Goal: Register for event/course

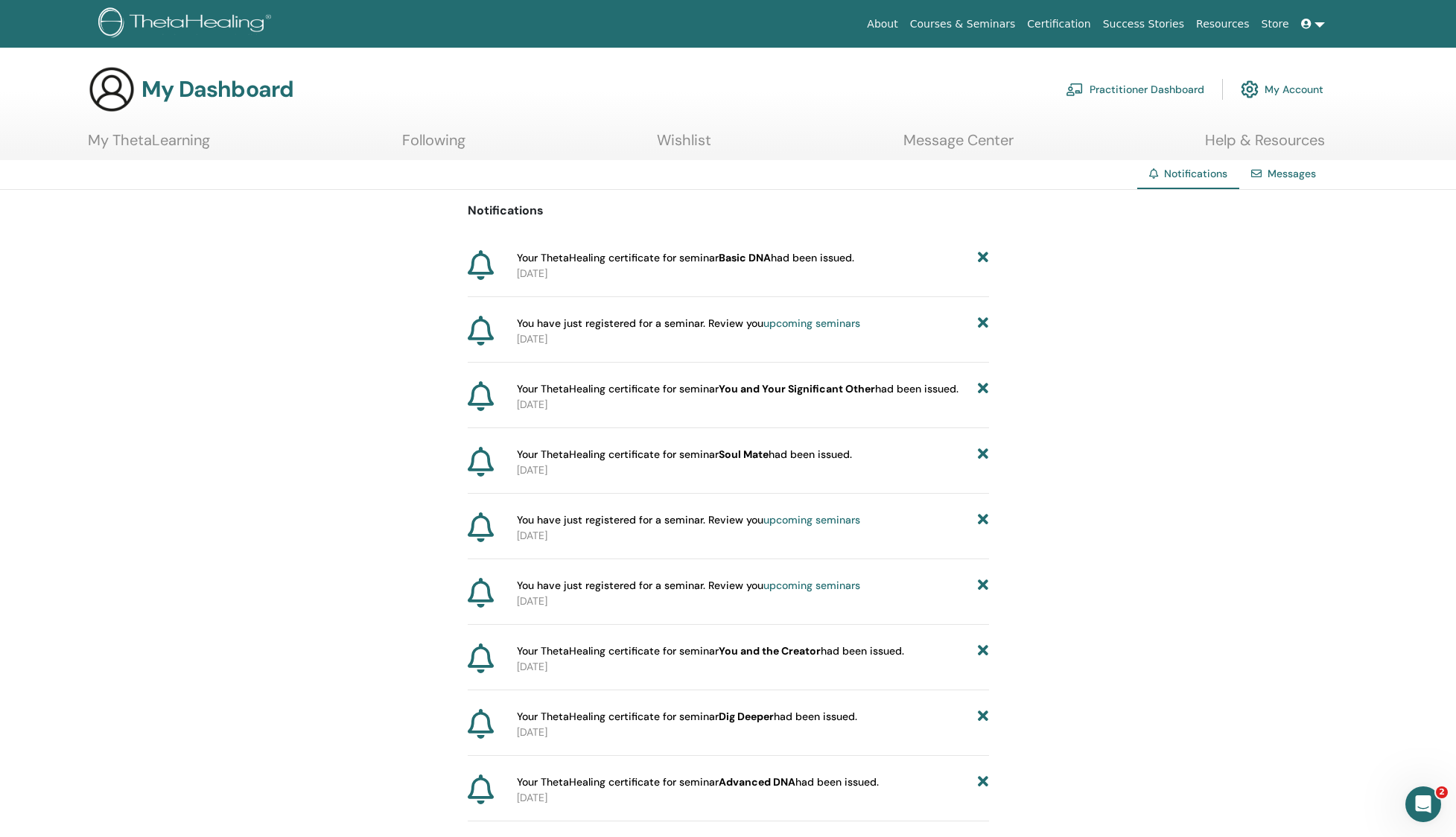
click at [453, 140] on link "Following" at bounding box center [434, 146] width 63 height 29
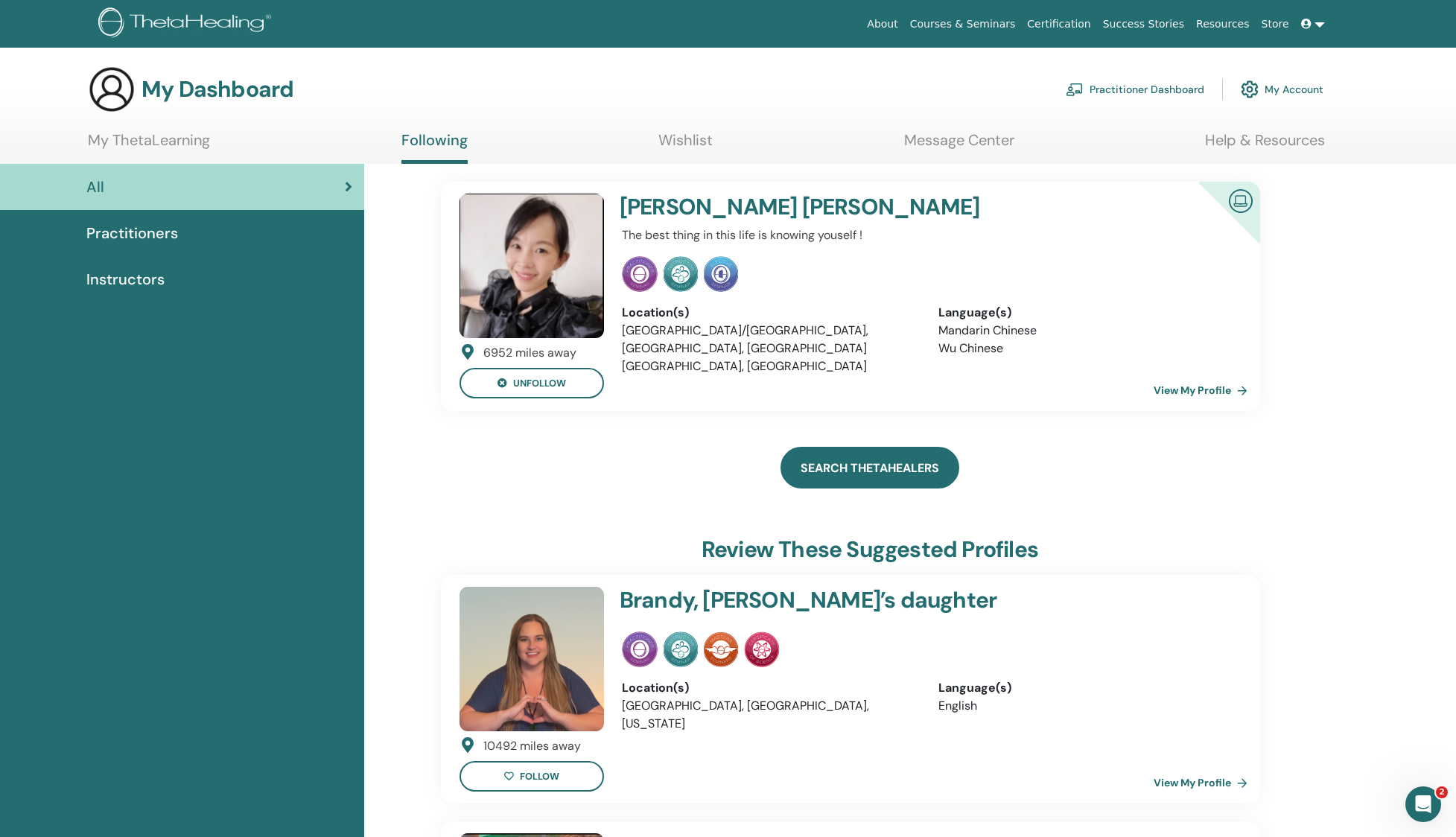
click at [888, 472] on link "Search ThetaHealers" at bounding box center [870, 467] width 179 height 42
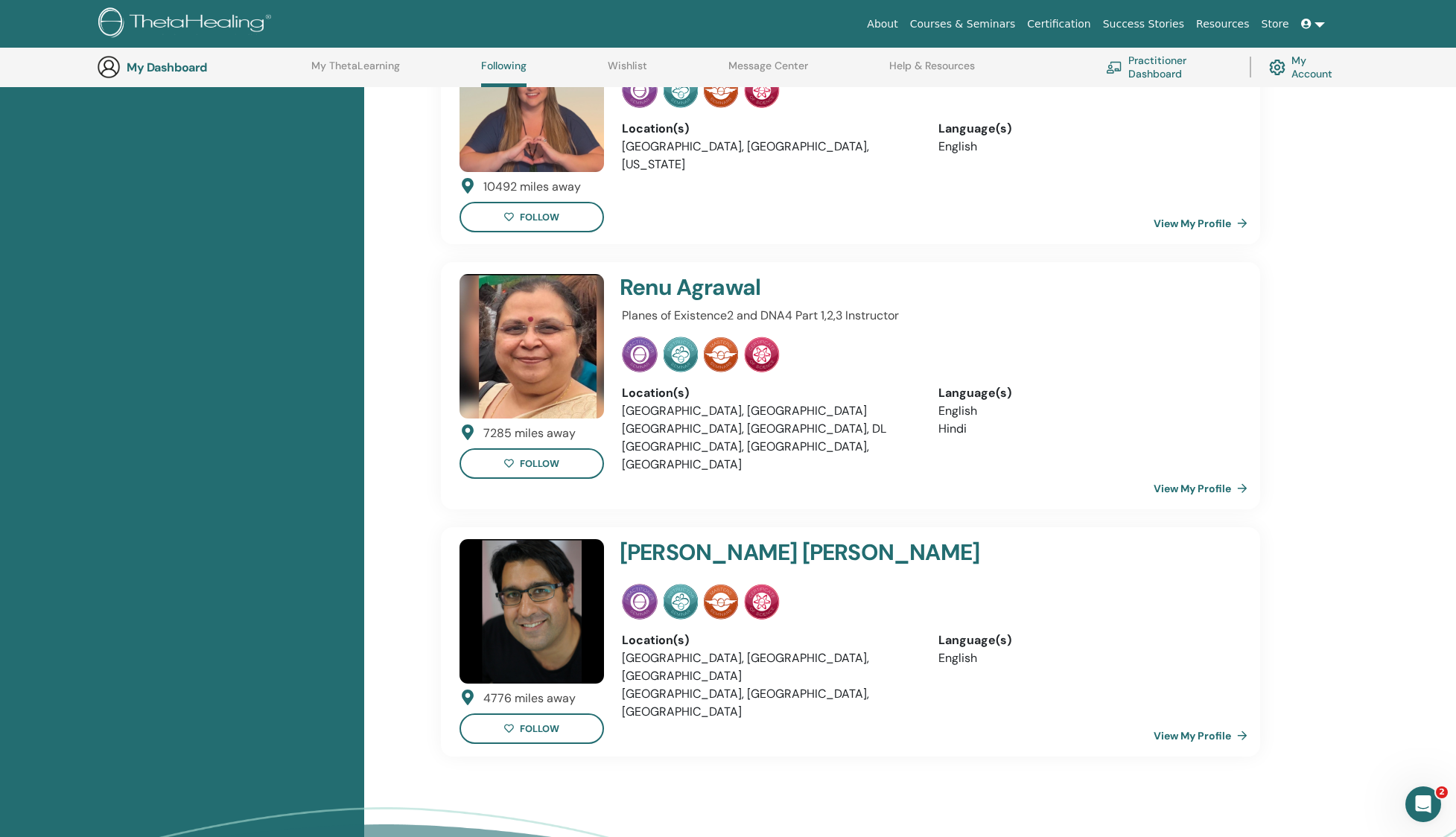
scroll to position [600, 0]
click at [566, 213] on button "follow" at bounding box center [531, 217] width 145 height 31
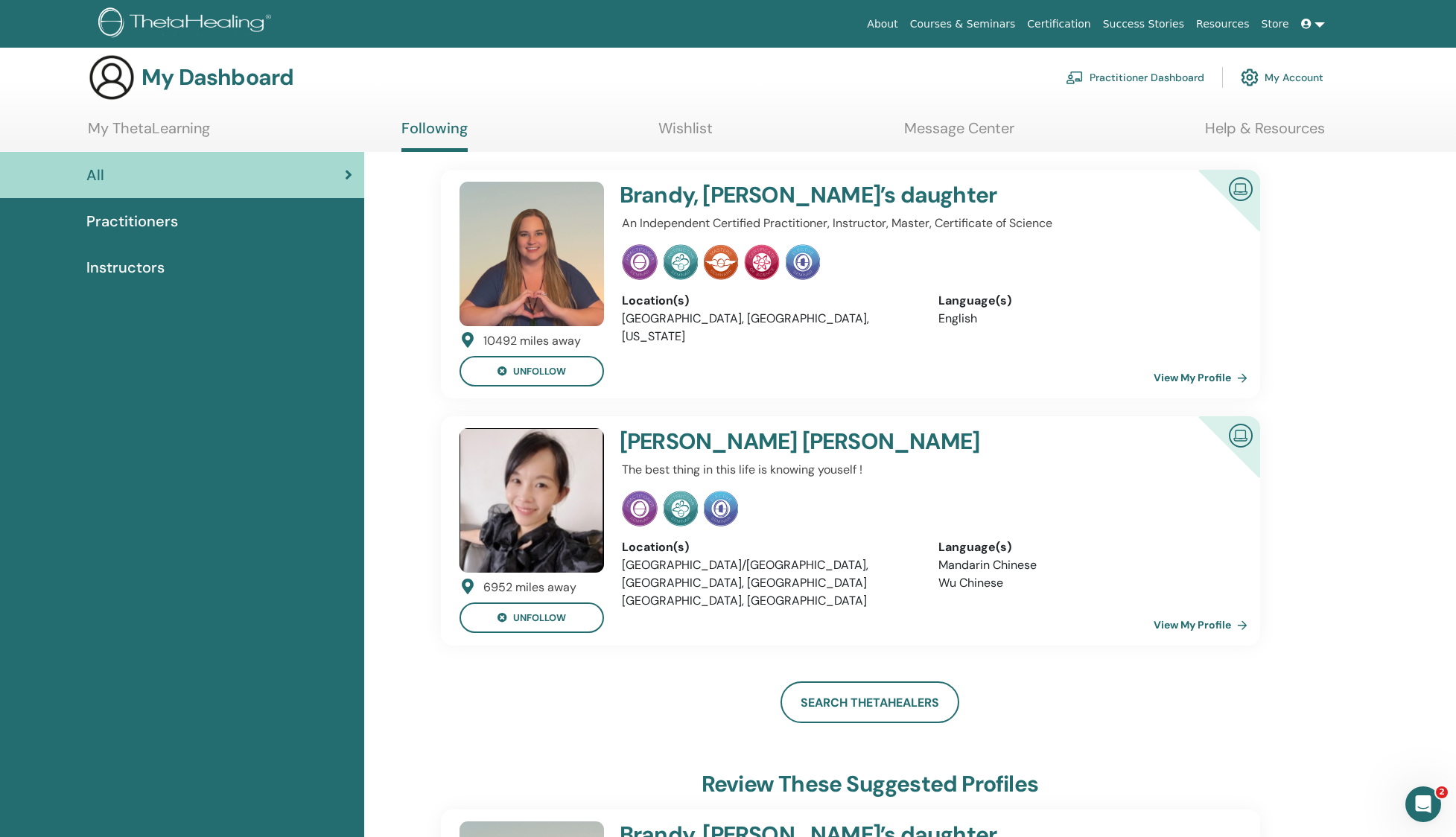
scroll to position [0, 0]
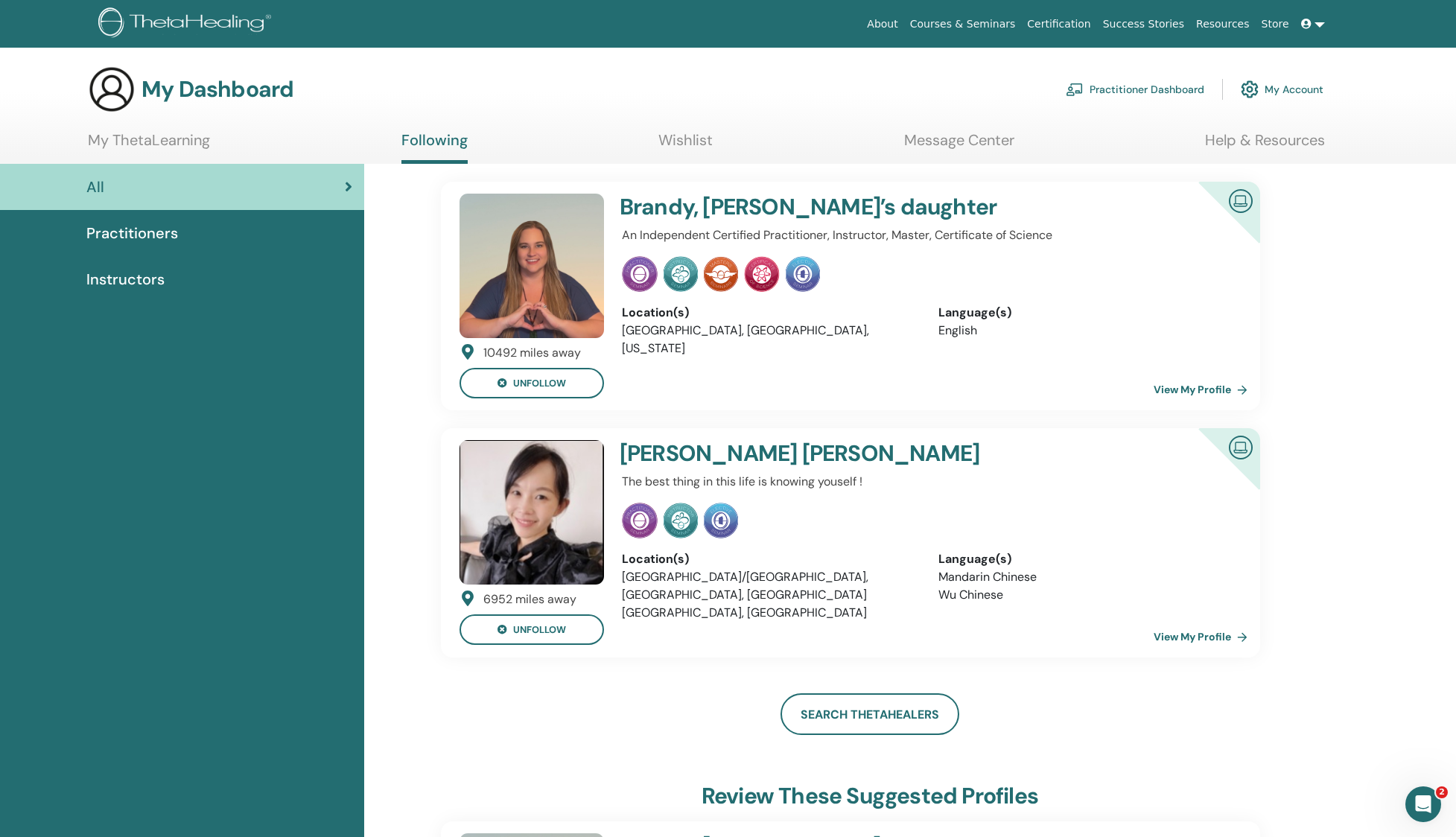
click at [179, 142] on link "My ThetaLearning" at bounding box center [149, 146] width 123 height 29
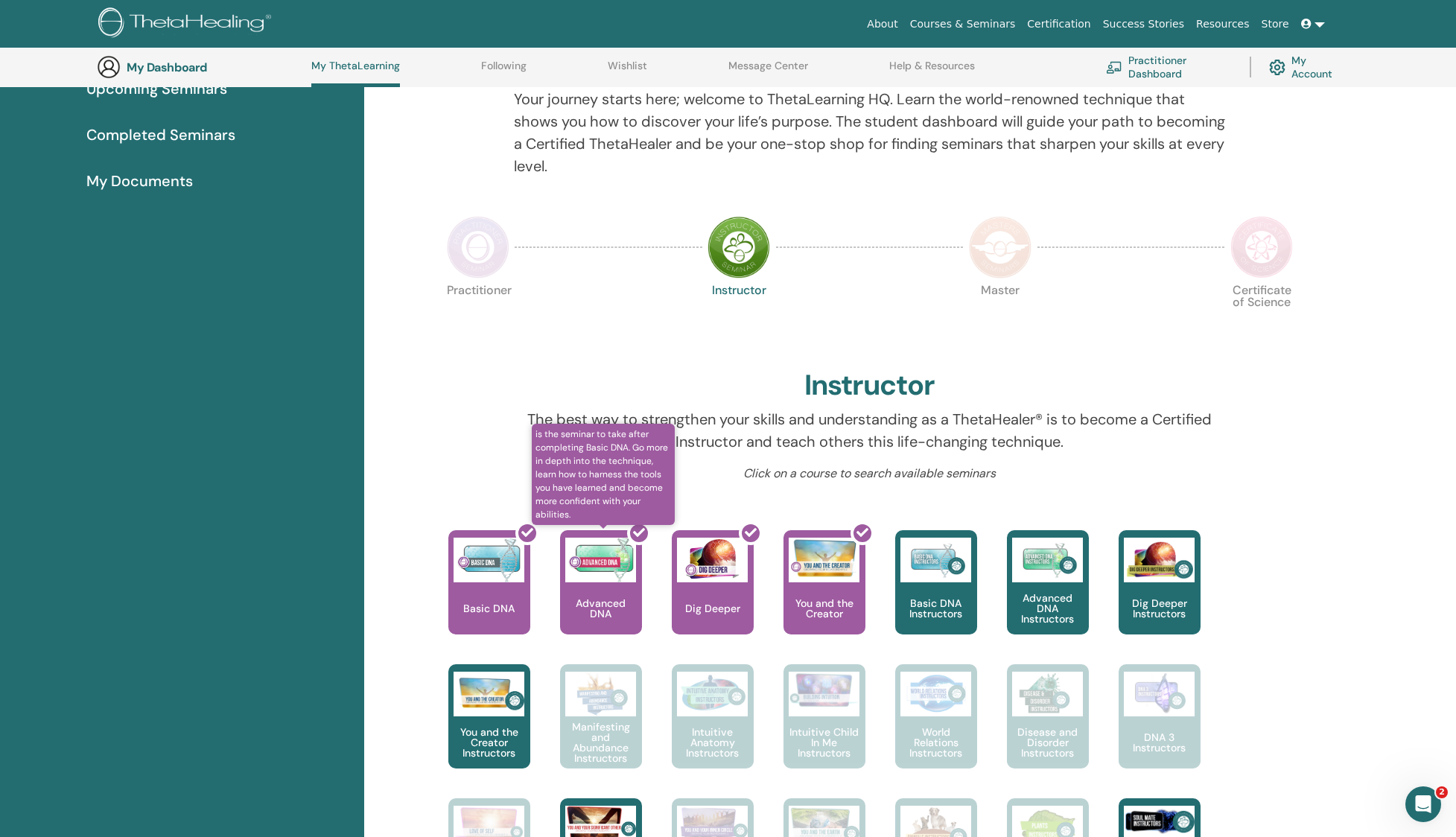
click at [610, 611] on div at bounding box center [610, 588] width 82 height 134
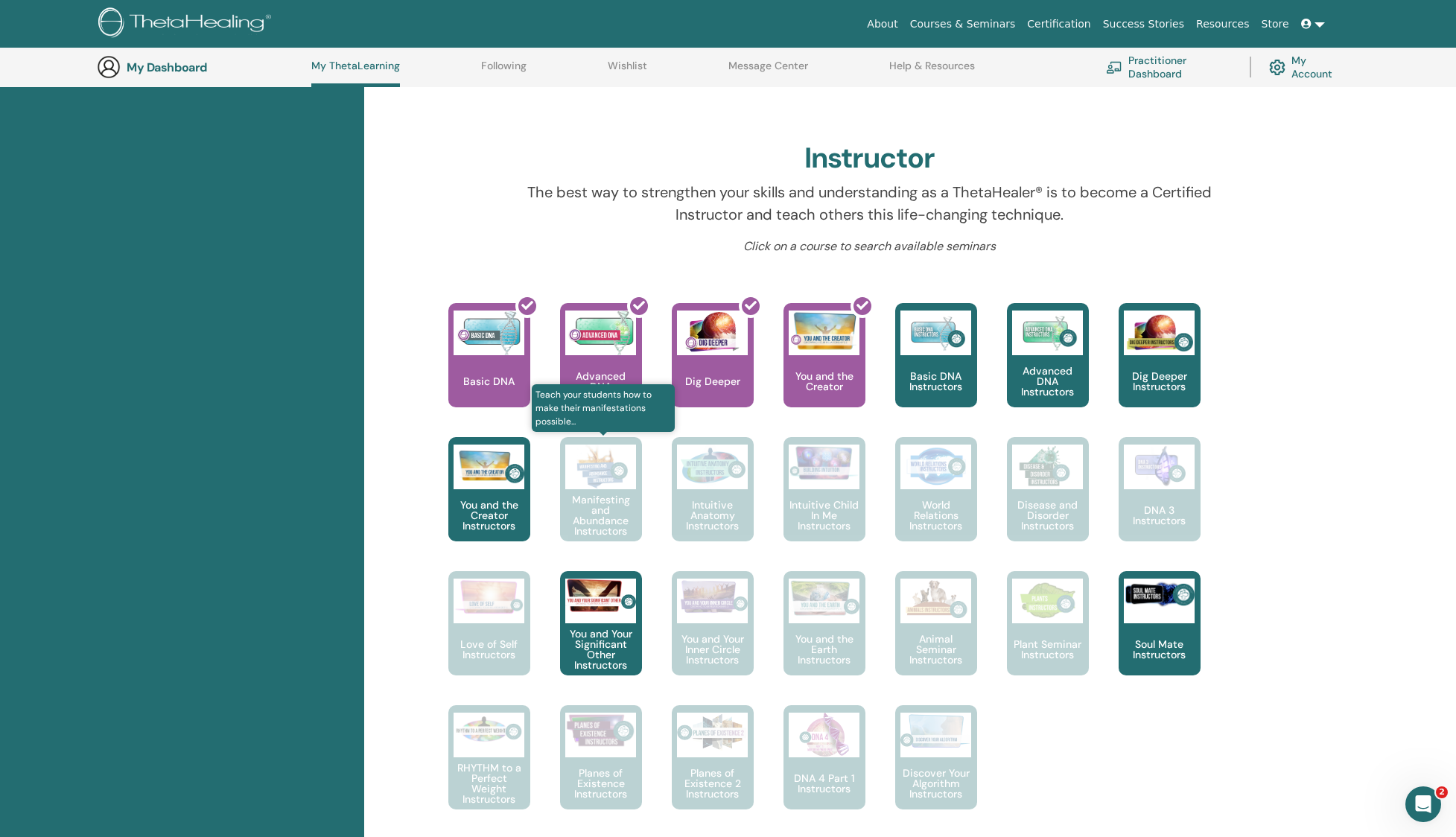
scroll to position [412, 0]
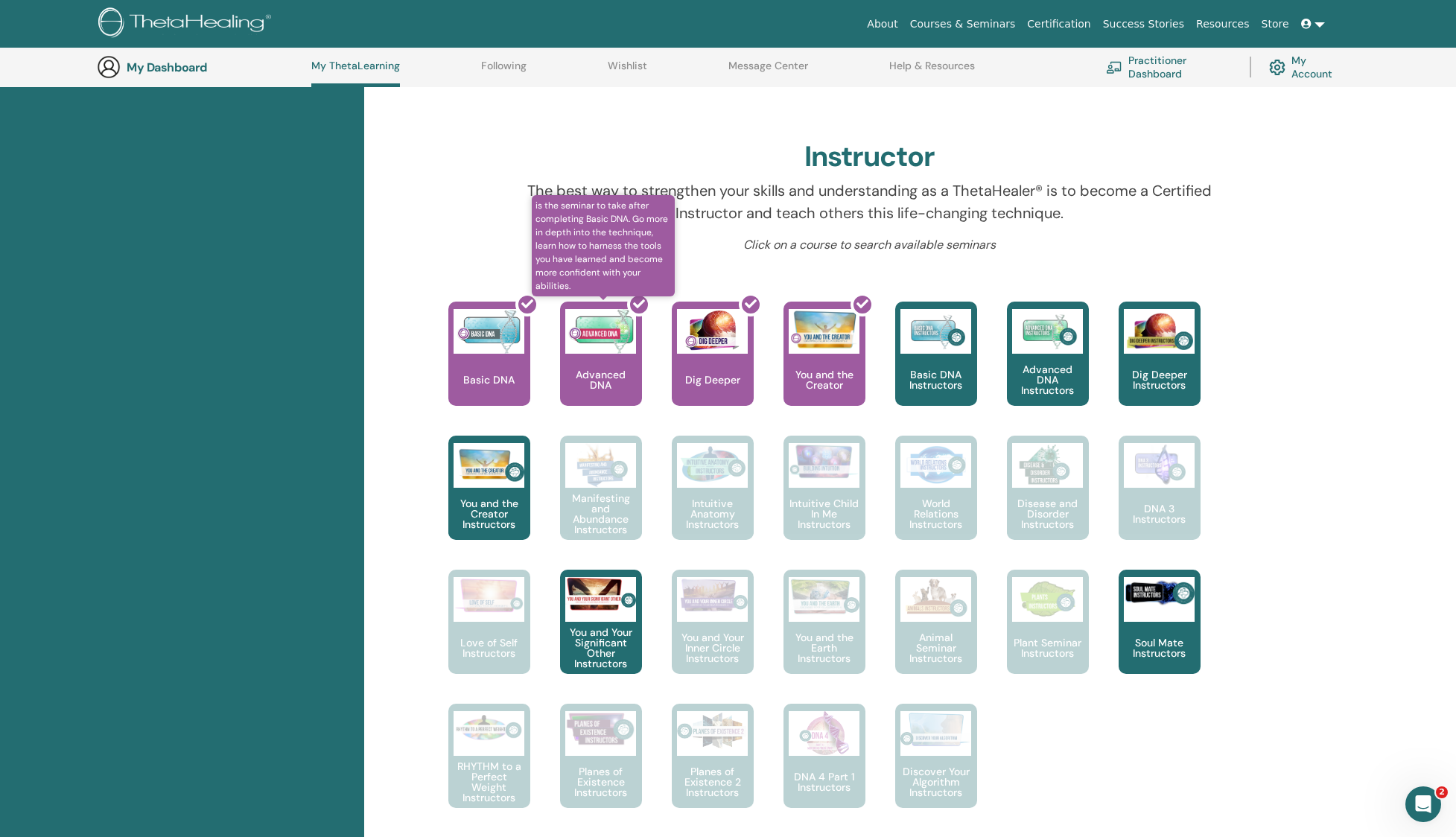
click at [599, 339] on div at bounding box center [610, 360] width 82 height 134
click at [626, 305] on div at bounding box center [610, 360] width 82 height 134
click at [641, 305] on icon at bounding box center [639, 304] width 12 height 12
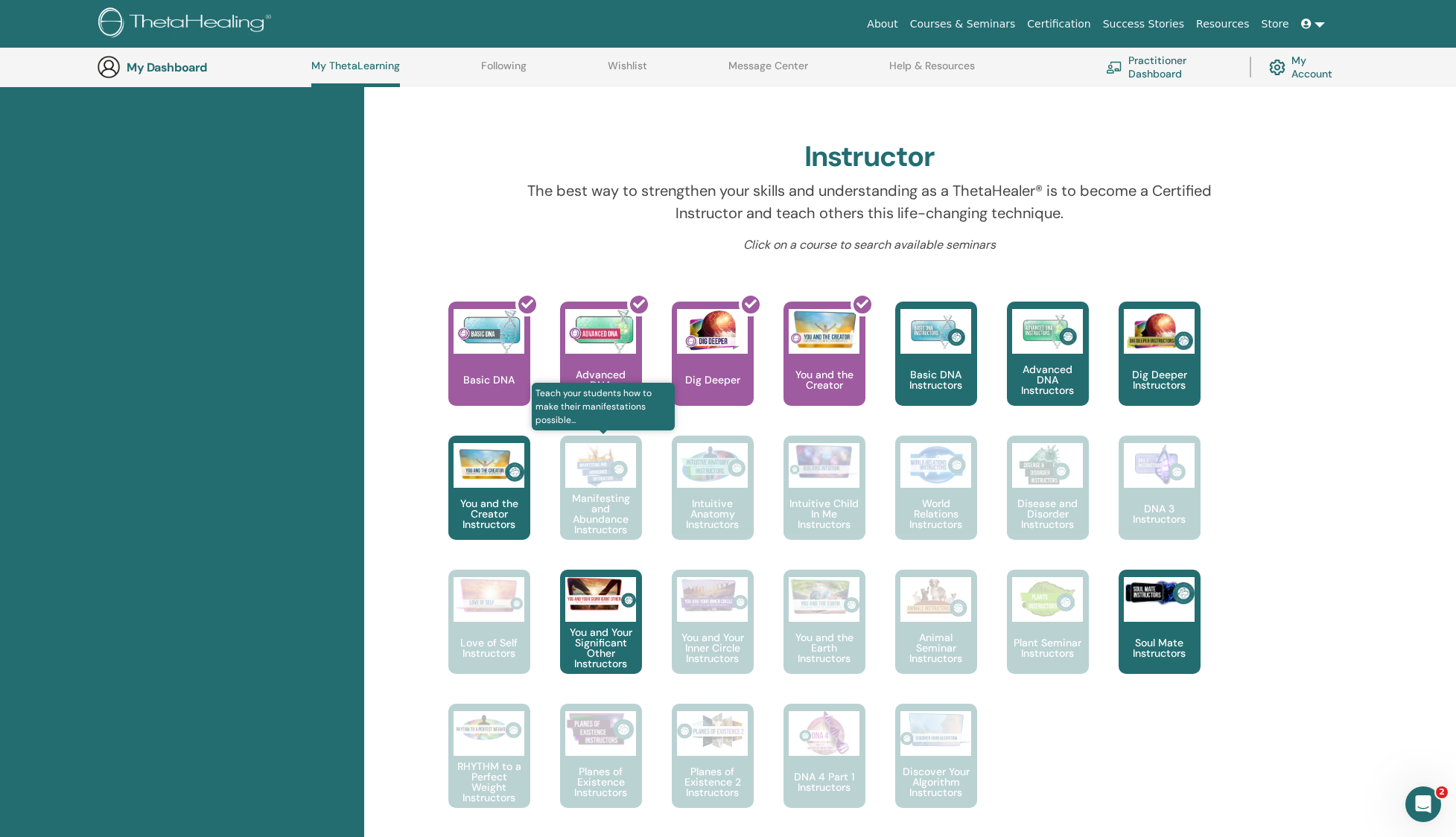
scroll to position [413, 0]
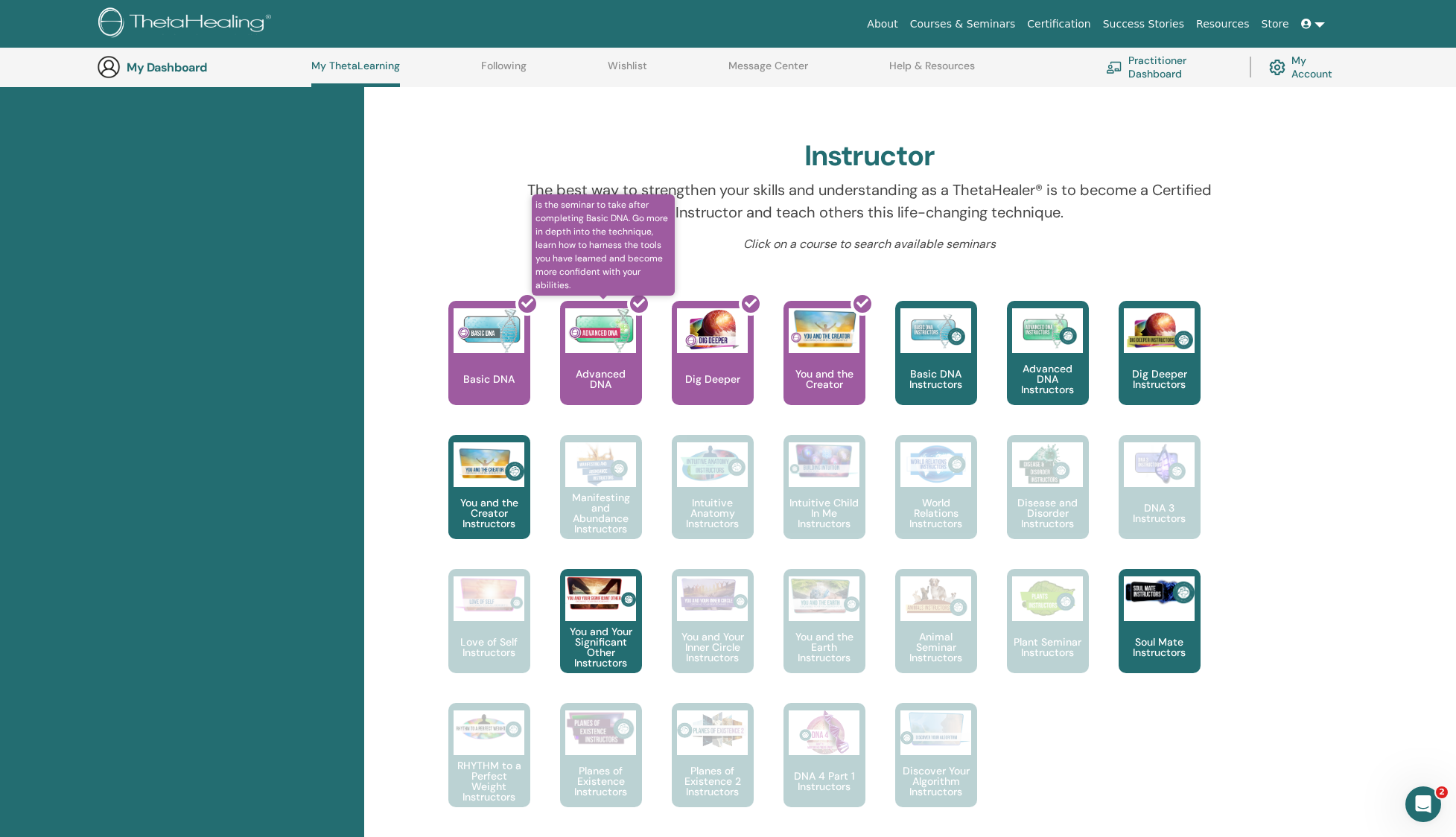
click at [606, 359] on div at bounding box center [610, 359] width 82 height 134
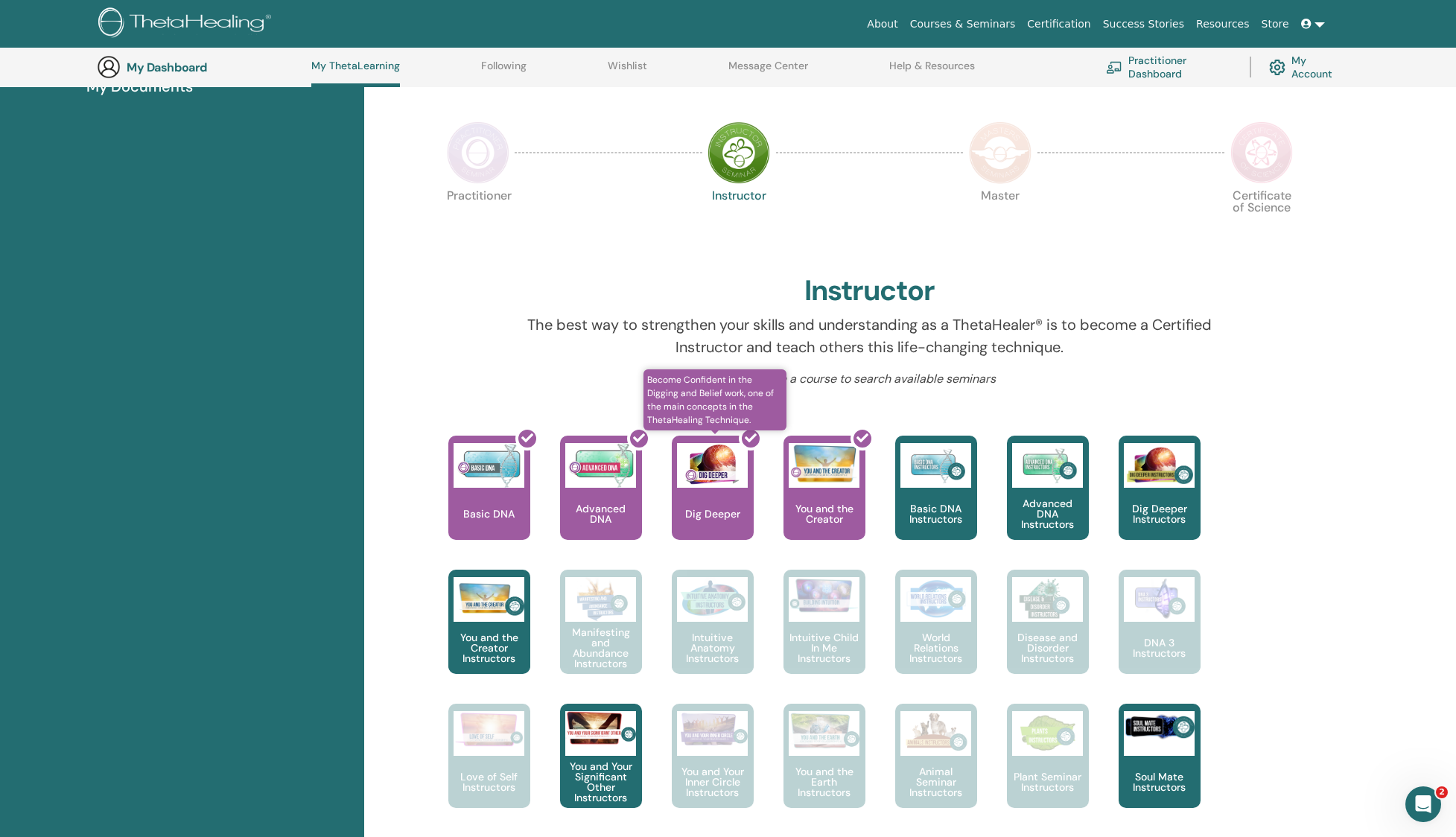
scroll to position [0, 0]
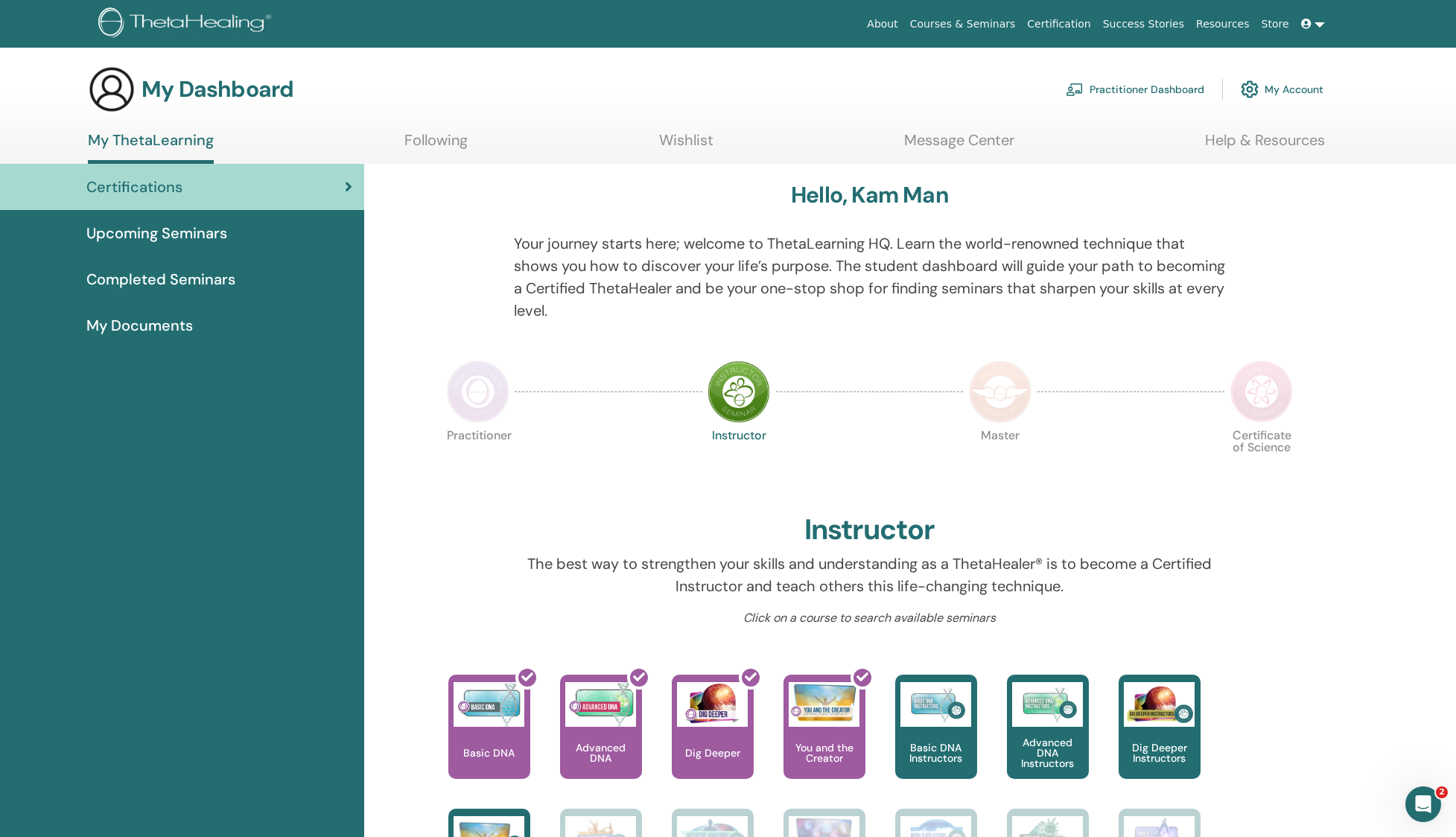
click at [171, 333] on span "My Documents" at bounding box center [140, 326] width 106 height 22
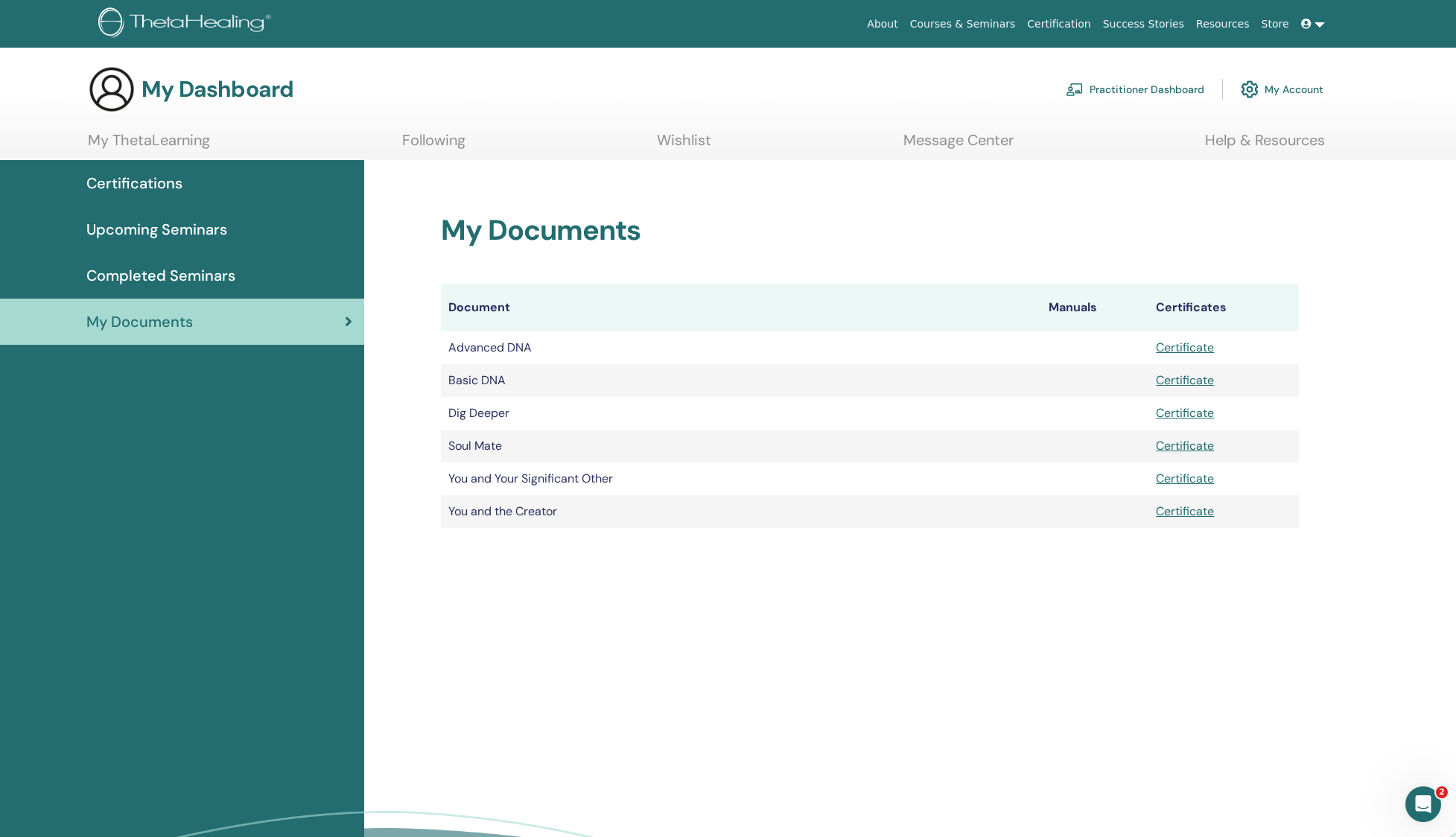
click at [179, 280] on span "Completed Seminars" at bounding box center [161, 275] width 149 height 22
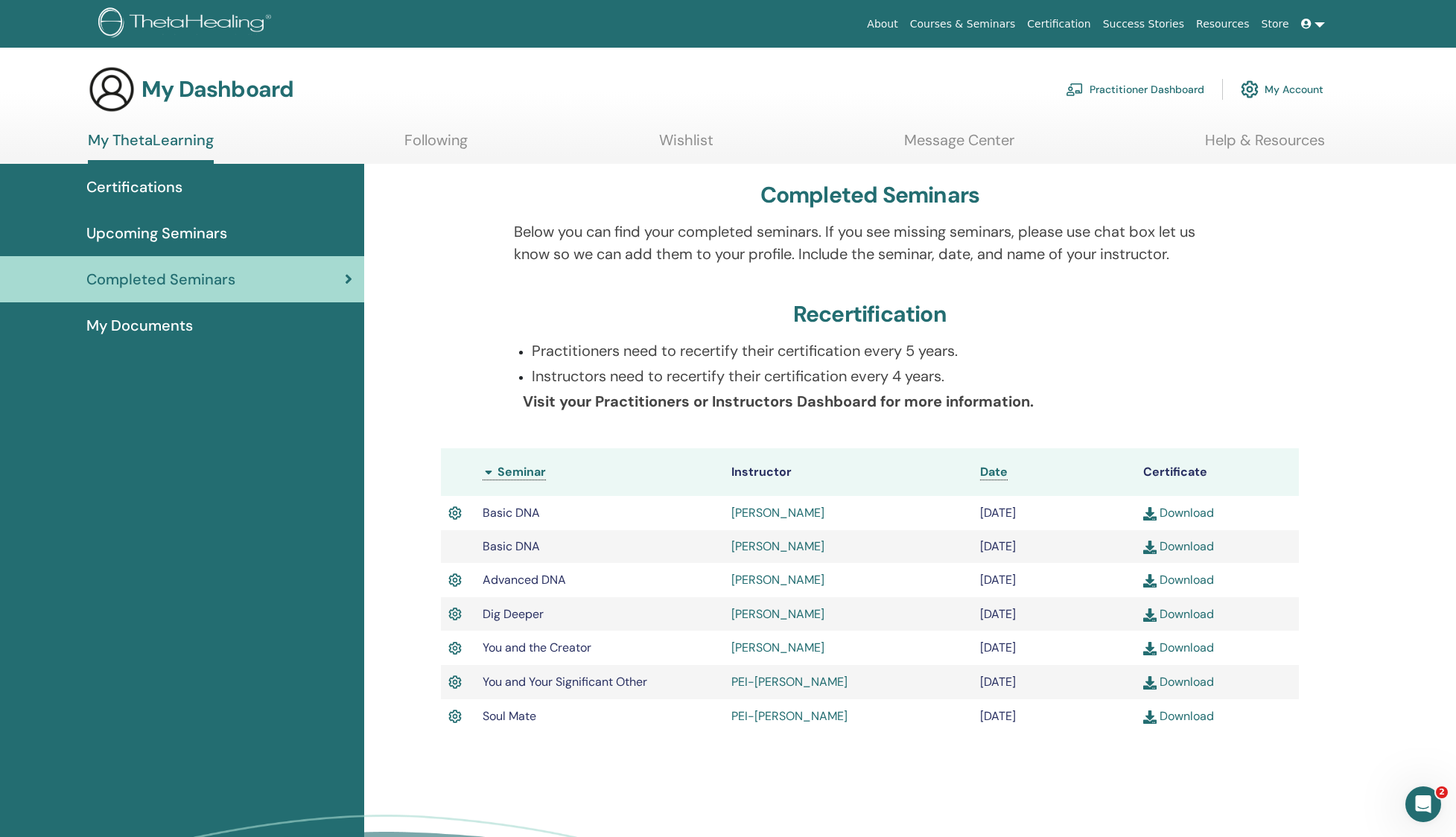
click at [774, 509] on link "YU-CHING CHEN" at bounding box center [777, 512] width 93 height 15
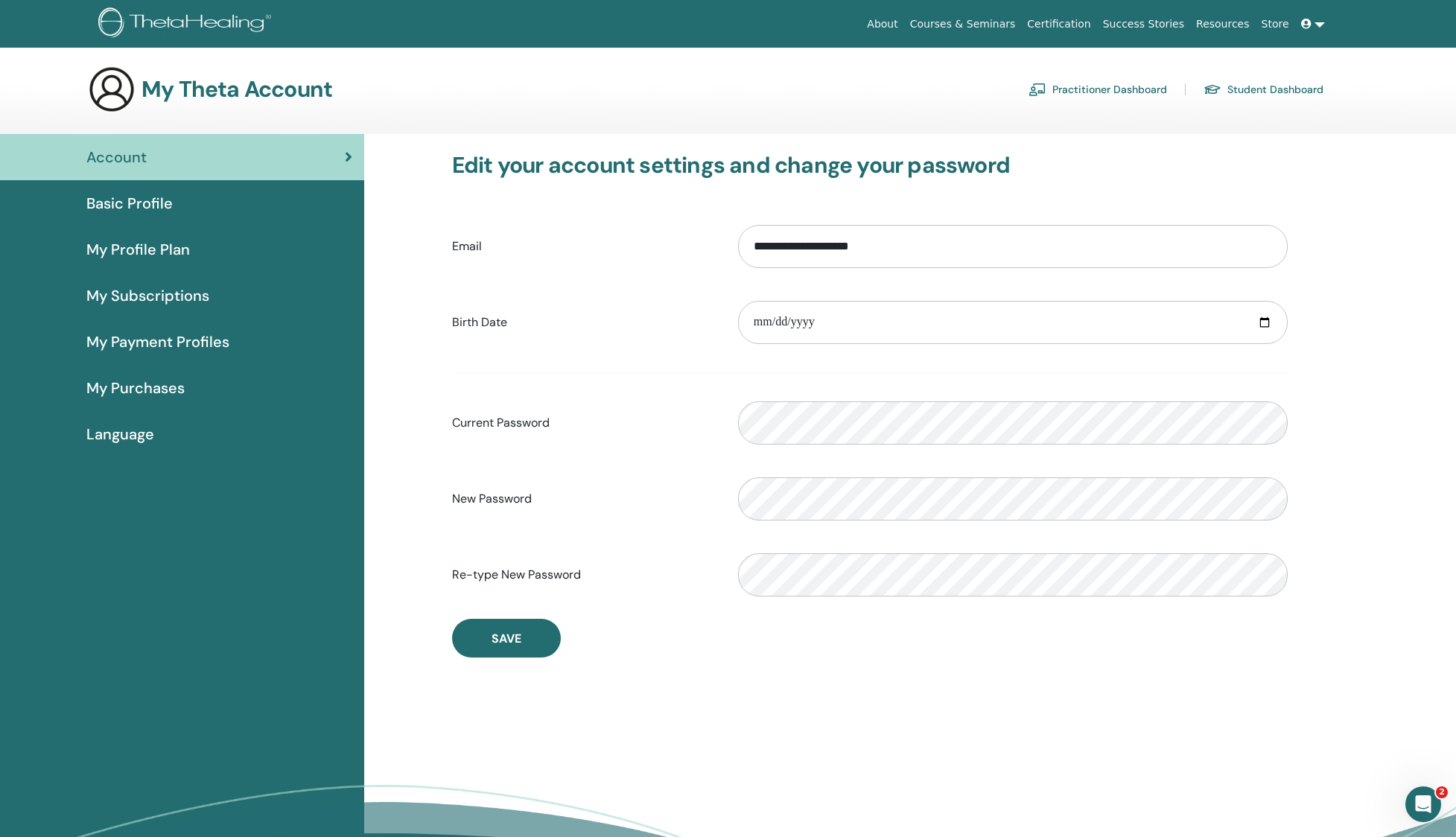
click at [139, 225] on link "Basic Profile" at bounding box center [182, 203] width 364 height 46
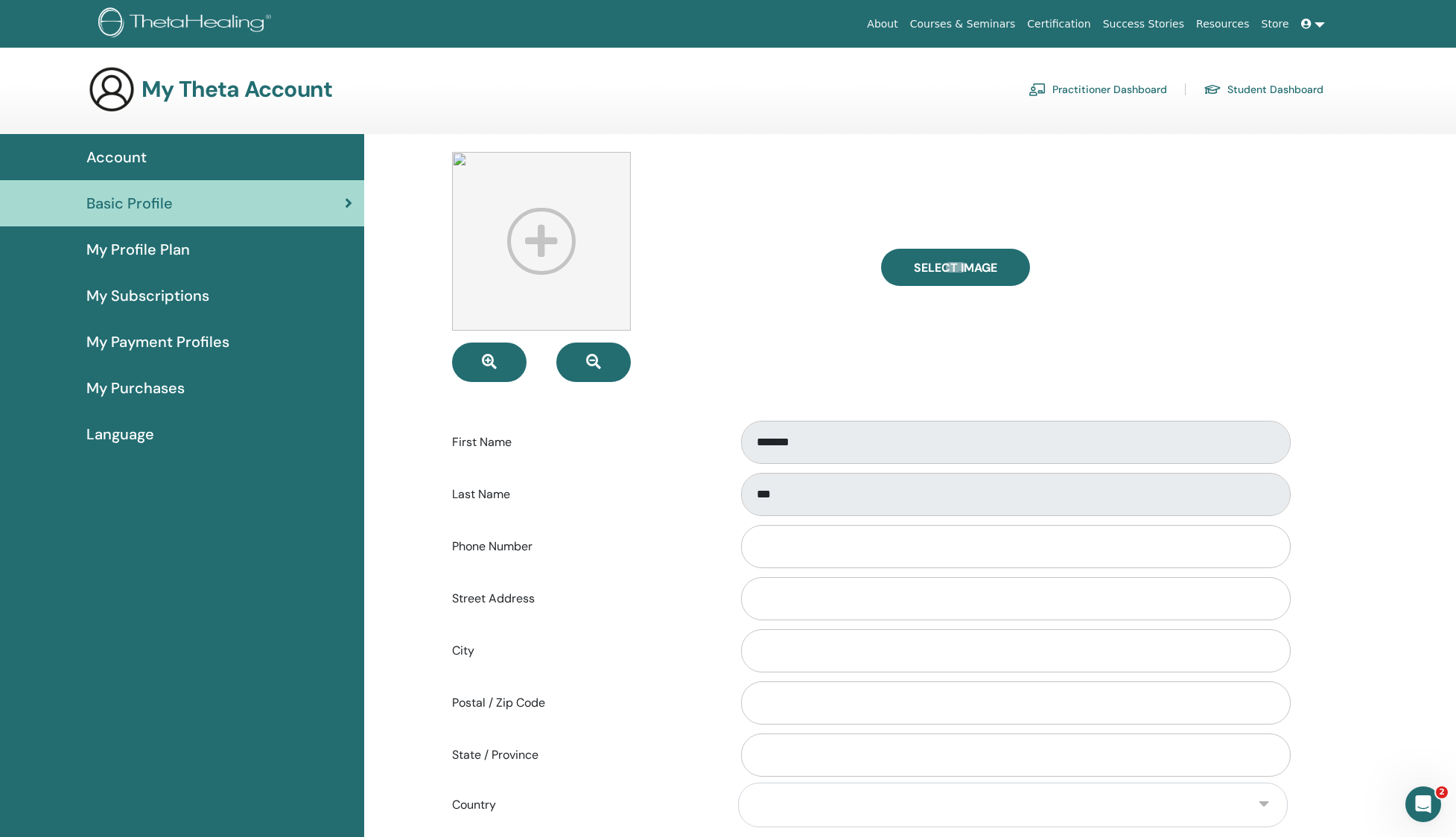
click at [572, 254] on img at bounding box center [541, 241] width 179 height 179
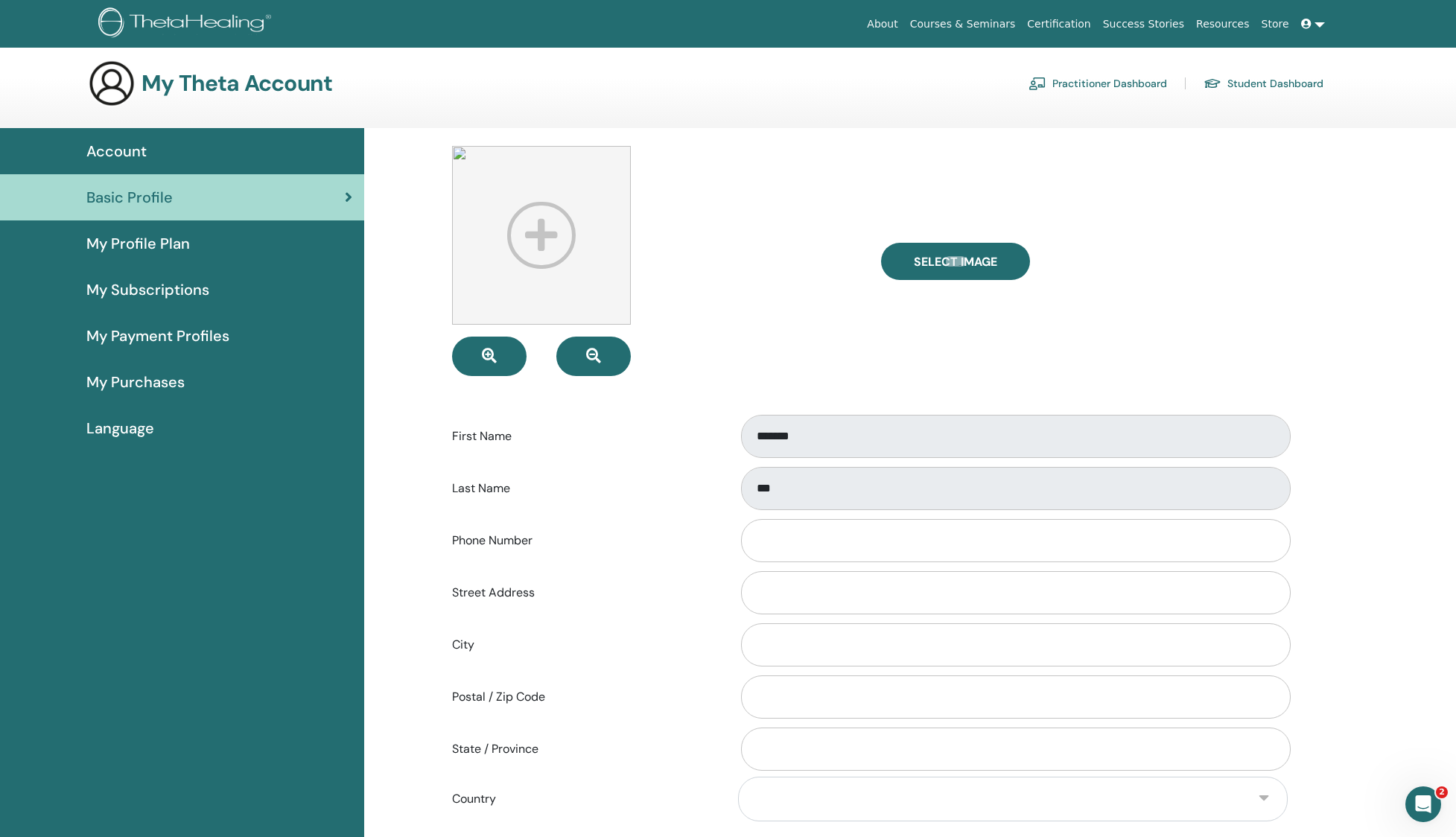
click at [877, 404] on form "**********" at bounding box center [869, 552] width 836 height 812
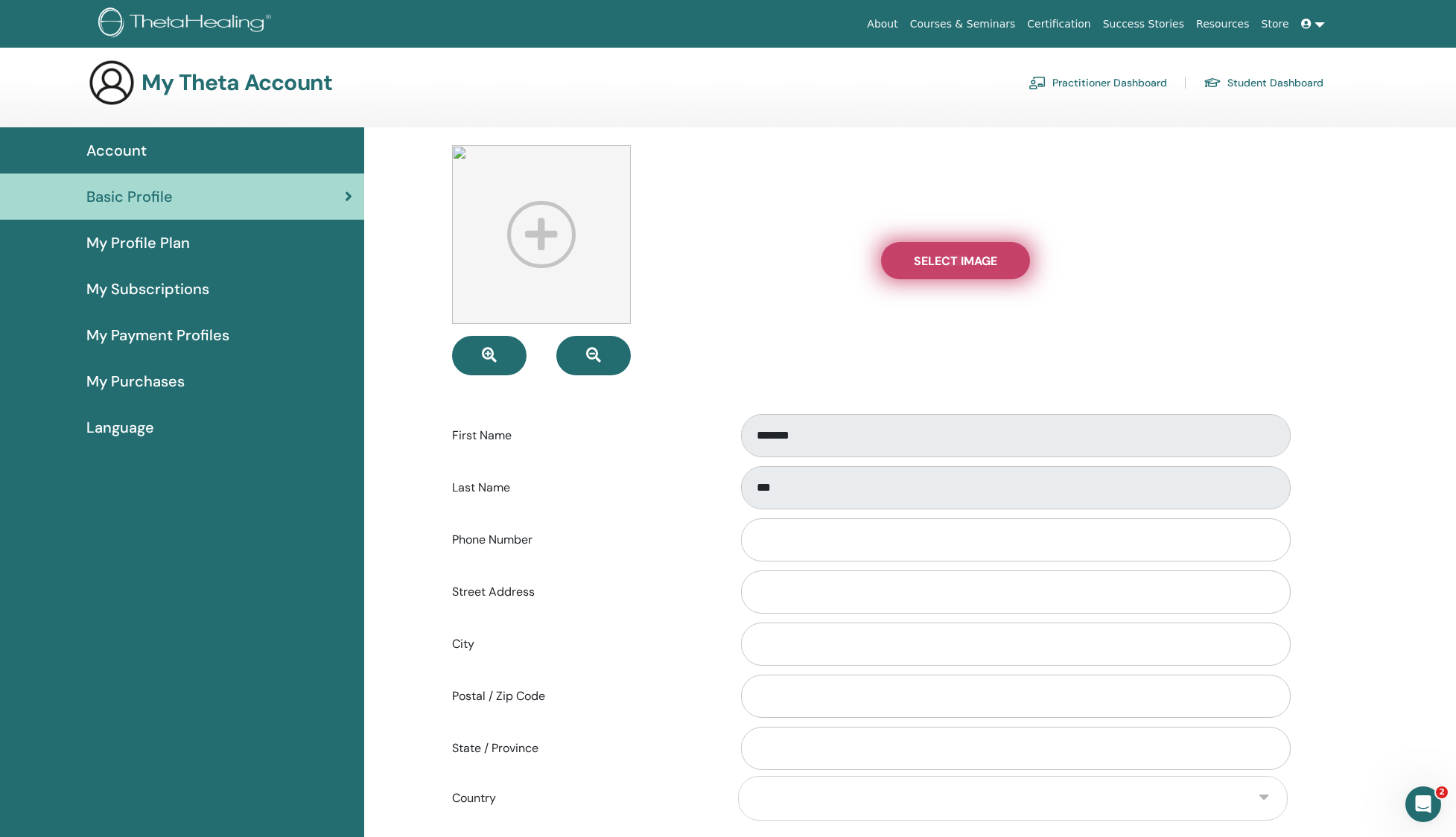
click at [949, 278] on label "Select Image" at bounding box center [956, 260] width 149 height 37
click at [949, 266] on input "Select Image" at bounding box center [956, 260] width 20 height 10
type input "**********"
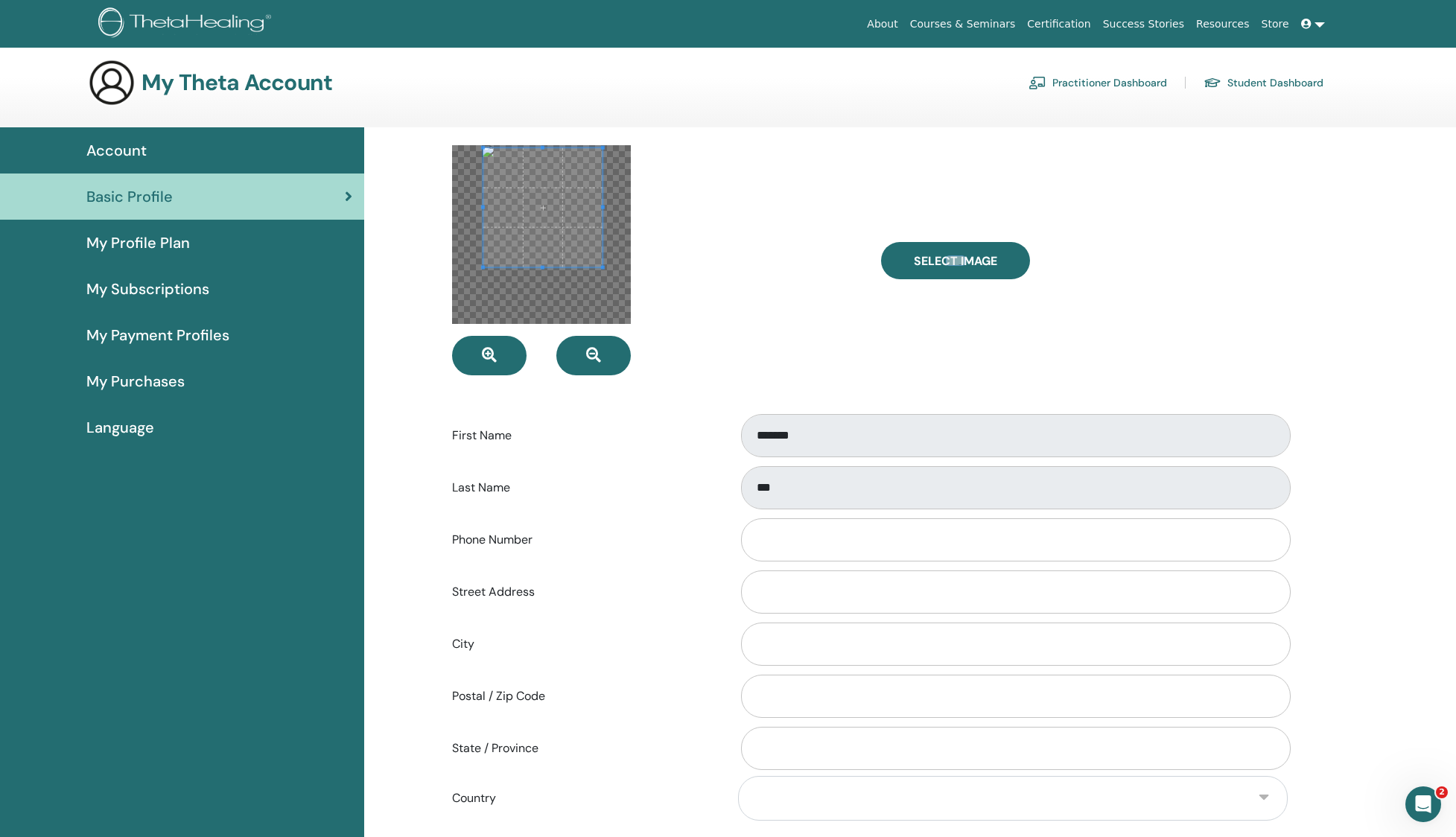
click at [557, 212] on span at bounding box center [542, 207] width 119 height 119
click at [952, 256] on span "Select Image" at bounding box center [955, 260] width 83 height 15
click at [952, 256] on input "Select Image" at bounding box center [956, 260] width 20 height 10
type input "**********"
click at [561, 216] on span at bounding box center [542, 206] width 119 height 119
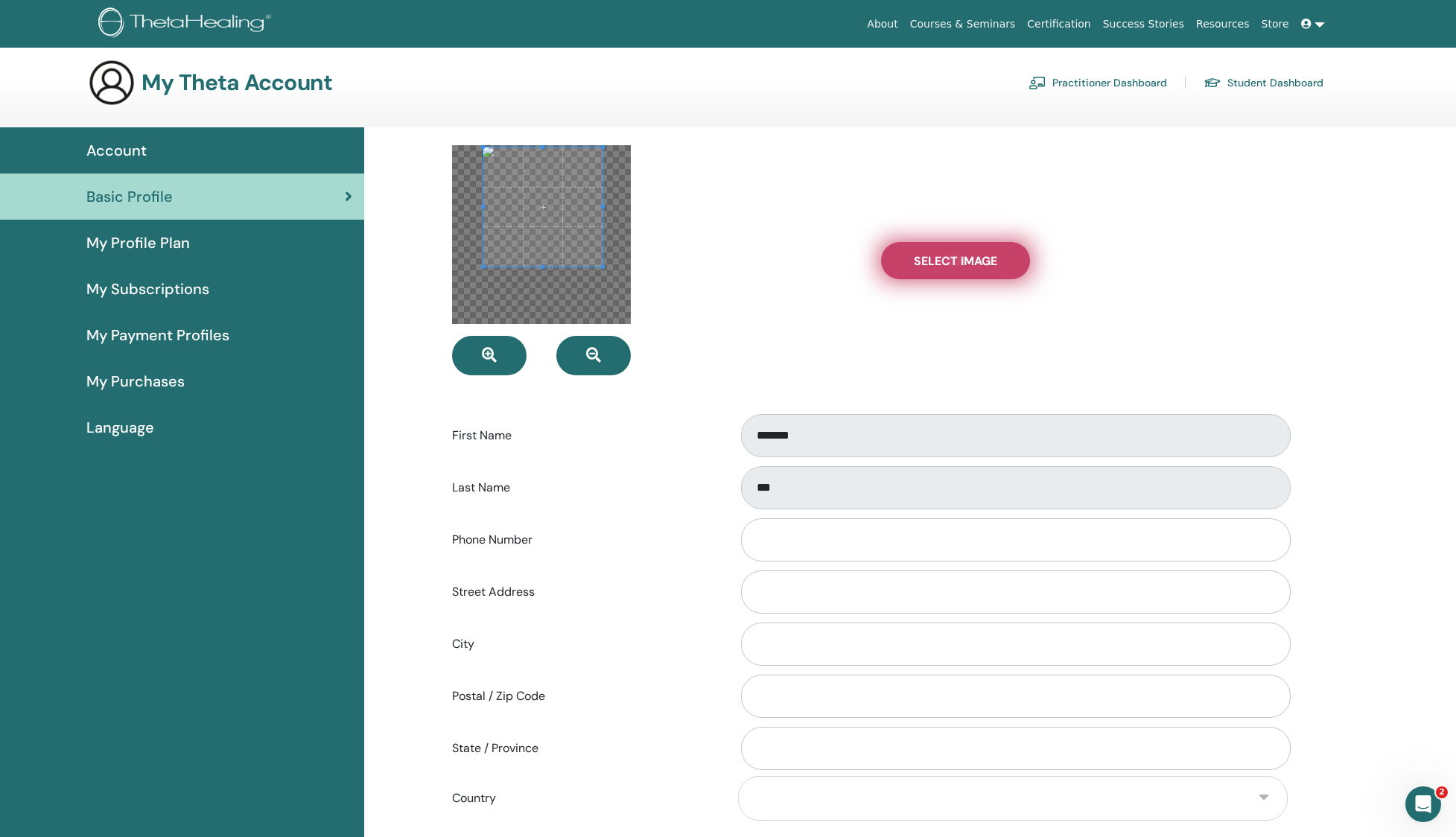
click at [933, 272] on label "Select Image" at bounding box center [956, 260] width 149 height 37
click at [946, 266] on input "Select Image" at bounding box center [956, 260] width 20 height 10
type input "**********"
click at [554, 242] on span at bounding box center [544, 212] width 119 height 119
click at [966, 251] on label "Select Image" at bounding box center [956, 260] width 149 height 37
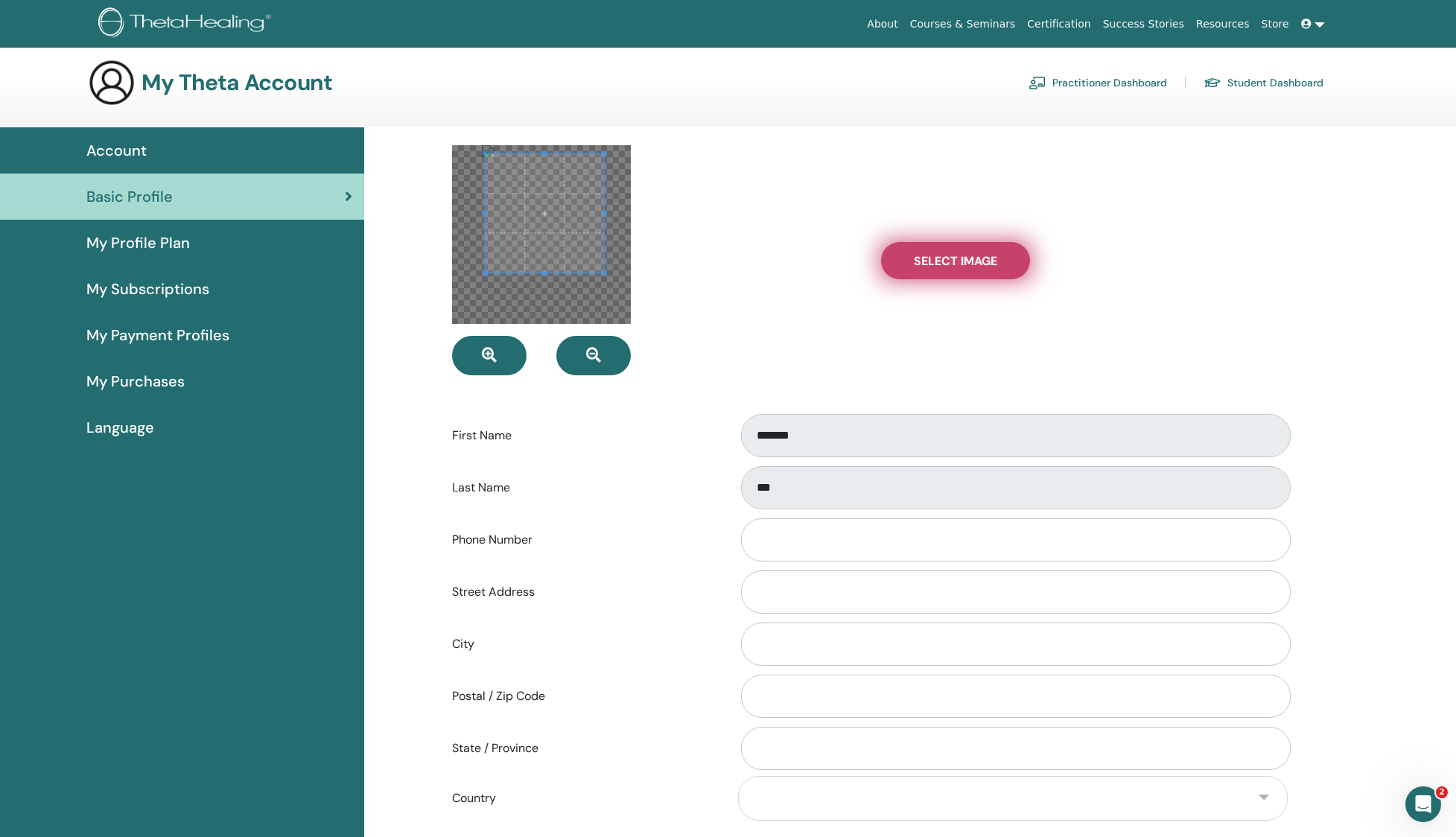
click at [965, 255] on input "Select Image" at bounding box center [956, 260] width 20 height 10
type input "**********"
click at [548, 230] on span at bounding box center [542, 209] width 119 height 119
click at [956, 327] on div "Select Image" at bounding box center [1084, 260] width 429 height 230
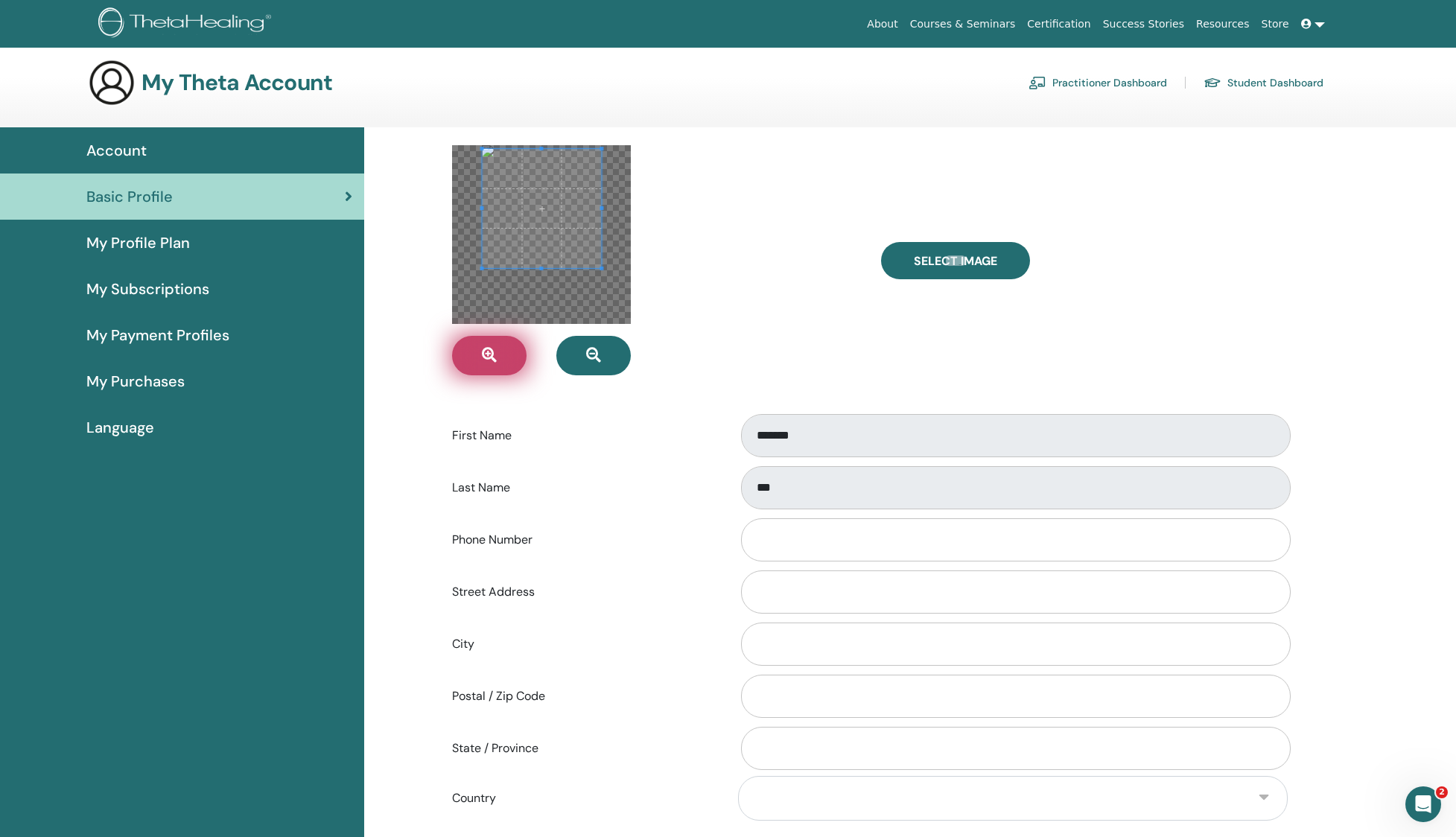
click at [497, 368] on button "button" at bounding box center [488, 356] width 75 height 39
click at [484, 349] on icon "button" at bounding box center [488, 355] width 15 height 15
click at [485, 349] on icon "button" at bounding box center [488, 355] width 15 height 15
click at [592, 242] on span at bounding box center [538, 207] width 119 height 119
click at [494, 351] on icon "button" at bounding box center [488, 355] width 15 height 15
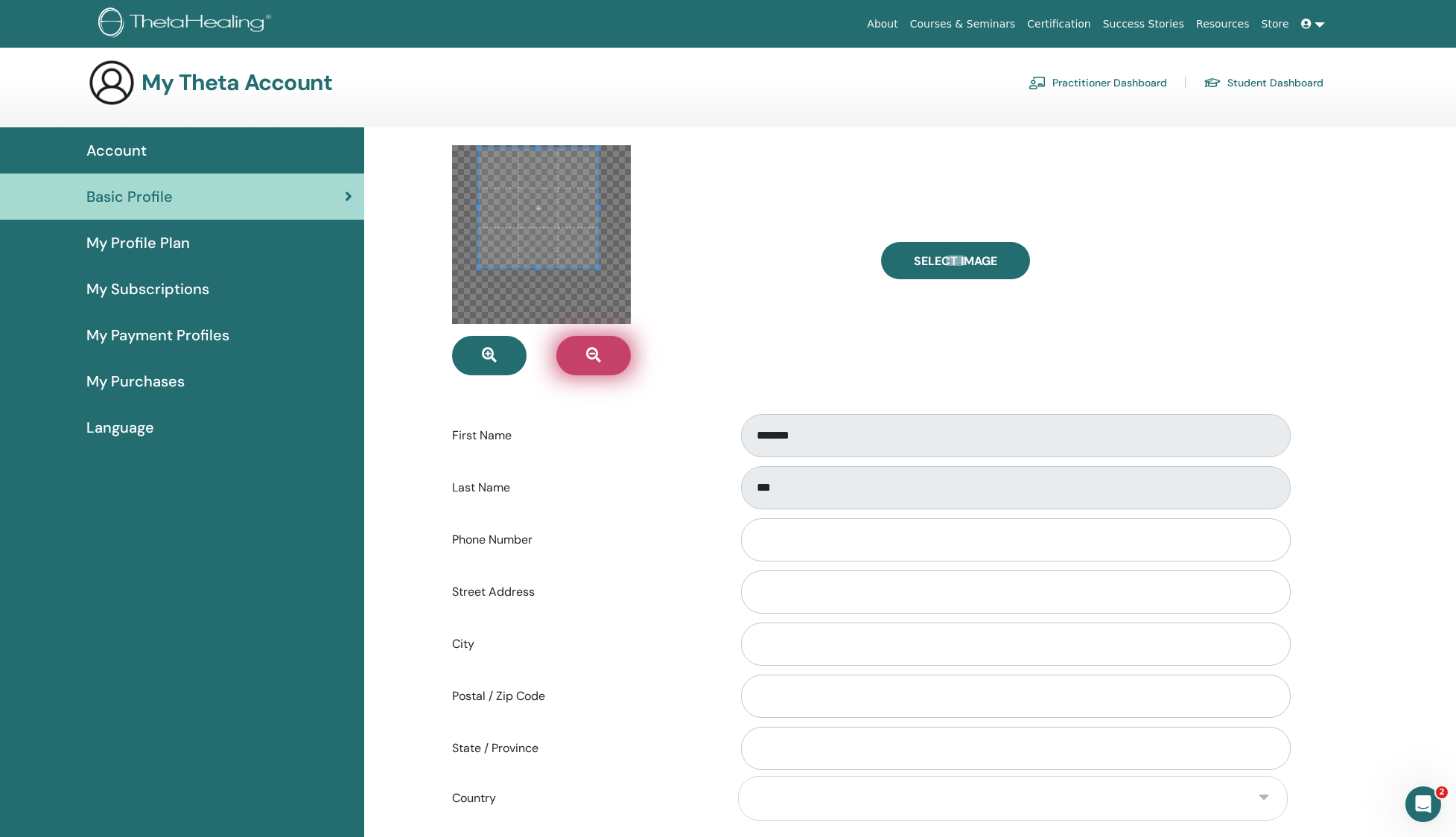
click at [608, 350] on button "button" at bounding box center [593, 356] width 75 height 39
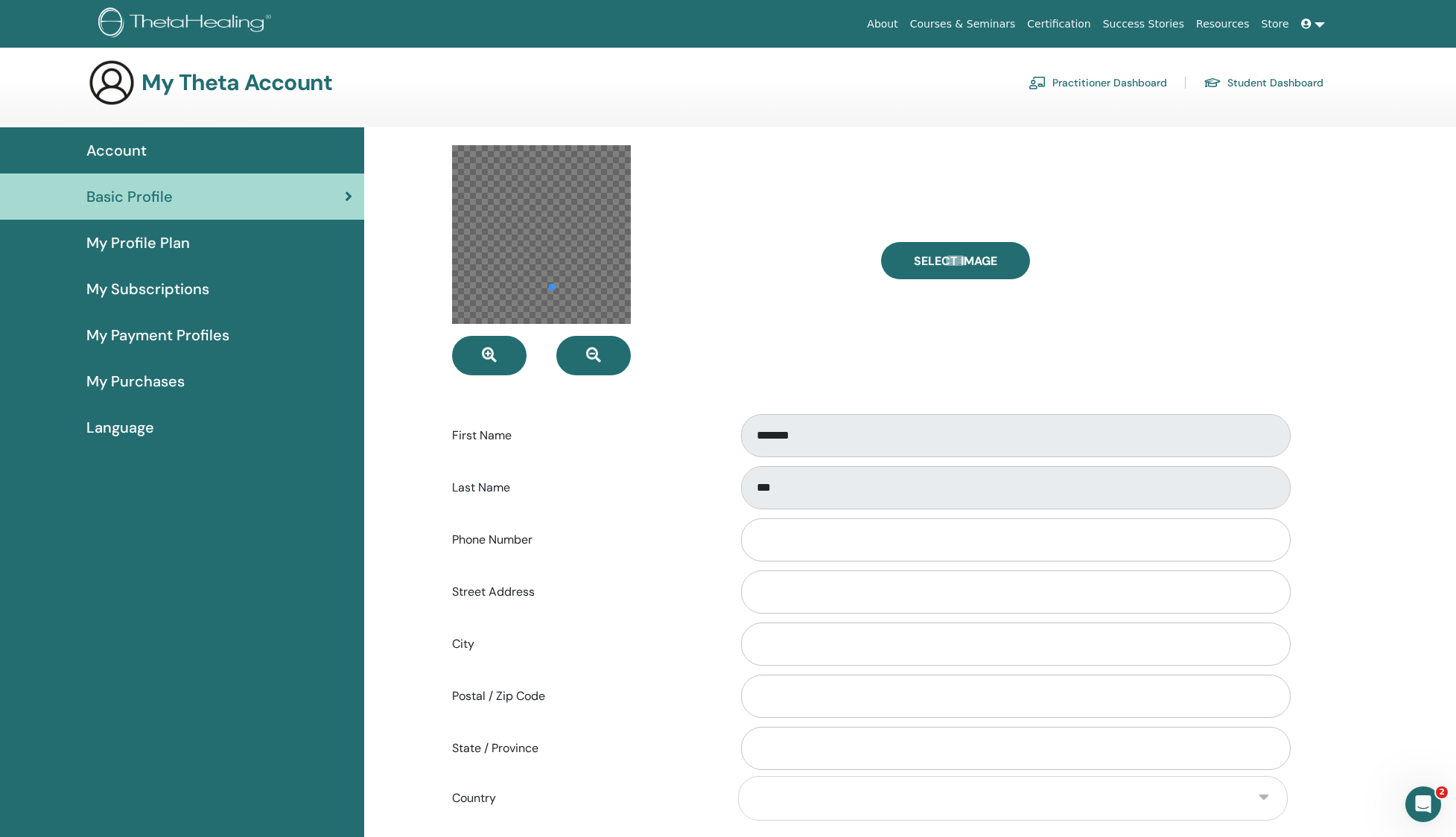
click at [550, 298] on div at bounding box center [541, 234] width 179 height 179
click at [552, 233] on div at bounding box center [541, 234] width 179 height 179
click at [473, 109] on div "My Theta Account Practitioner Dashboard Student Dashboard Account Basic Profile" at bounding box center [728, 637] width 1456 height 1155
click at [529, 153] on span at bounding box center [530, 196] width 102 height 102
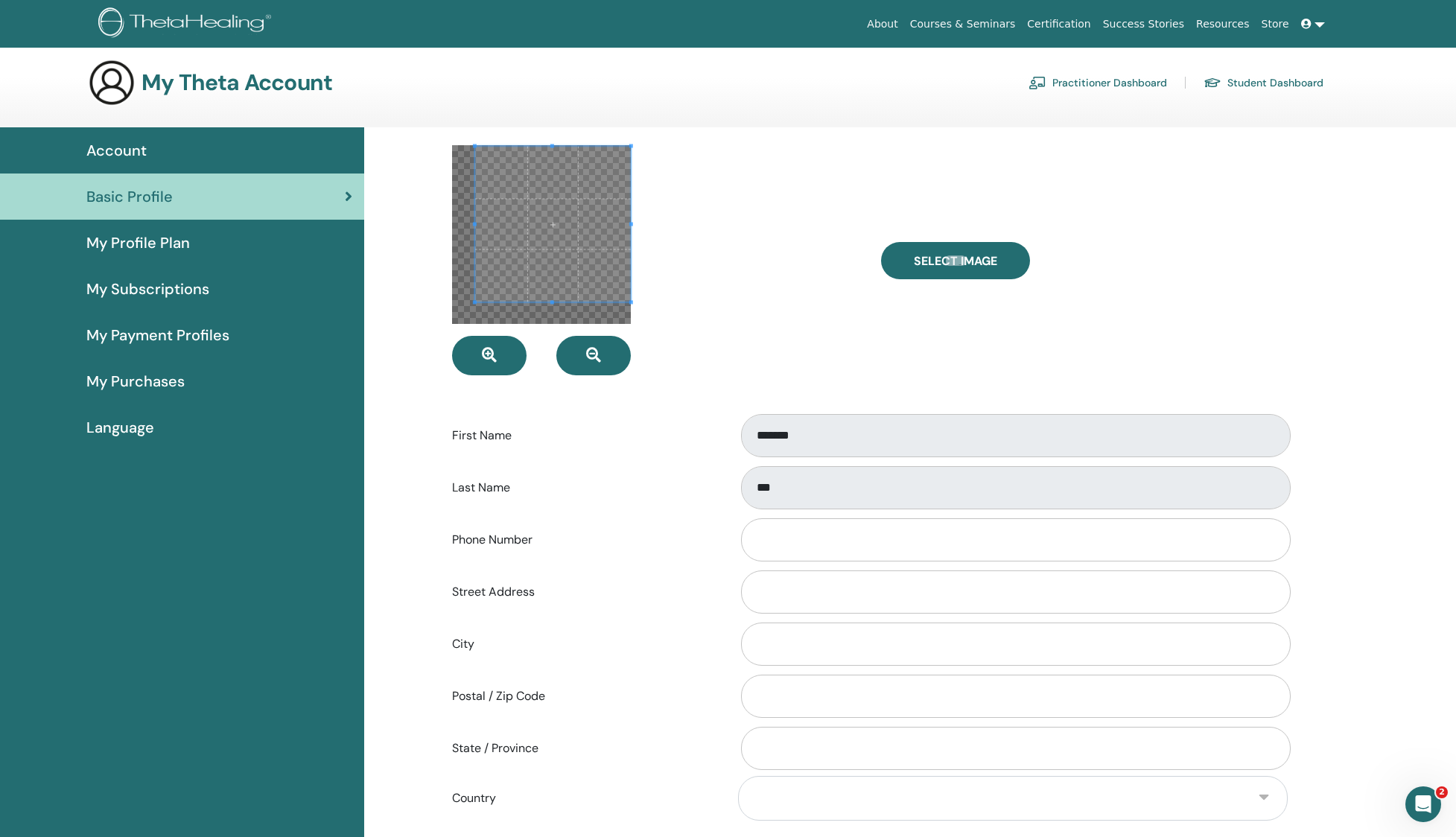
click at [678, 342] on div at bounding box center [655, 260] width 429 height 230
click at [537, 250] on span at bounding box center [541, 222] width 155 height 155
click at [492, 363] on span "button" at bounding box center [488, 356] width 15 height 16
click at [564, 255] on span at bounding box center [535, 222] width 155 height 155
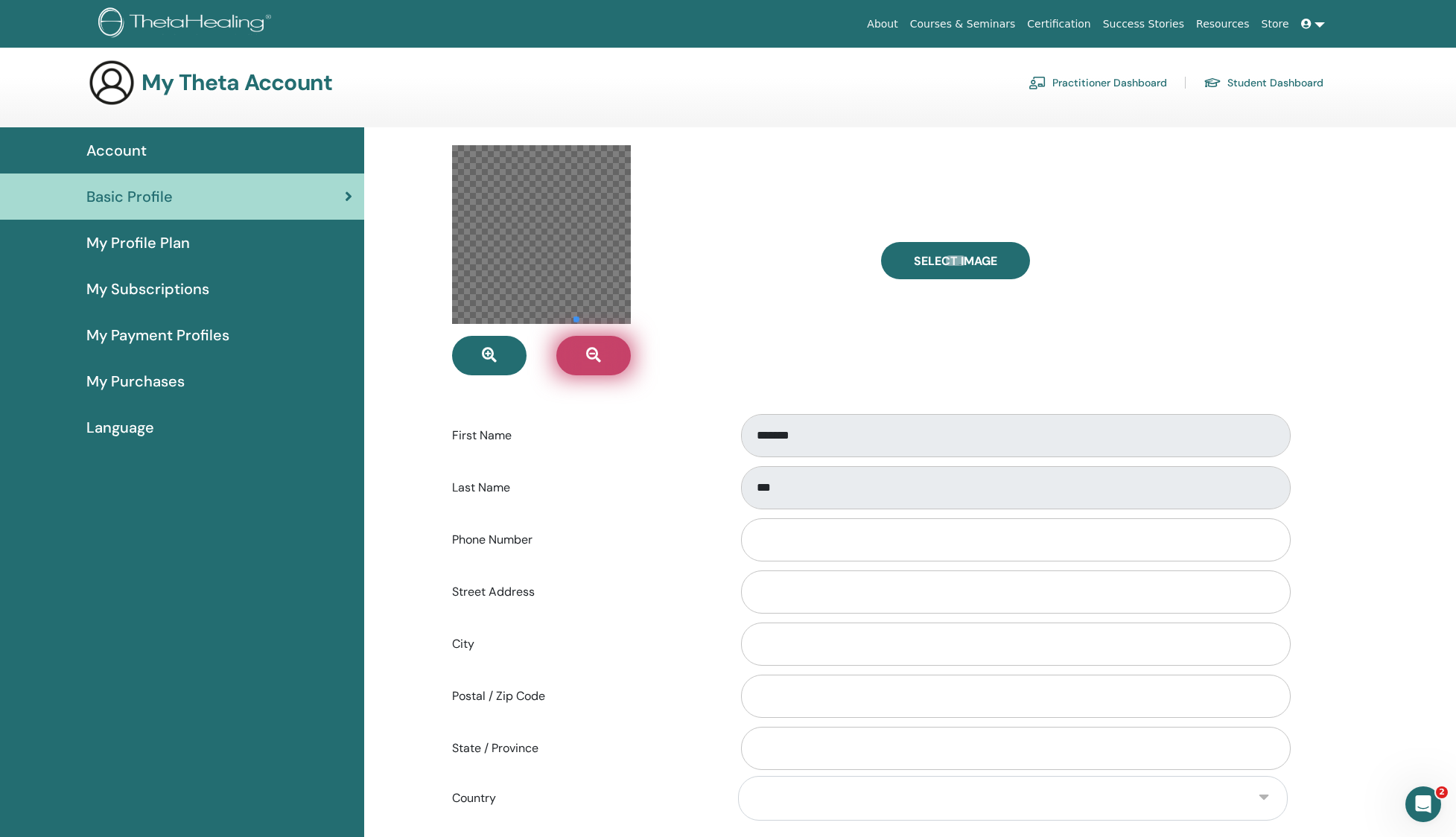
click at [573, 345] on div at bounding box center [655, 260] width 429 height 230
click at [598, 350] on icon "button" at bounding box center [593, 355] width 15 height 15
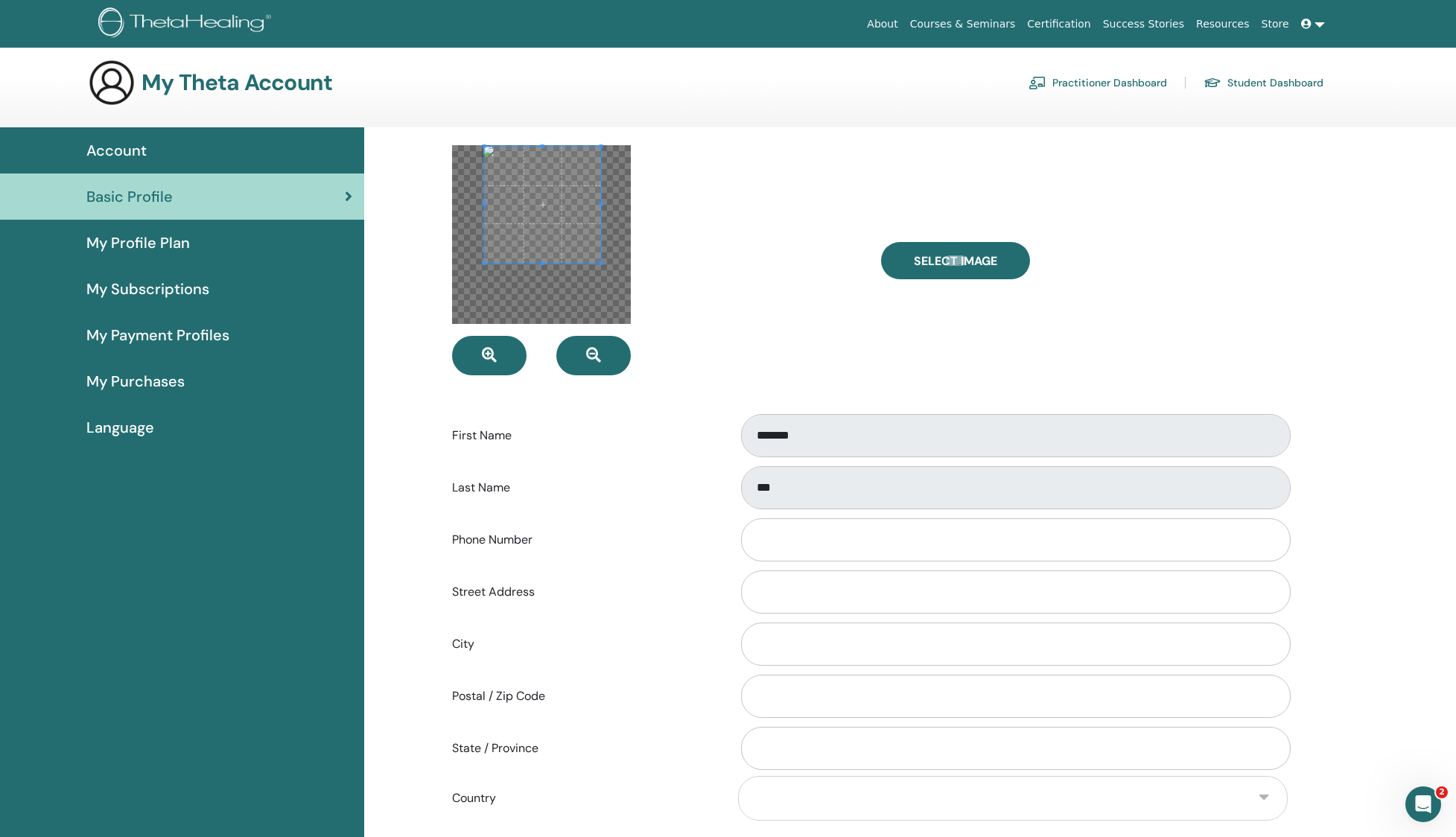
click at [653, 198] on div at bounding box center [655, 260] width 429 height 230
click at [492, 358] on icon "button" at bounding box center [488, 355] width 15 height 15
click at [621, 350] on button "button" at bounding box center [593, 356] width 75 height 39
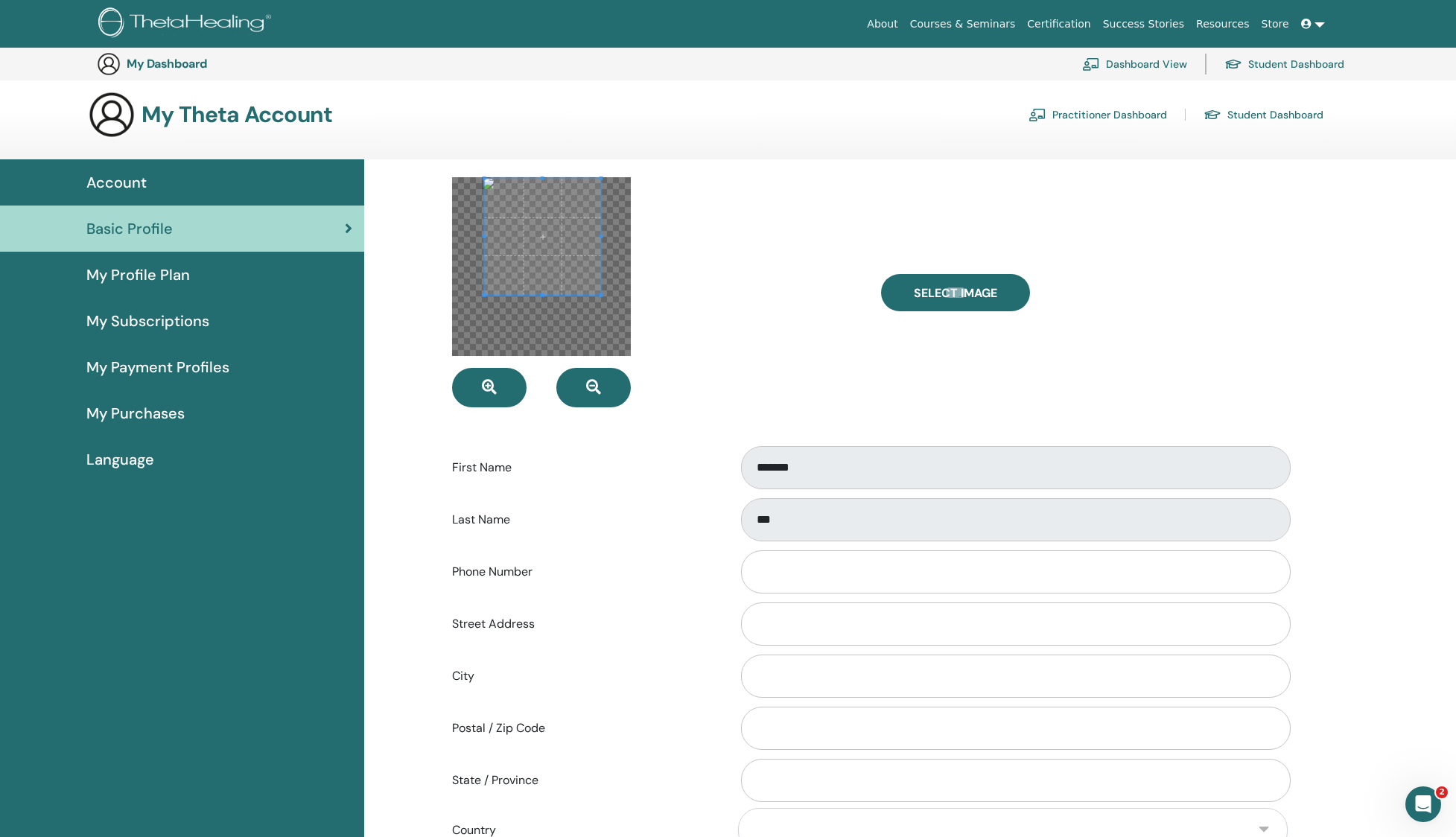
scroll to position [760, 0]
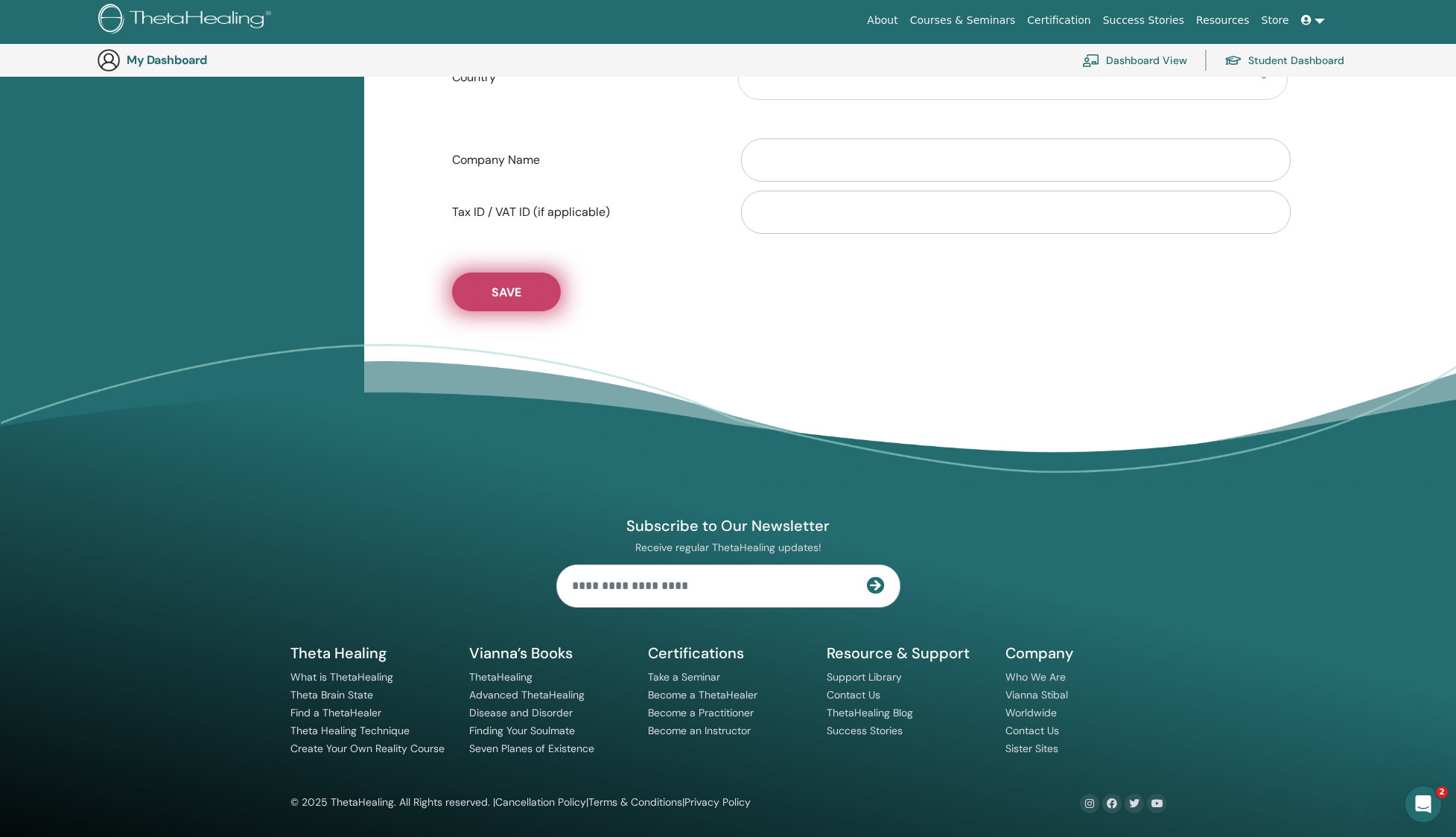
click at [531, 290] on button "Save" at bounding box center [506, 291] width 109 height 39
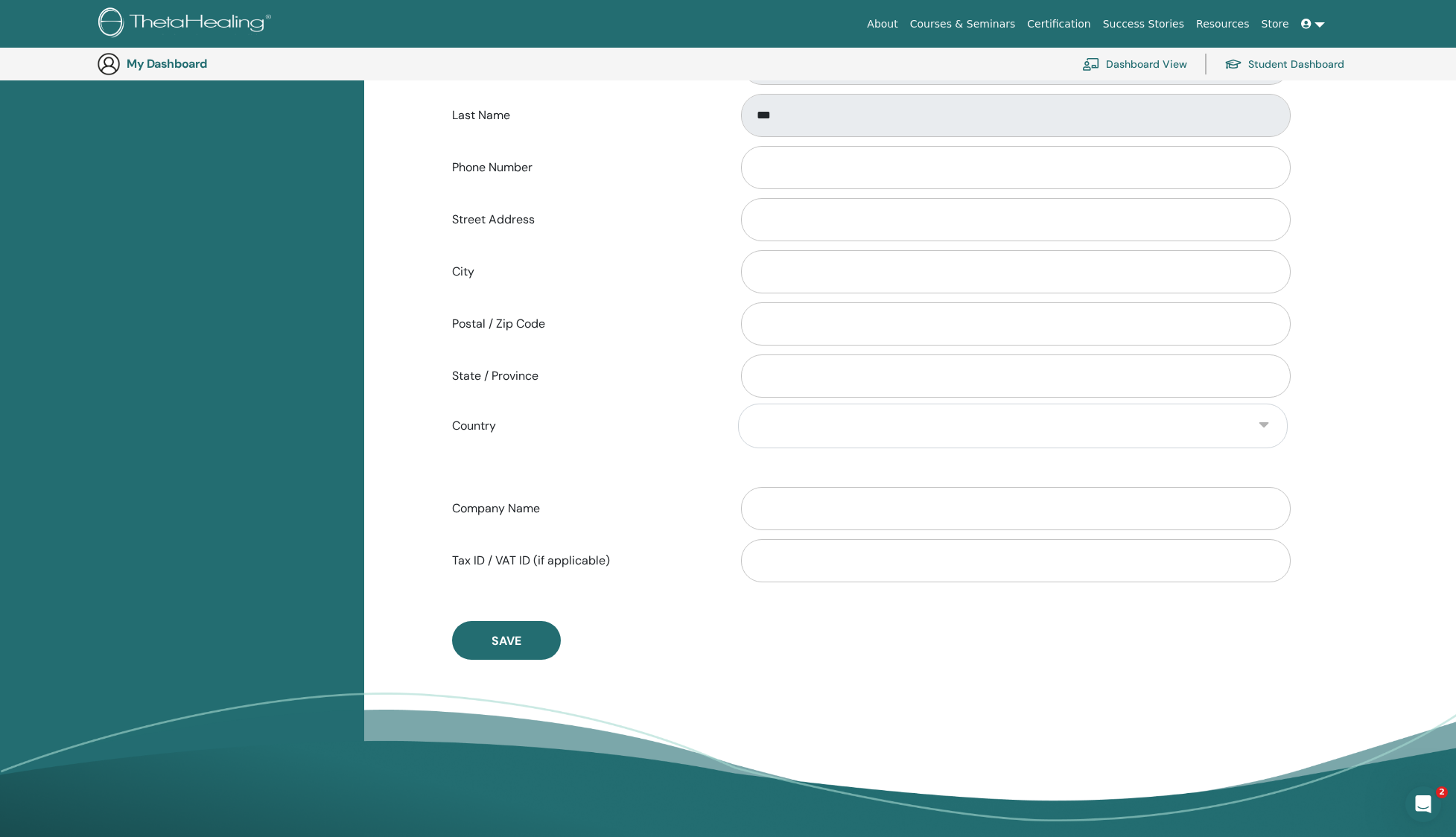
scroll to position [0, 0]
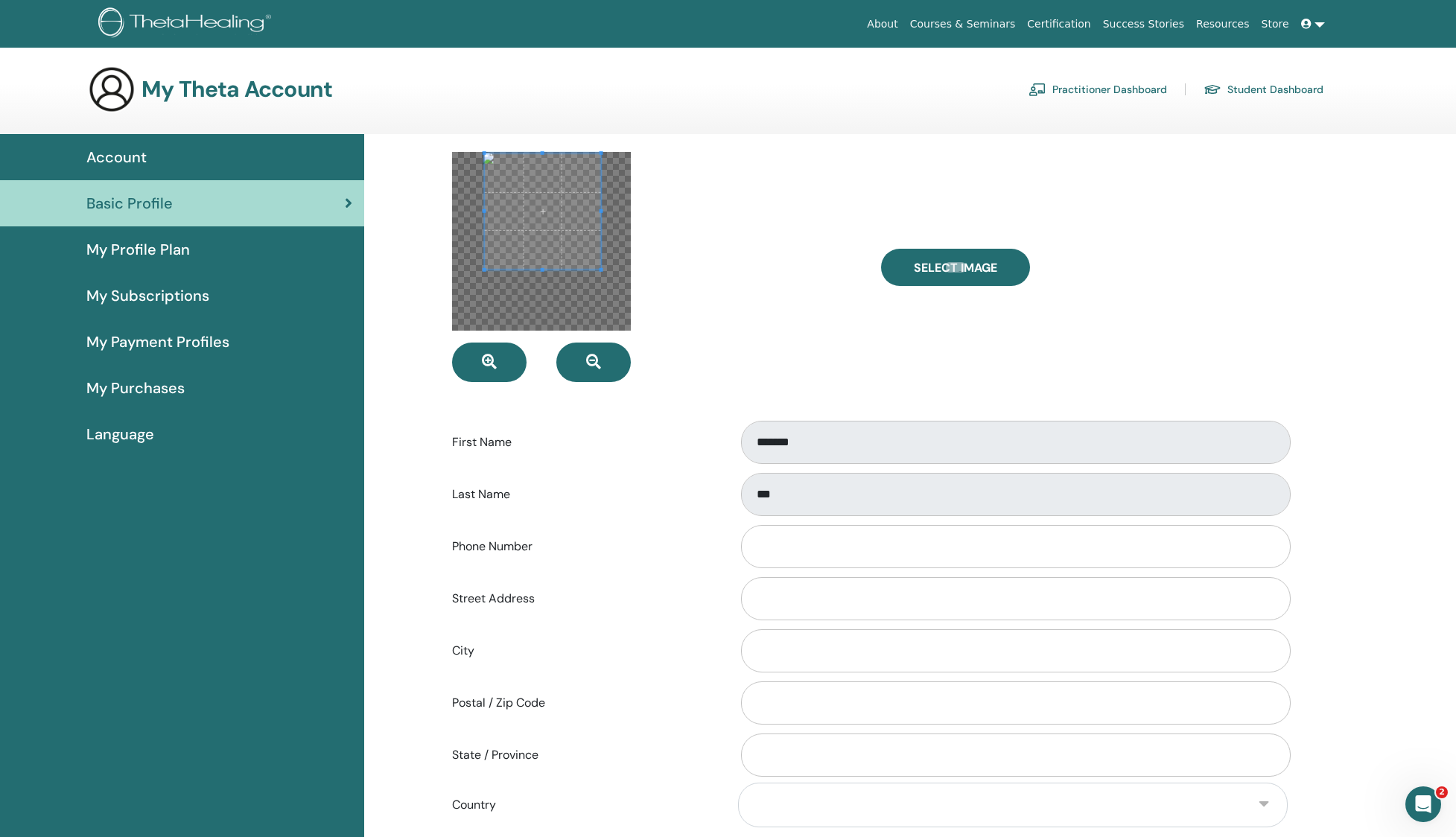
click at [560, 240] on span at bounding box center [542, 212] width 117 height 117
click at [520, 263] on span at bounding box center [542, 212] width 117 height 117
click at [595, 290] on div at bounding box center [541, 241] width 179 height 179
click at [755, 280] on div at bounding box center [655, 266] width 429 height 230
click at [595, 317] on div at bounding box center [541, 241] width 179 height 179
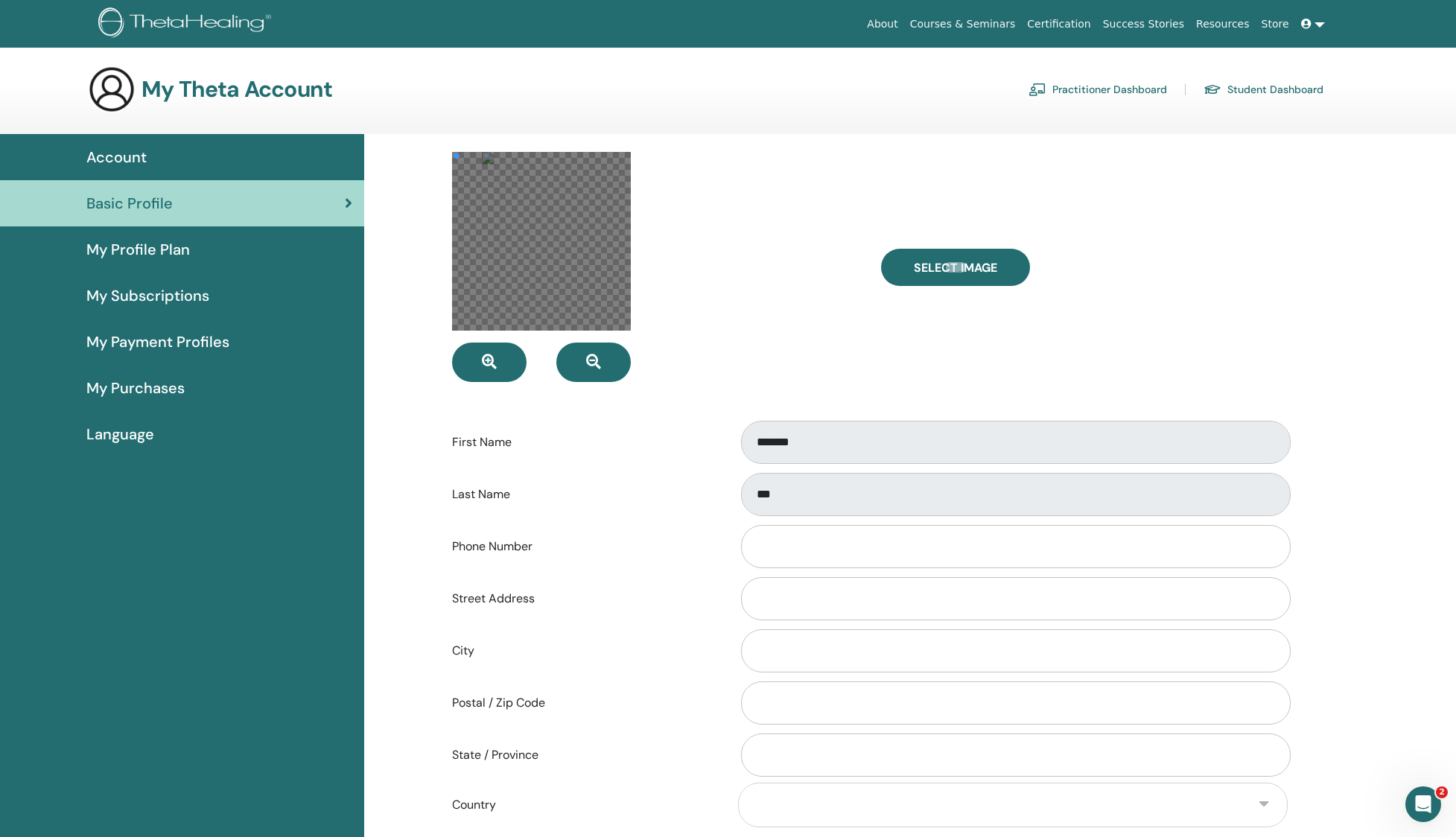
click at [456, 156] on div at bounding box center [541, 241] width 179 height 179
click at [601, 318] on div at bounding box center [541, 241] width 179 height 179
click at [566, 186] on span at bounding box center [541, 212] width 118 height 118
click at [713, 260] on div at bounding box center [655, 266] width 429 height 230
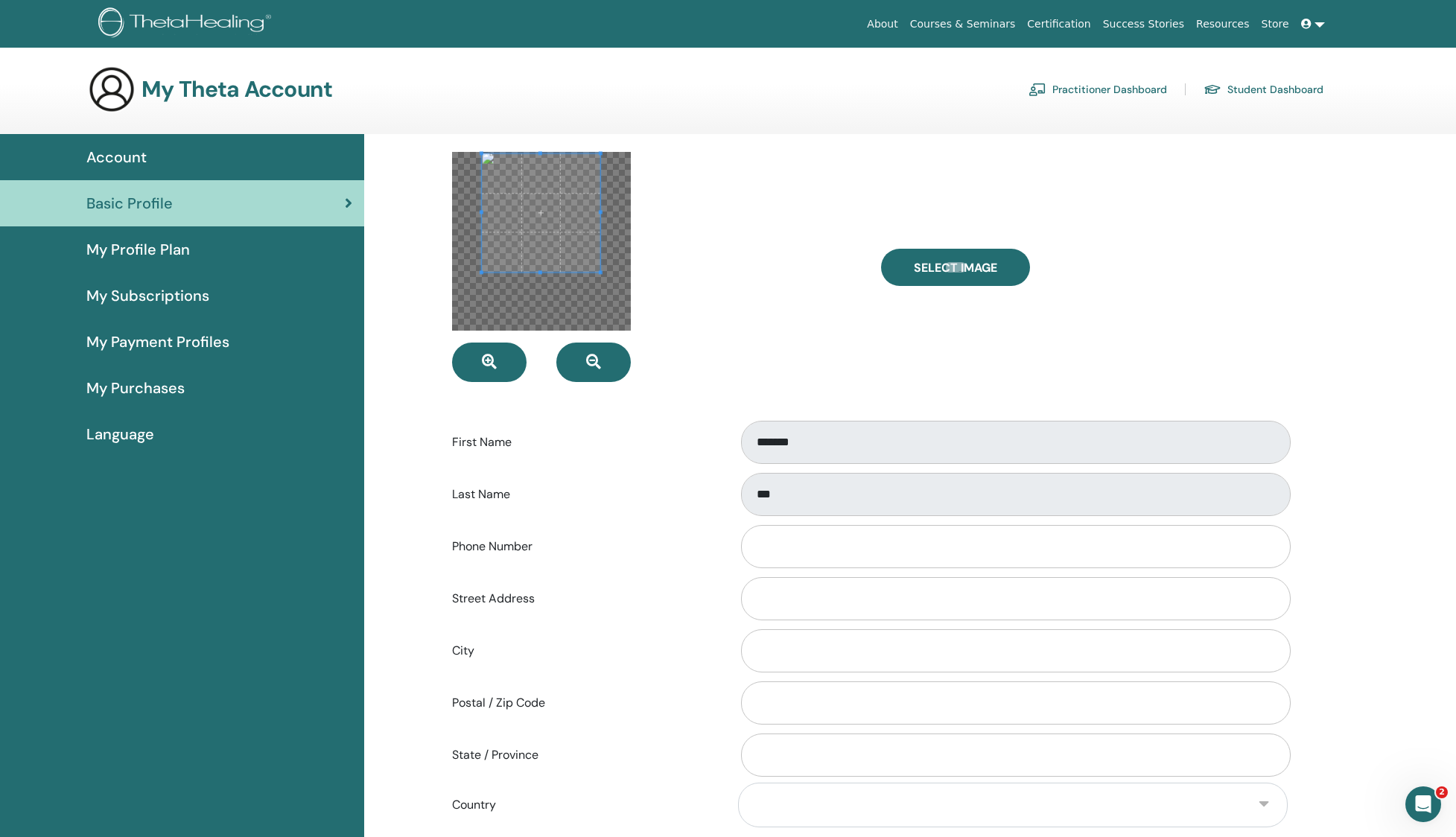
click at [564, 236] on span at bounding box center [541, 212] width 118 height 118
drag, startPoint x: 709, startPoint y: 236, endPoint x: 875, endPoint y: 259, distance: 167.6
click at [709, 236] on div at bounding box center [655, 266] width 429 height 230
click at [947, 270] on span "Select Image" at bounding box center [955, 267] width 83 height 15
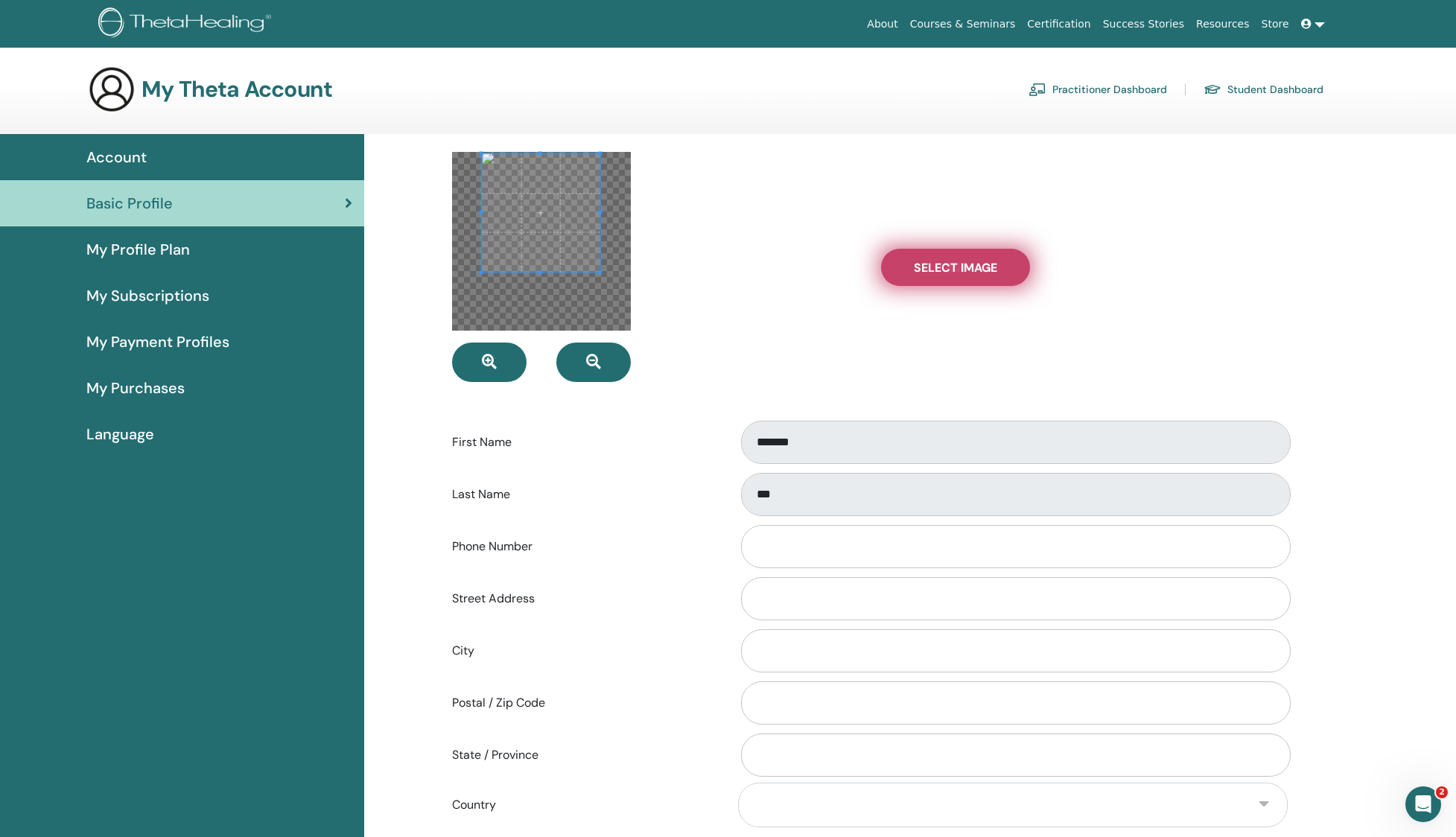
click at [947, 270] on input "Select Image" at bounding box center [956, 267] width 20 height 10
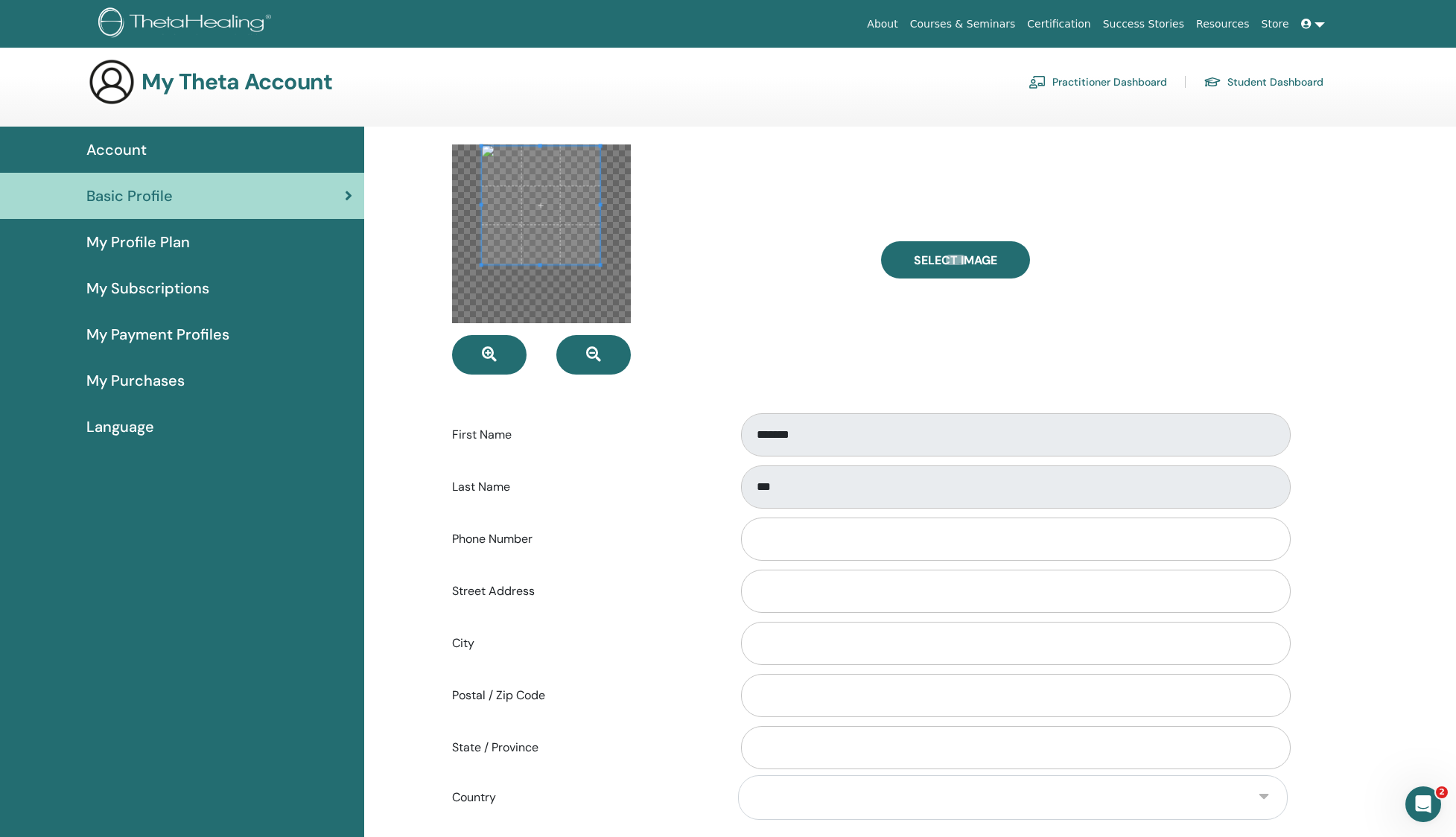
click at [644, 486] on label "Last Name" at bounding box center [584, 487] width 286 height 28
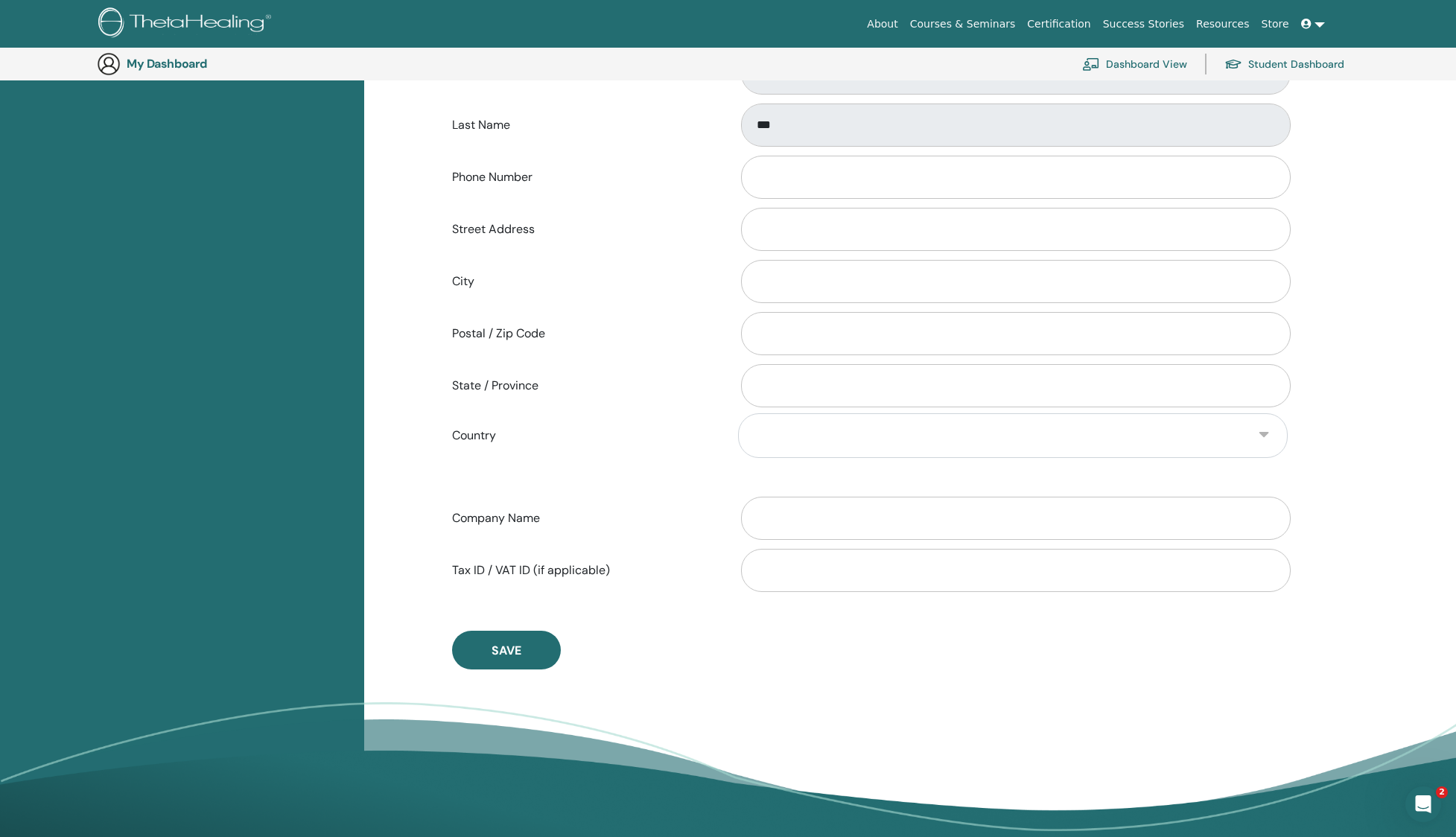
scroll to position [760, 0]
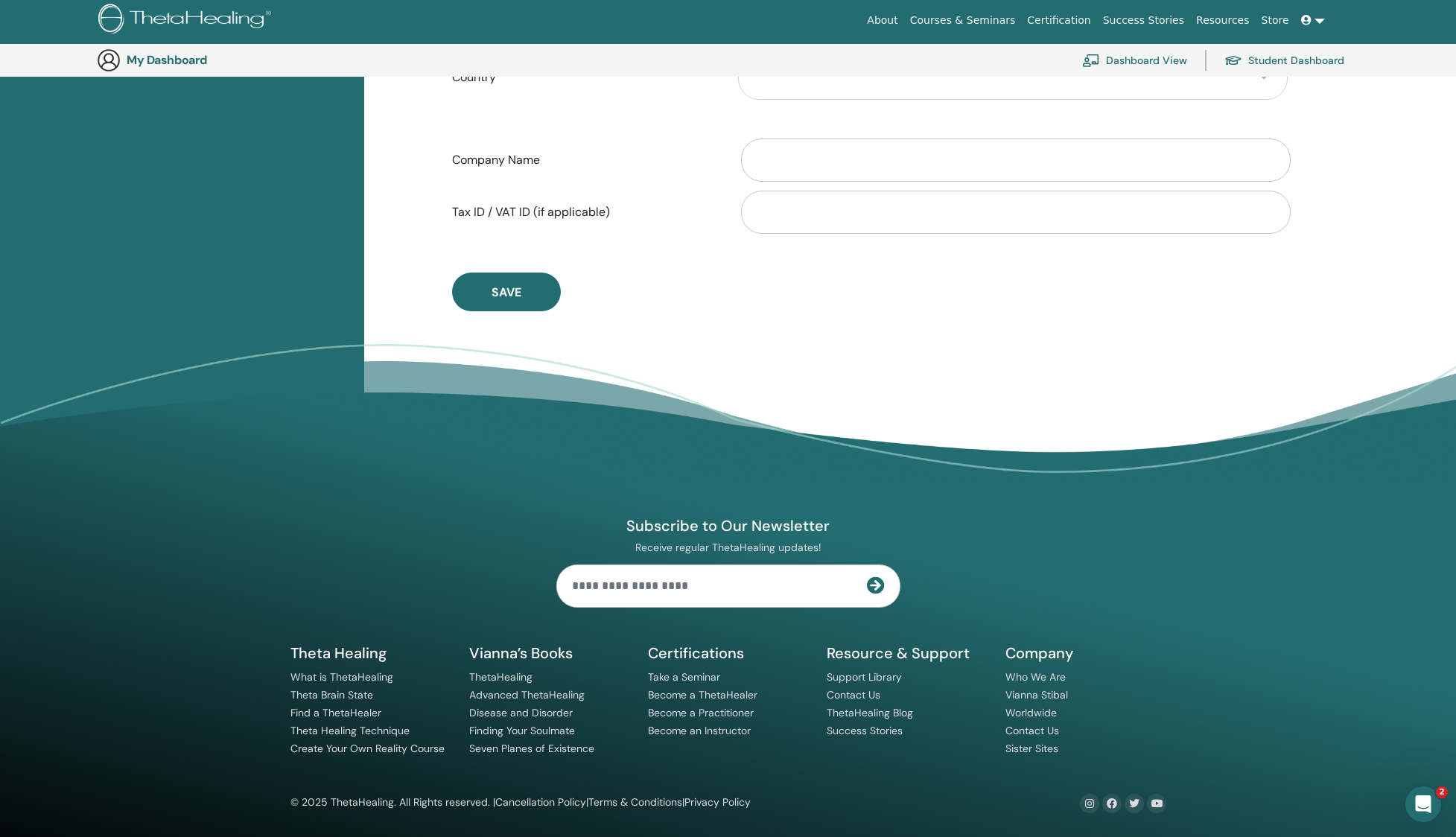
click at [497, 274] on button "Save" at bounding box center [506, 291] width 109 height 39
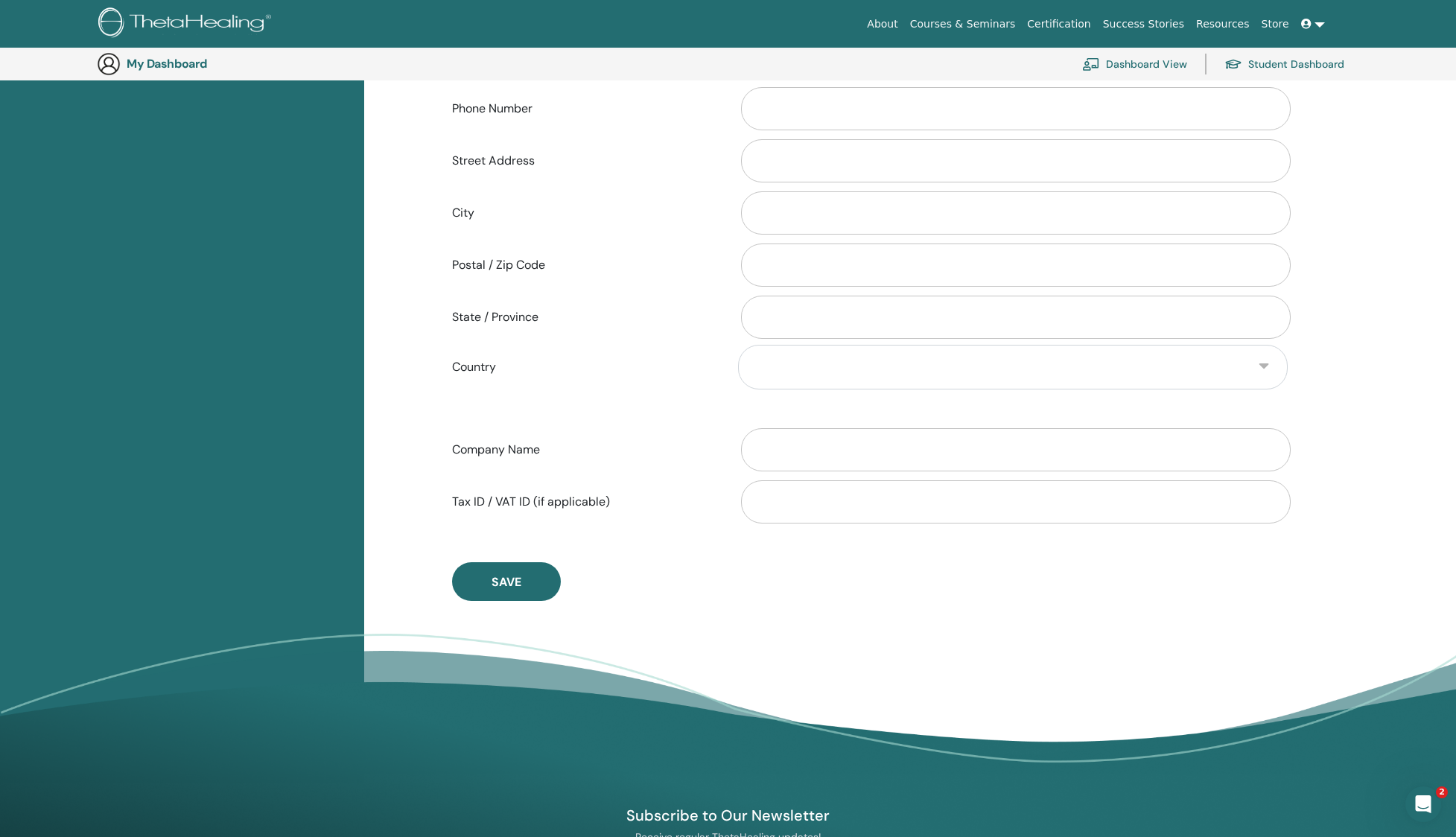
scroll to position [471, 0]
drag, startPoint x: 885, startPoint y: 497, endPoint x: 871, endPoint y: 469, distance: 31.3
click at [876, 489] on input "Tax ID / VAT ID (if applicable)" at bounding box center [1016, 501] width 549 height 43
click at [870, 469] on input "Company Name" at bounding box center [1016, 449] width 549 height 43
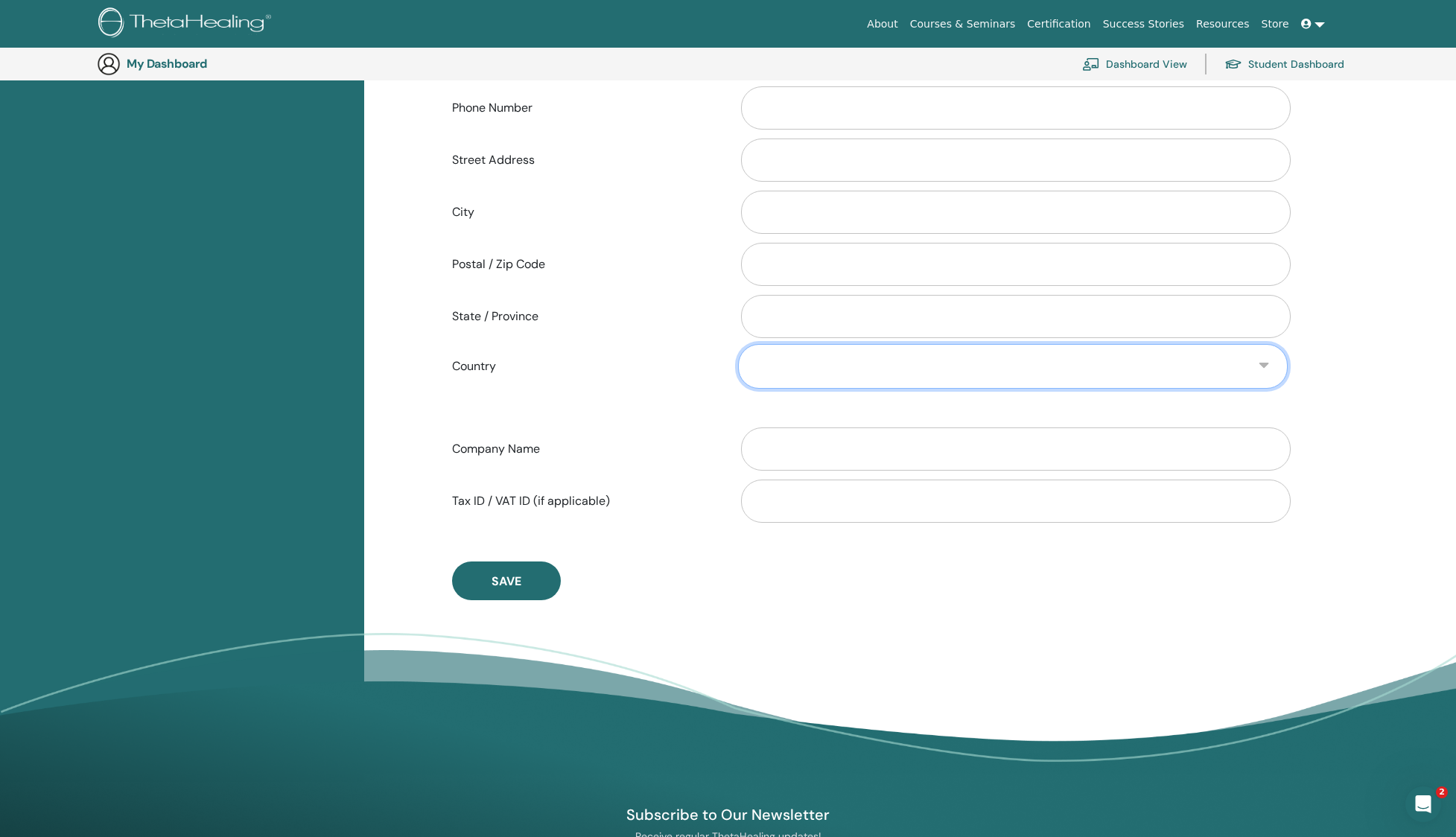
click at [1239, 356] on select "**********" at bounding box center [1012, 366] width 549 height 45
select select "**"
click at [738, 344] on select "**********" at bounding box center [1012, 366] width 549 height 45
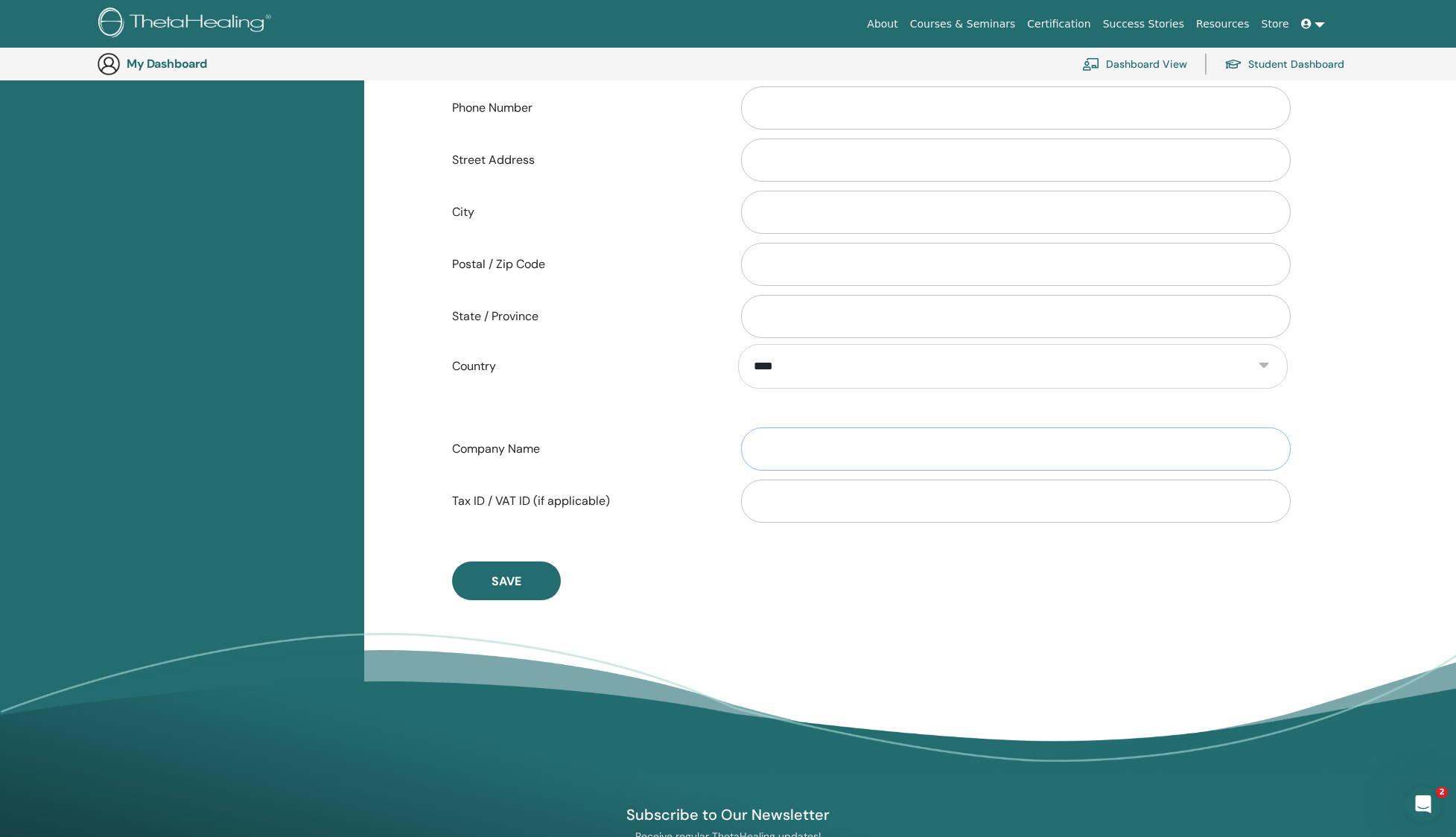
click at [855, 461] on input "Company Name" at bounding box center [1016, 449] width 549 height 43
type input "**********"
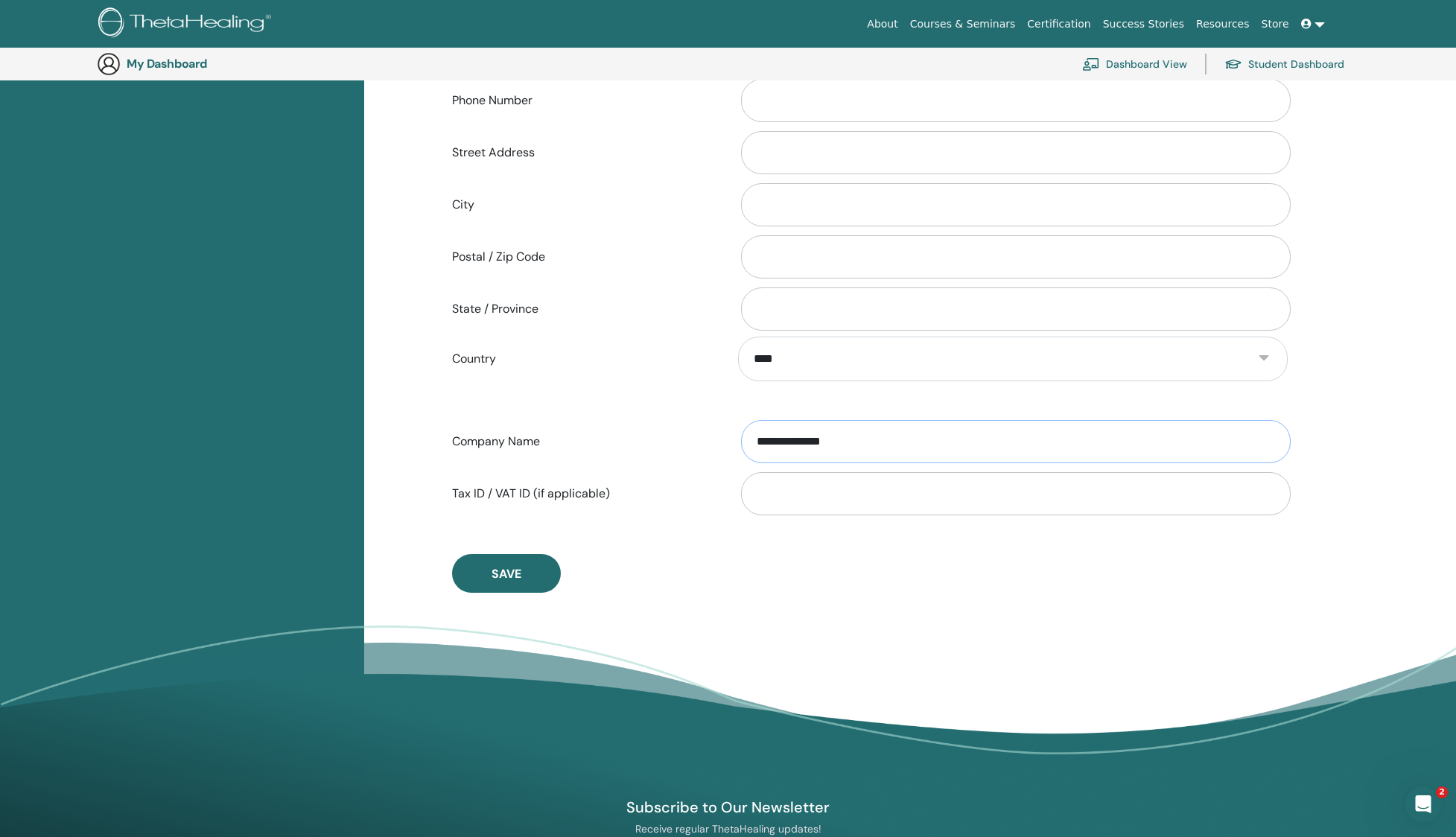
scroll to position [476, 0]
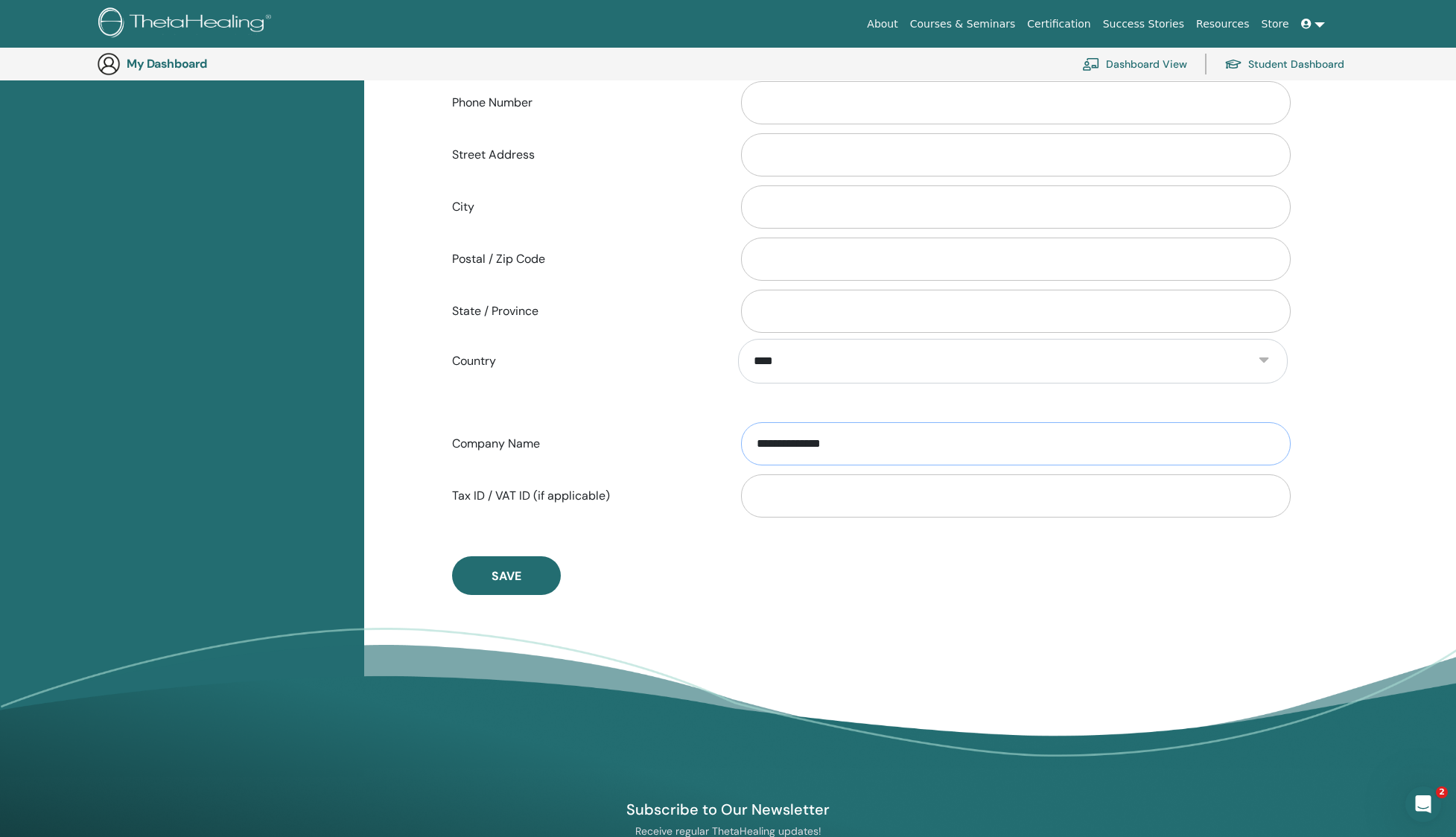
drag, startPoint x: 929, startPoint y: 443, endPoint x: 622, endPoint y: 429, distance: 307.3
click at [622, 429] on div "**********" at bounding box center [869, 443] width 858 height 49
type input "*"
drag, startPoint x: 512, startPoint y: 573, endPoint x: 584, endPoint y: 507, distance: 97.7
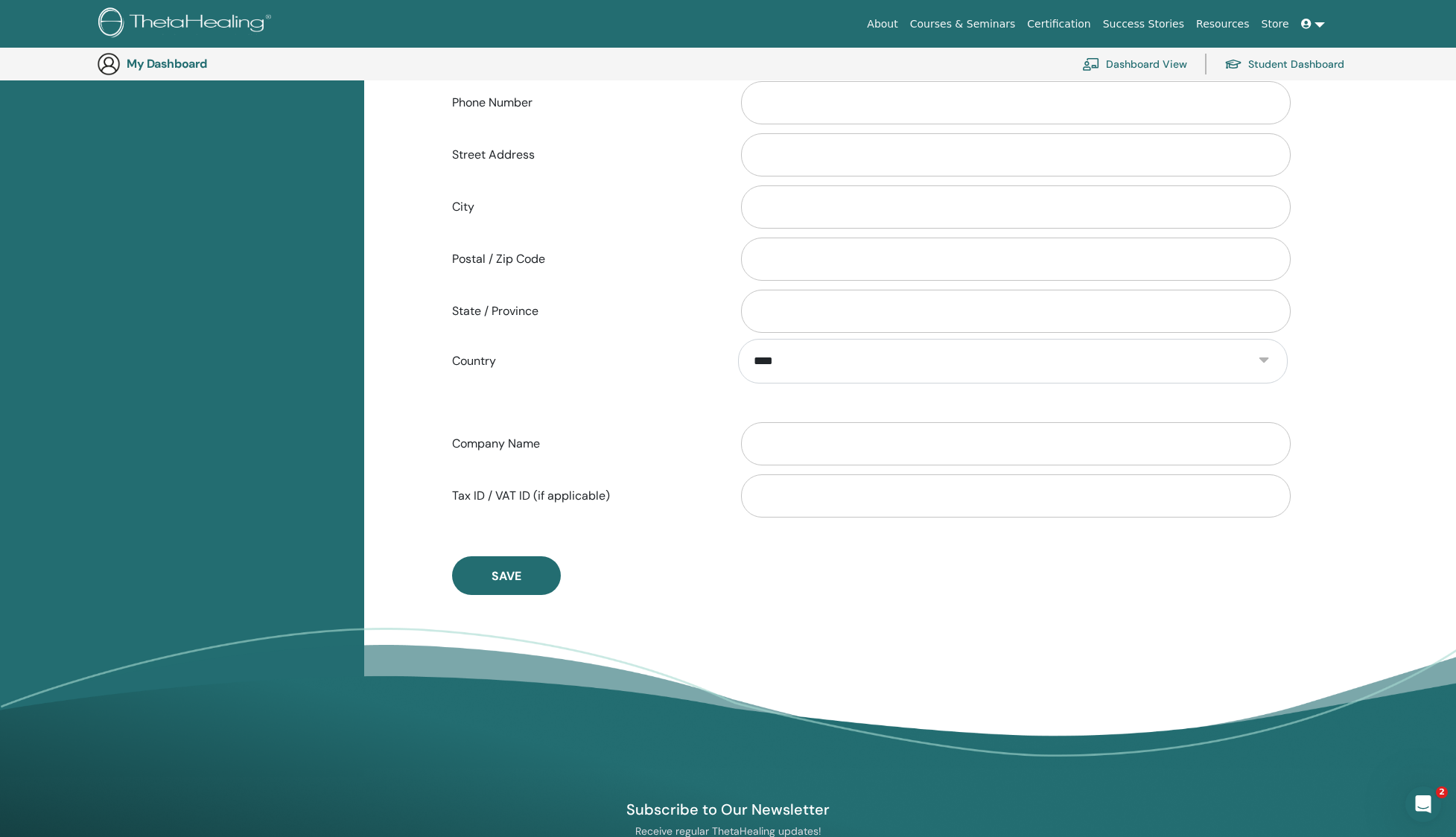
click at [511, 573] on span "Save" at bounding box center [506, 576] width 30 height 15
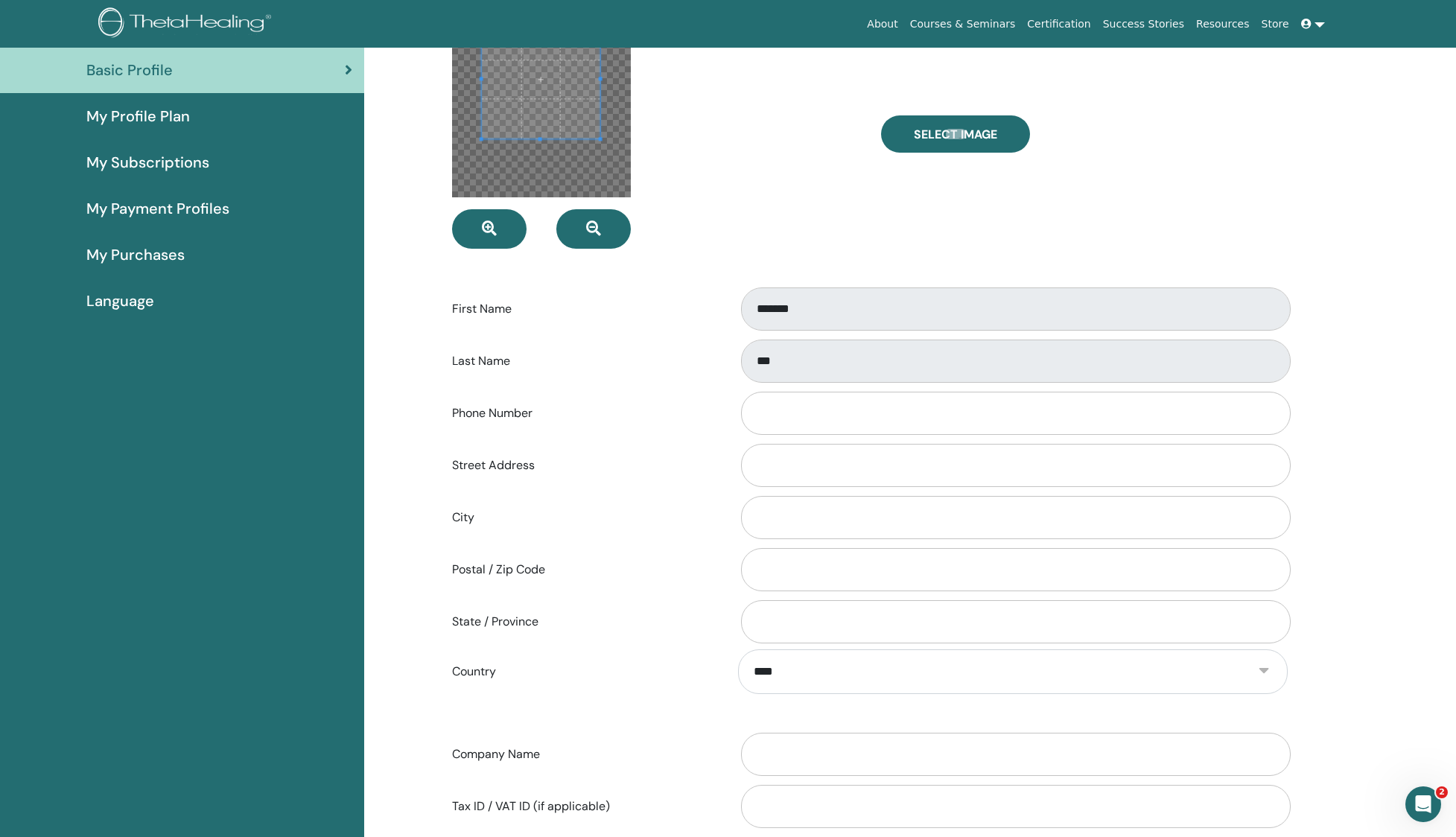
scroll to position [0, 0]
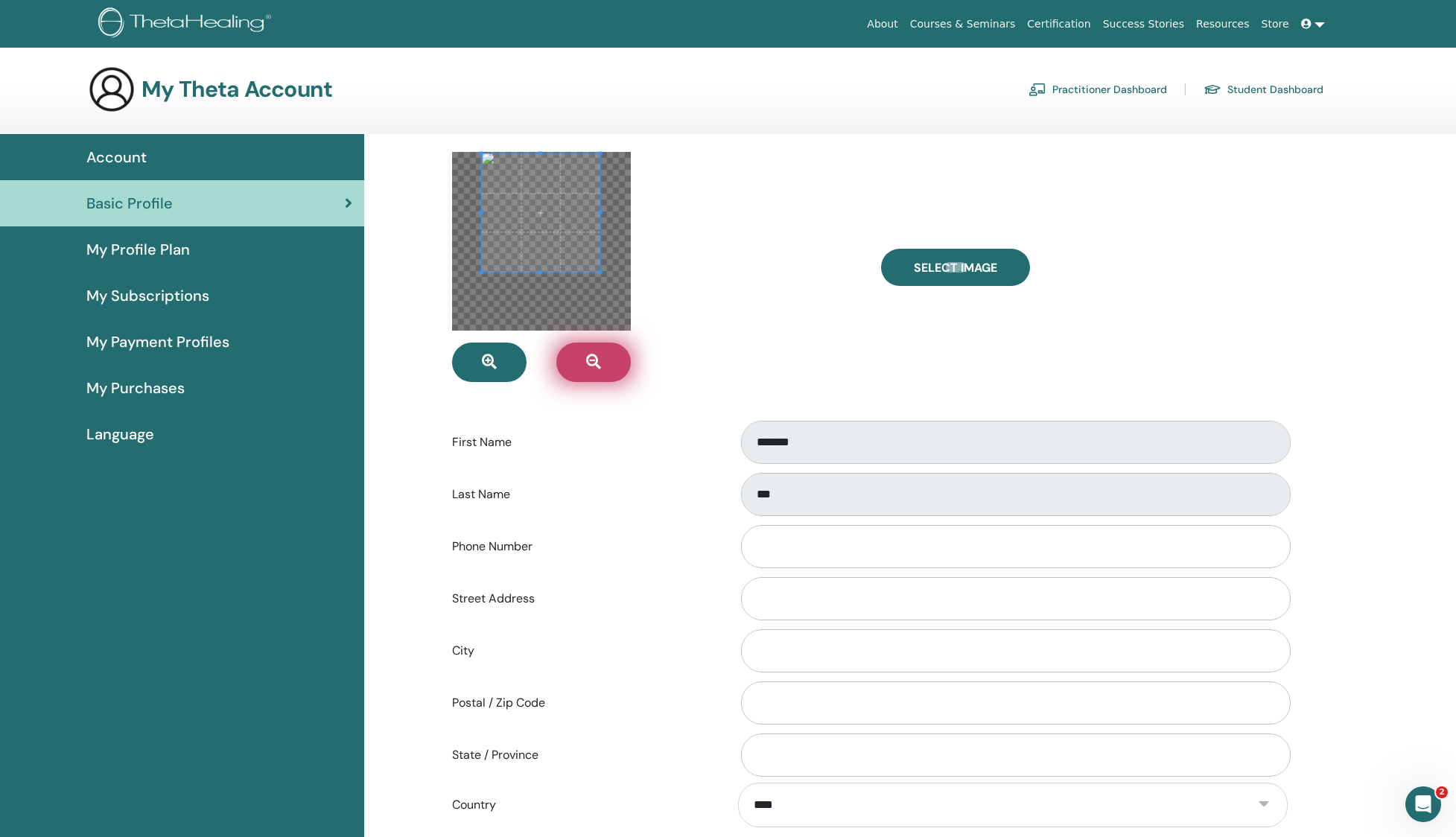
click at [561, 207] on span at bounding box center [541, 212] width 118 height 118
click at [747, 421] on div "*******" at bounding box center [1012, 441] width 572 height 49
click at [708, 311] on div at bounding box center [655, 266] width 429 height 230
click at [504, 362] on button "button" at bounding box center [488, 362] width 75 height 39
click at [492, 368] on icon "button" at bounding box center [488, 362] width 15 height 15
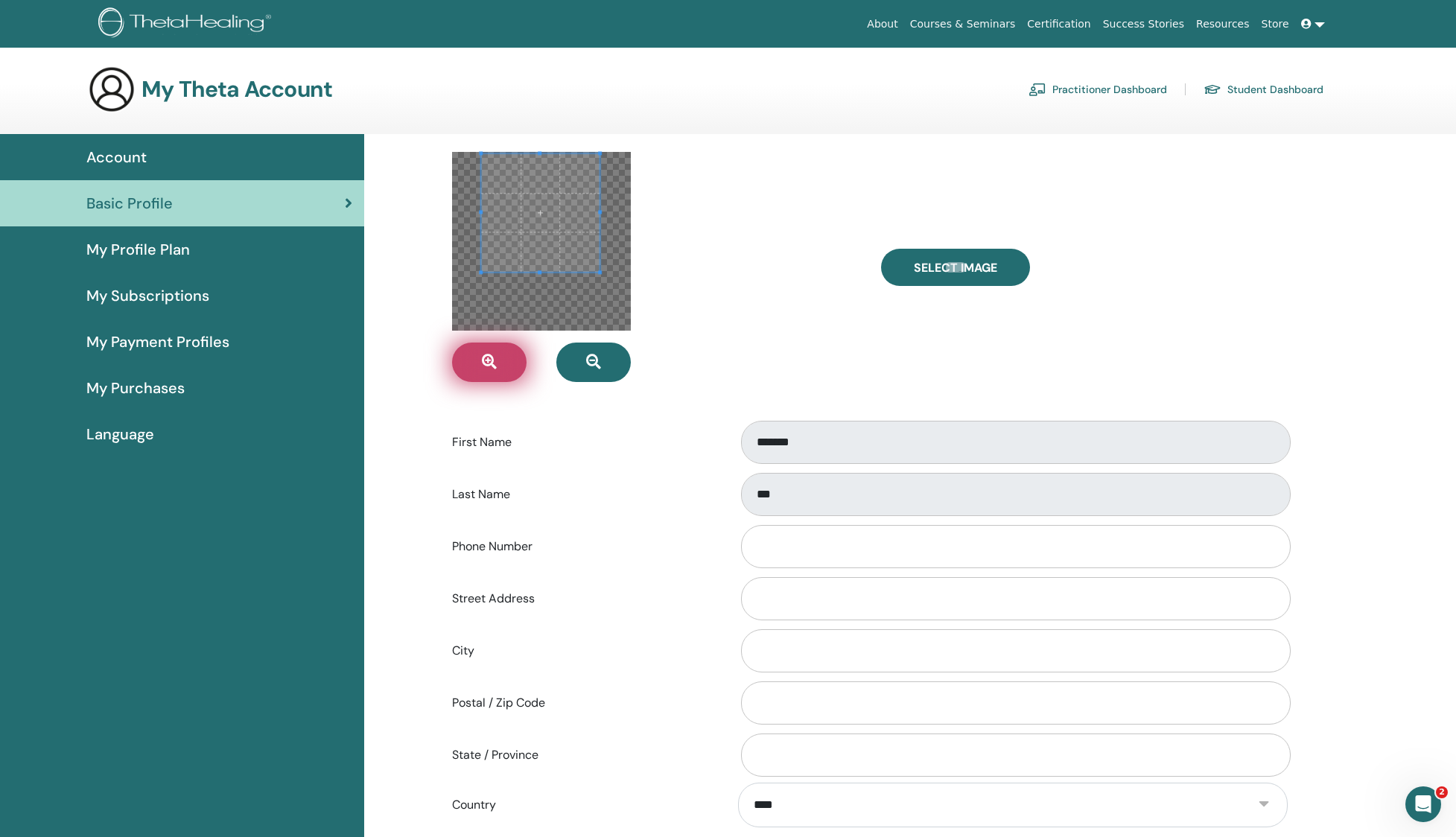
click at [492, 368] on icon "button" at bounding box center [488, 362] width 15 height 15
click at [566, 332] on div at bounding box center [655, 266] width 429 height 230
click at [483, 370] on span "button" at bounding box center [488, 362] width 15 height 16
drag, startPoint x: 483, startPoint y: 370, endPoint x: 560, endPoint y: 330, distance: 86.8
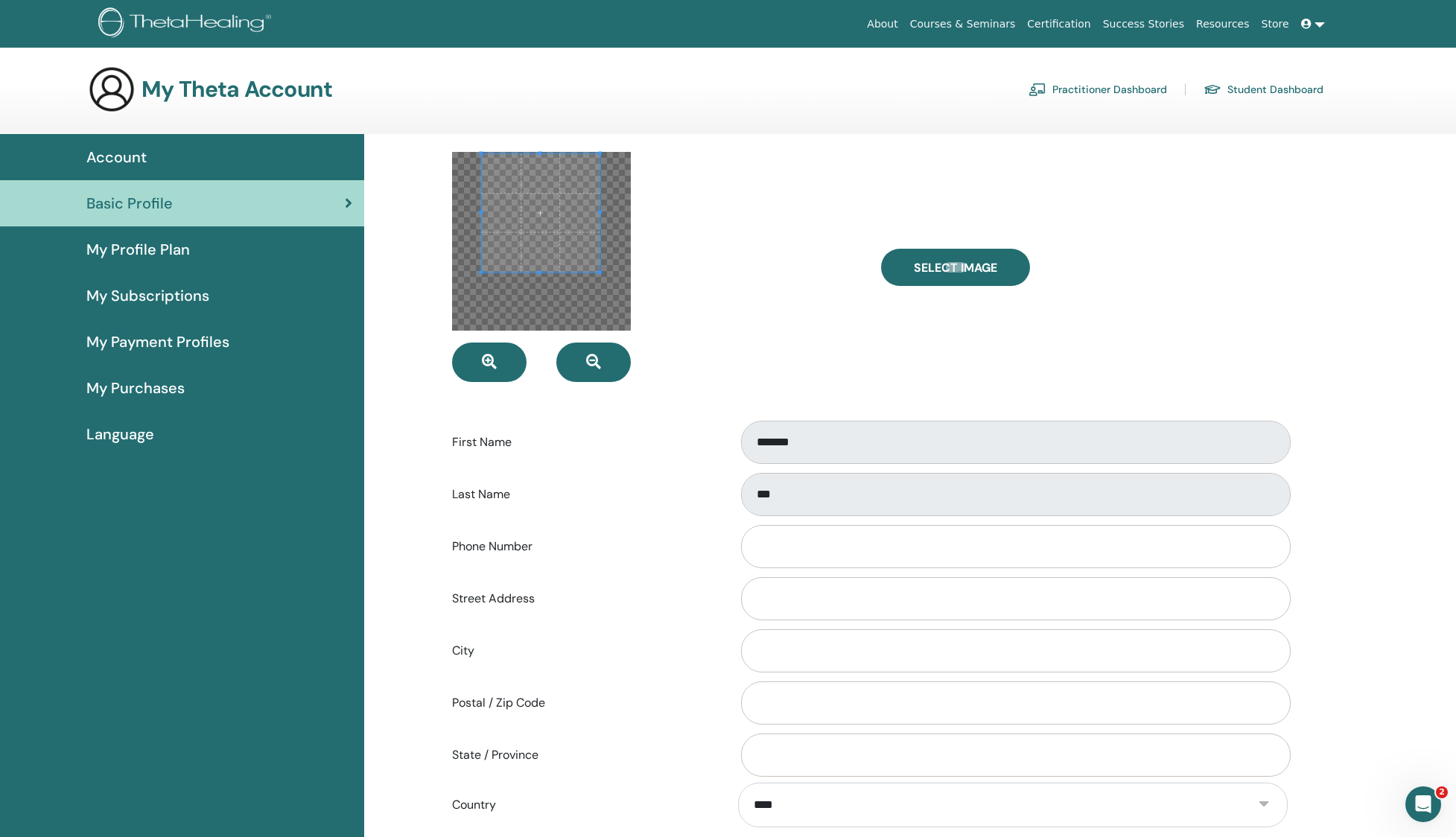
click at [483, 370] on span "button" at bounding box center [488, 362] width 15 height 15
click at [588, 323] on div at bounding box center [541, 241] width 179 height 179
click at [746, 294] on div at bounding box center [655, 266] width 429 height 230
drag, startPoint x: 633, startPoint y: 283, endPoint x: 596, endPoint y: 260, distance: 43.6
click at [633, 283] on div at bounding box center [655, 266] width 429 height 230
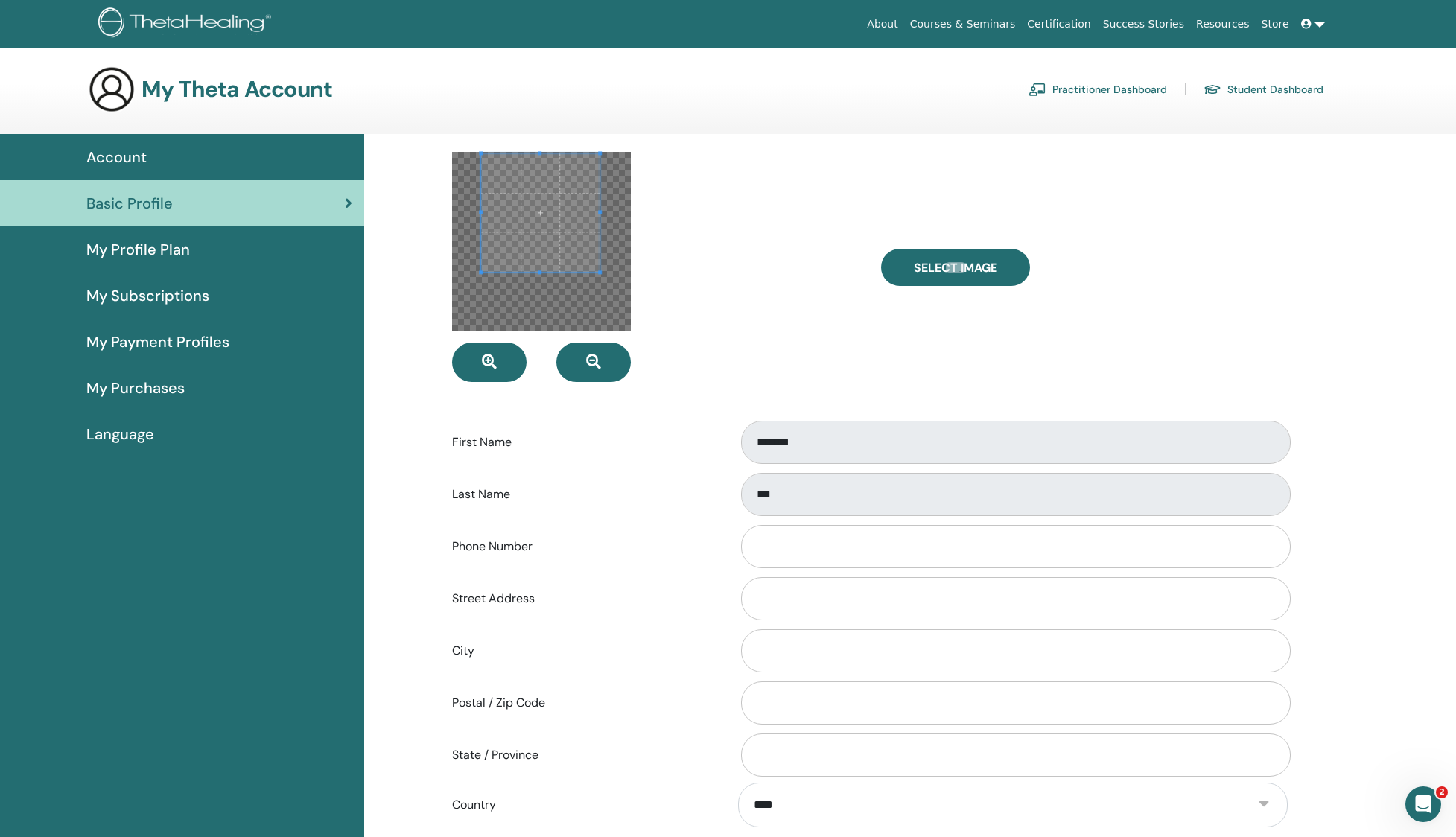
click at [533, 233] on span at bounding box center [540, 212] width 118 height 118
click at [781, 228] on div at bounding box center [655, 266] width 429 height 230
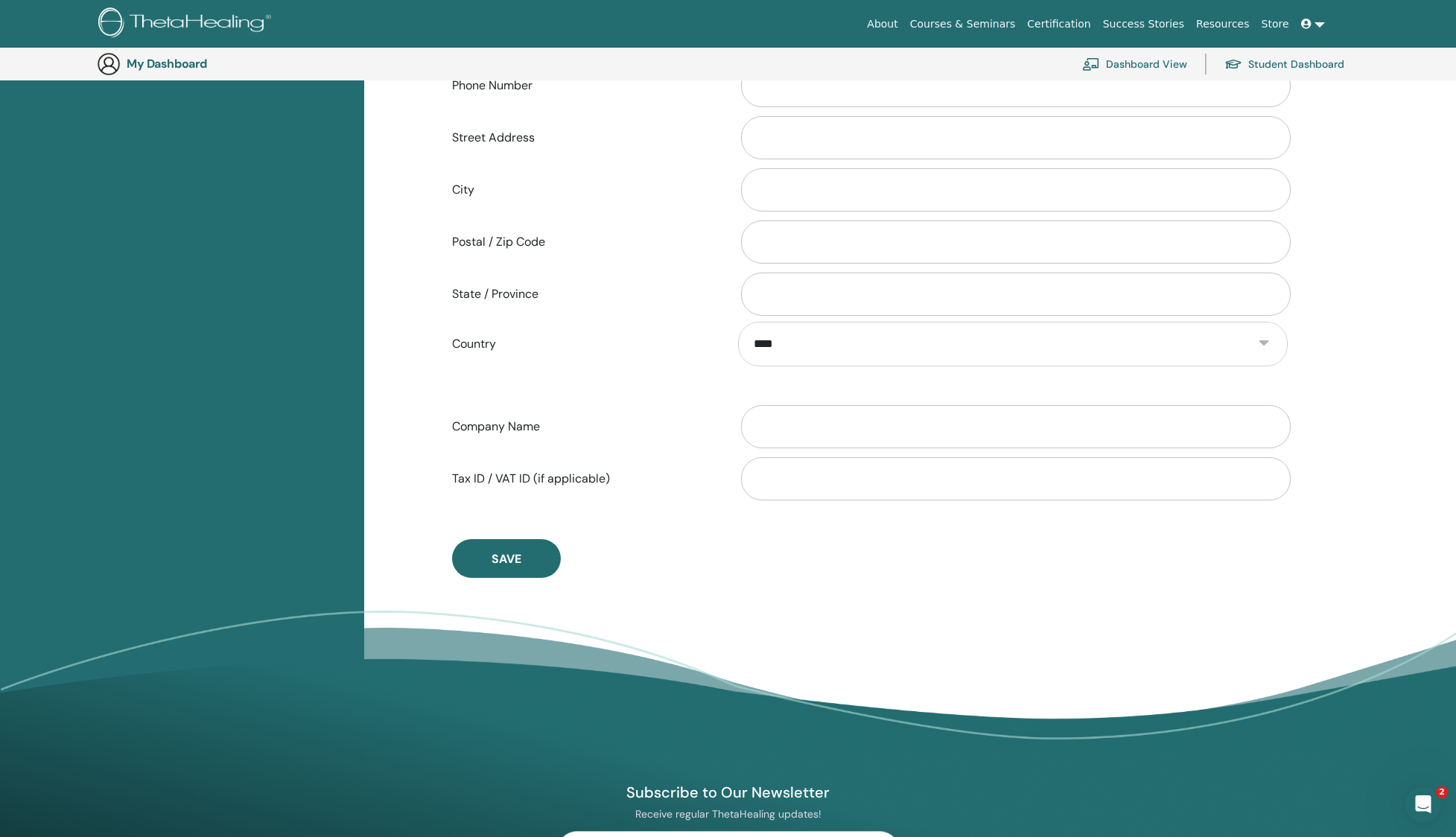
scroll to position [760, 0]
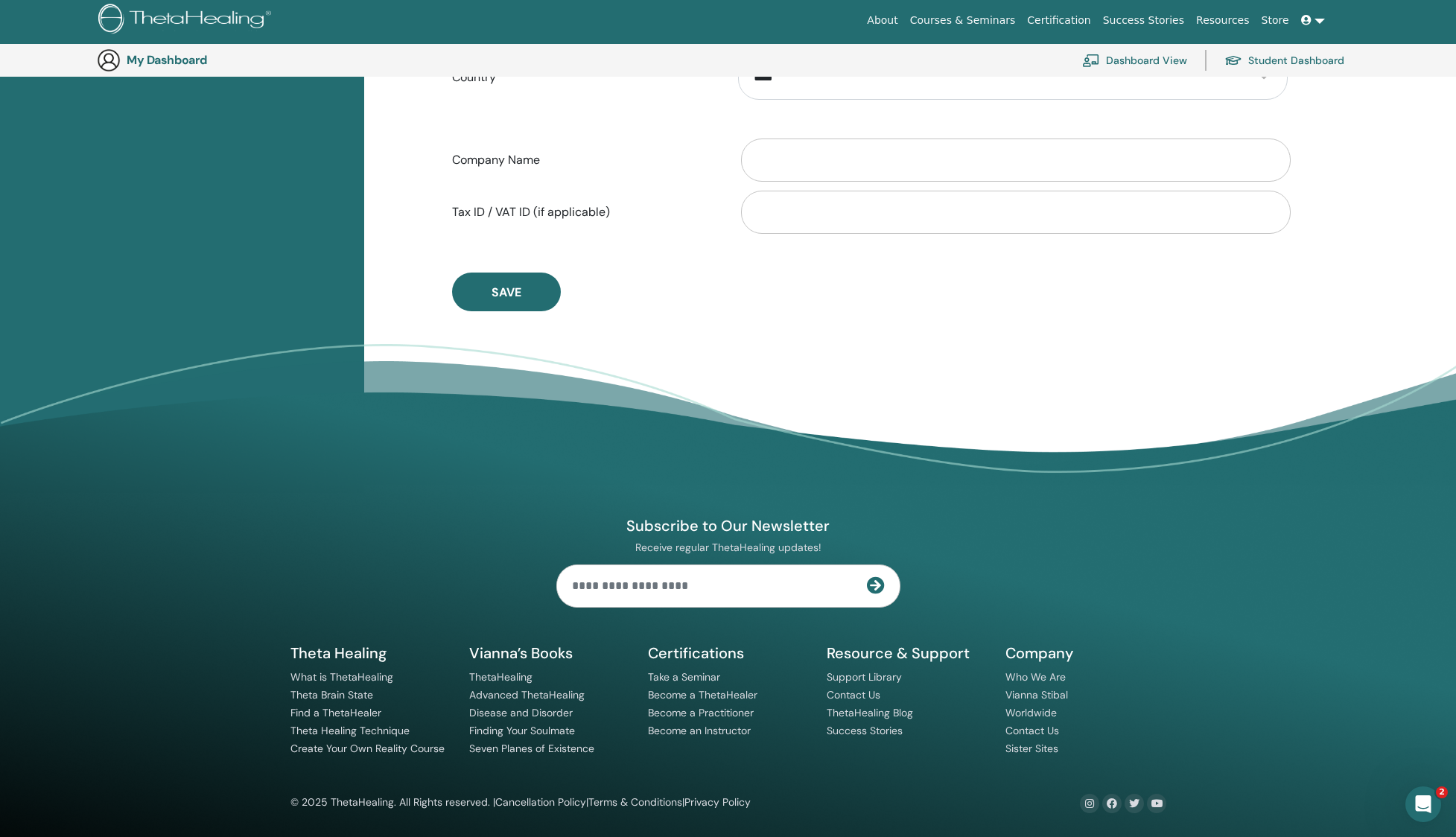
click at [519, 293] on span "Save" at bounding box center [506, 292] width 30 height 15
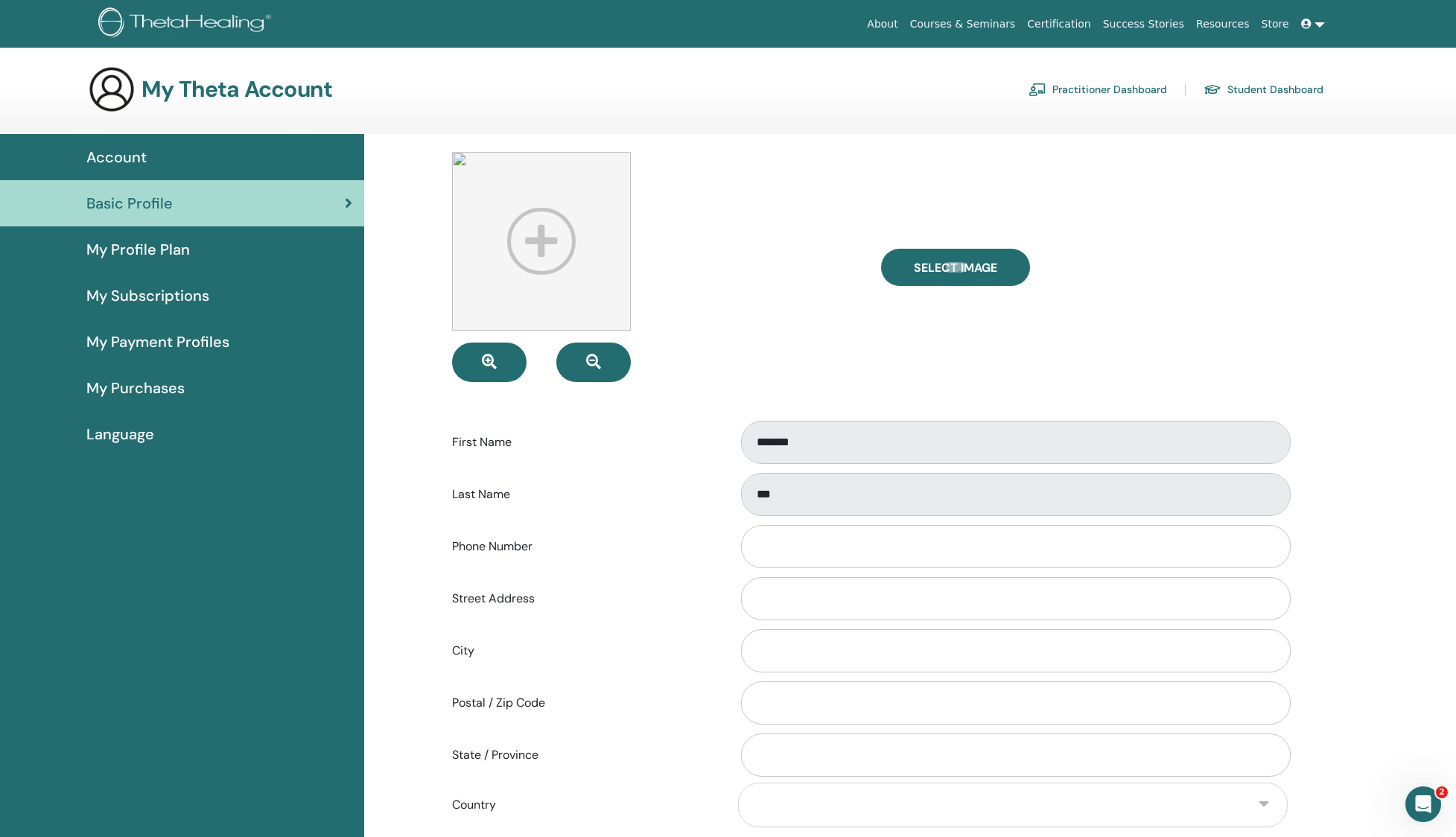
click at [460, 161] on img at bounding box center [541, 241] width 179 height 179
click at [975, 267] on span "Select Image" at bounding box center [955, 267] width 83 height 15
click at [965, 267] on input "Select Image" at bounding box center [956, 267] width 20 height 10
type input "**********"
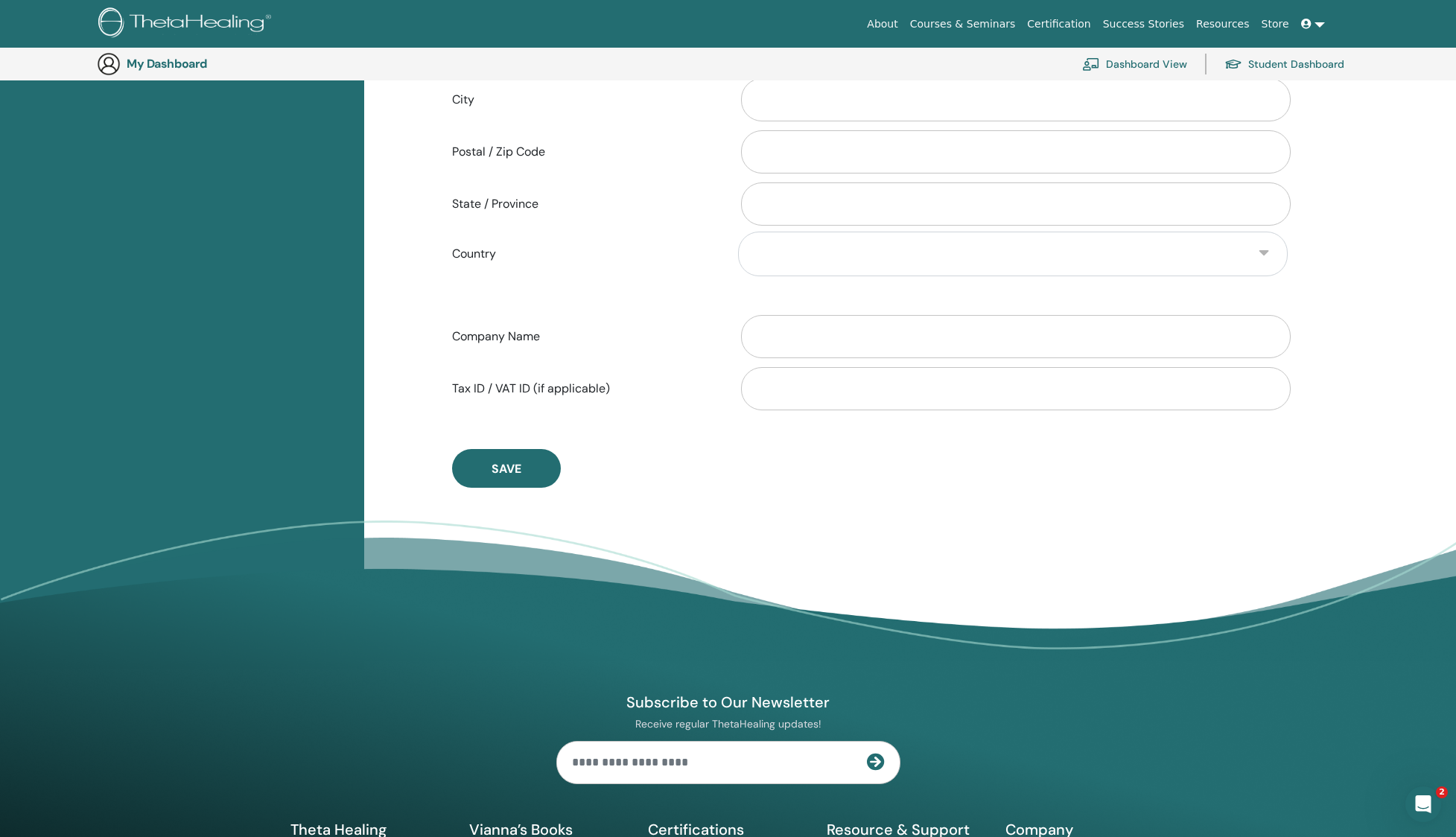
scroll to position [584, 0]
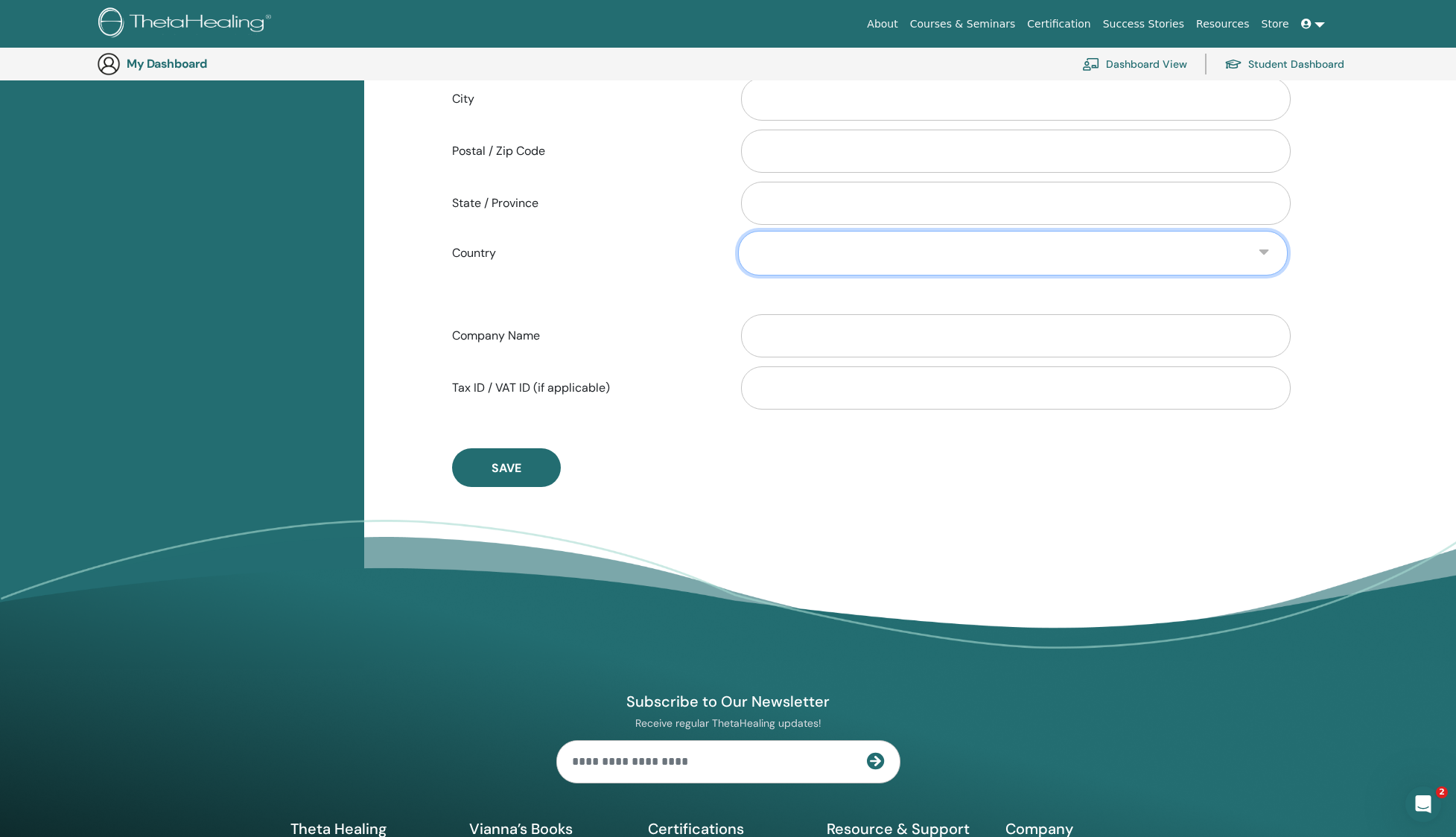
click at [866, 271] on select "**********" at bounding box center [1012, 253] width 549 height 45
drag, startPoint x: 535, startPoint y: 456, endPoint x: 662, endPoint y: 458, distance: 127.0
click at [534, 456] on button "Save" at bounding box center [506, 467] width 109 height 39
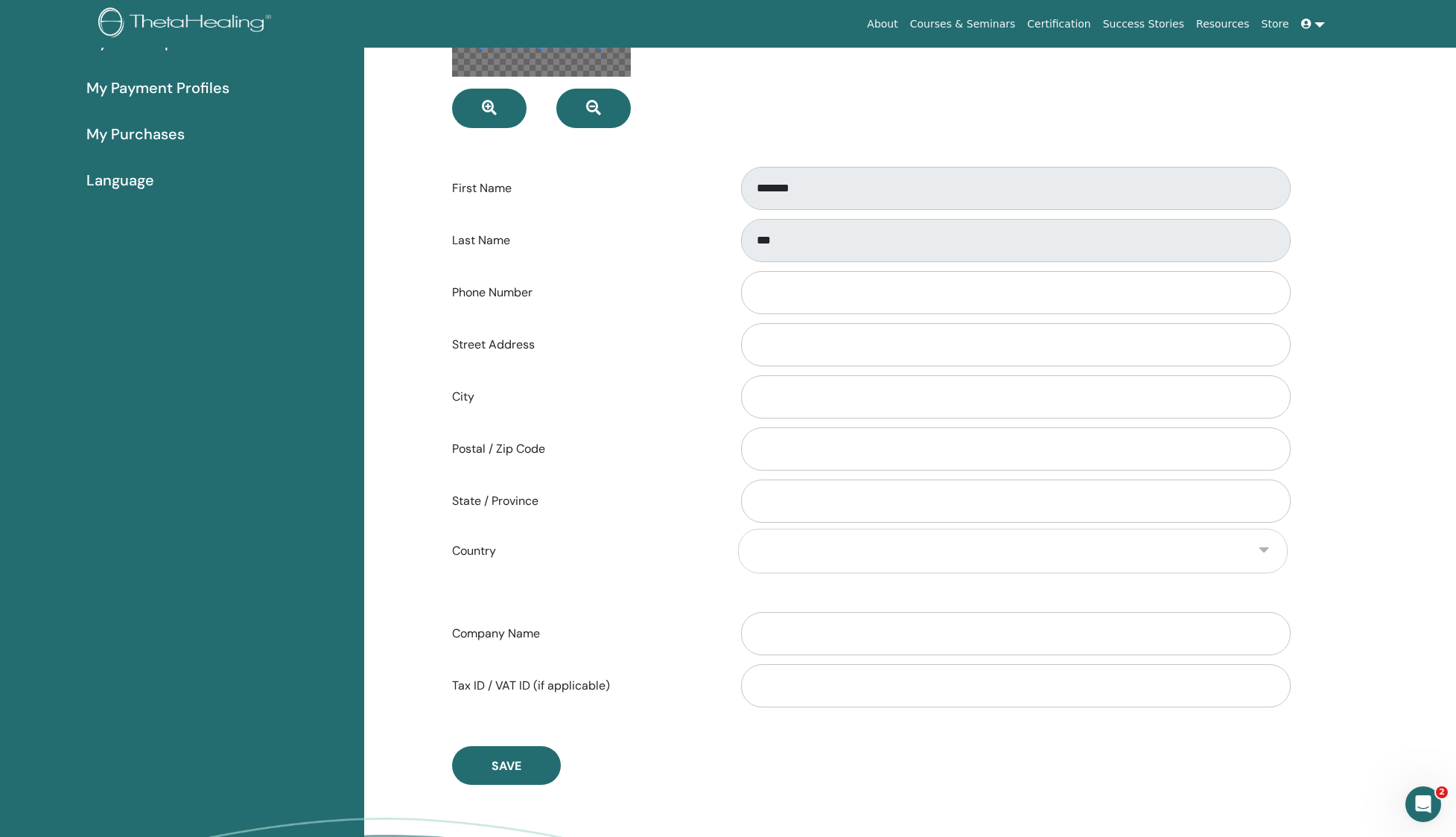
scroll to position [39, 0]
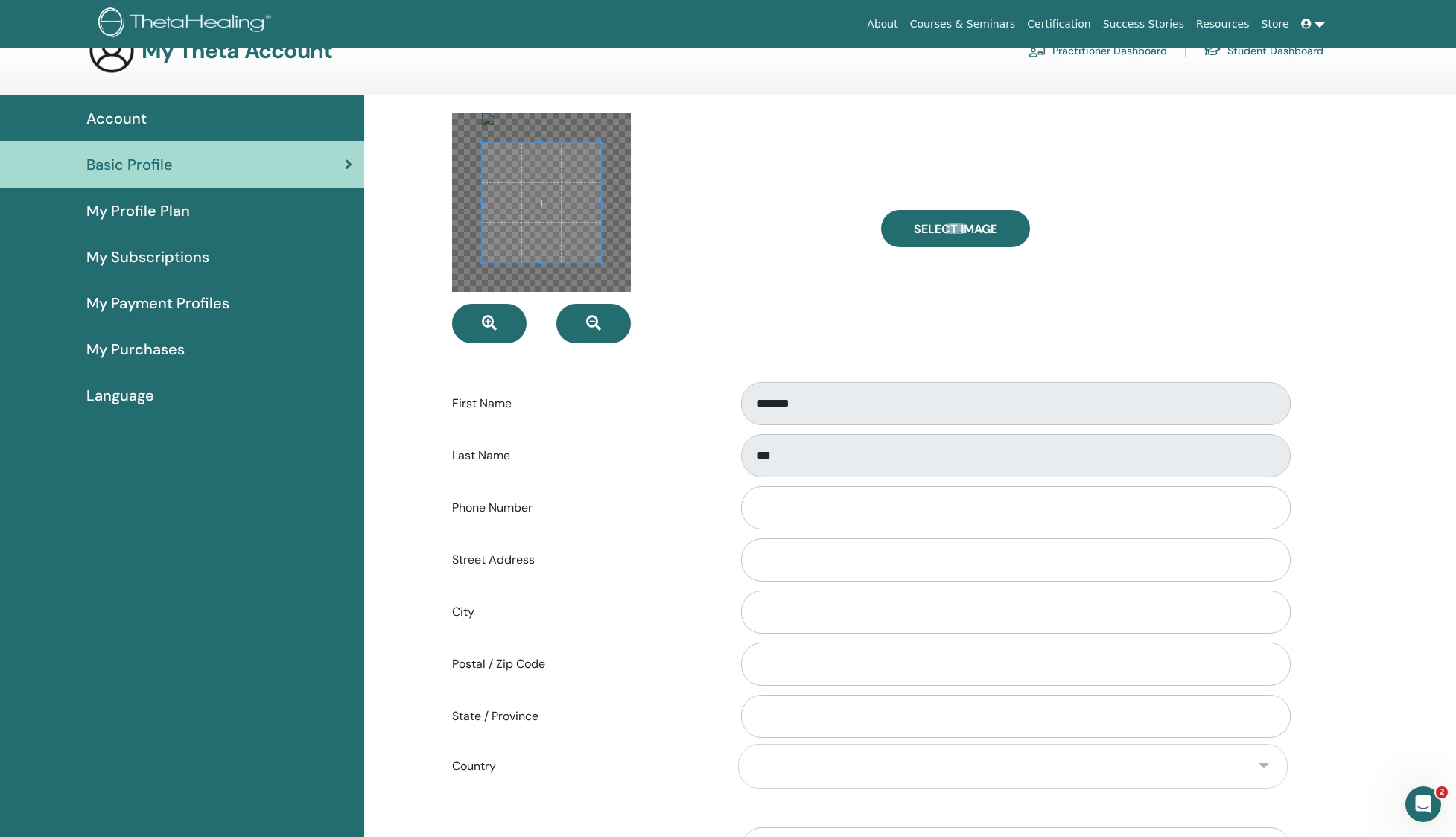
click at [158, 207] on span "My Profile Plan" at bounding box center [138, 211] width 104 height 22
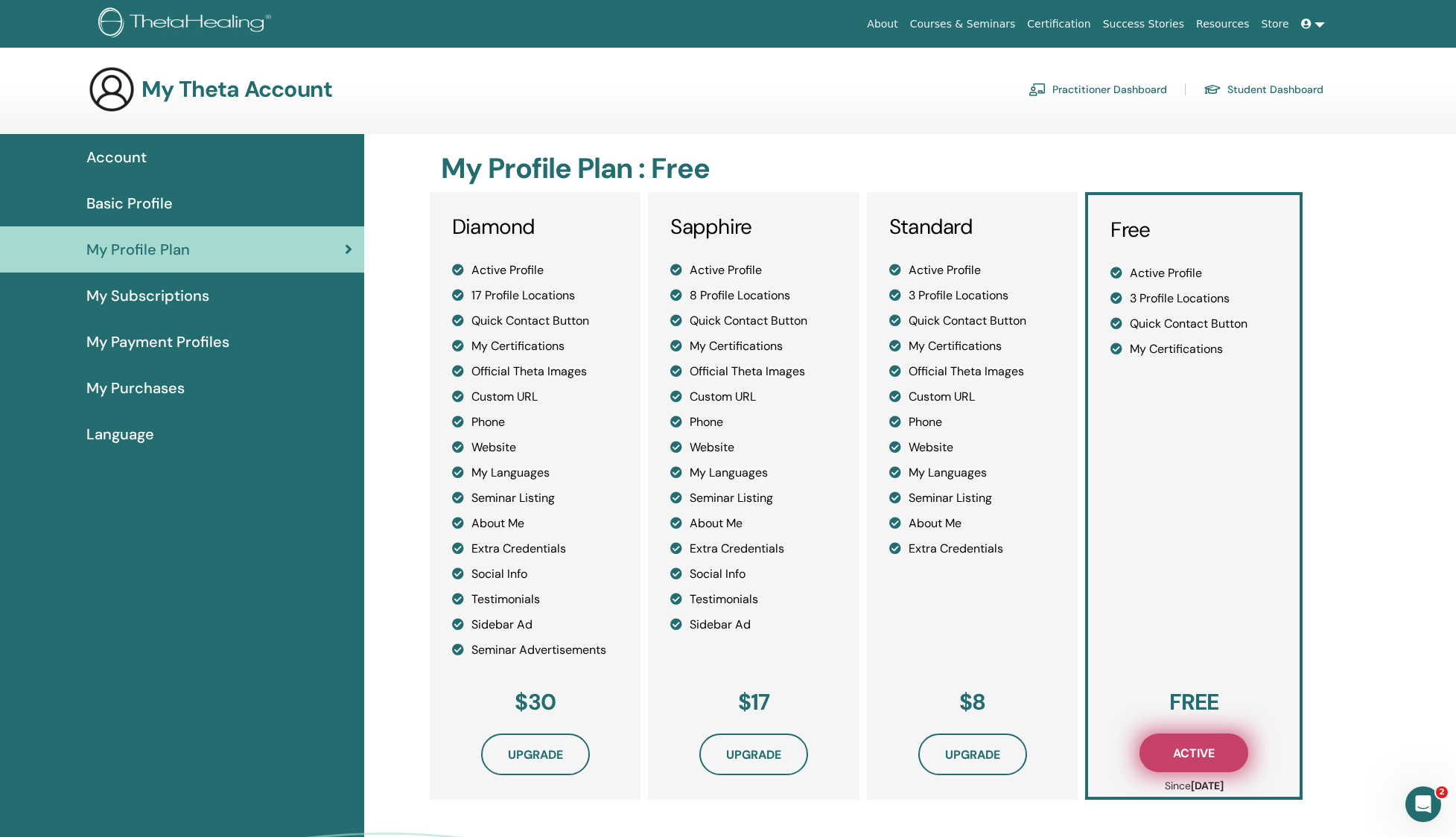
click at [1202, 757] on span "Active" at bounding box center [1194, 753] width 42 height 15
click at [187, 203] on div "Basic Profile" at bounding box center [182, 203] width 340 height 22
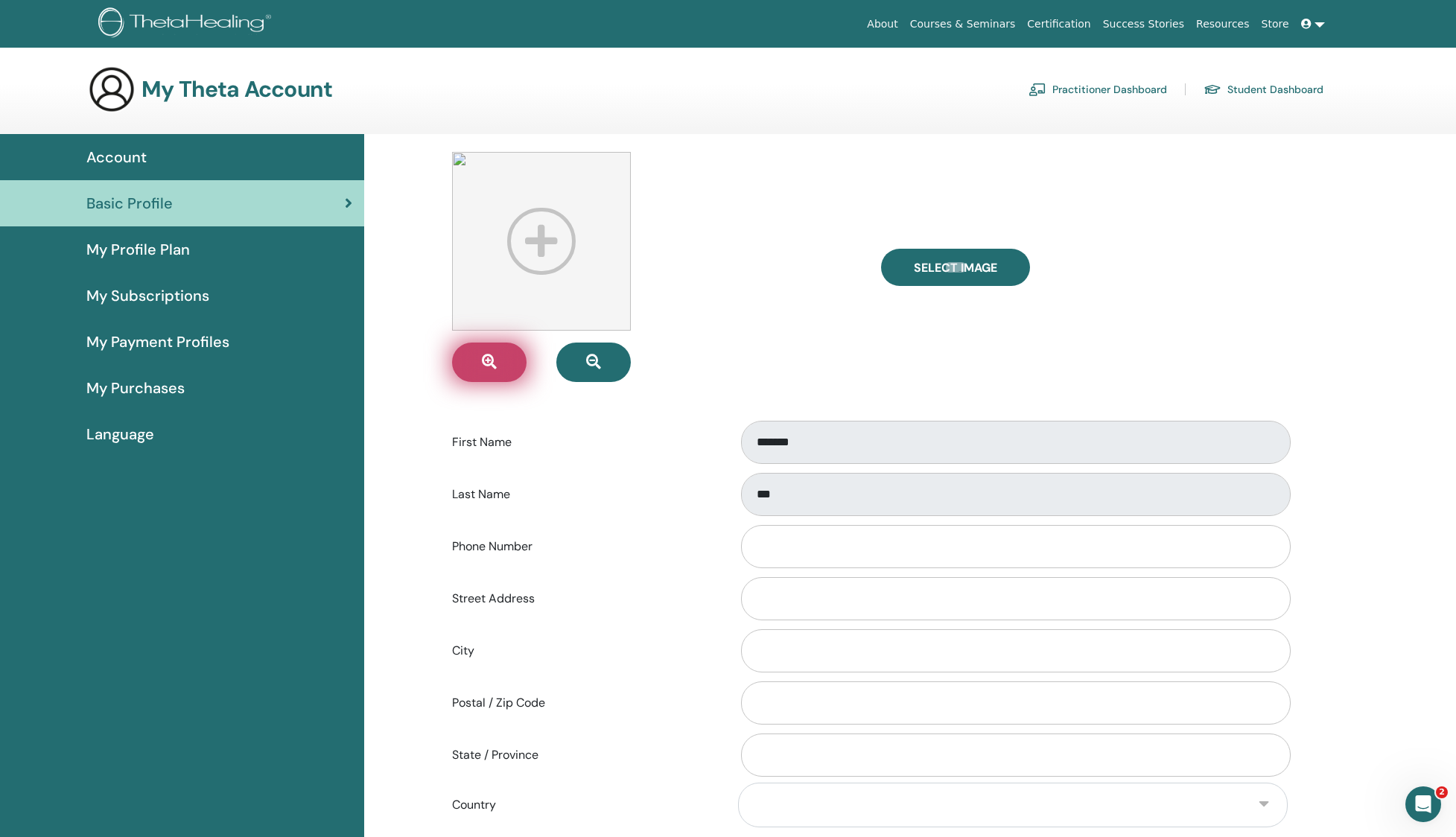
click at [484, 364] on icon "button" at bounding box center [488, 362] width 15 height 15
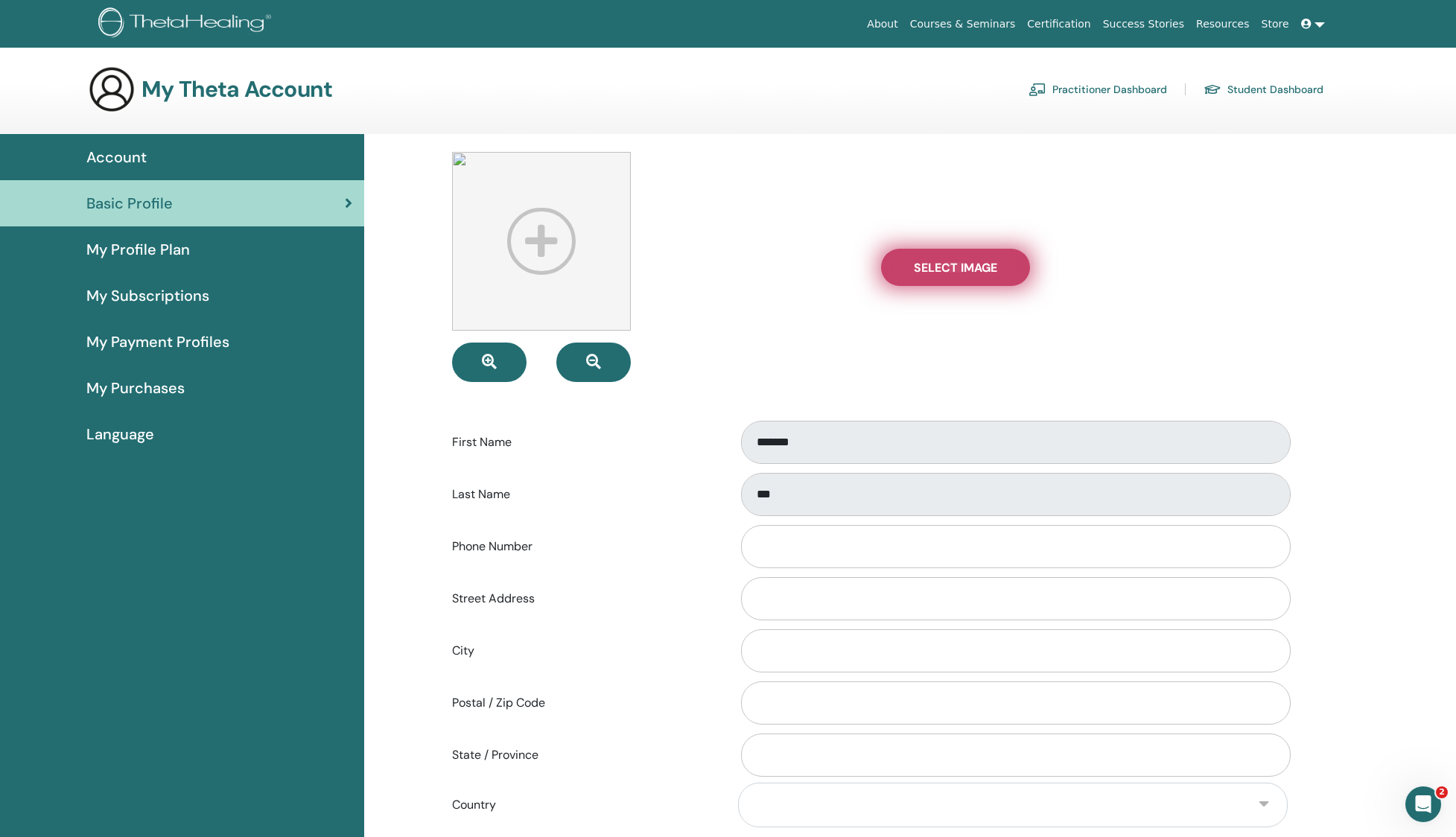
click at [992, 270] on span "Select Image" at bounding box center [955, 267] width 83 height 15
click at [965, 270] on input "Select Image" at bounding box center [956, 267] width 20 height 10
type input "**********"
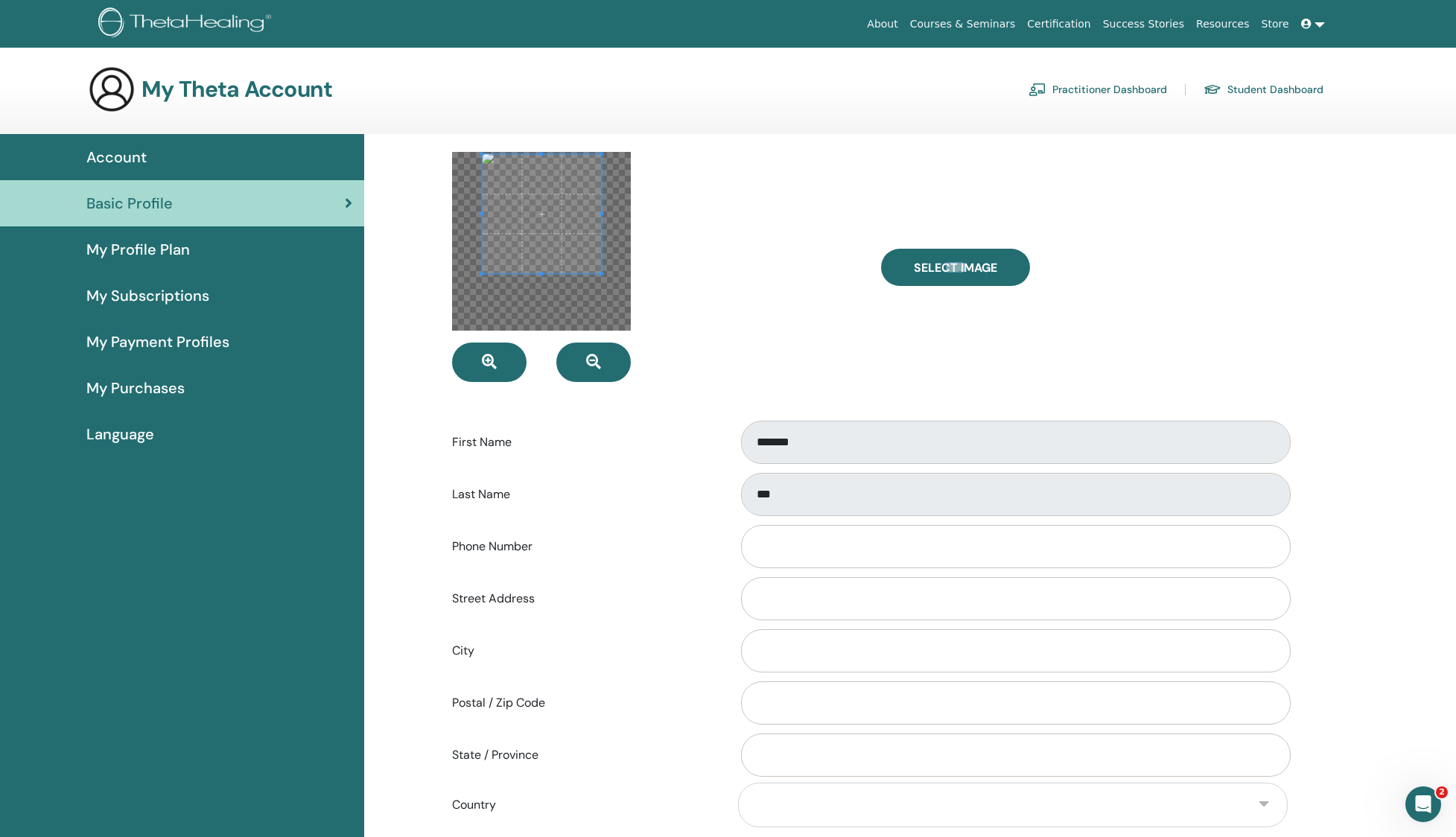
click at [540, 218] on span at bounding box center [541, 213] width 119 height 119
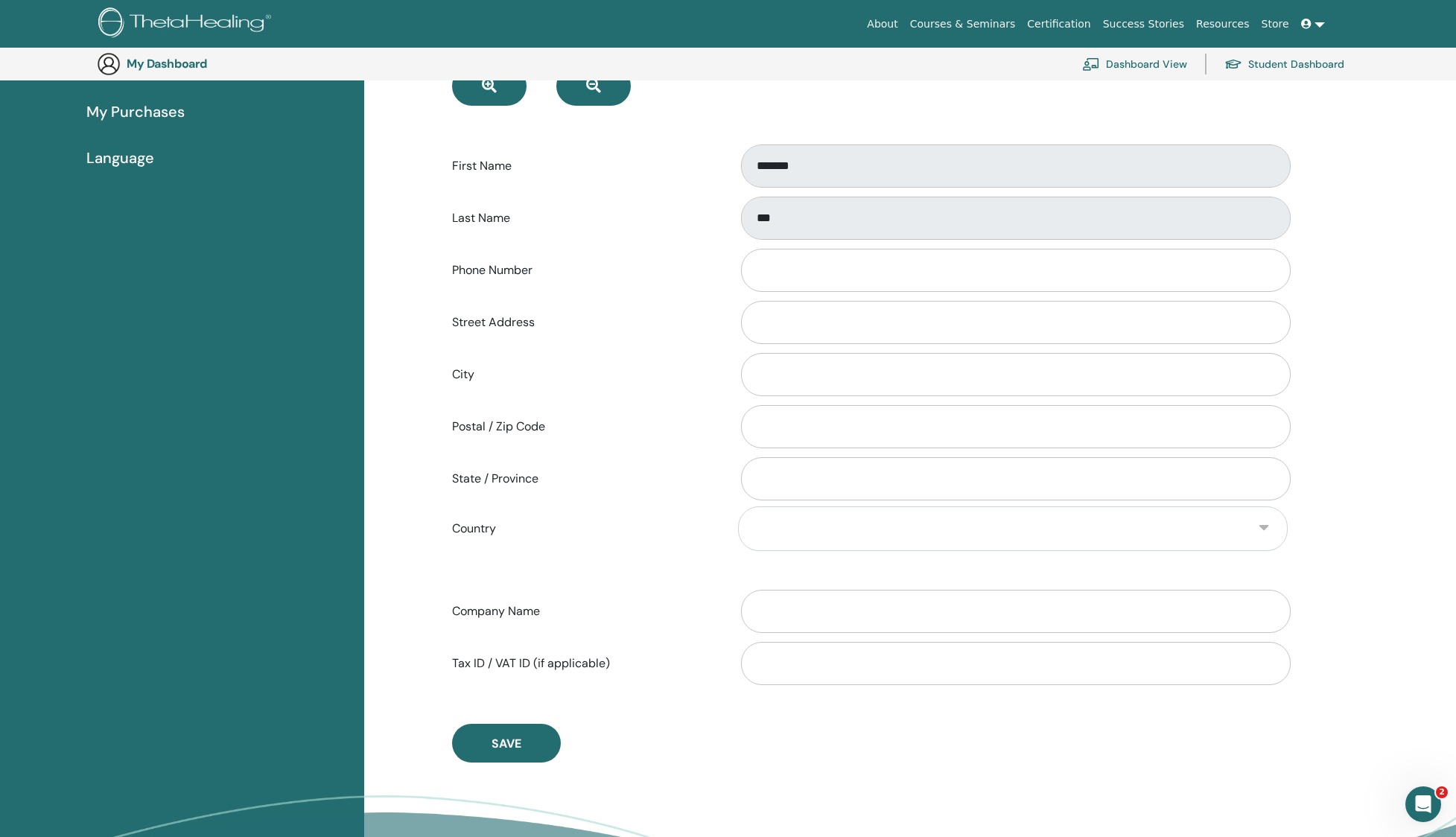
scroll to position [344, 0]
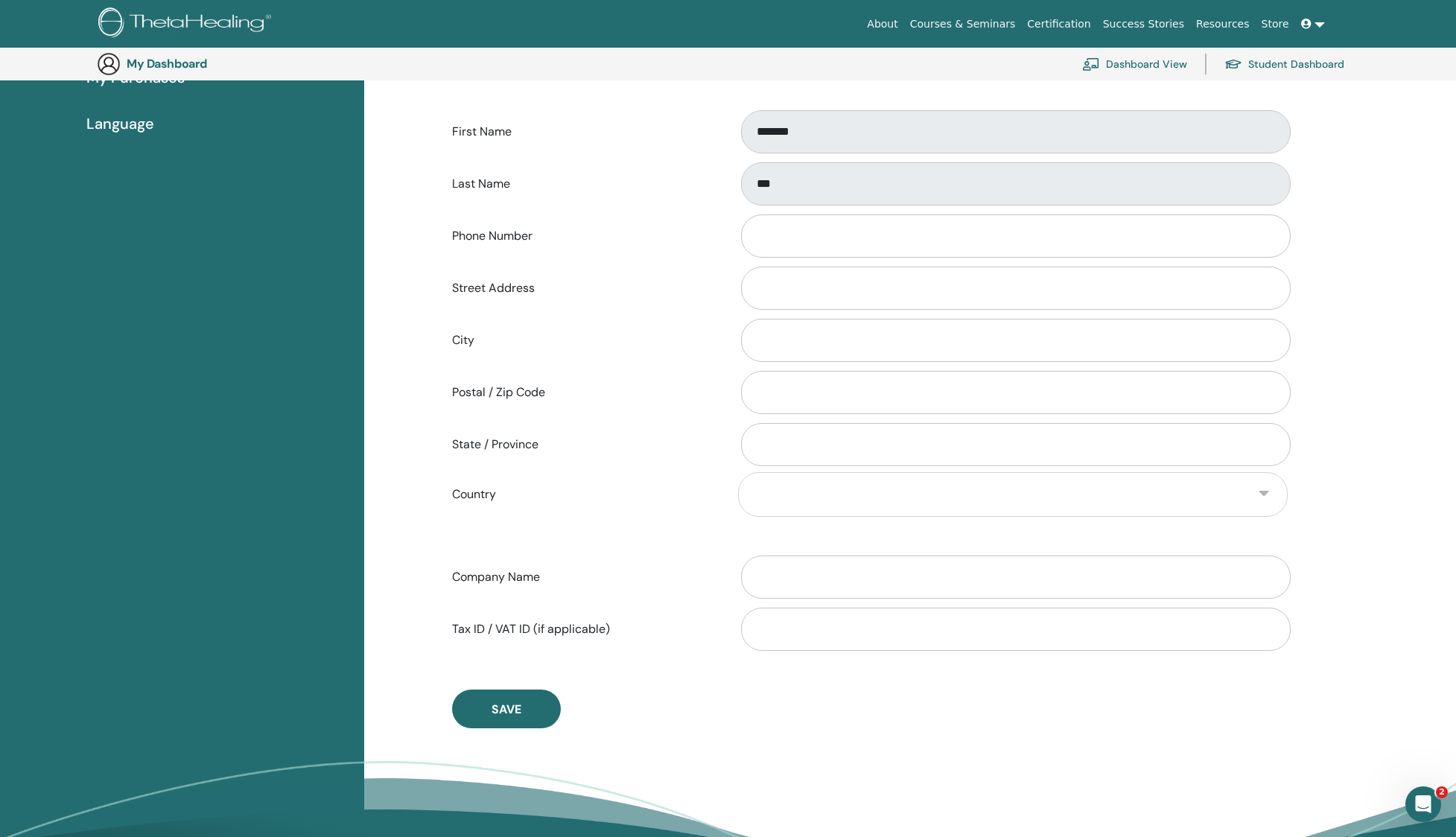
click at [553, 716] on button "Save" at bounding box center [506, 708] width 109 height 39
click at [1407, 797] on div "Open Intercom Messenger" at bounding box center [1420, 801] width 49 height 49
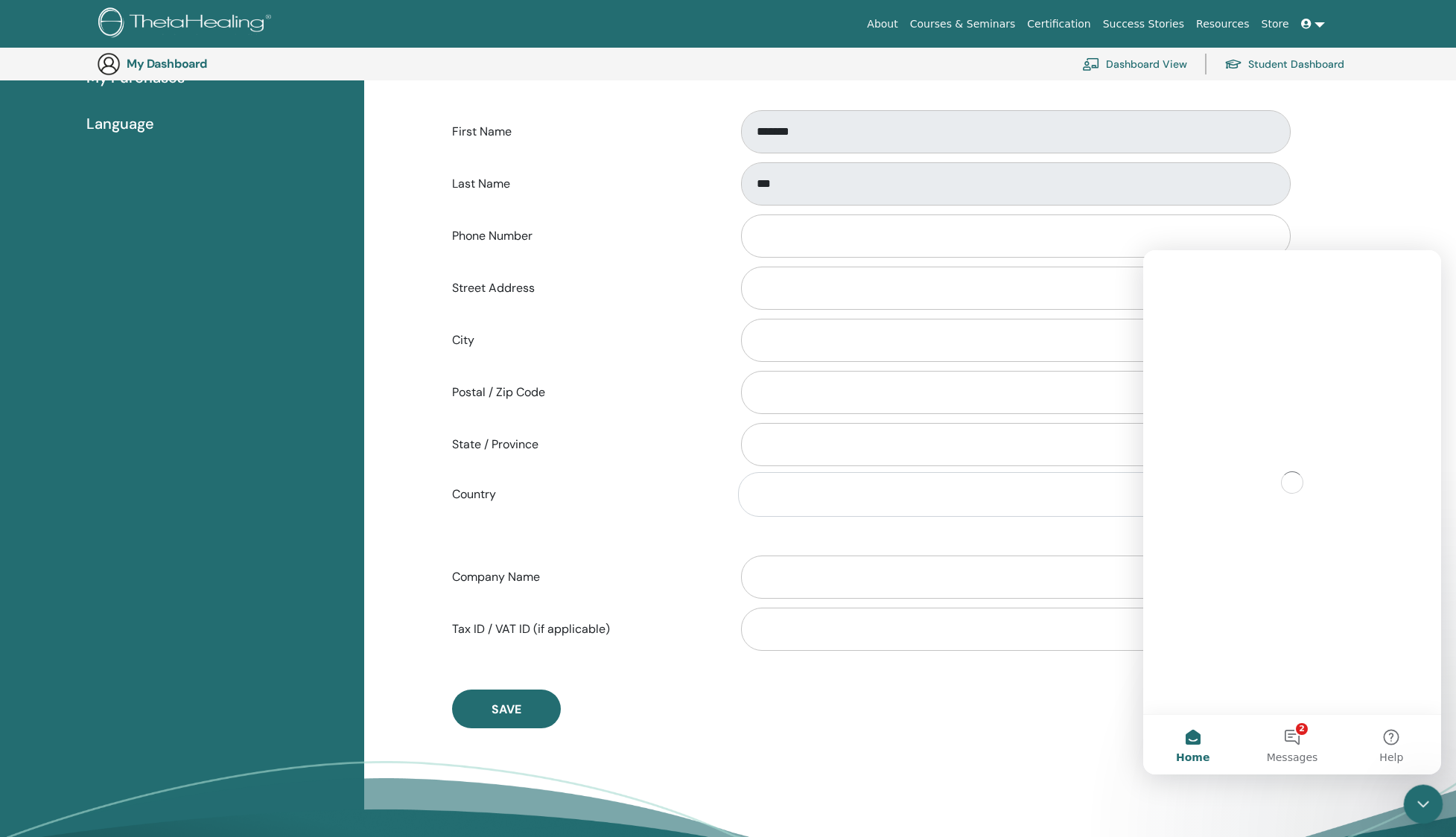
scroll to position [0, 0]
click at [1280, 740] on button "2 Messages" at bounding box center [1291, 744] width 99 height 60
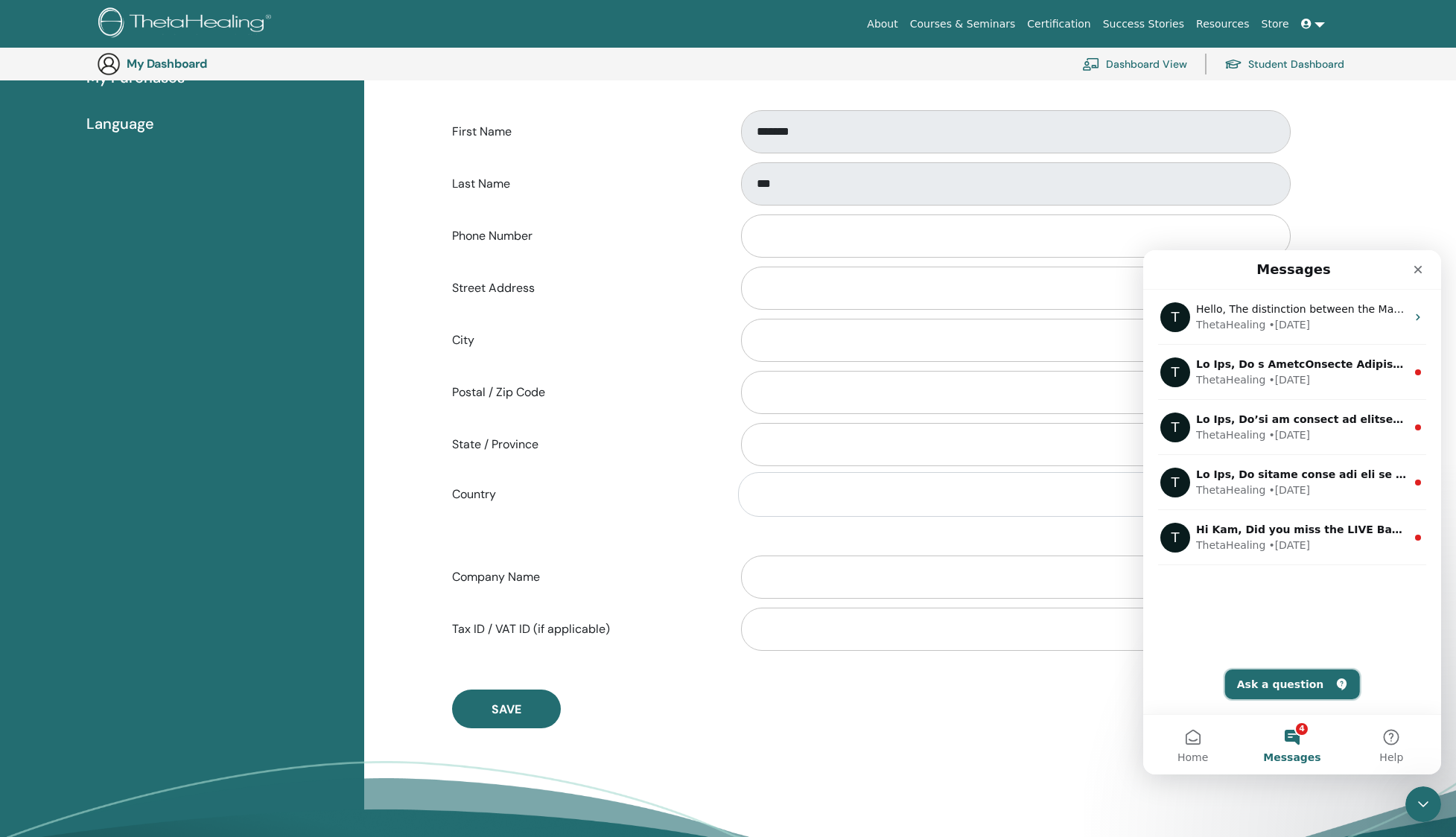
click at [1298, 691] on button "Ask a question" at bounding box center [1291, 684] width 135 height 30
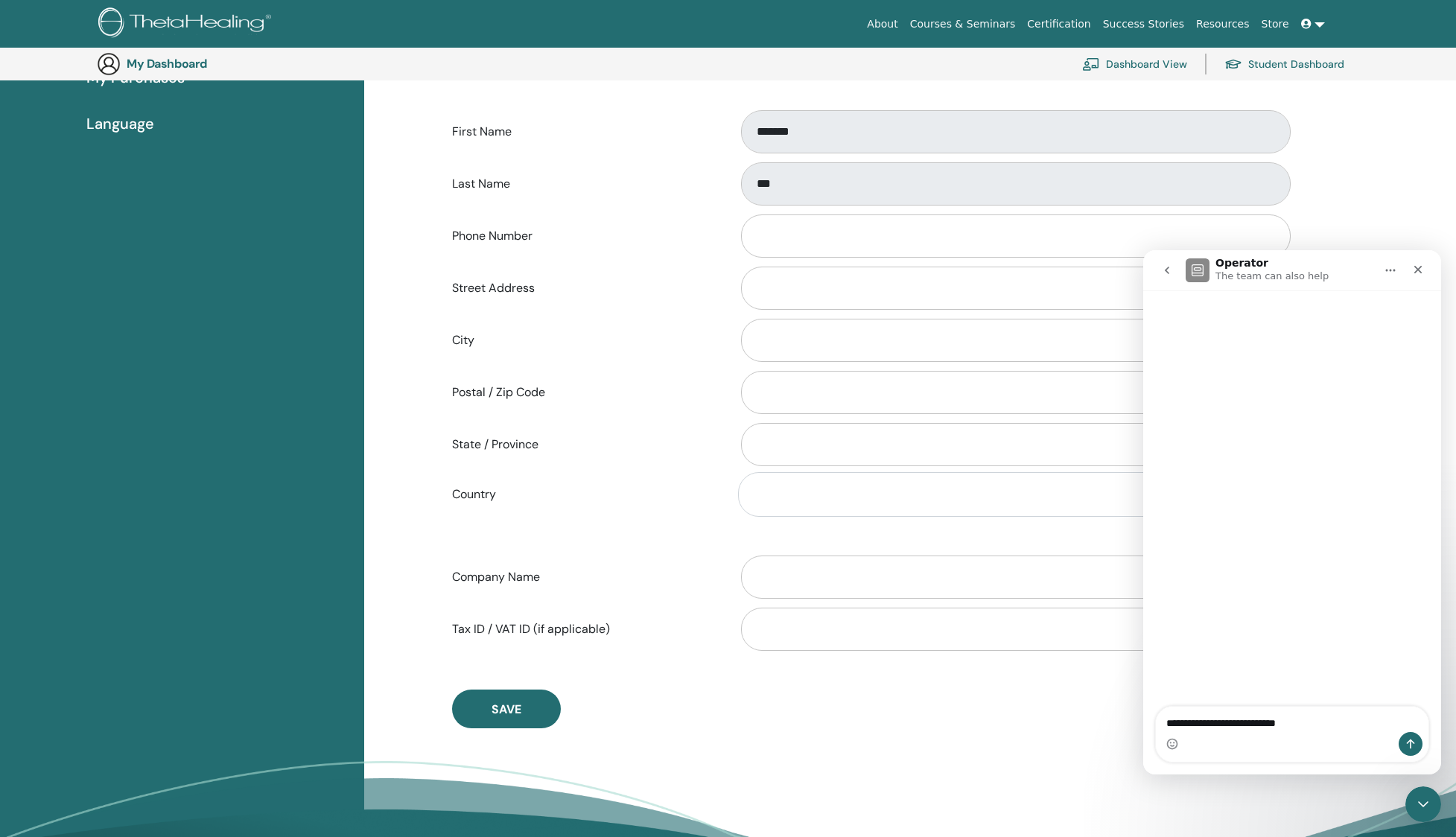
type textarea "**********"
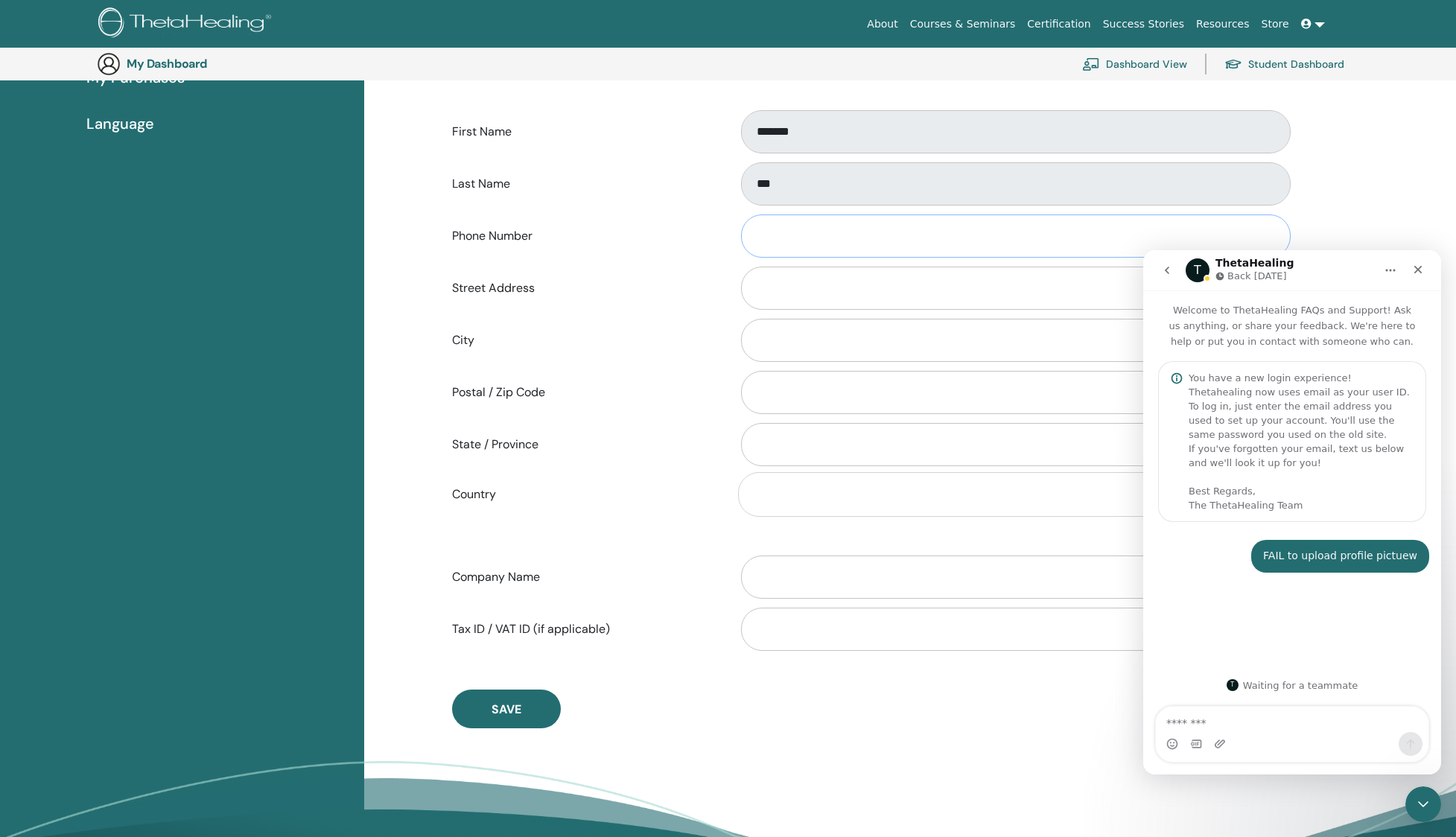
click at [1264, 231] on input "Phone Number" at bounding box center [1016, 236] width 549 height 43
drag, startPoint x: 1393, startPoint y: 230, endPoint x: 1399, endPoint y: 245, distance: 16.2
click at [1393, 230] on div "Select Image First Name ******* Last Name *** Phone Number Street Address City …" at bounding box center [910, 367] width 1092 height 1086
click at [1418, 263] on div "Close" at bounding box center [1417, 269] width 27 height 27
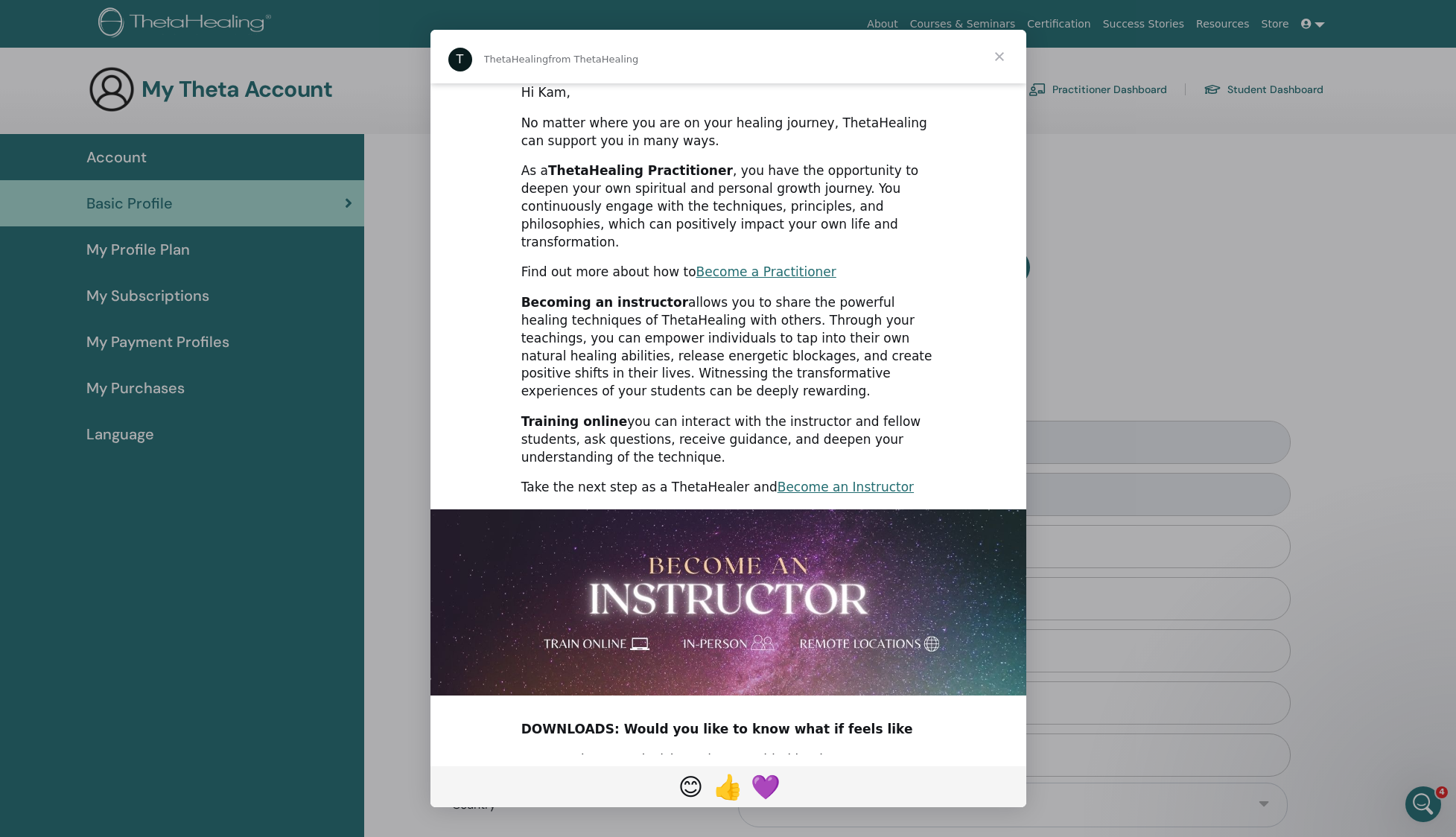
scroll to position [199, 0]
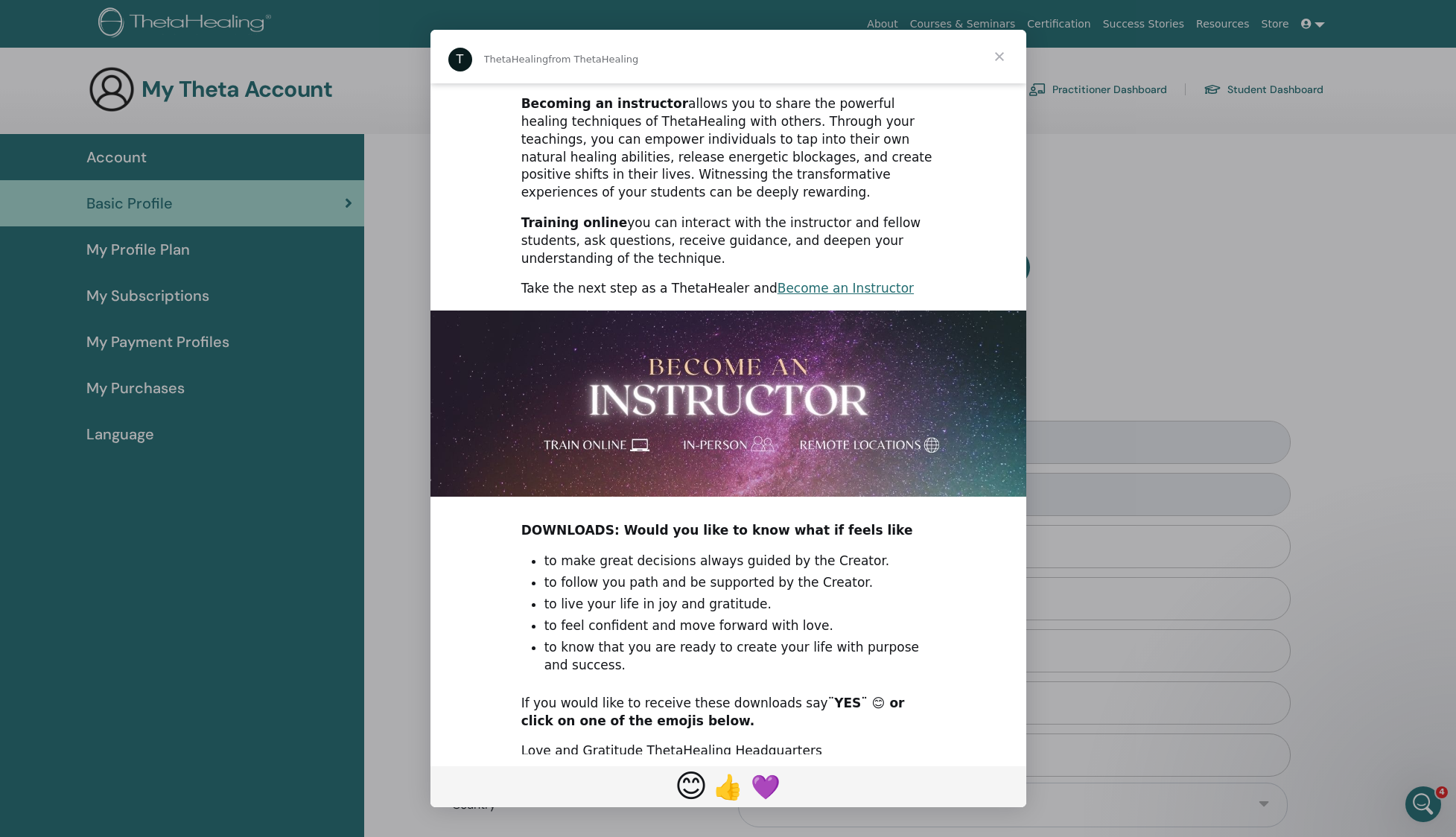
click at [698, 791] on span "😊" at bounding box center [690, 786] width 33 height 37
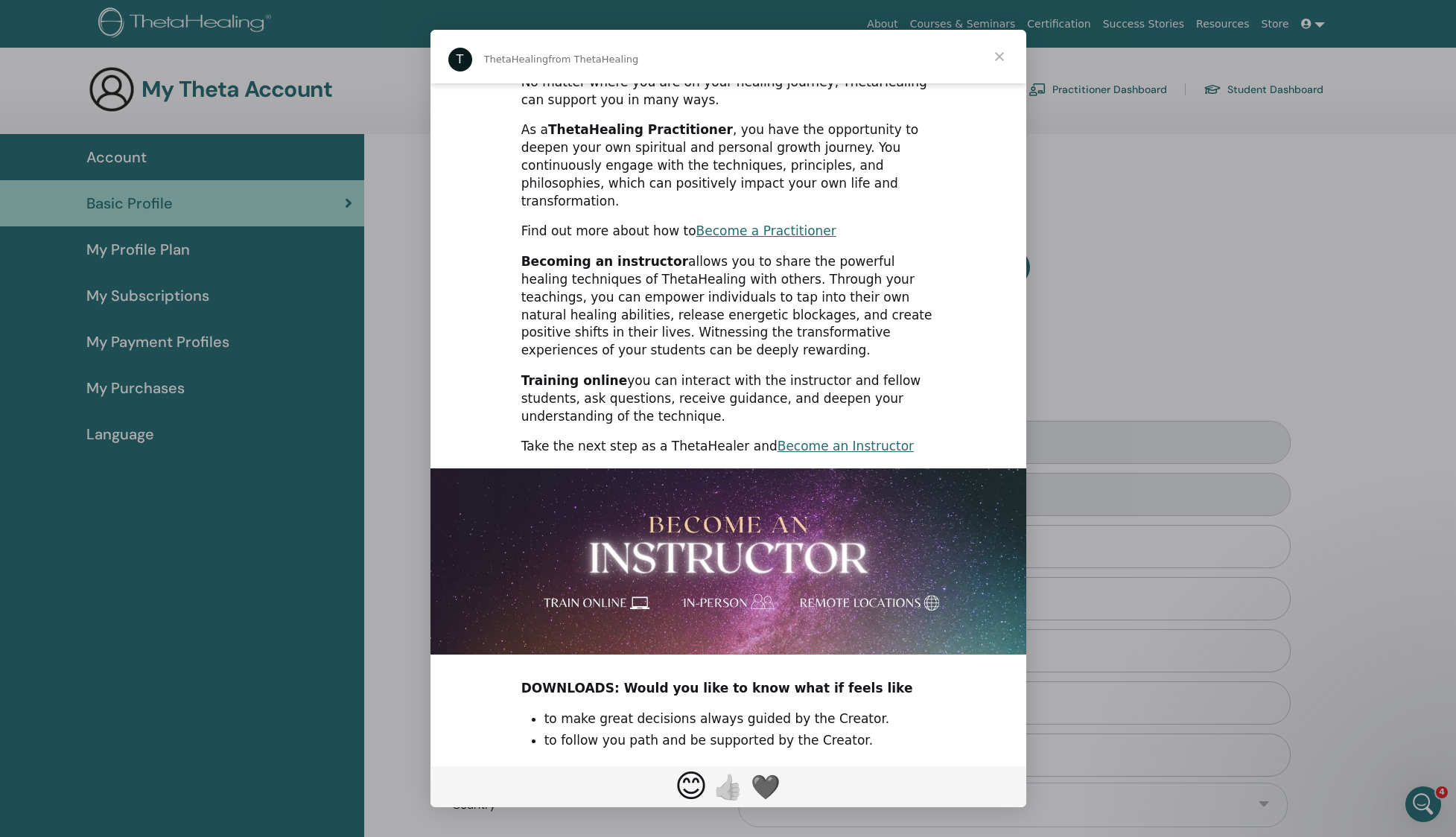
scroll to position [0, 0]
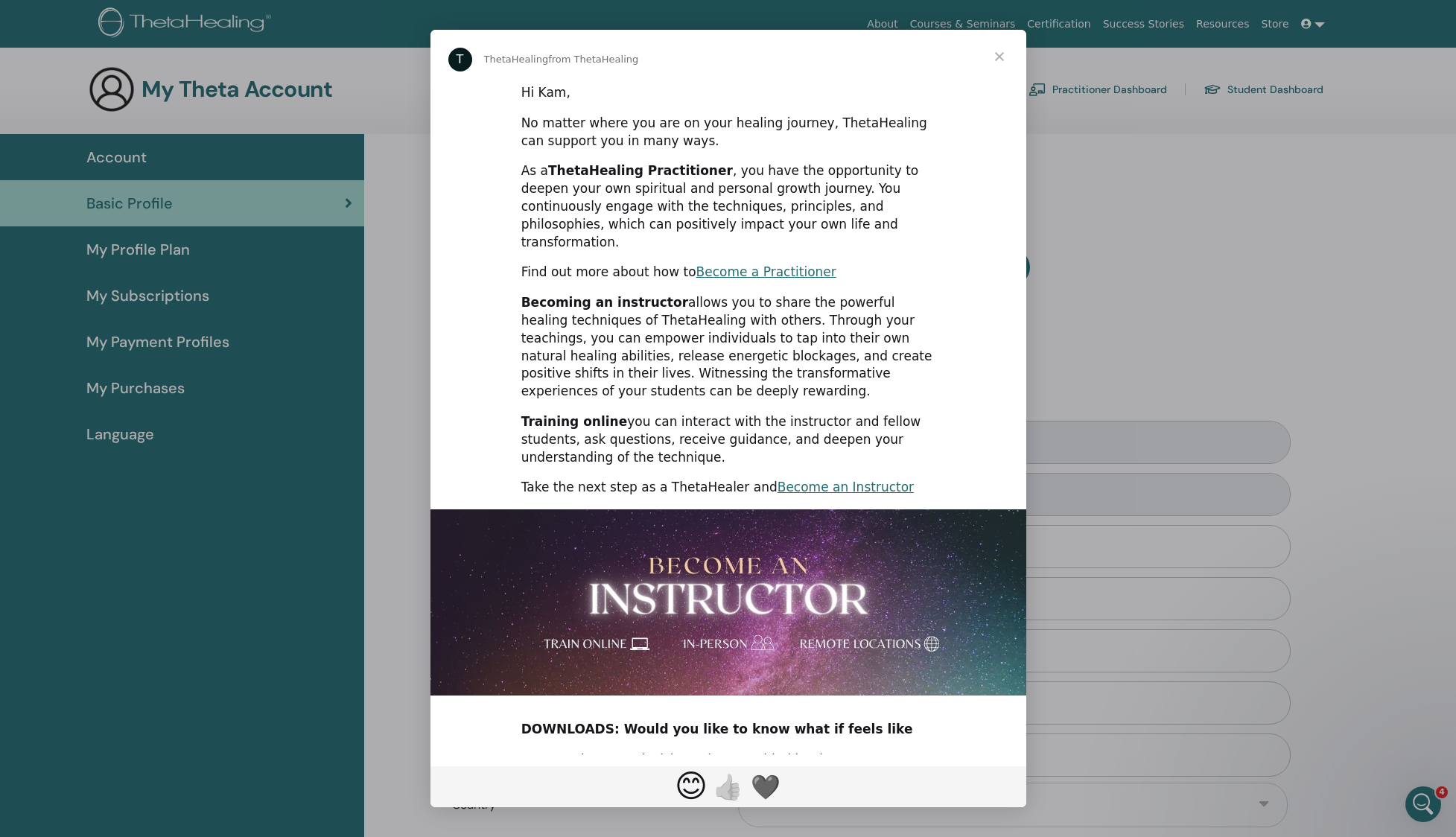
click at [998, 54] on span "Close" at bounding box center [999, 57] width 54 height 54
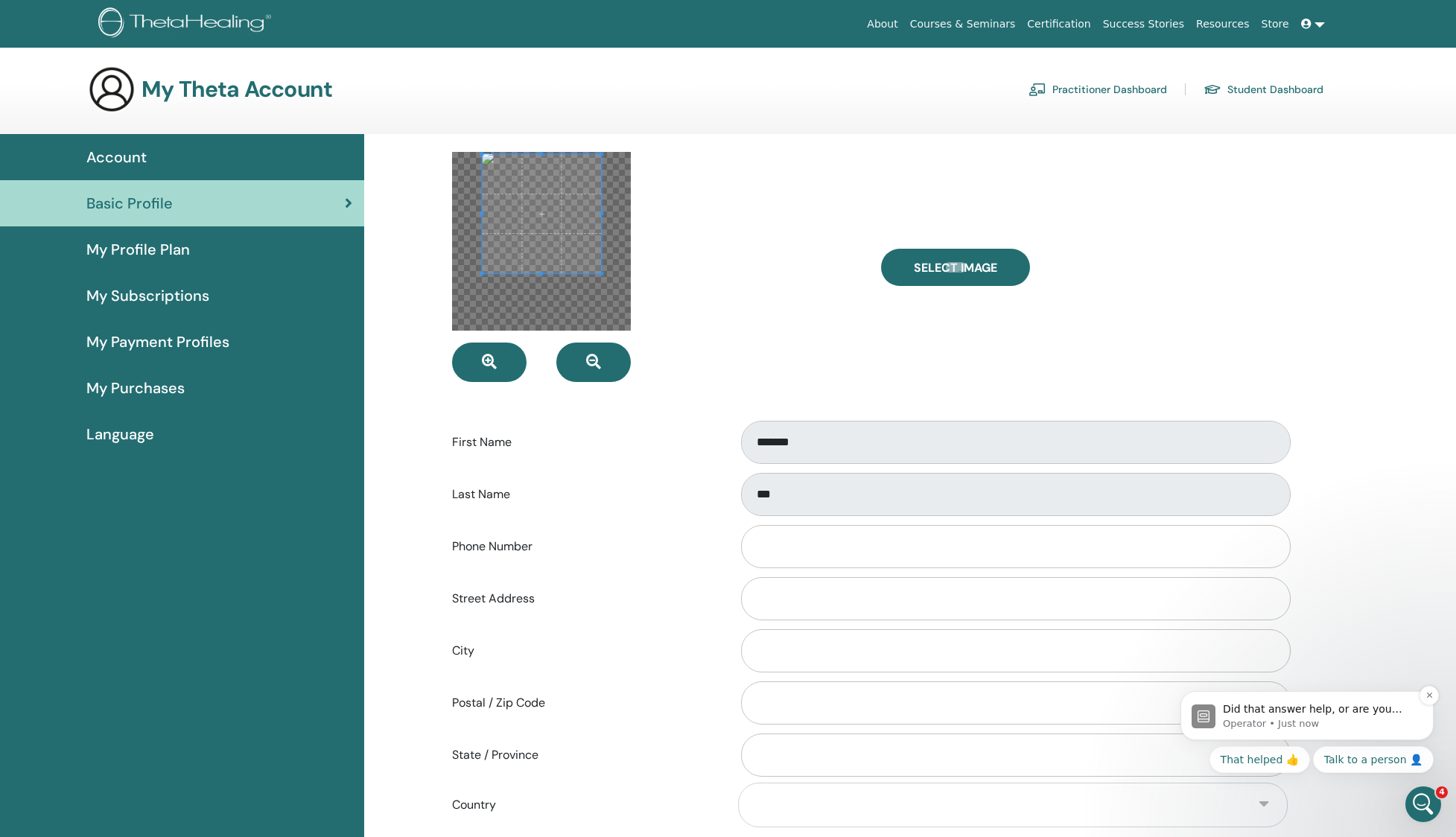
click at [1373, 717] on p "Operator • Just now" at bounding box center [1319, 724] width 192 height 14
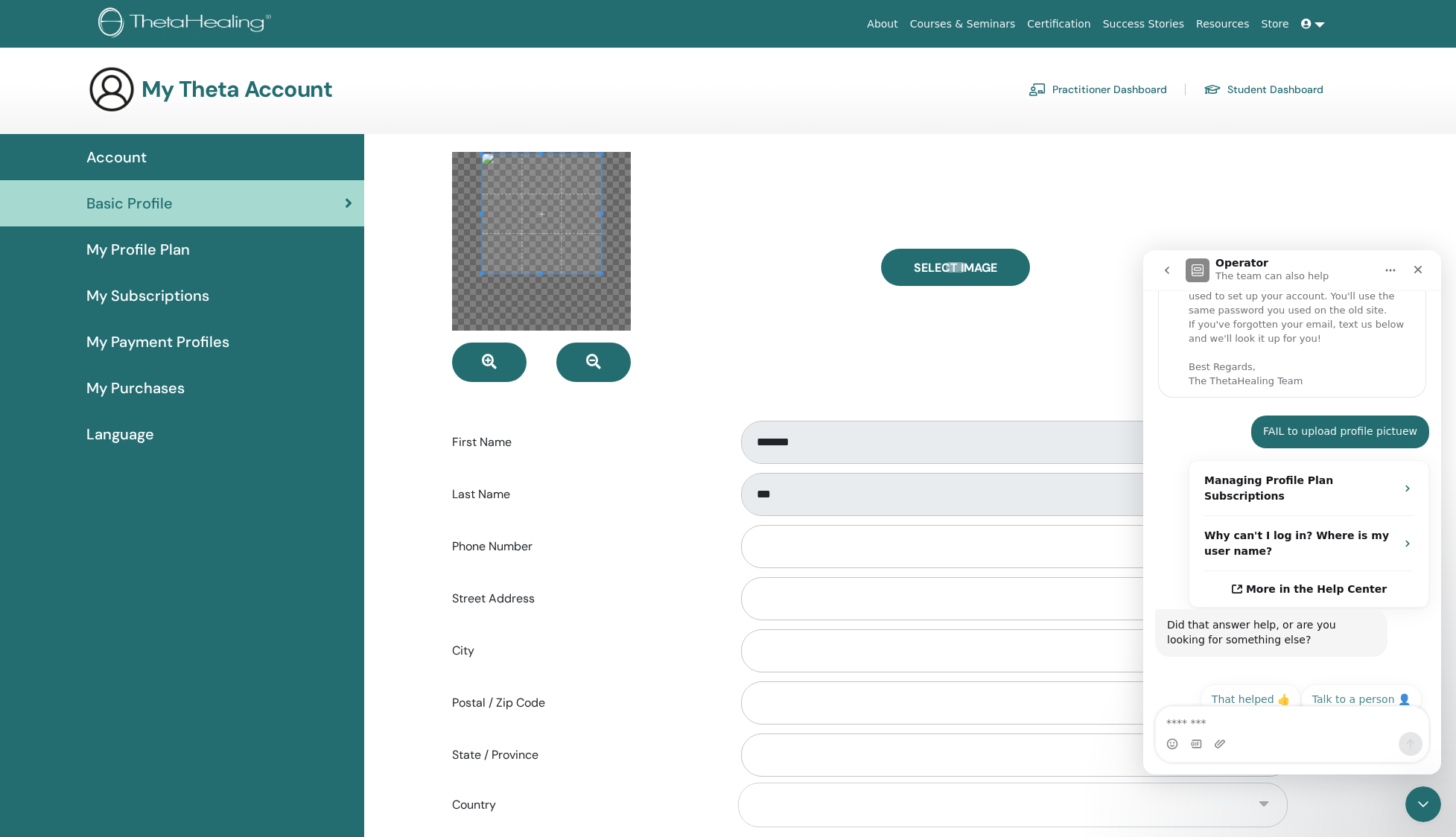
scroll to position [128, 0]
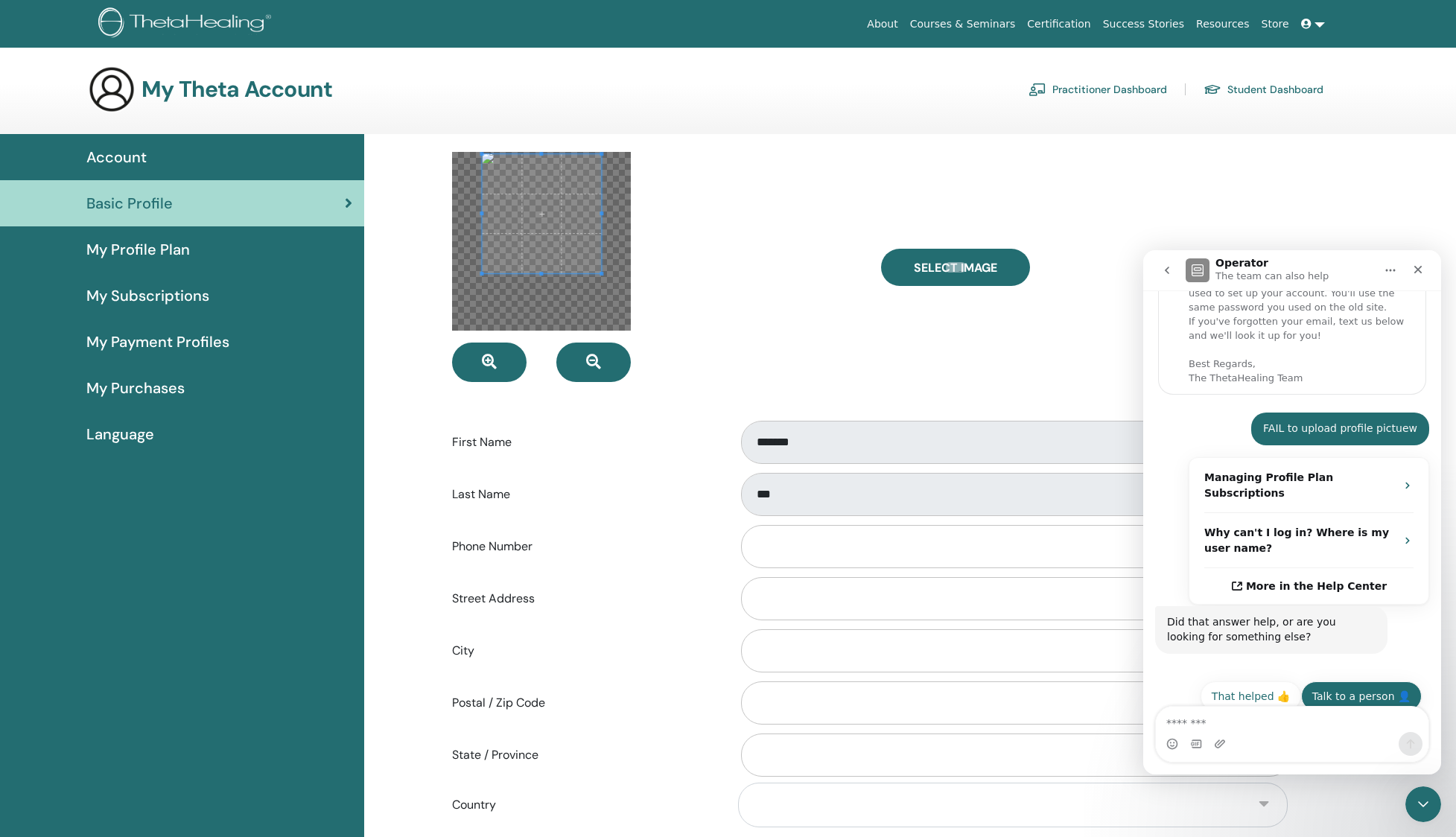
click at [1376, 685] on button "Talk to a person 👤" at bounding box center [1361, 696] width 121 height 30
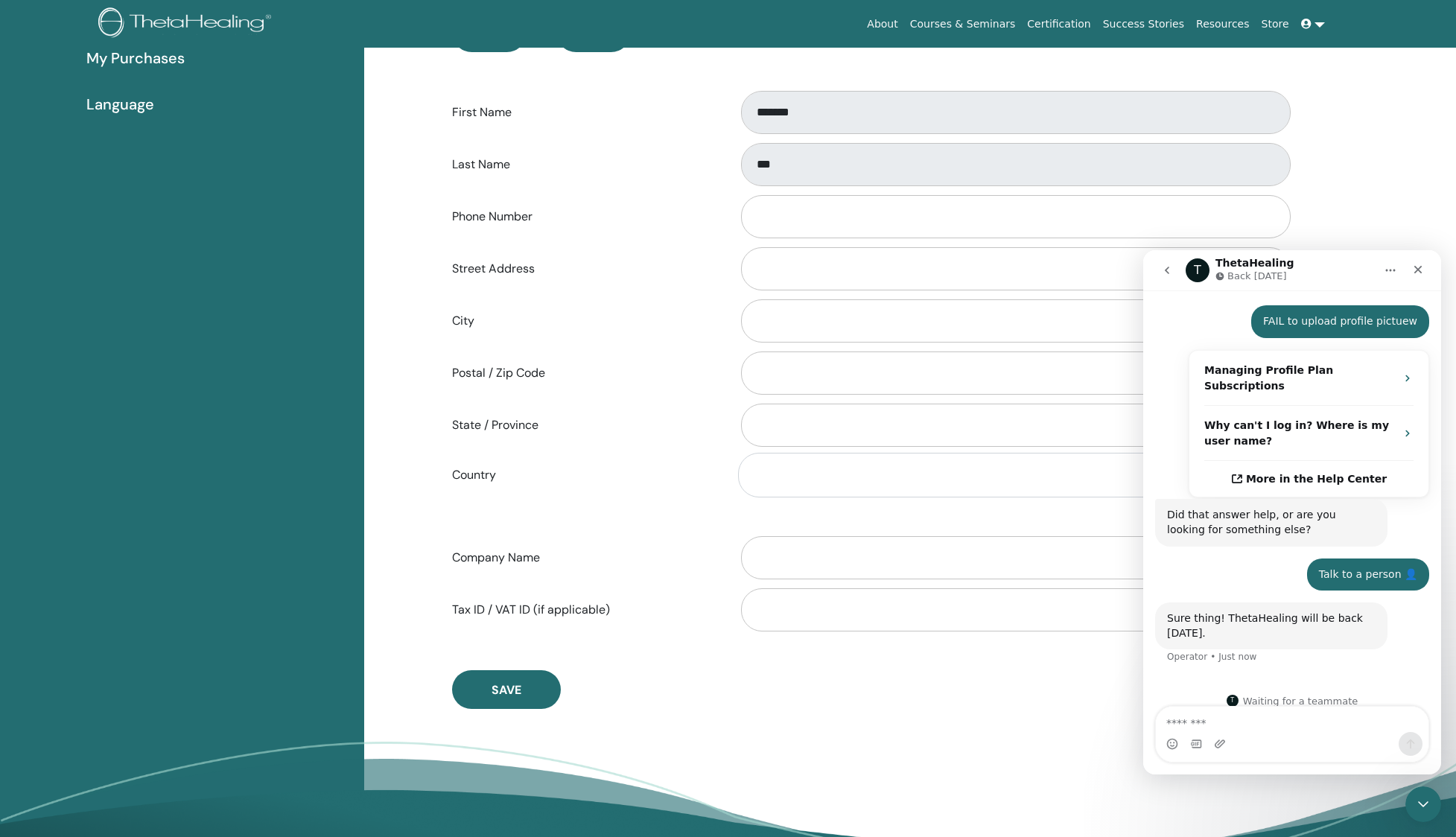
scroll to position [760, 0]
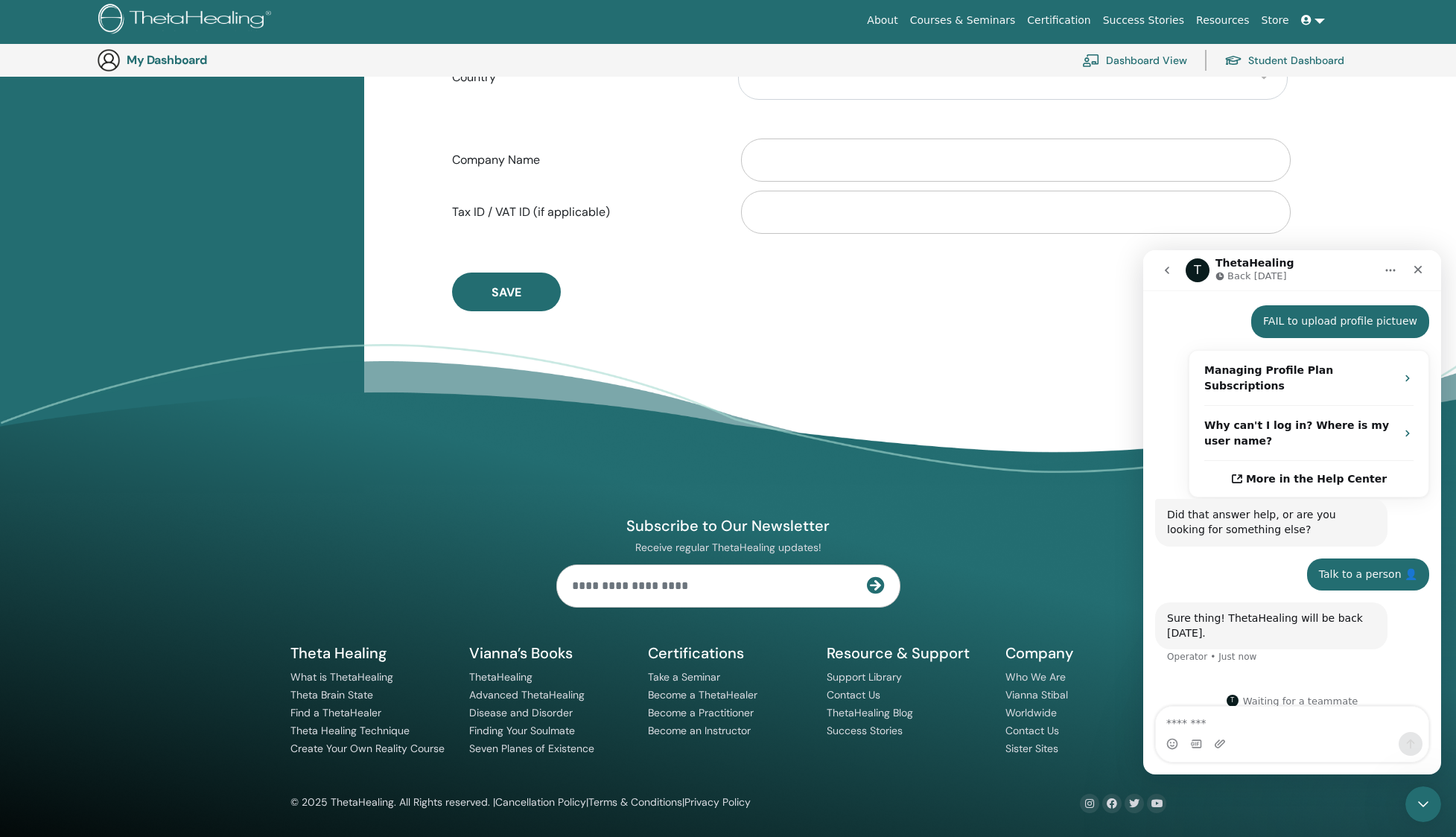
drag, startPoint x: 539, startPoint y: 304, endPoint x: 686, endPoint y: 361, distance: 157.7
click at [538, 304] on button "Save" at bounding box center [506, 291] width 109 height 39
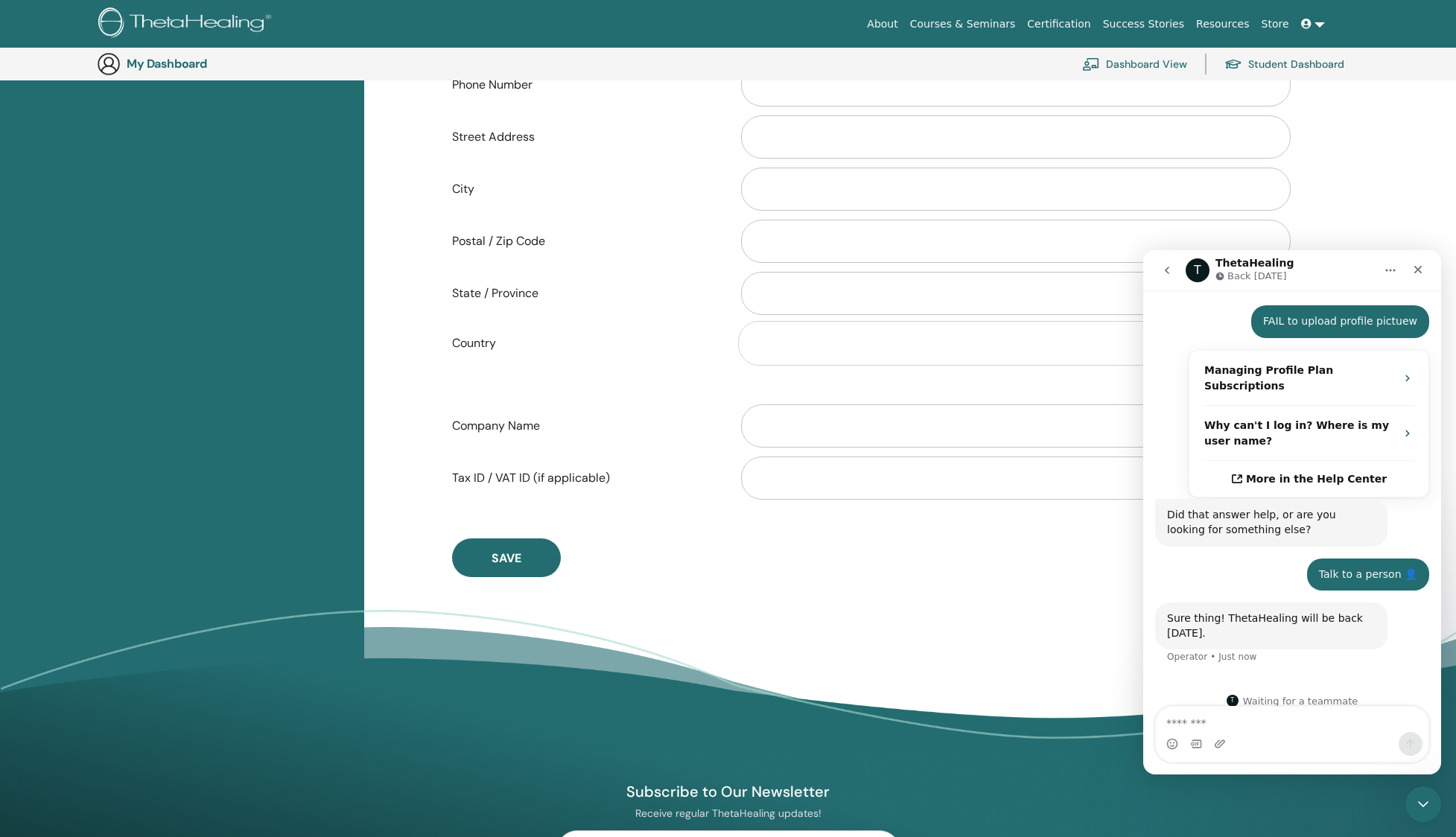
scroll to position [469, 0]
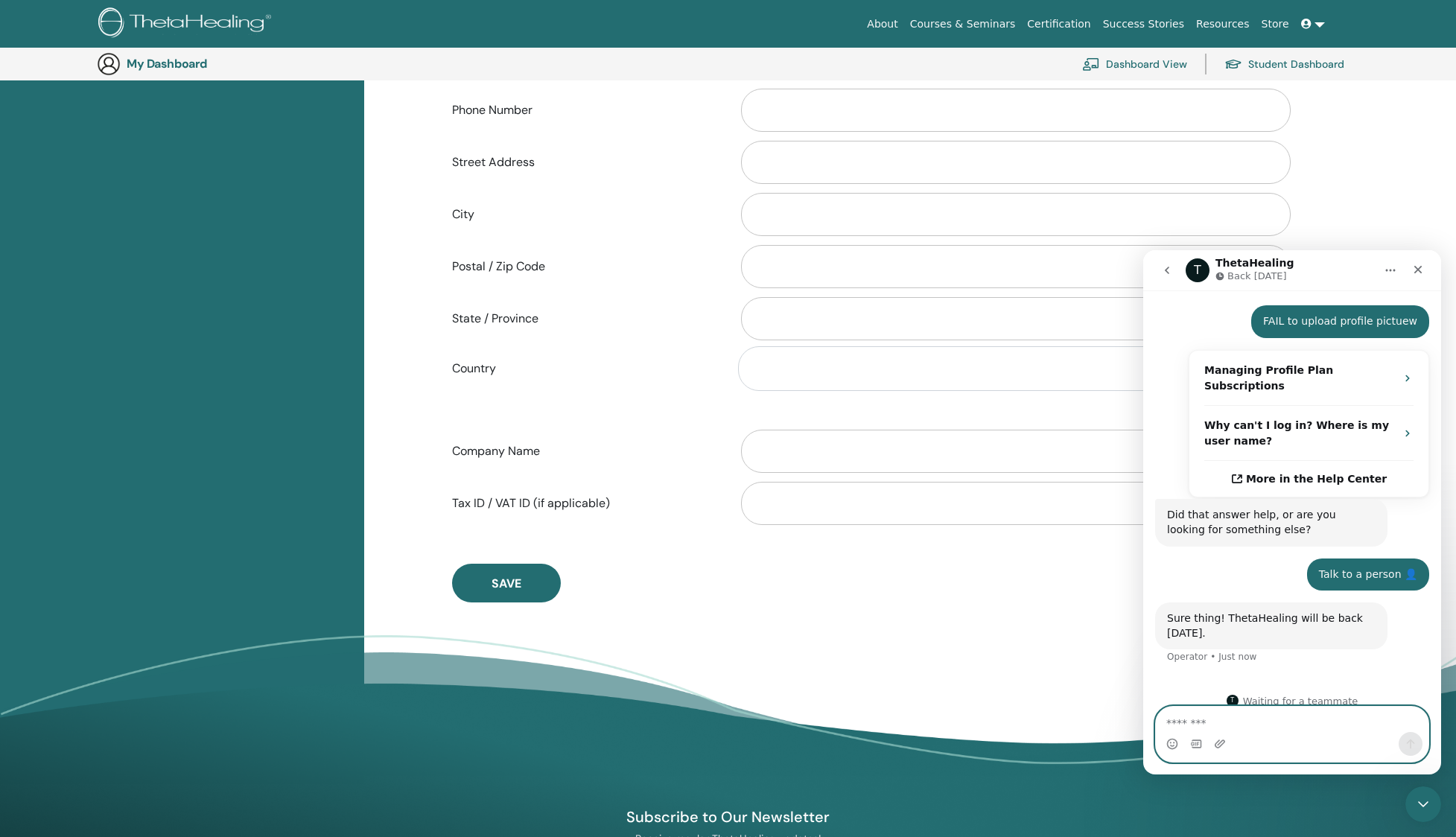
click at [1240, 720] on textarea "Message…" at bounding box center [1292, 720] width 273 height 26
type textarea "**********"
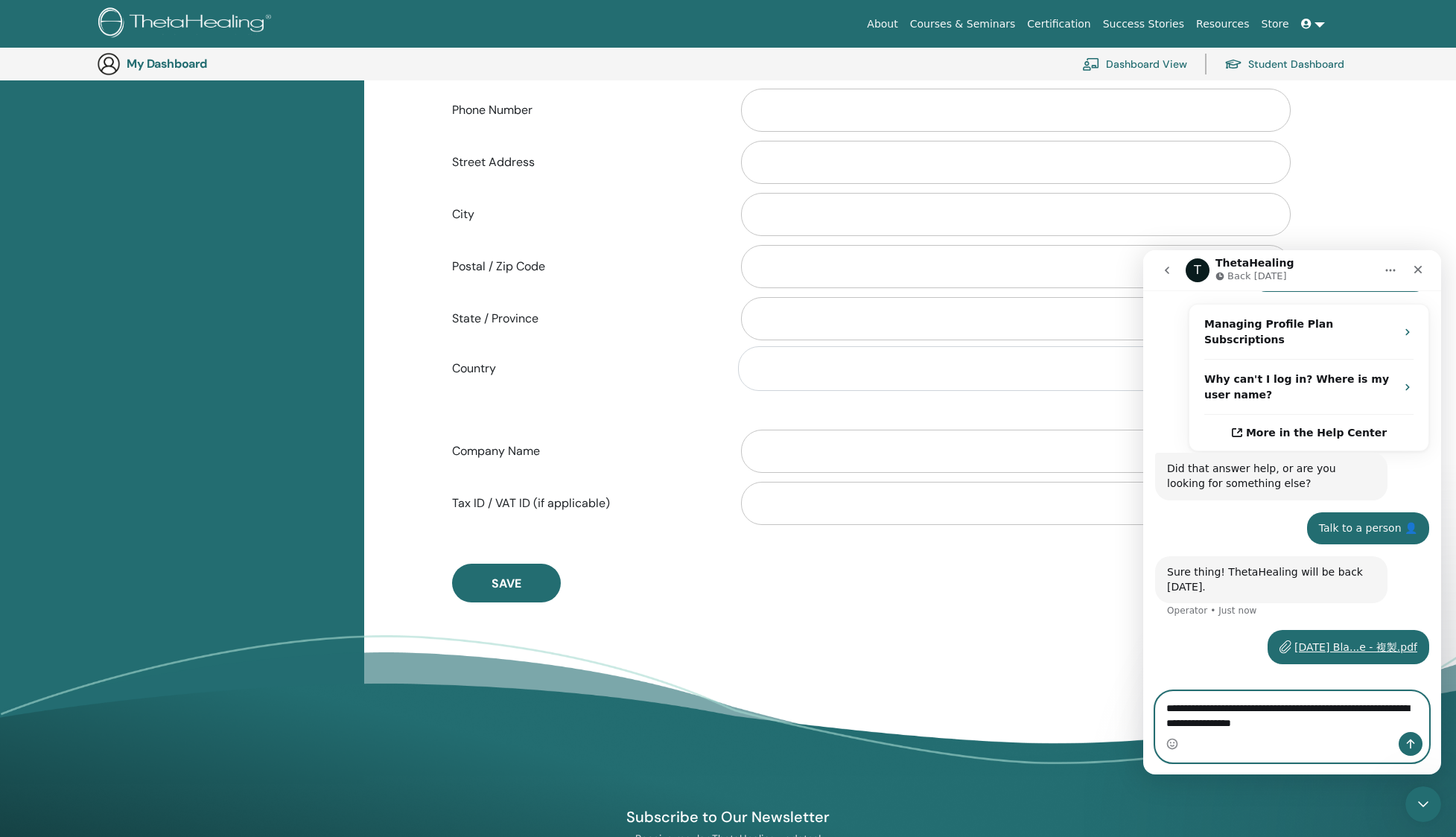
scroll to position [296, 0]
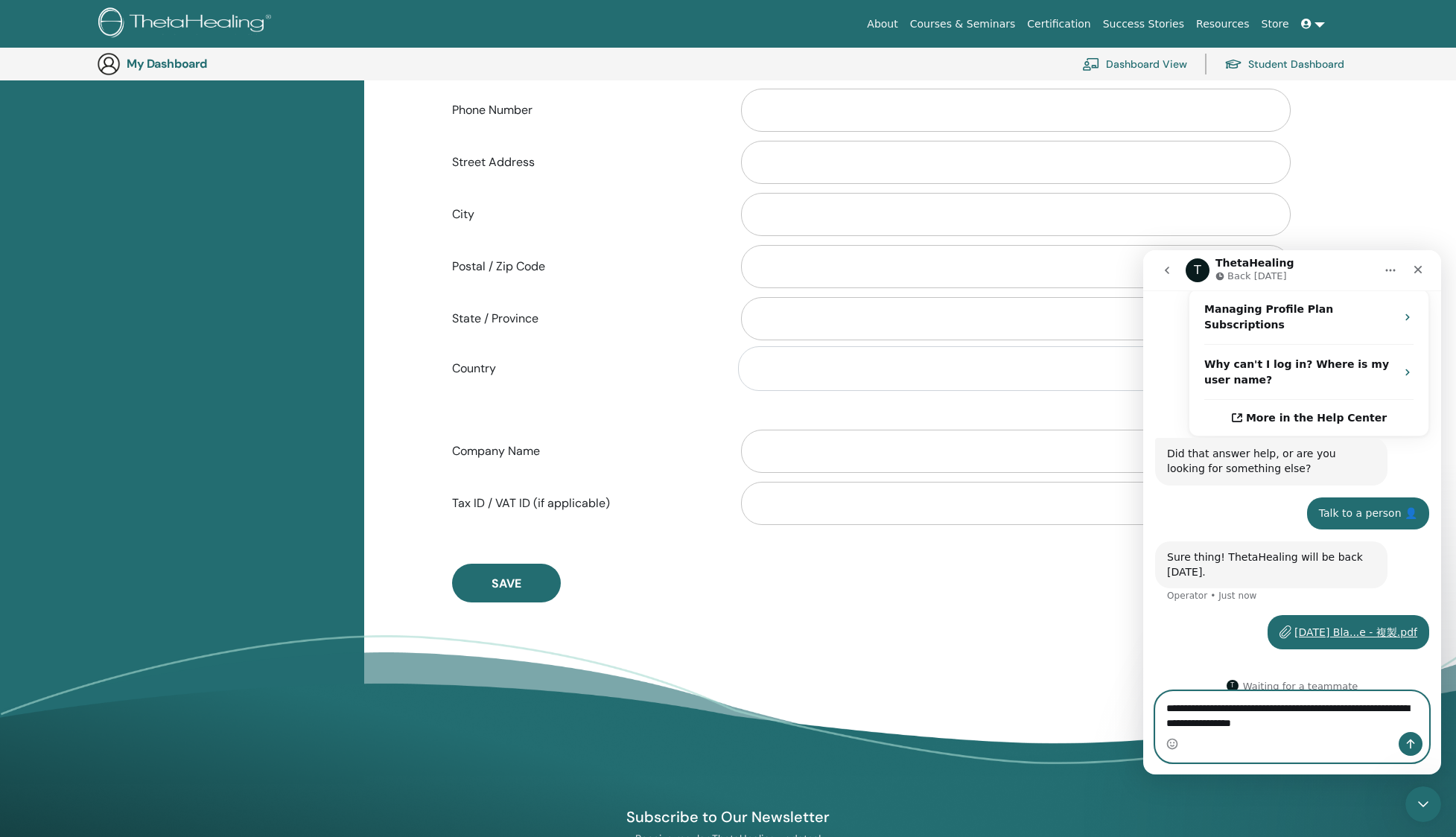
drag, startPoint x: 1396, startPoint y: 721, endPoint x: 1105, endPoint y: 680, distance: 293.9
click html "T ThetaHealing Back Monday Welcome to ThetaHealing FAQs and Support! Ask us any…"
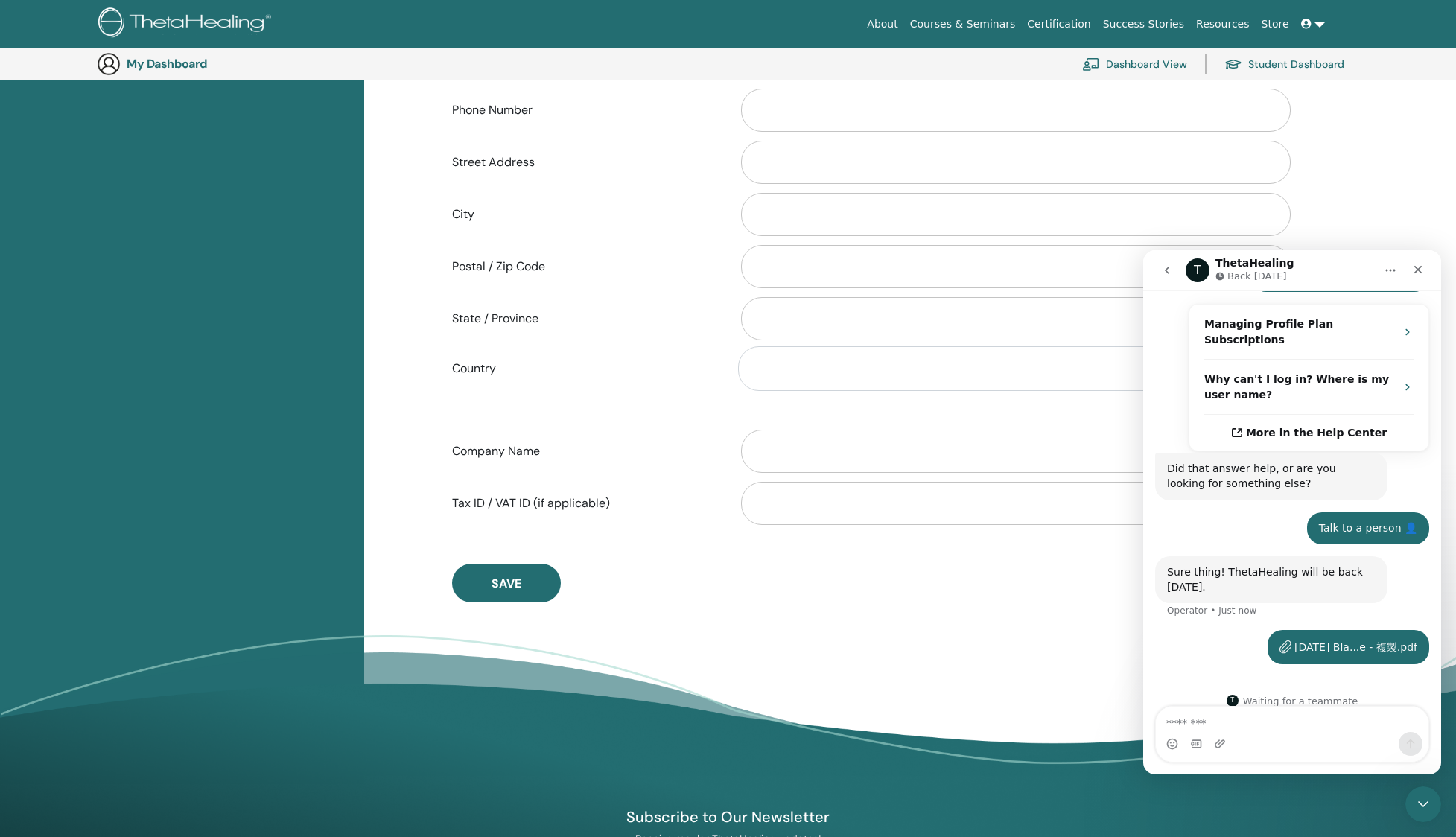
click at [1351, 639] on div "[DATE] Bla...e - 複製.pdf" at bounding box center [1355, 647] width 123 height 15
click at [1355, 639] on div "[DATE] Bla...e - 複製.pdf" at bounding box center [1355, 647] width 123 height 15
click at [1263, 720] on textarea "Message…" at bounding box center [1292, 720] width 273 height 26
click at [1212, 741] on div "Intercom messenger" at bounding box center [1292, 744] width 273 height 24
click at [1216, 742] on icon "Upload attachment" at bounding box center [1219, 744] width 10 height 9
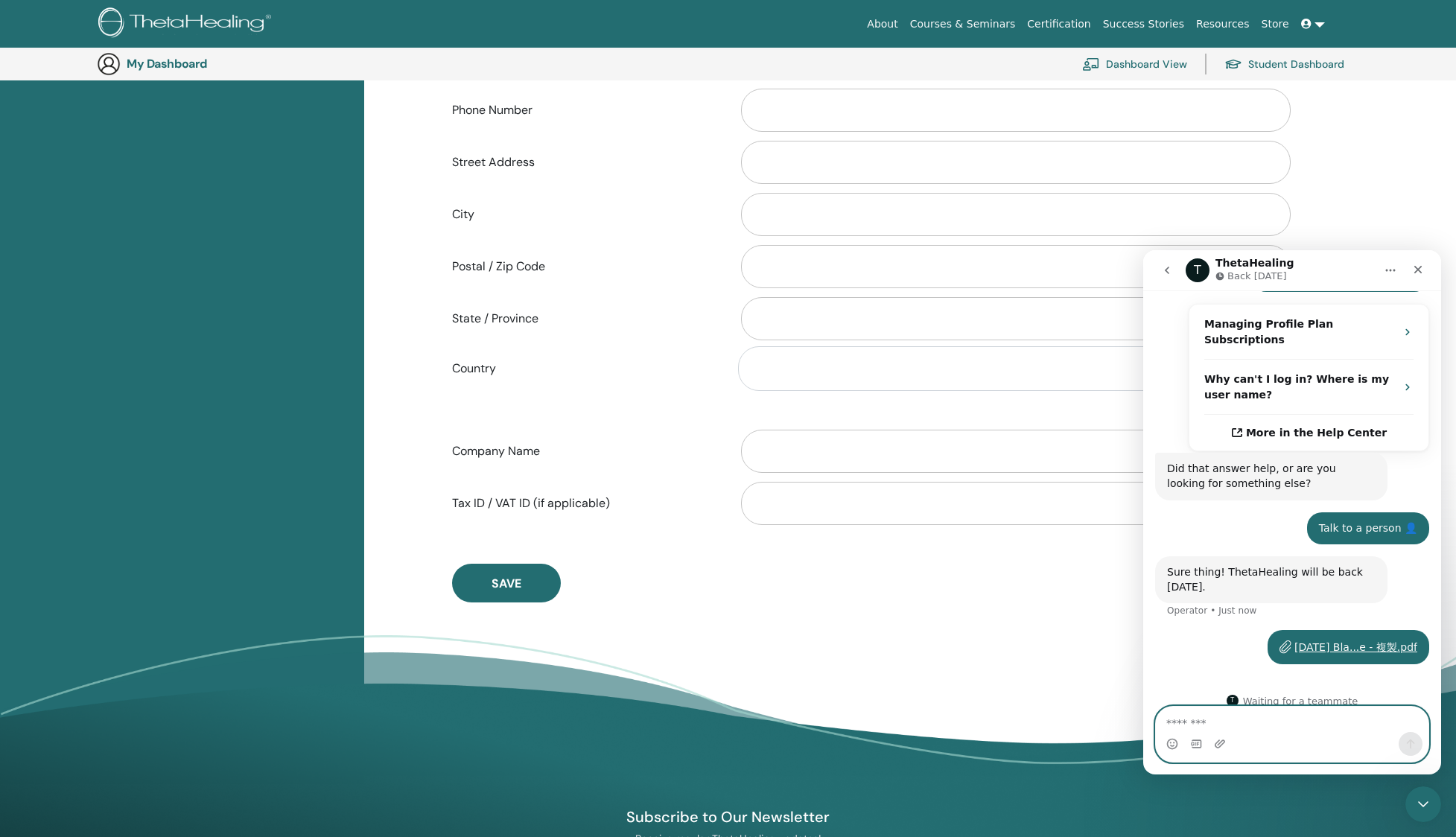
scroll to position [378, 0]
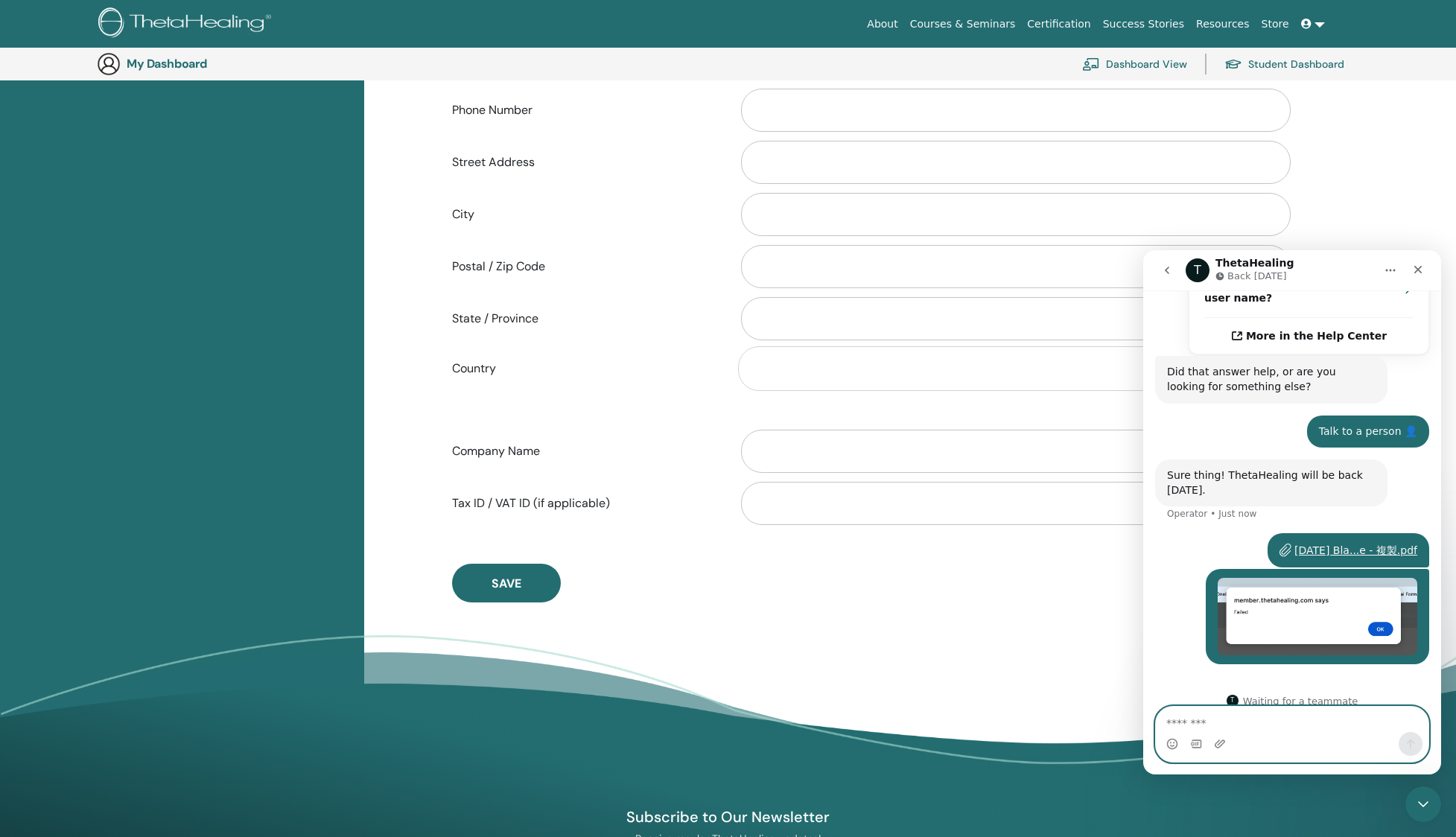
click at [1388, 729] on textarea "Message…" at bounding box center [1292, 720] width 273 height 26
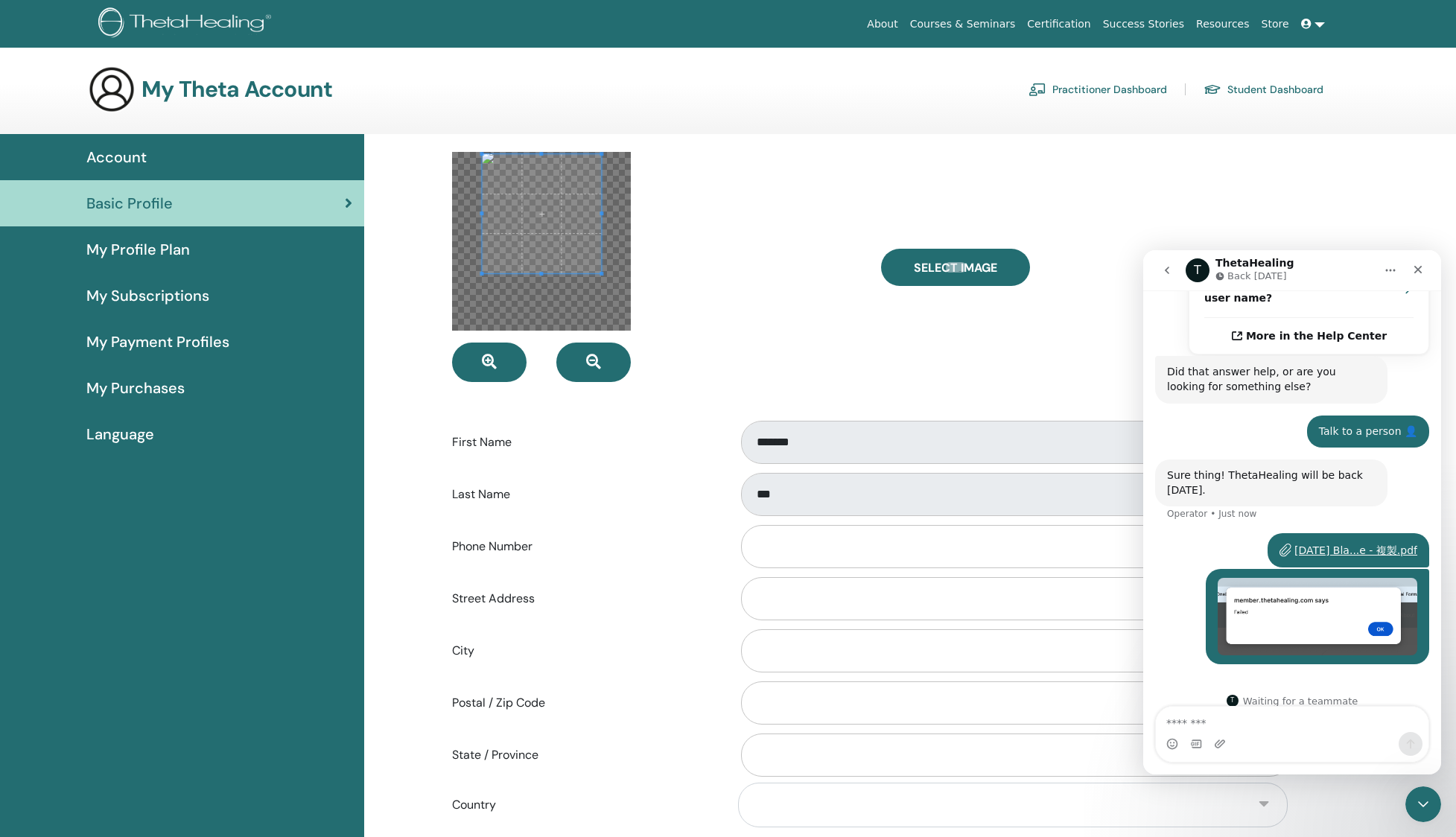
click at [203, 92] on h3 "My Theta Account" at bounding box center [237, 89] width 190 height 27
click at [183, 284] on span "My Subscriptions" at bounding box center [147, 296] width 123 height 22
click at [175, 300] on span "My Subscriptions" at bounding box center [147, 296] width 123 height 22
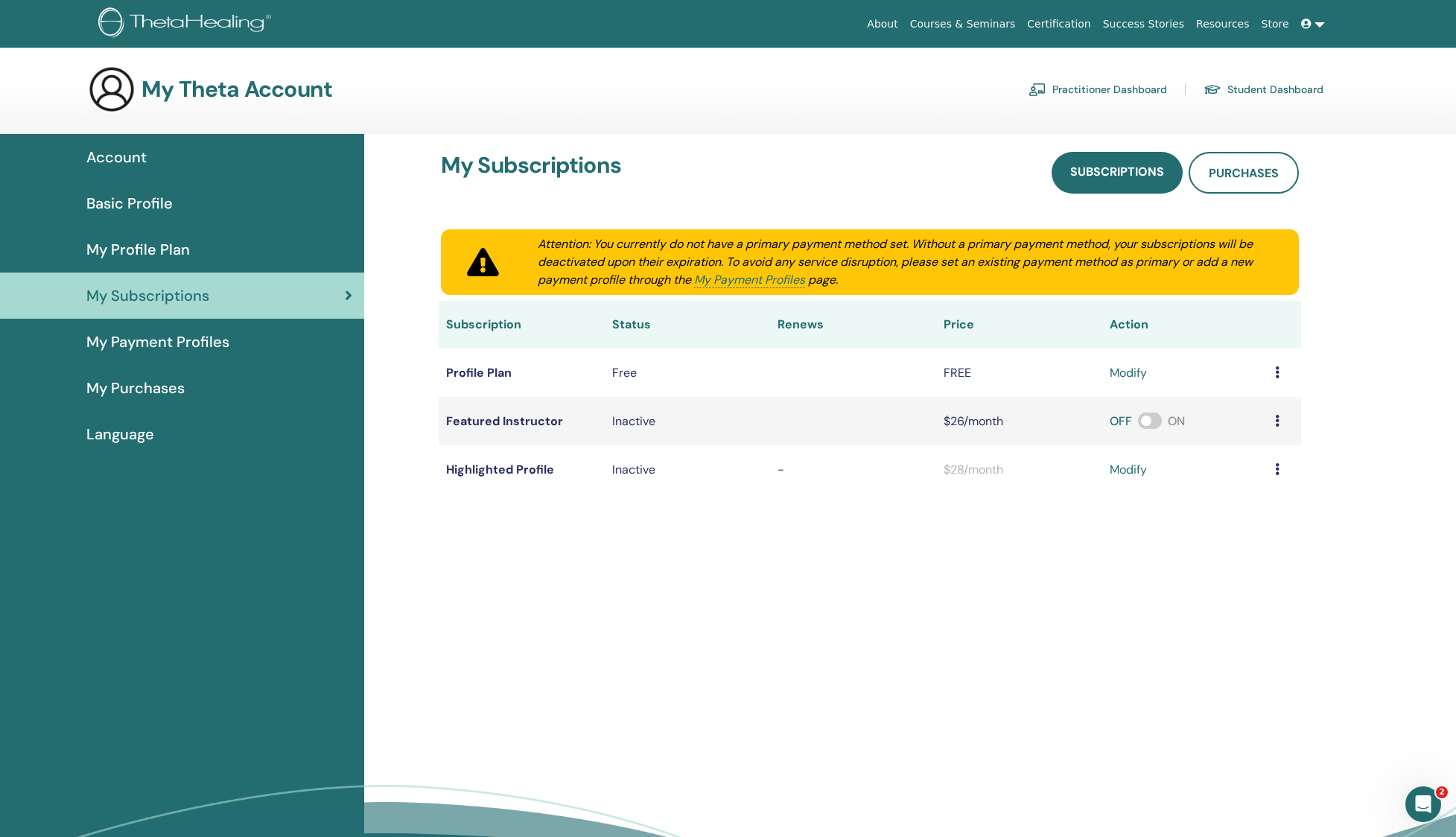
click at [173, 380] on span "My Purchases" at bounding box center [135, 388] width 99 height 22
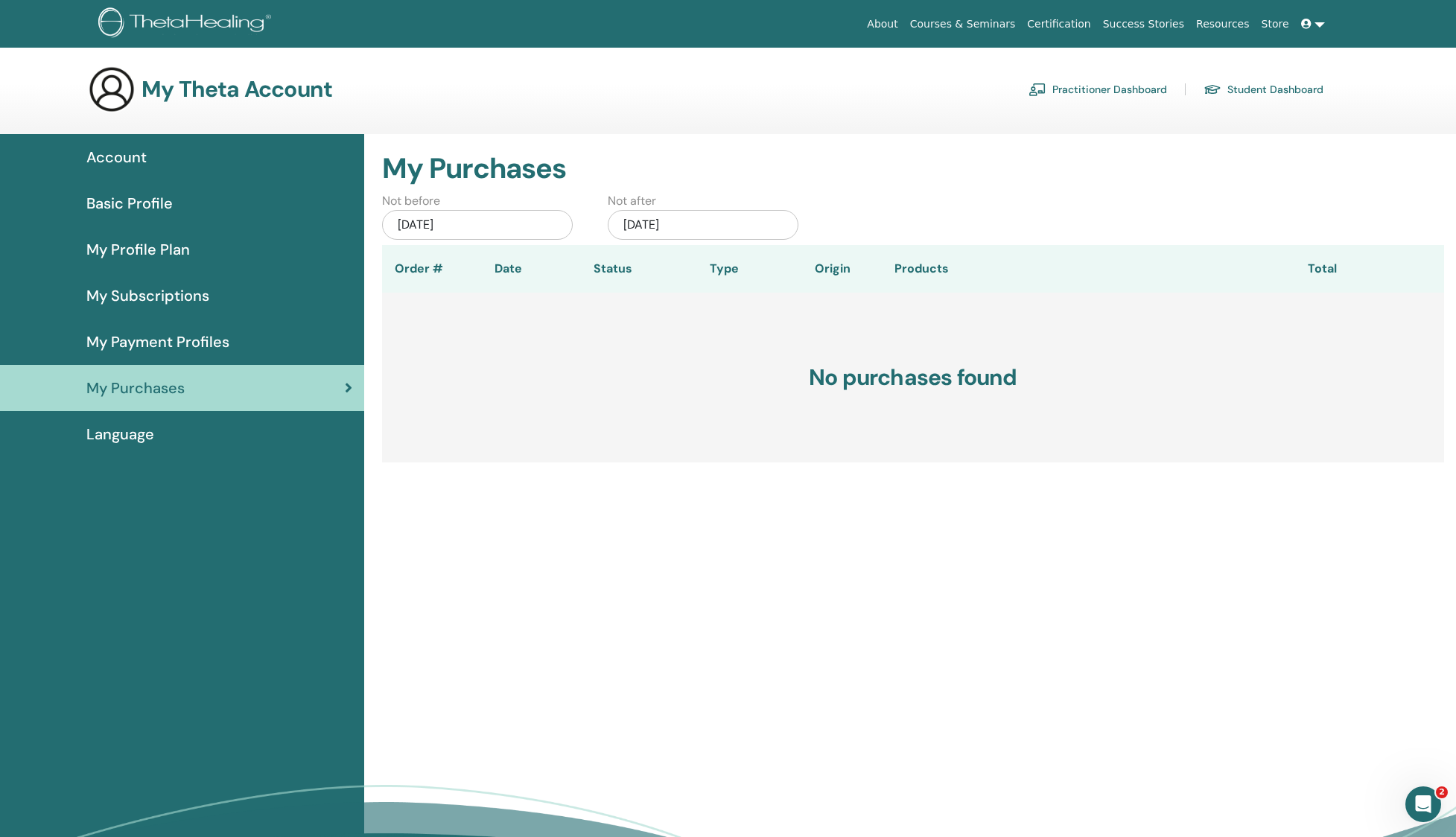
click at [157, 423] on div "Language" at bounding box center [182, 434] width 340 height 22
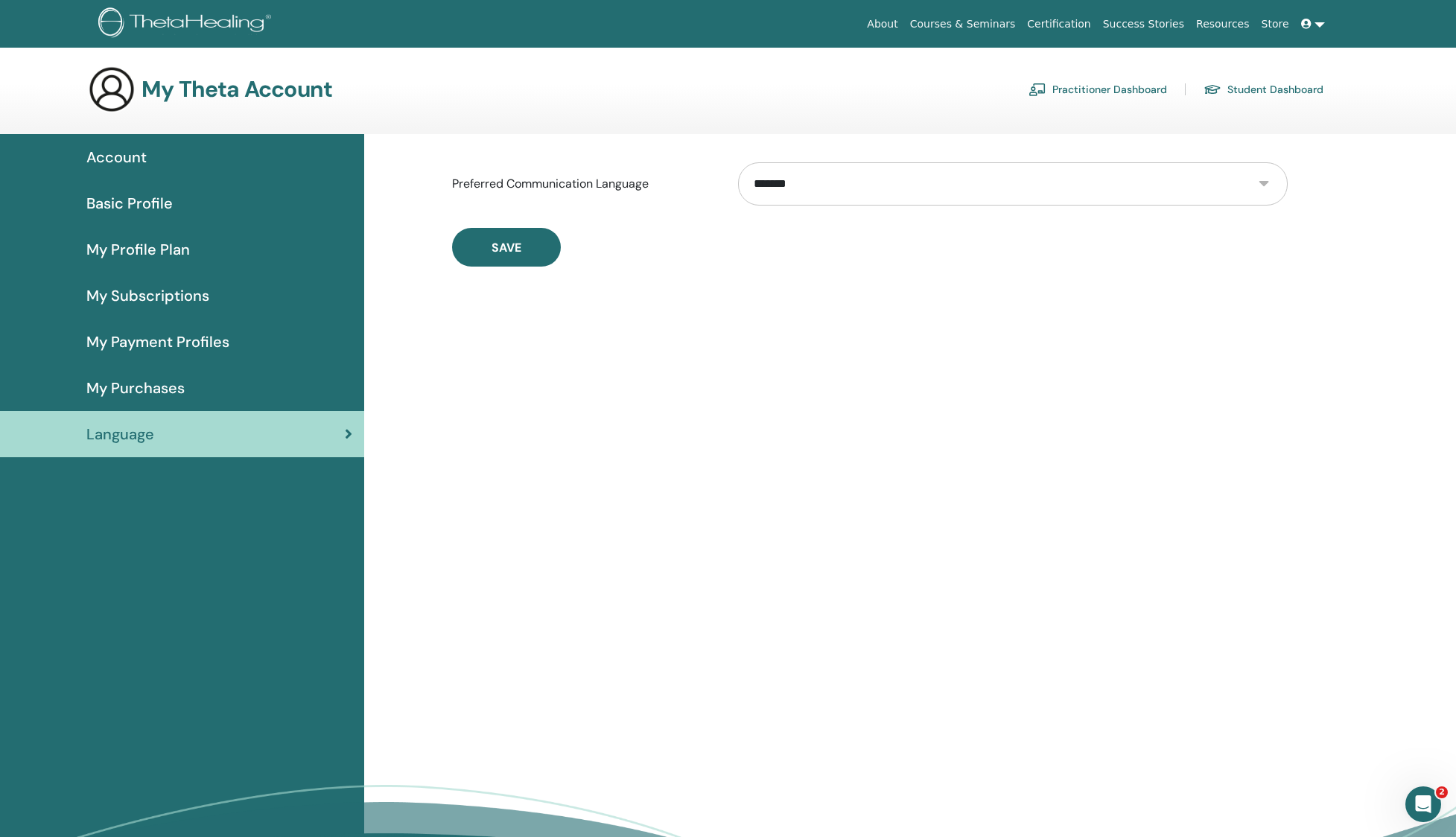
click at [179, 197] on div "Basic Profile" at bounding box center [182, 203] width 340 height 22
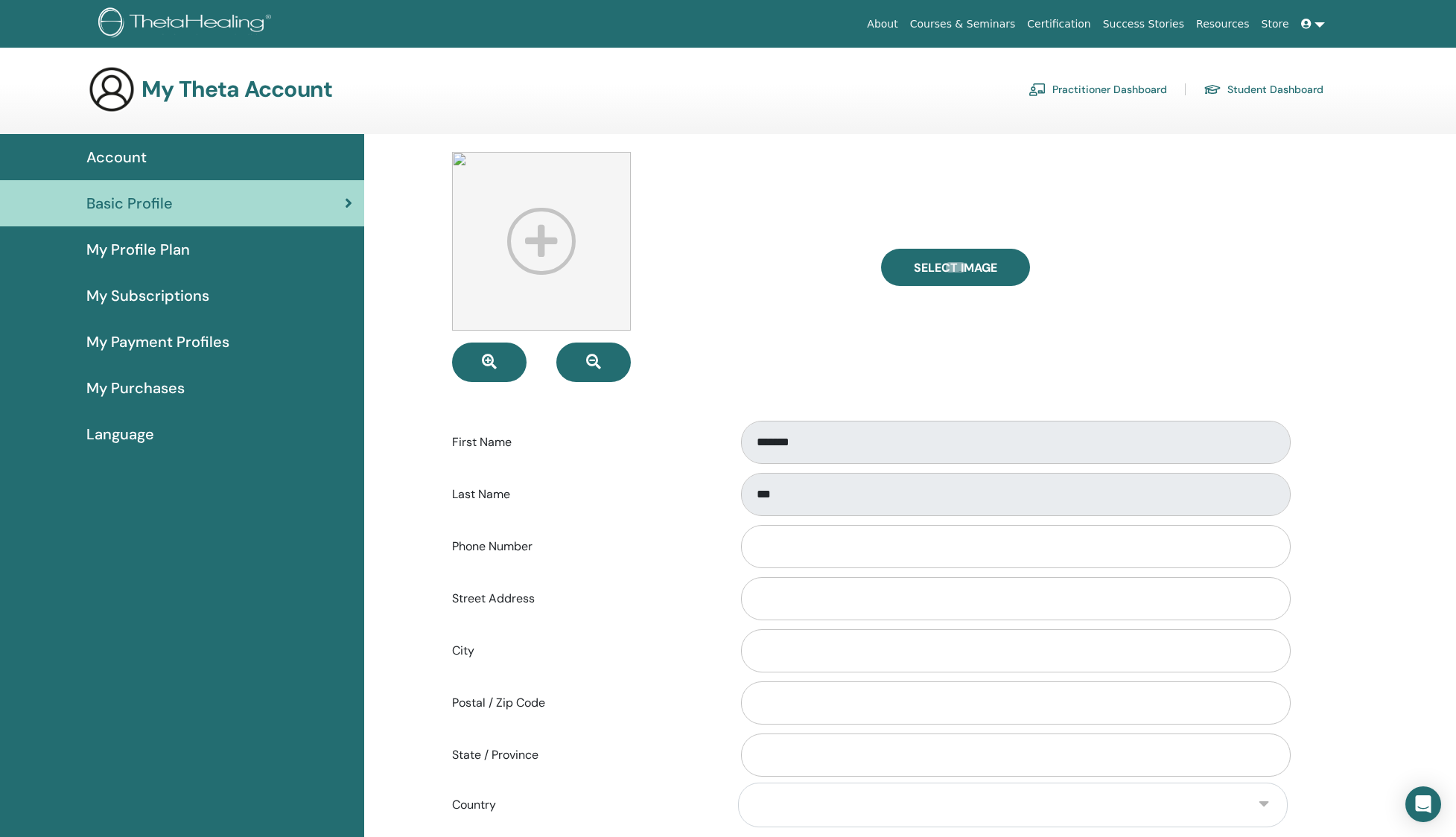
scroll to position [1, 0]
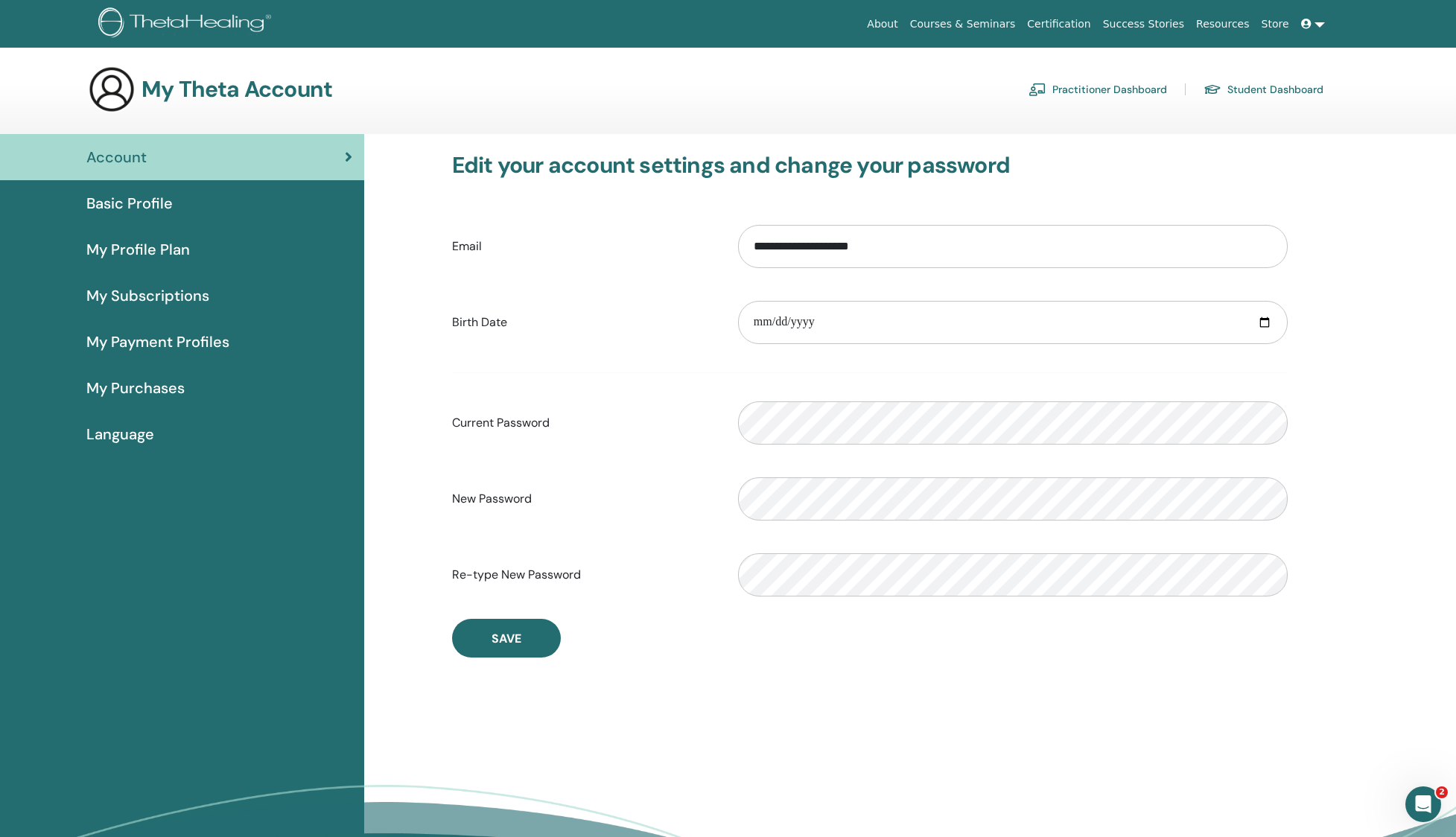
click at [218, 37] on img at bounding box center [188, 24] width 178 height 33
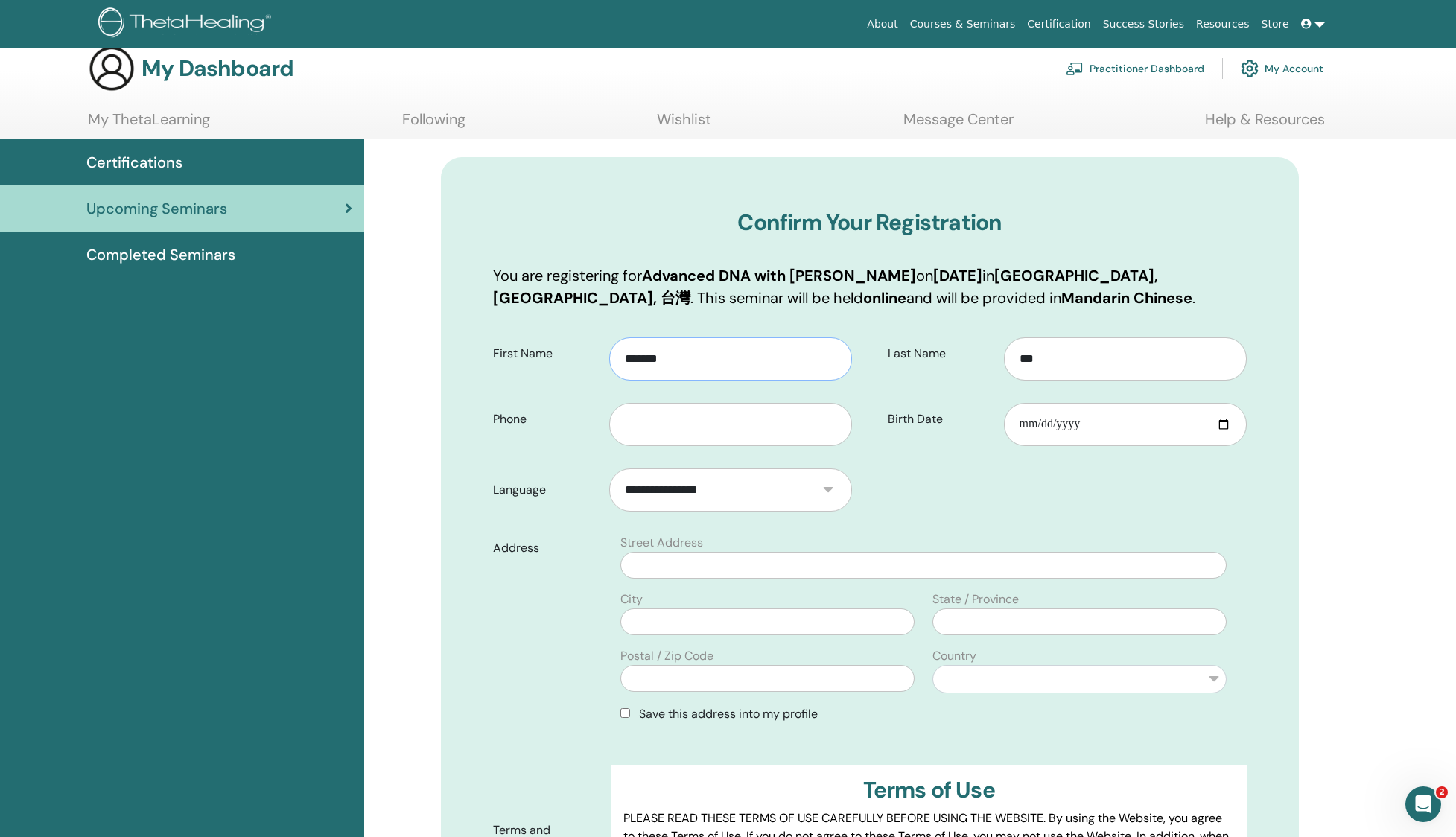
click at [692, 373] on input "*******" at bounding box center [730, 359] width 243 height 43
click at [1259, 449] on div "Confirm Your Registration You are registering for Advanced DNA with [PERSON_NAM…" at bounding box center [869, 634] width 858 height 954
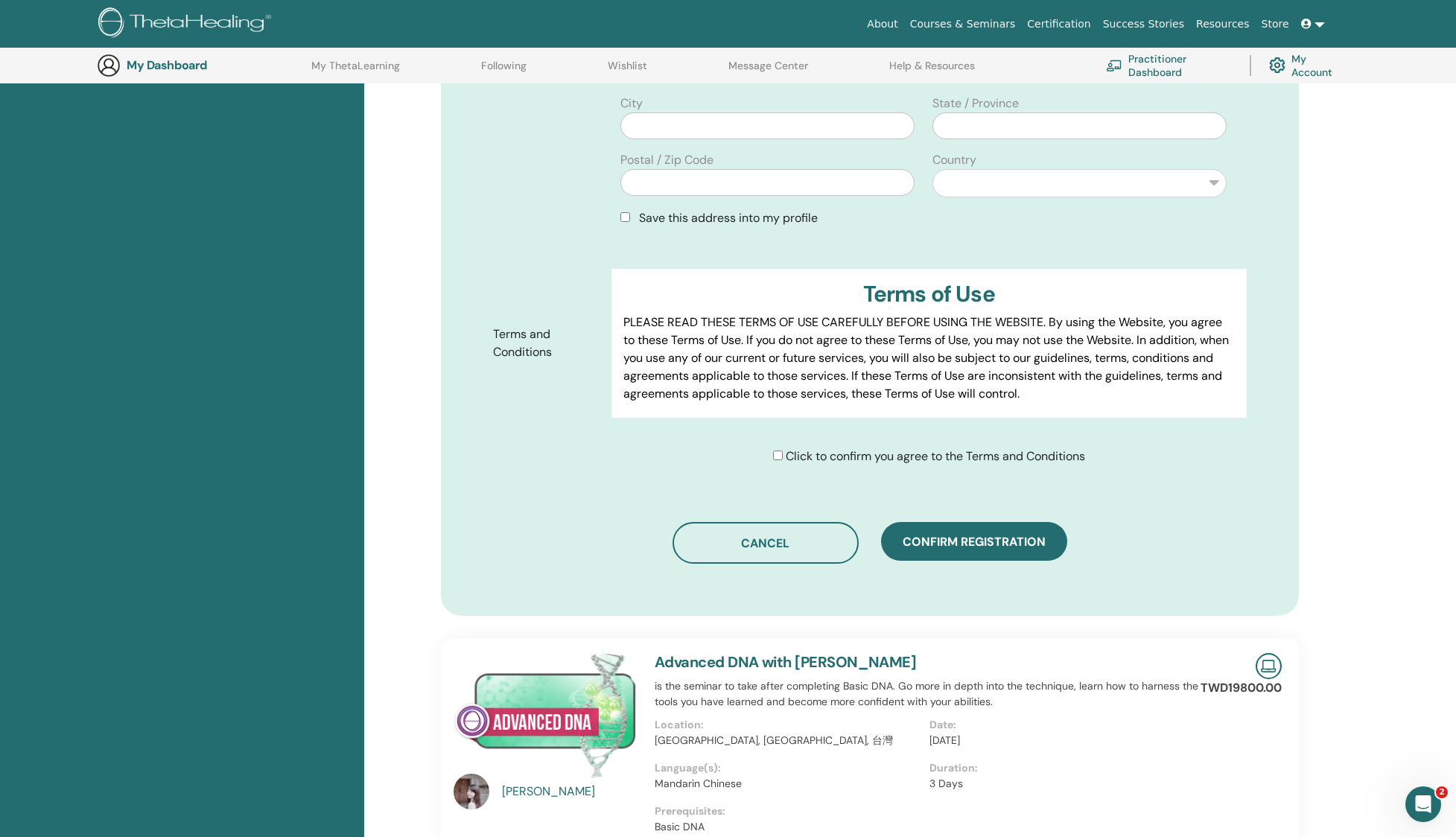
scroll to position [554, 0]
click at [782, 457] on div "Click to confirm you agree to the Terms and Conditions" at bounding box center [929, 455] width 312 height 18
click at [946, 538] on span "Confirm registration" at bounding box center [974, 540] width 143 height 15
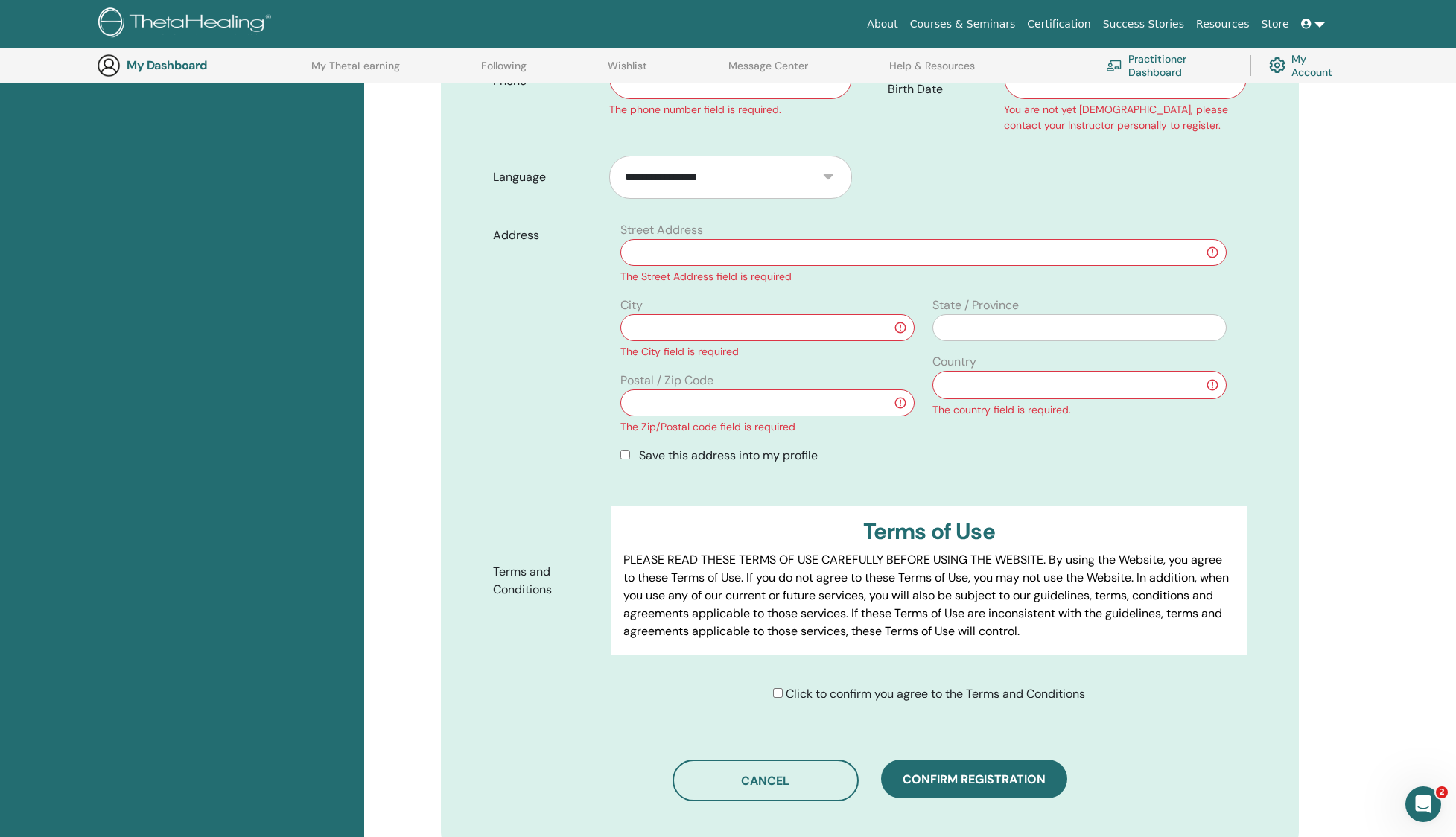
scroll to position [290, 0]
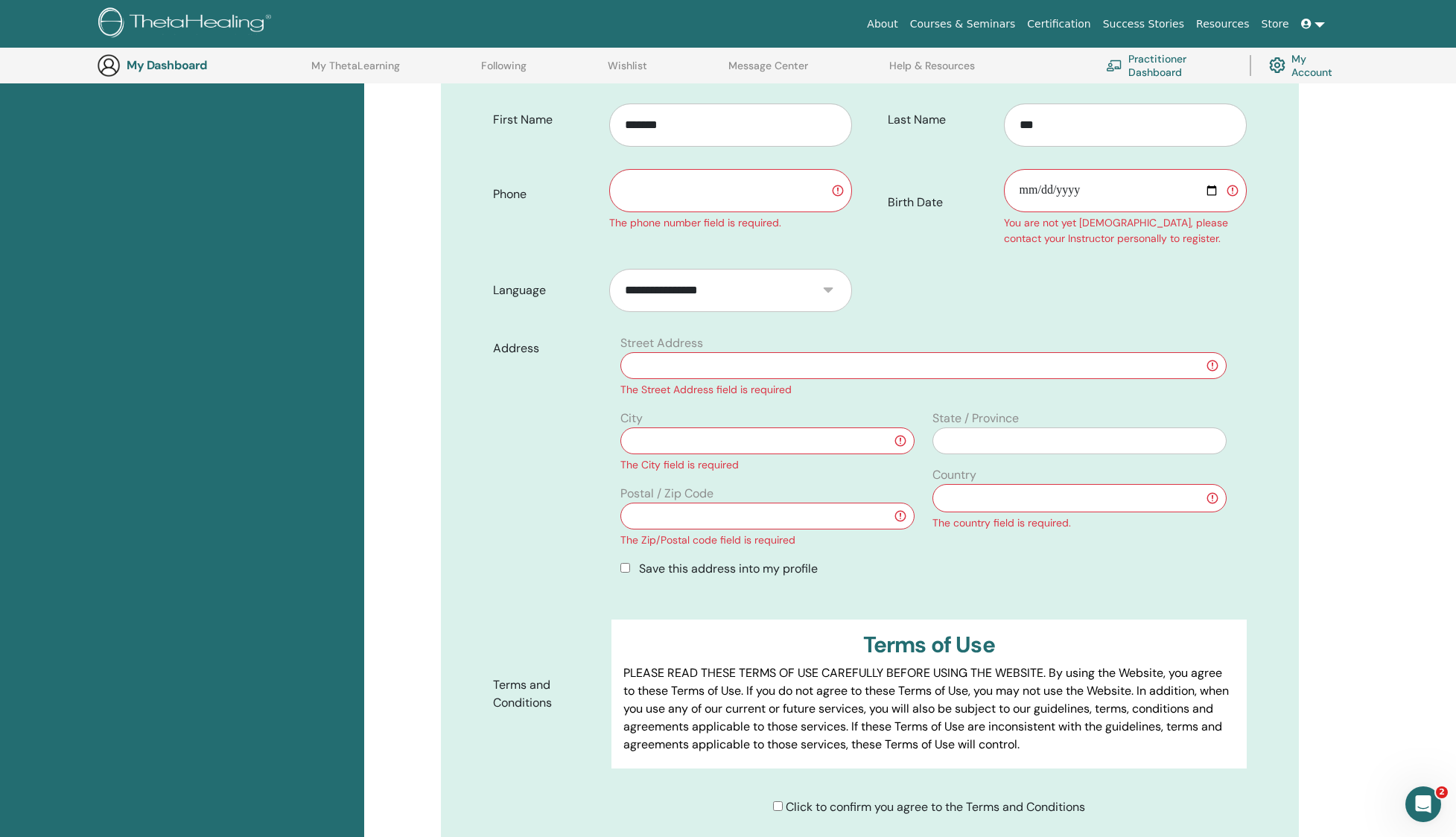
click at [690, 187] on input "text" at bounding box center [730, 190] width 243 height 43
type input "*********"
type input "**********"
type input "*********"
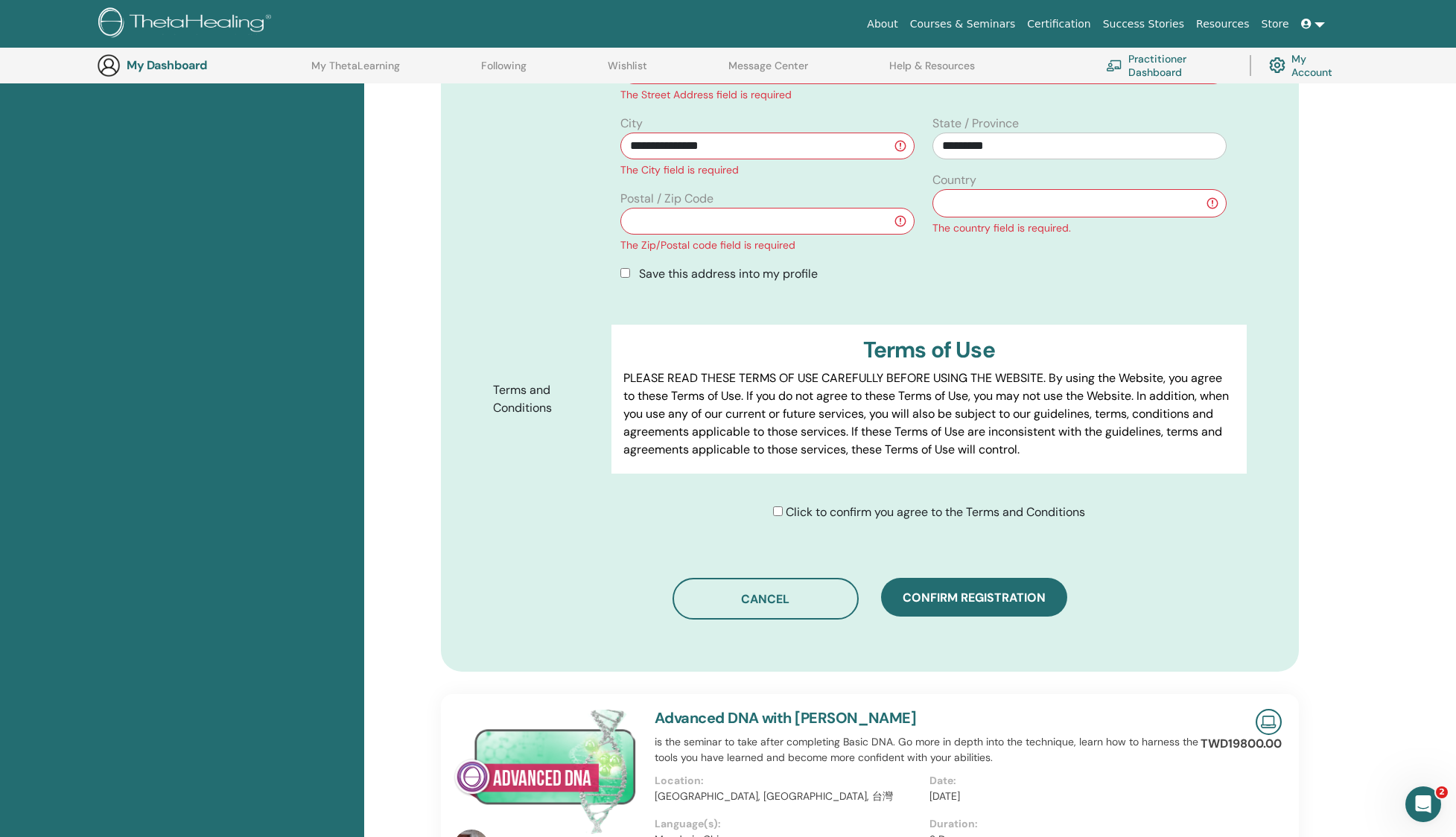
scroll to position [1, 0]
drag, startPoint x: 1015, startPoint y: 582, endPoint x: 1019, endPoint y: 571, distance: 11.7
click at [1014, 582] on button "Confirm registration" at bounding box center [974, 596] width 186 height 39
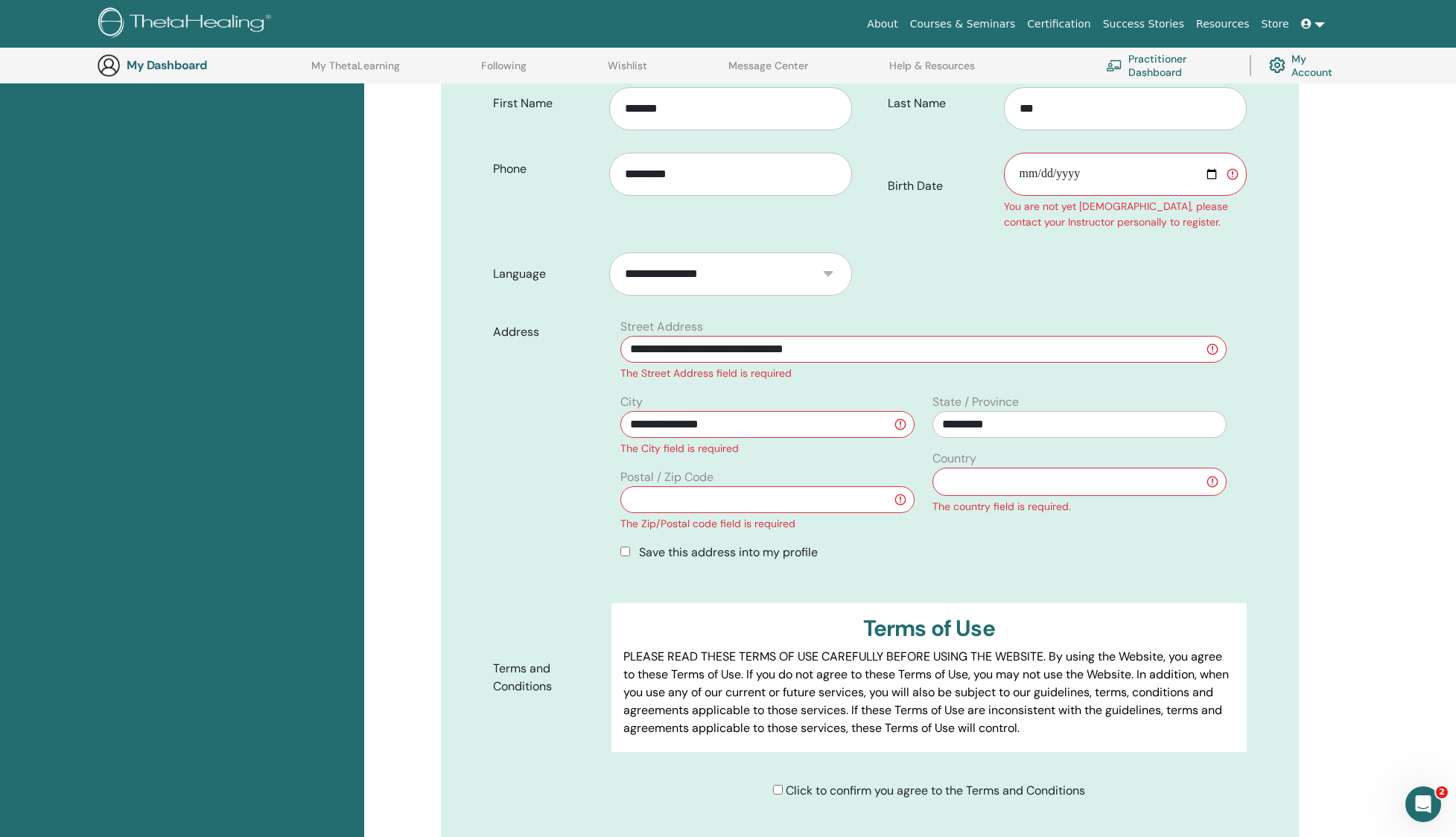
scroll to position [217, 0]
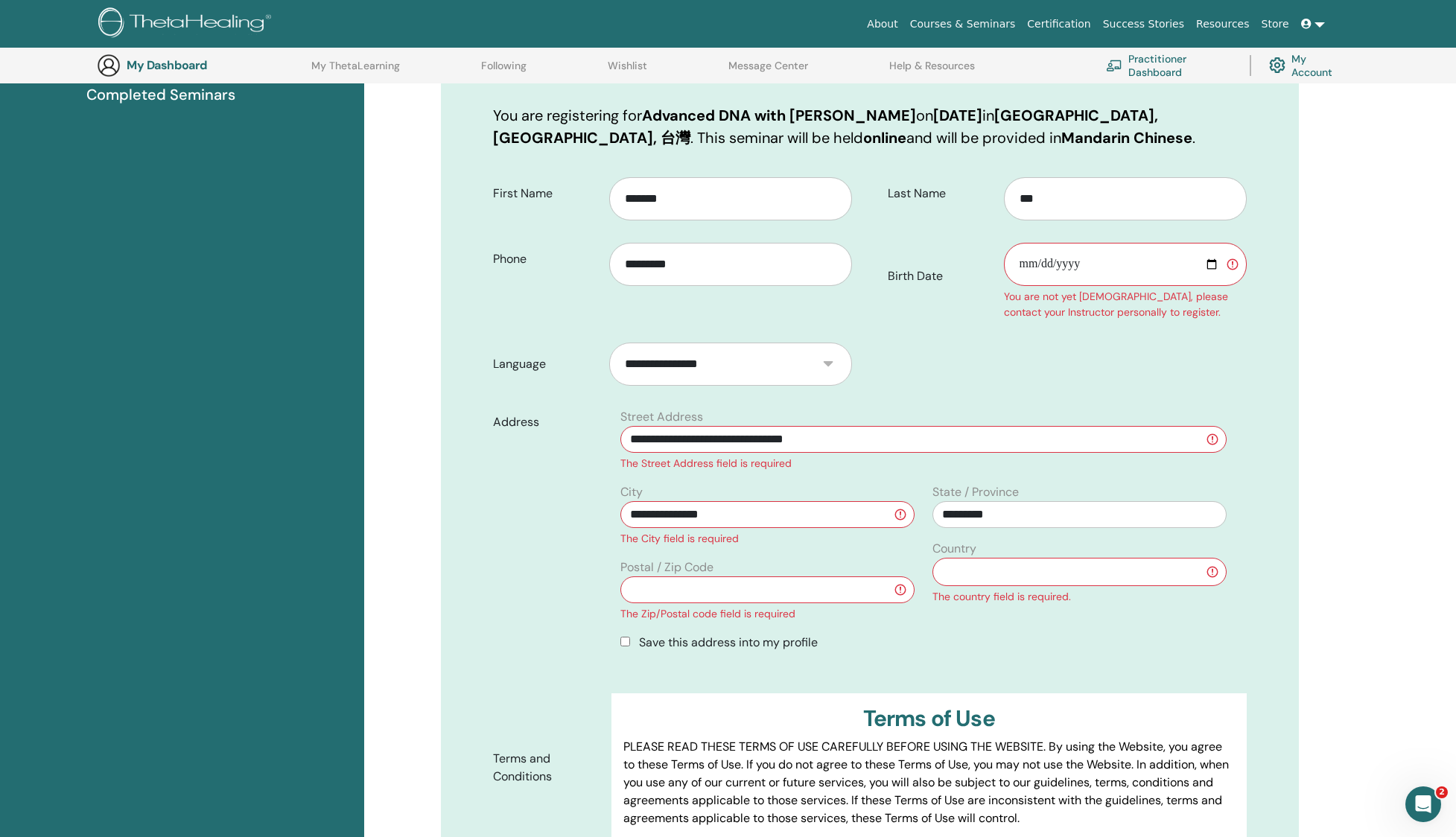
click at [1205, 251] on input "Birth Date" at bounding box center [1124, 264] width 243 height 43
click at [1211, 268] on input "Birth Date" at bounding box center [1124, 264] width 243 height 43
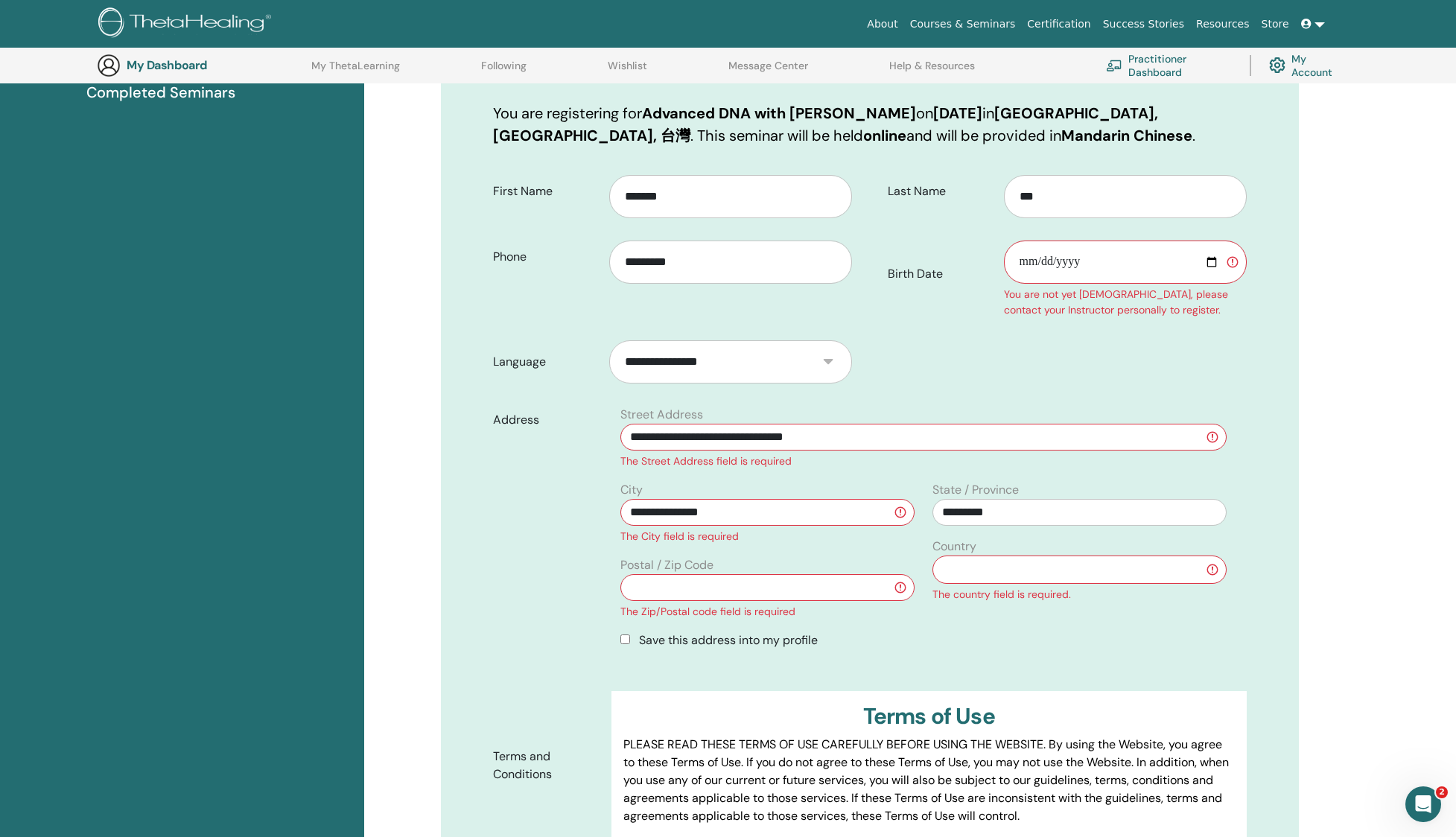
click at [1209, 264] on input "Birth Date" at bounding box center [1124, 262] width 243 height 43
type input "**********"
click at [1252, 373] on form "**********" at bounding box center [869, 532] width 776 height 735
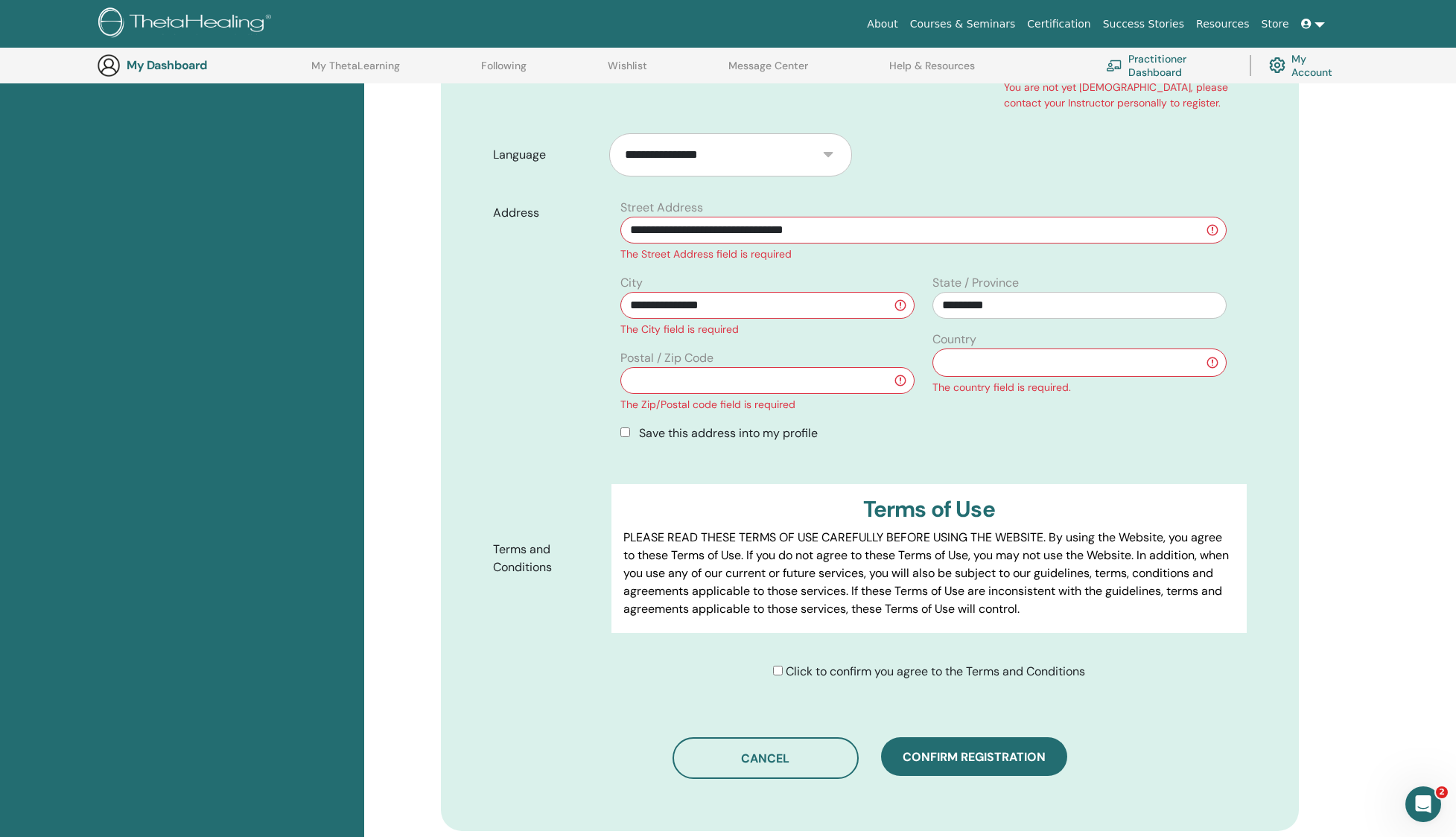
drag, startPoint x: 707, startPoint y: 359, endPoint x: 719, endPoint y: 369, distance: 15.6
click at [707, 359] on label "Postal / Zip Code" at bounding box center [667, 358] width 93 height 18
click at [722, 371] on input "text" at bounding box center [767, 380] width 294 height 27
type input "*****"
select select "**"
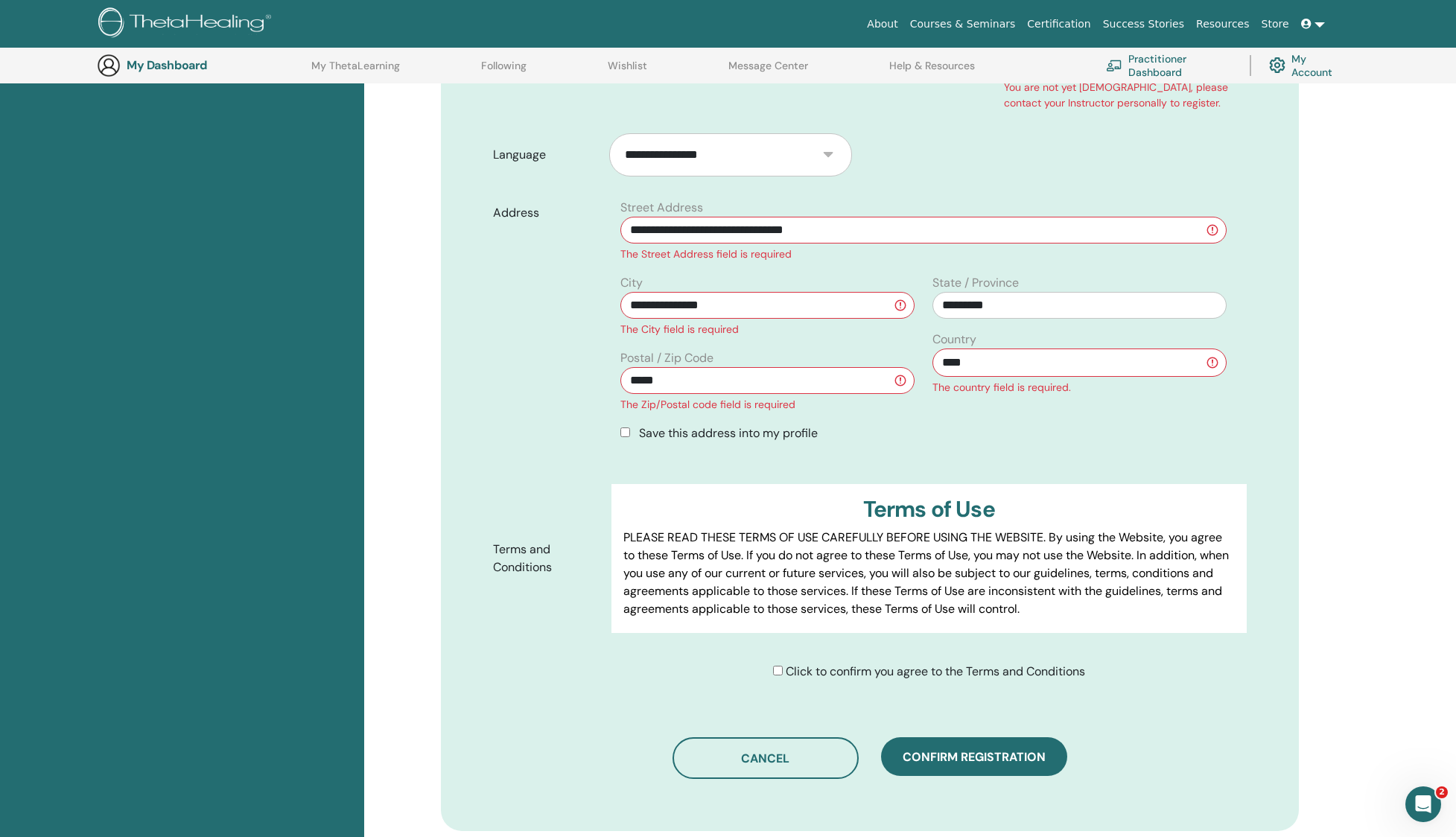
click at [974, 736] on div "**********" at bounding box center [869, 308] width 858 height 1043
click at [974, 753] on span "Confirm registration" at bounding box center [974, 756] width 143 height 15
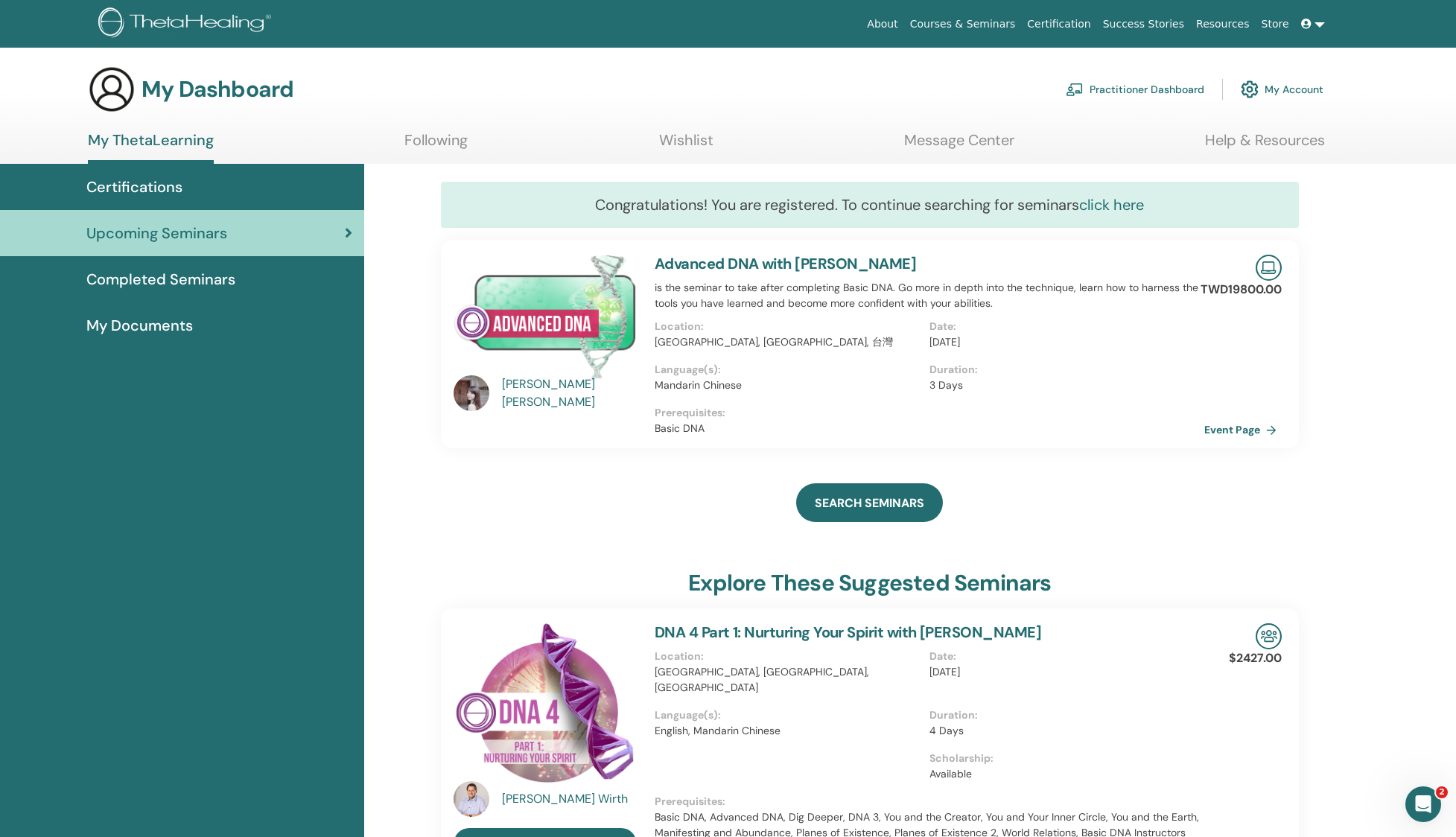
click at [1121, 201] on link "click here" at bounding box center [1111, 205] width 65 height 20
click at [1423, 798] on icon "Open Intercom Messenger" at bounding box center [1421, 802] width 25 height 25
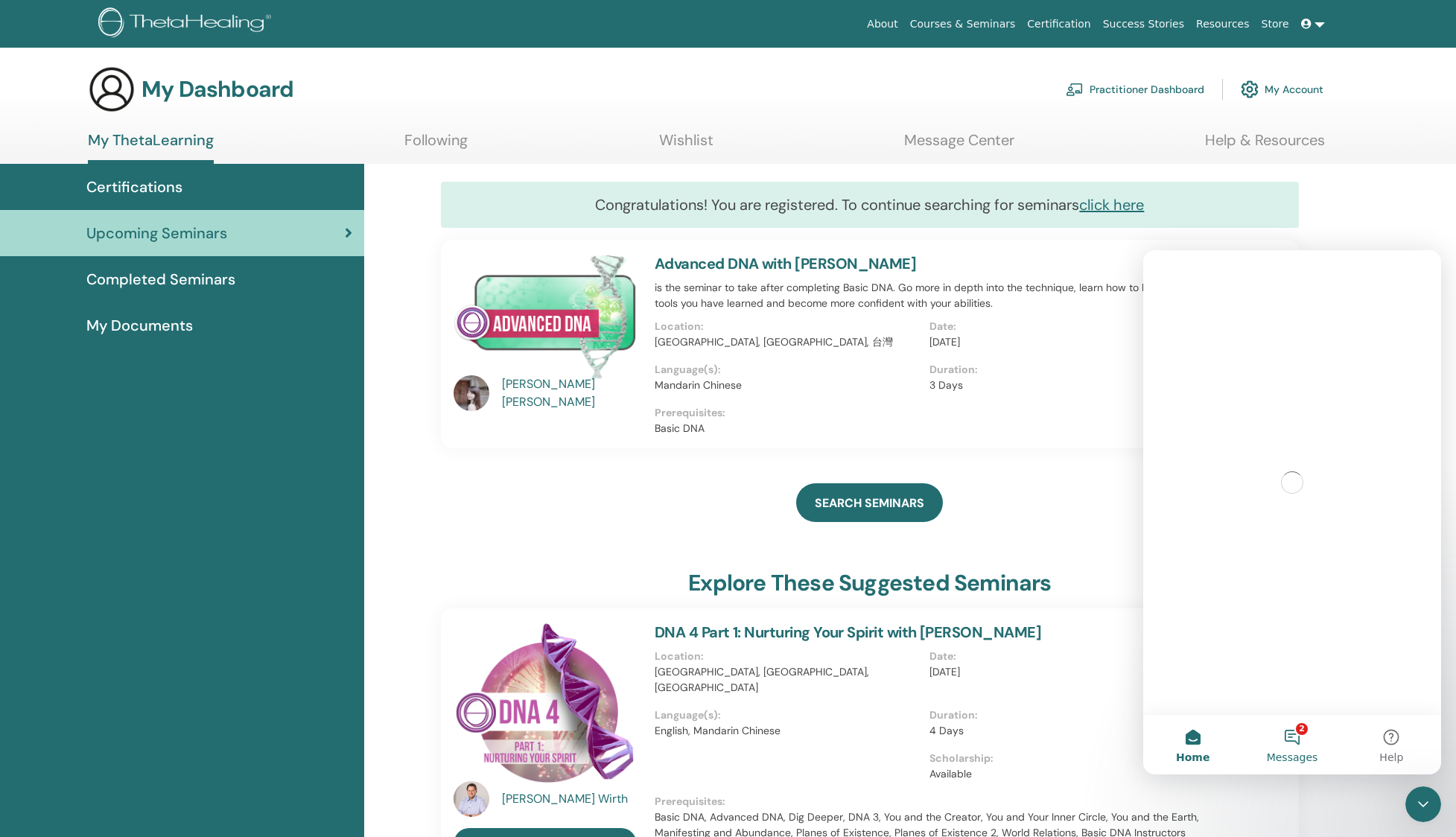
drag, startPoint x: 1316, startPoint y: 743, endPoint x: 1307, endPoint y: 743, distance: 9.0
click at [1312, 743] on button "2 Messages" at bounding box center [1291, 744] width 99 height 60
click at [1305, 743] on button "2 Messages" at bounding box center [1291, 744] width 99 height 60
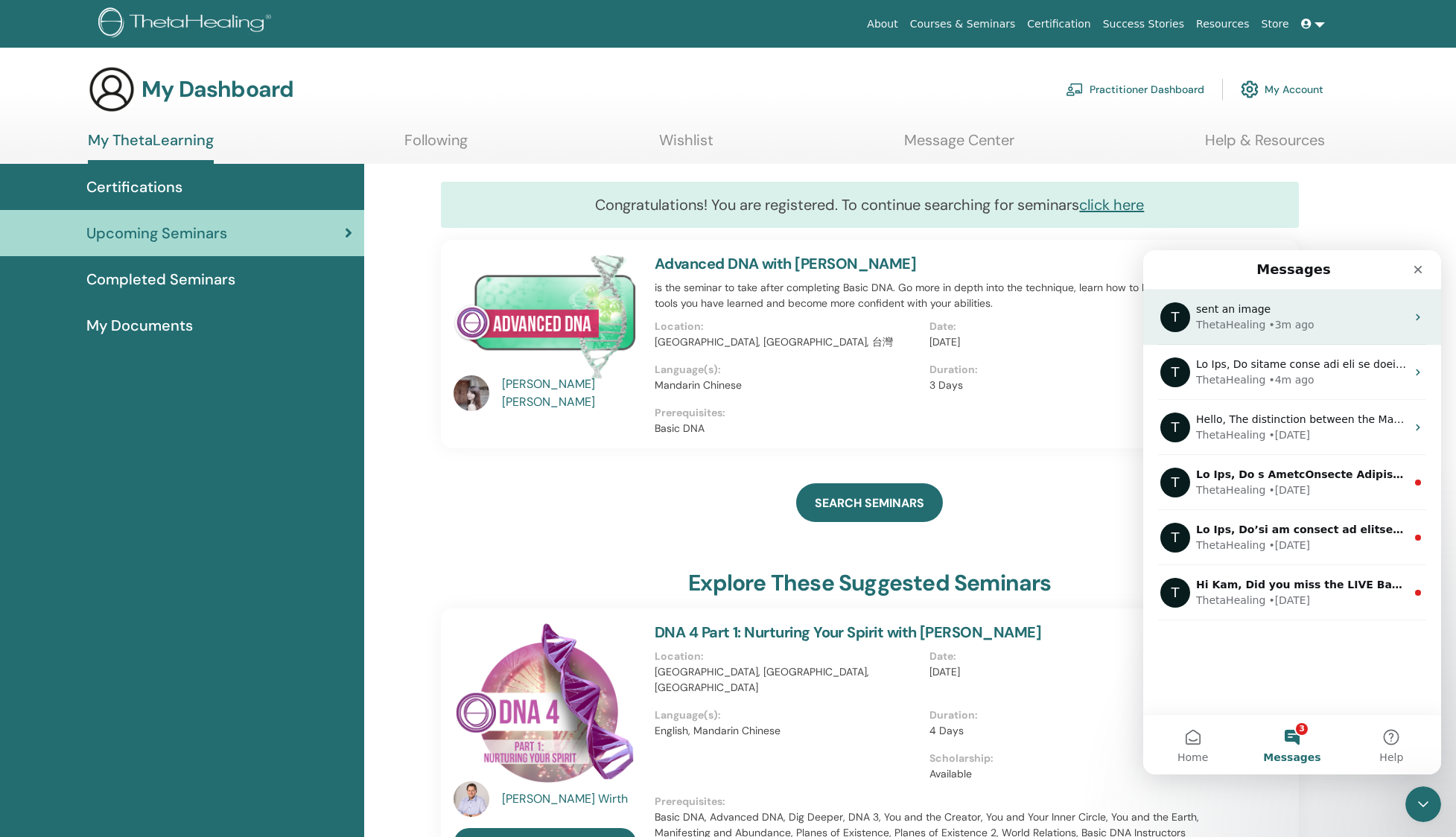
click at [1350, 315] on div "sent an image" at bounding box center [1301, 309] width 210 height 15
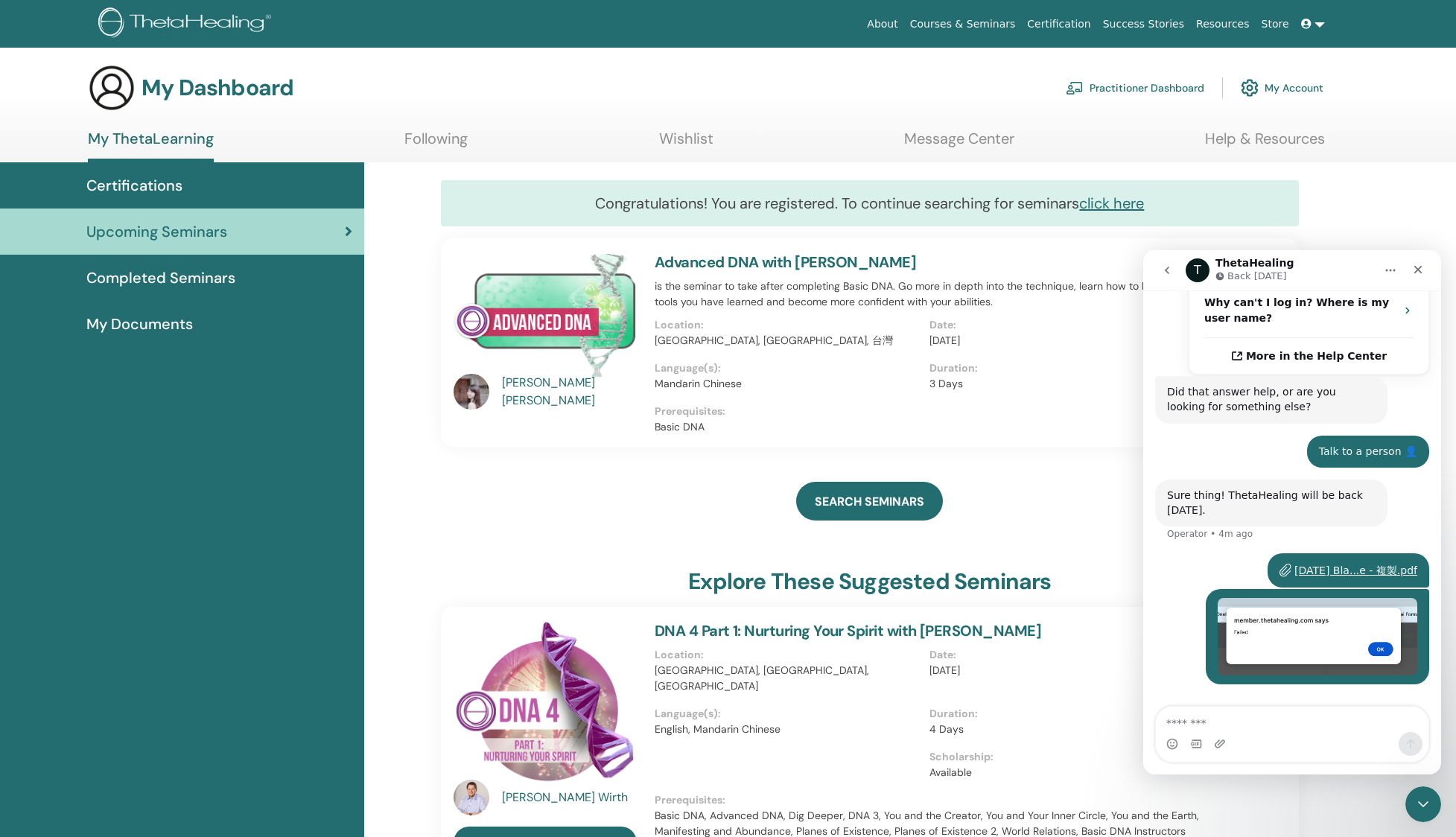
scroll to position [378, 0]
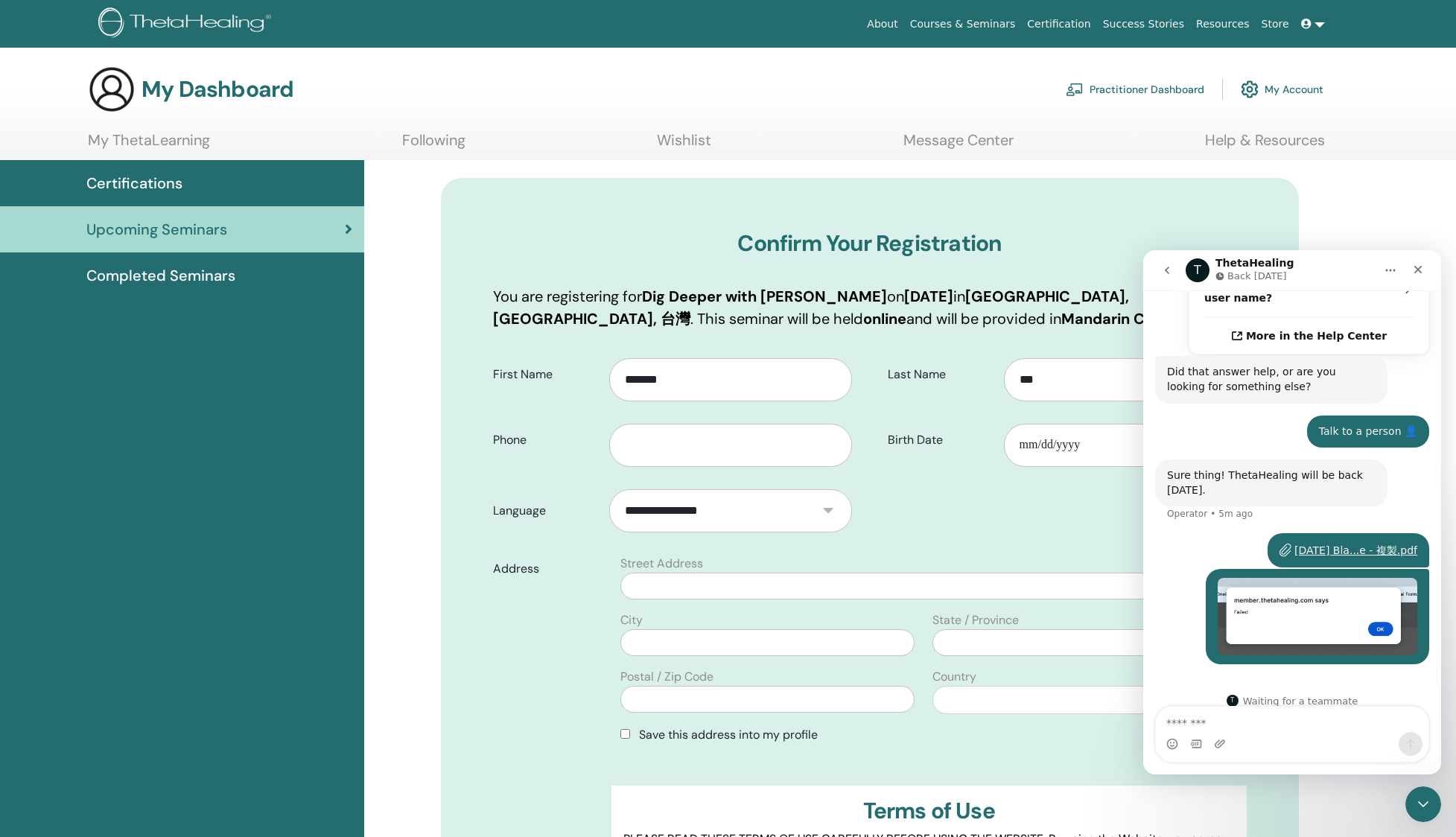
scroll to position [183, 0]
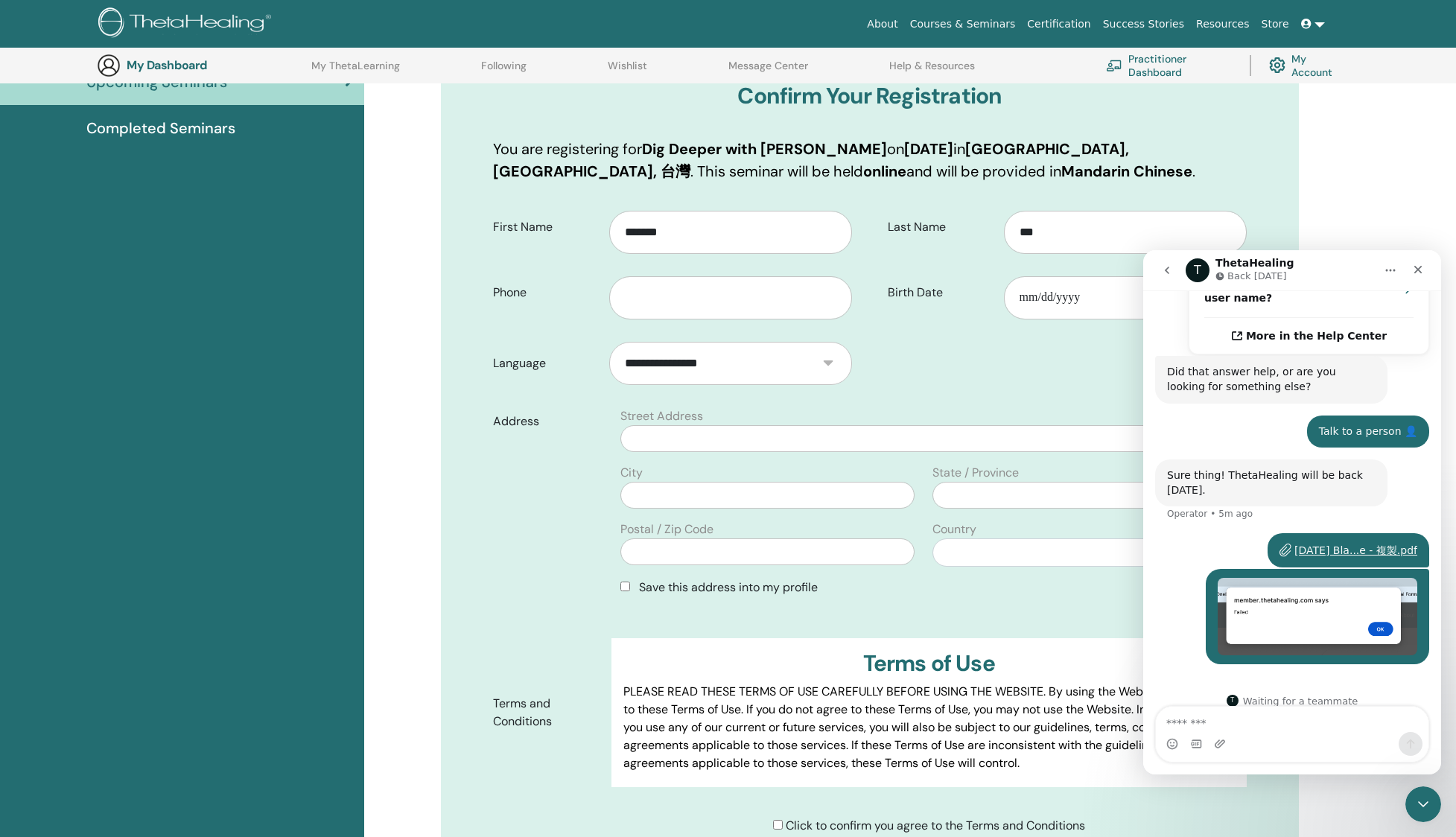
click at [1057, 644] on div "Terms of Use PLEASE READ THESE TERMS OF USE CAREFULLY BEFORE USING THE WEBSITE.…" at bounding box center [928, 713] width 635 height 149
click at [1116, 531] on div "**********" at bounding box center [1080, 543] width 312 height 46
click at [1086, 540] on select "**********" at bounding box center [1079, 552] width 294 height 28
click at [932, 538] on select "**********" at bounding box center [1079, 552] width 294 height 28
click at [1021, 375] on form "**********" at bounding box center [869, 523] width 776 height 646
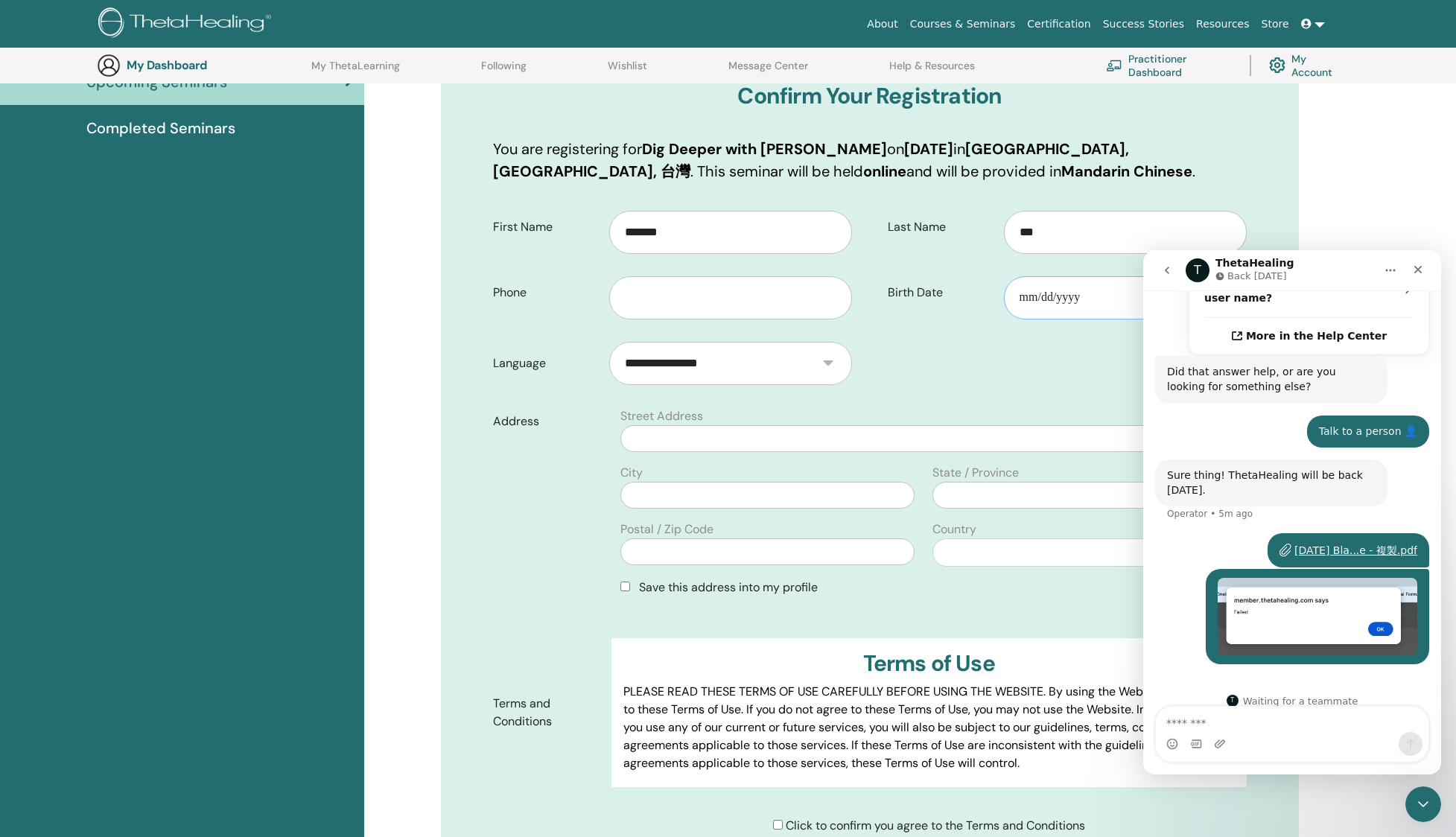
click at [1103, 314] on input "Birth Date" at bounding box center [1124, 297] width 243 height 43
click at [1165, 269] on icon "go back" at bounding box center [1167, 270] width 12 height 12
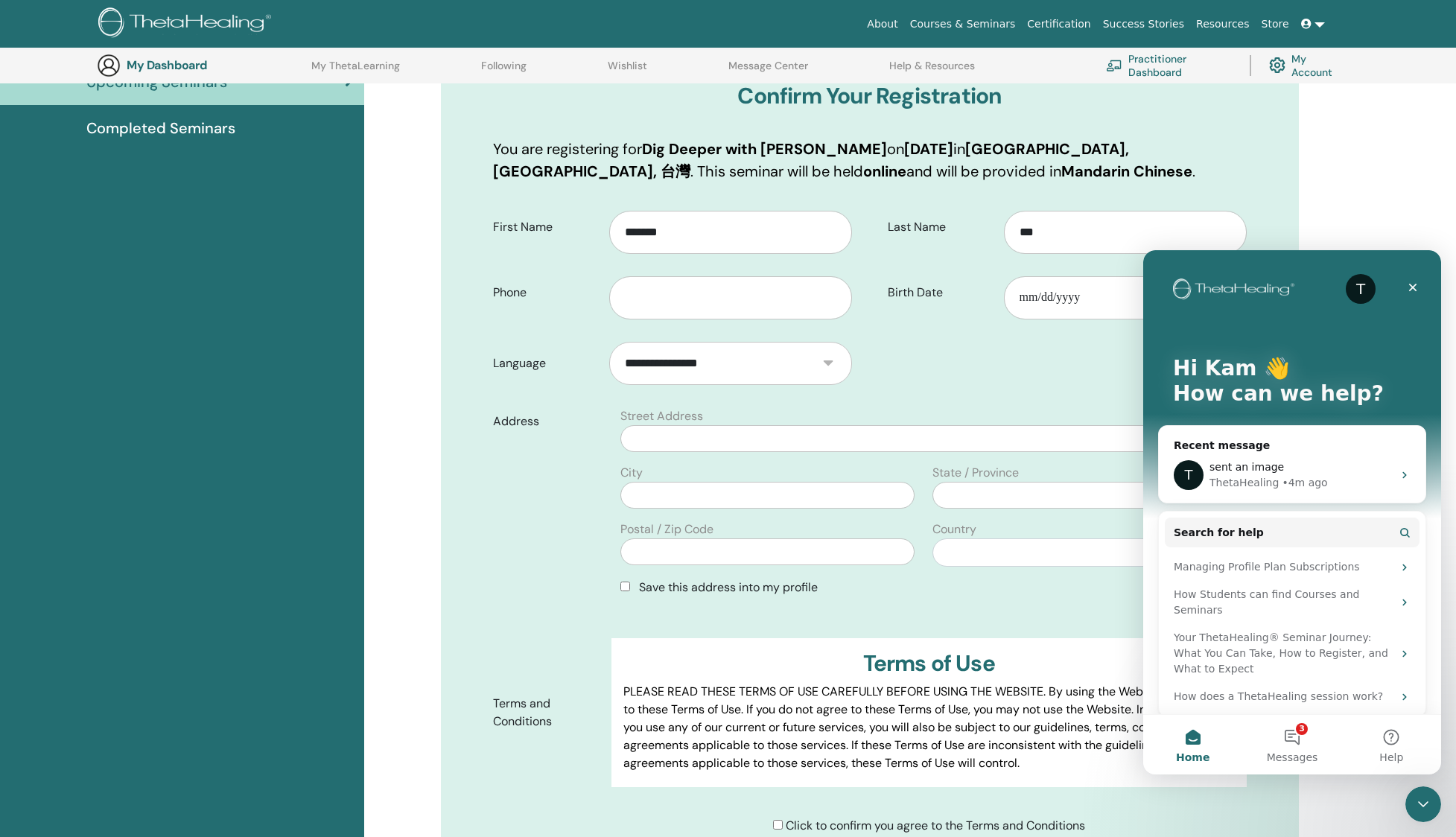
scroll to position [0, 0]
click at [1422, 284] on div "Close" at bounding box center [1412, 287] width 27 height 27
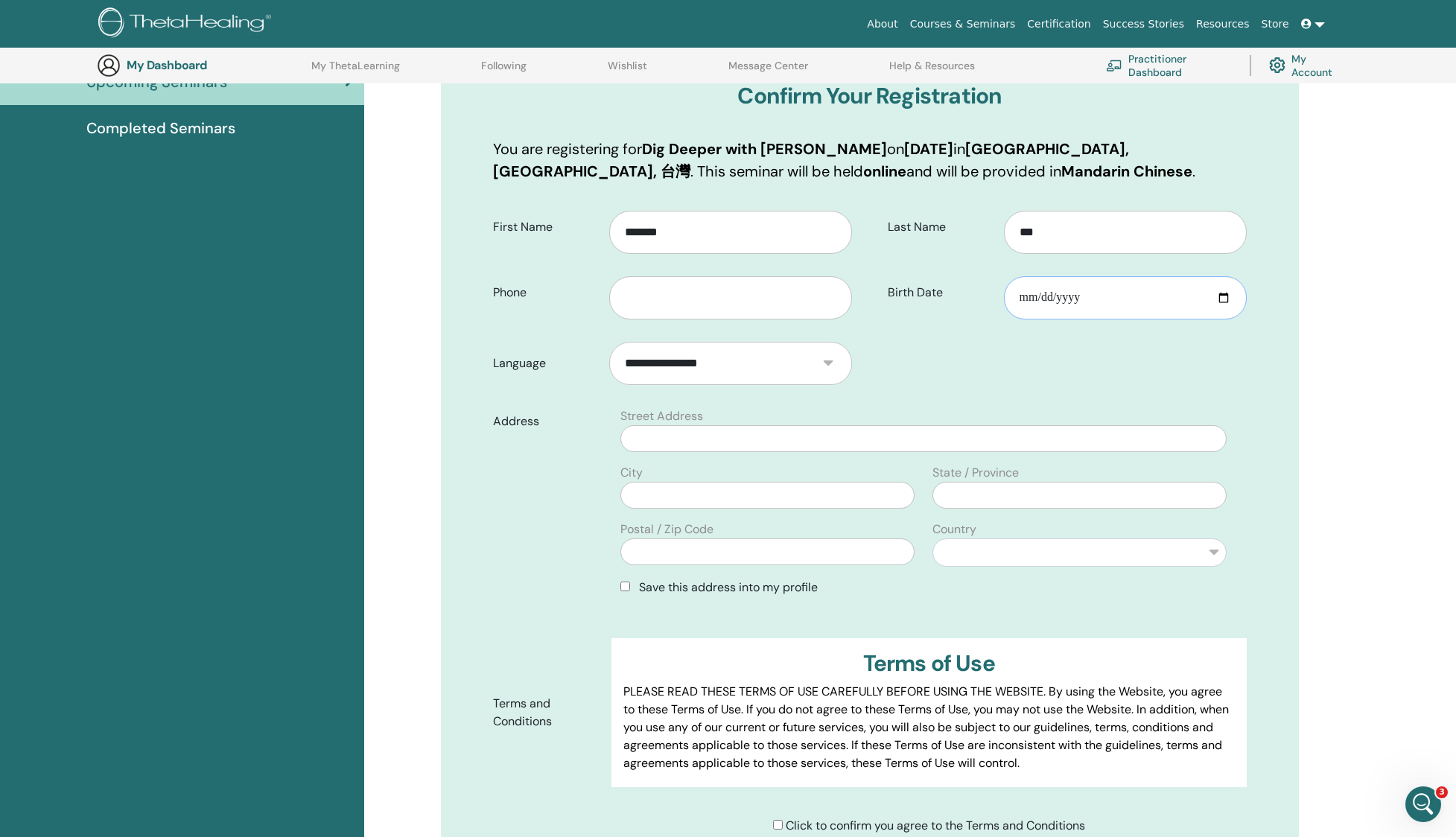
click at [1069, 300] on input "Birth Date" at bounding box center [1124, 297] width 243 height 43
click at [1207, 293] on input "Birth Date" at bounding box center [1124, 297] width 243 height 43
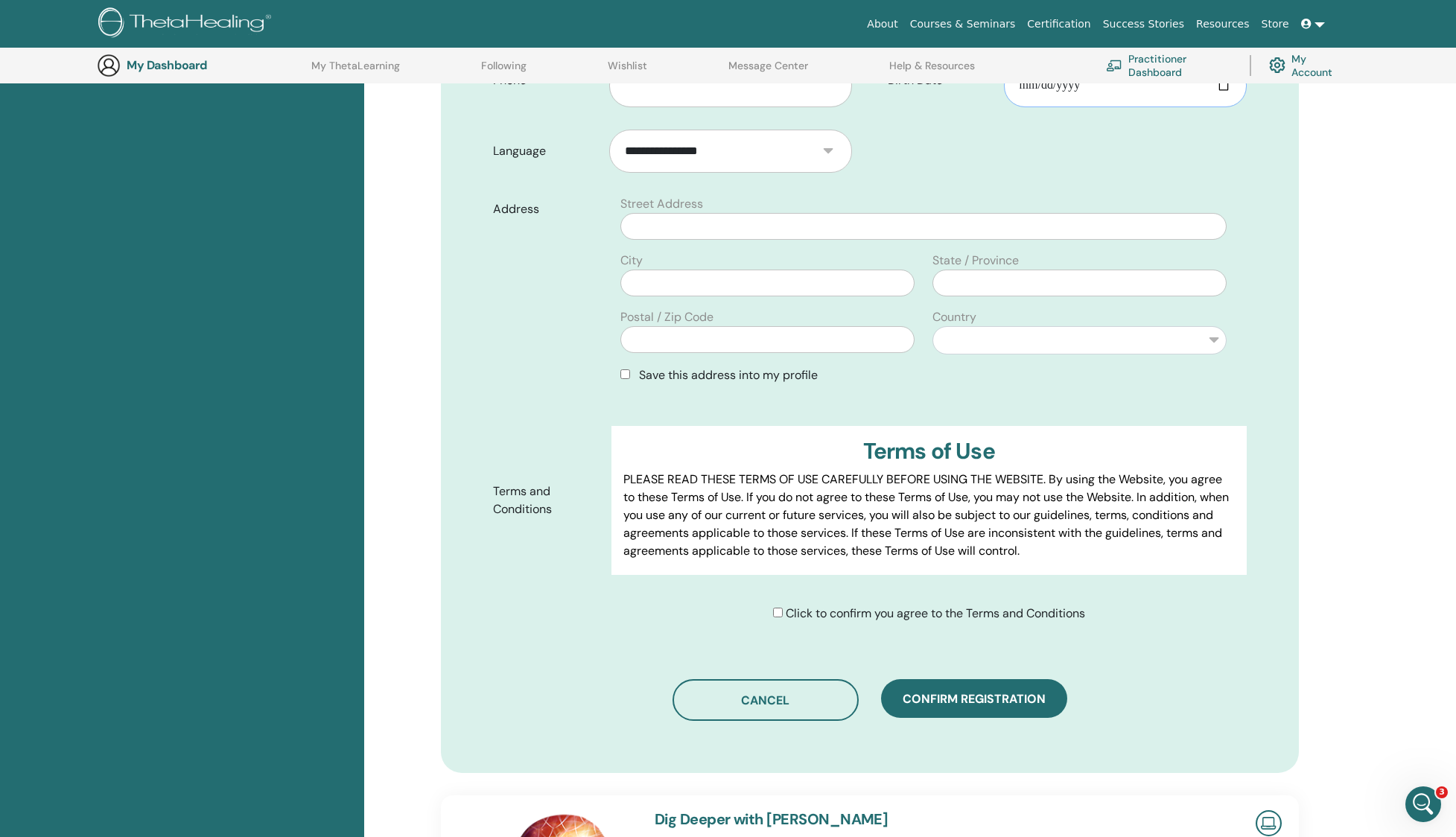
scroll to position [531, 0]
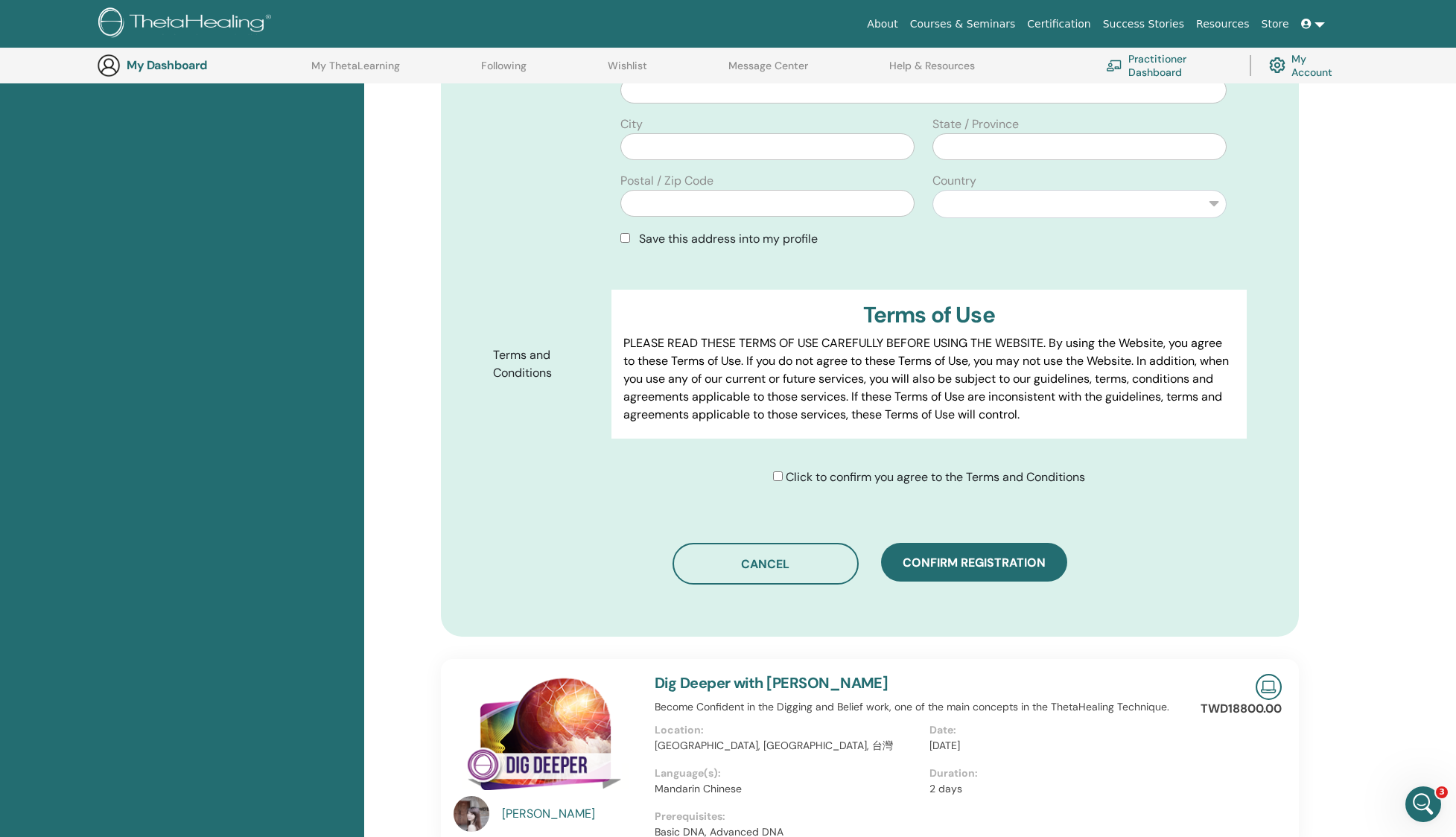
click at [764, 469] on div "Click to confirm you agree to the Terms and Conditions" at bounding box center [934, 477] width 646 height 18
click at [974, 561] on span "Confirm registration" at bounding box center [974, 562] width 143 height 15
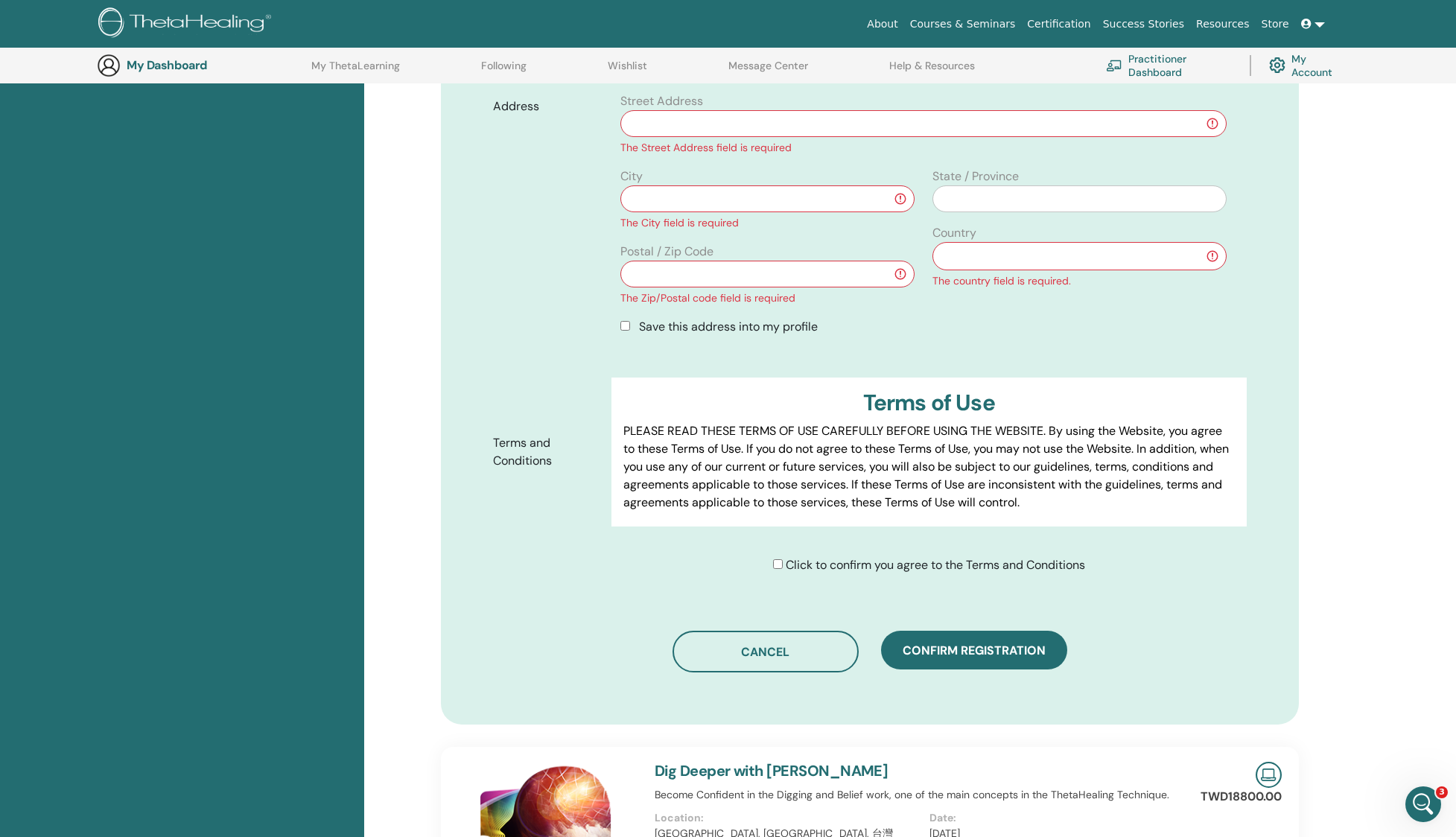
scroll to position [434, 0]
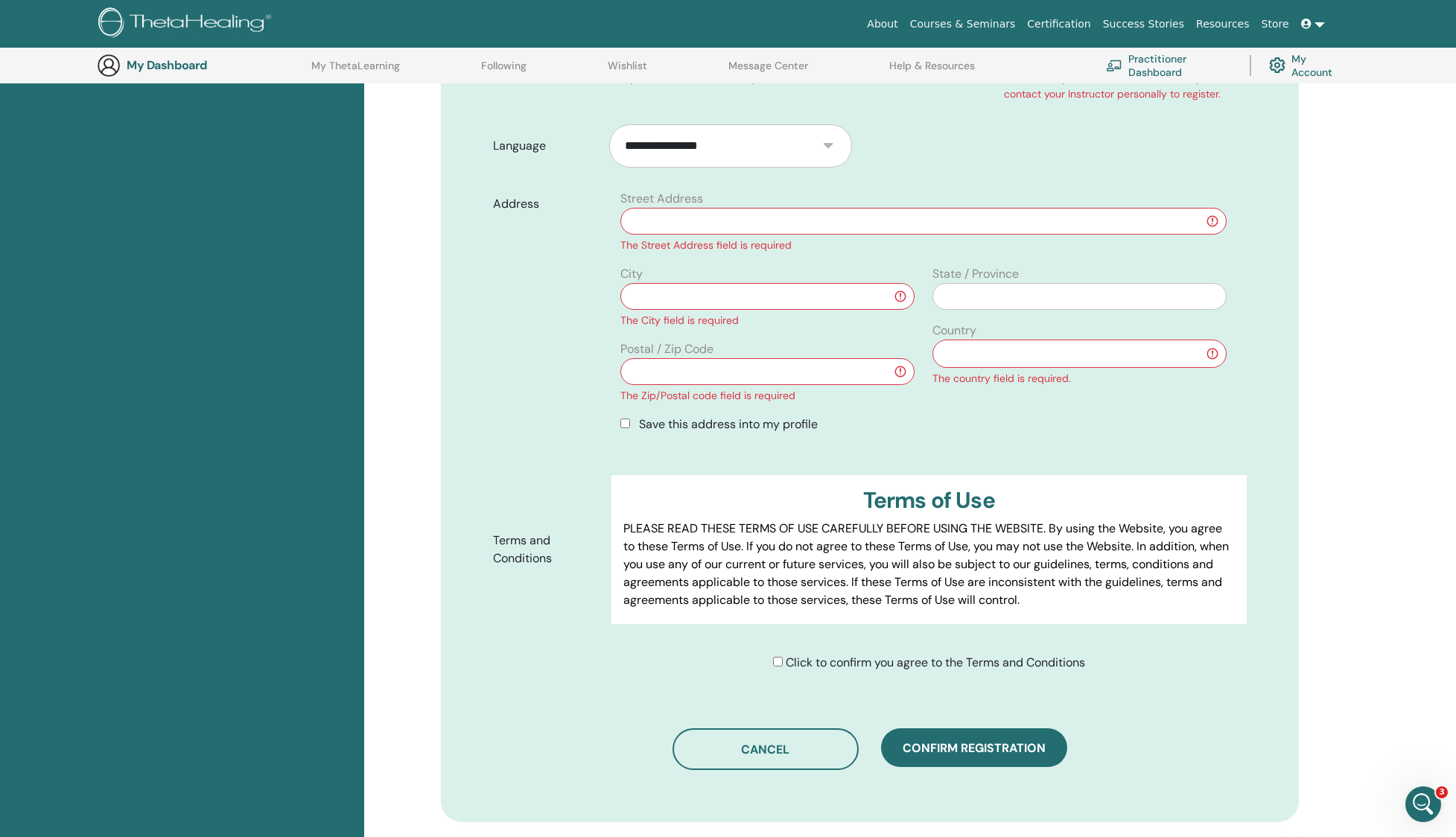
click at [883, 231] on input "text" at bounding box center [923, 220] width 606 height 27
click at [796, 224] on input "text" at bounding box center [923, 220] width 606 height 27
type input "**********"
type input "*********"
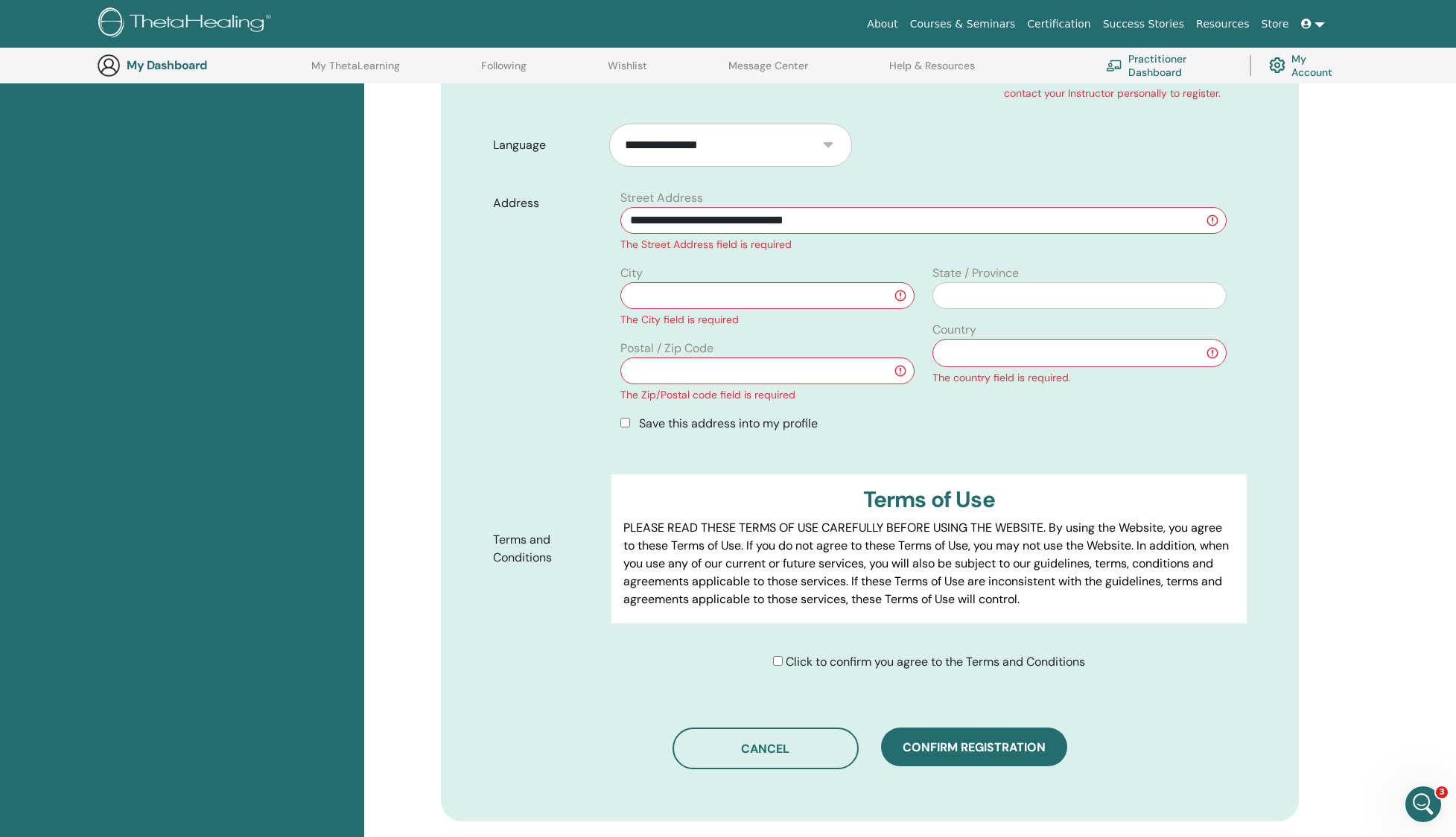
type input "**********"
type input "*********"
select select "**"
click at [753, 379] on input "text" at bounding box center [767, 370] width 294 height 27
type input "*****"
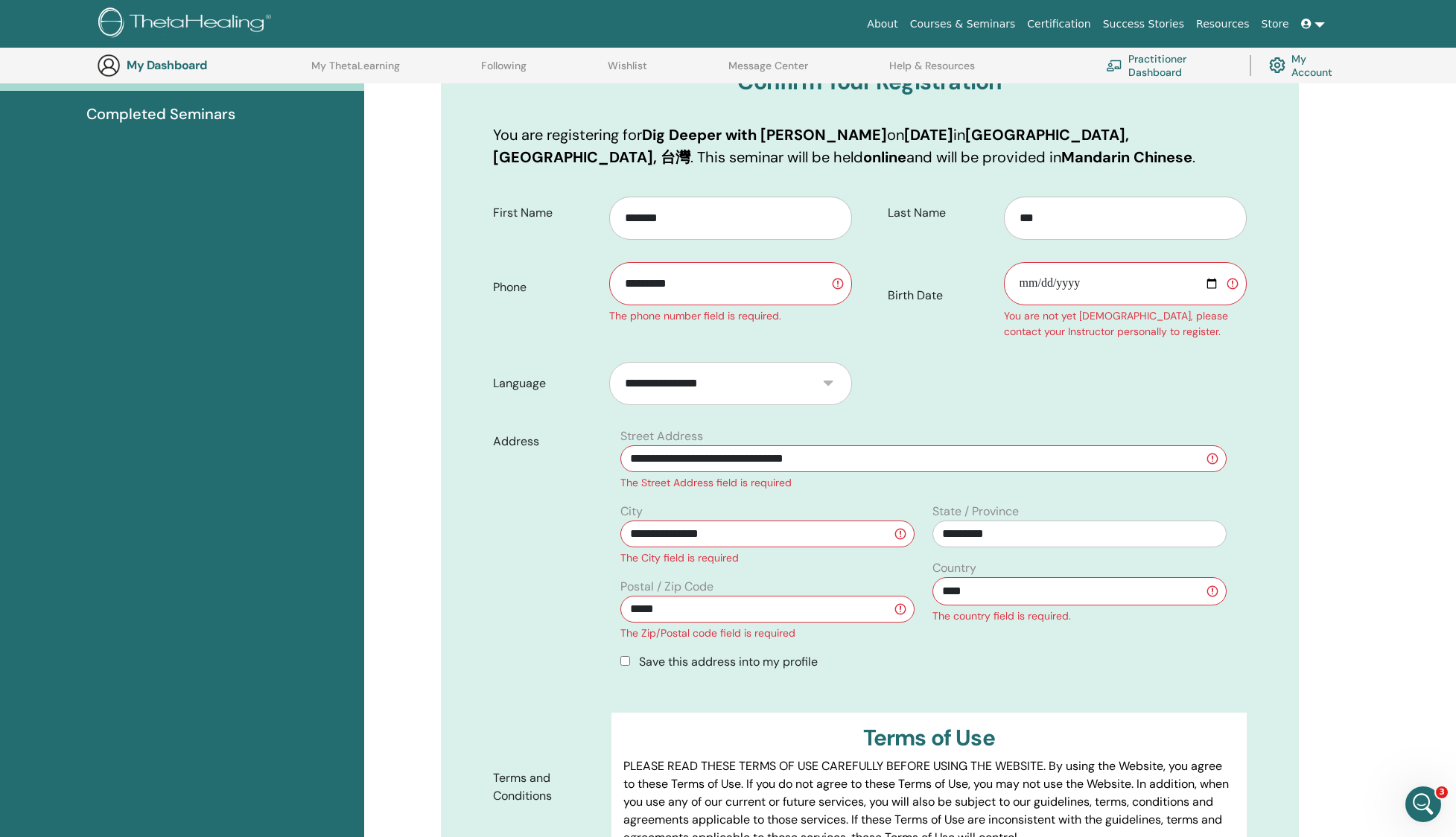
scroll to position [0, 0]
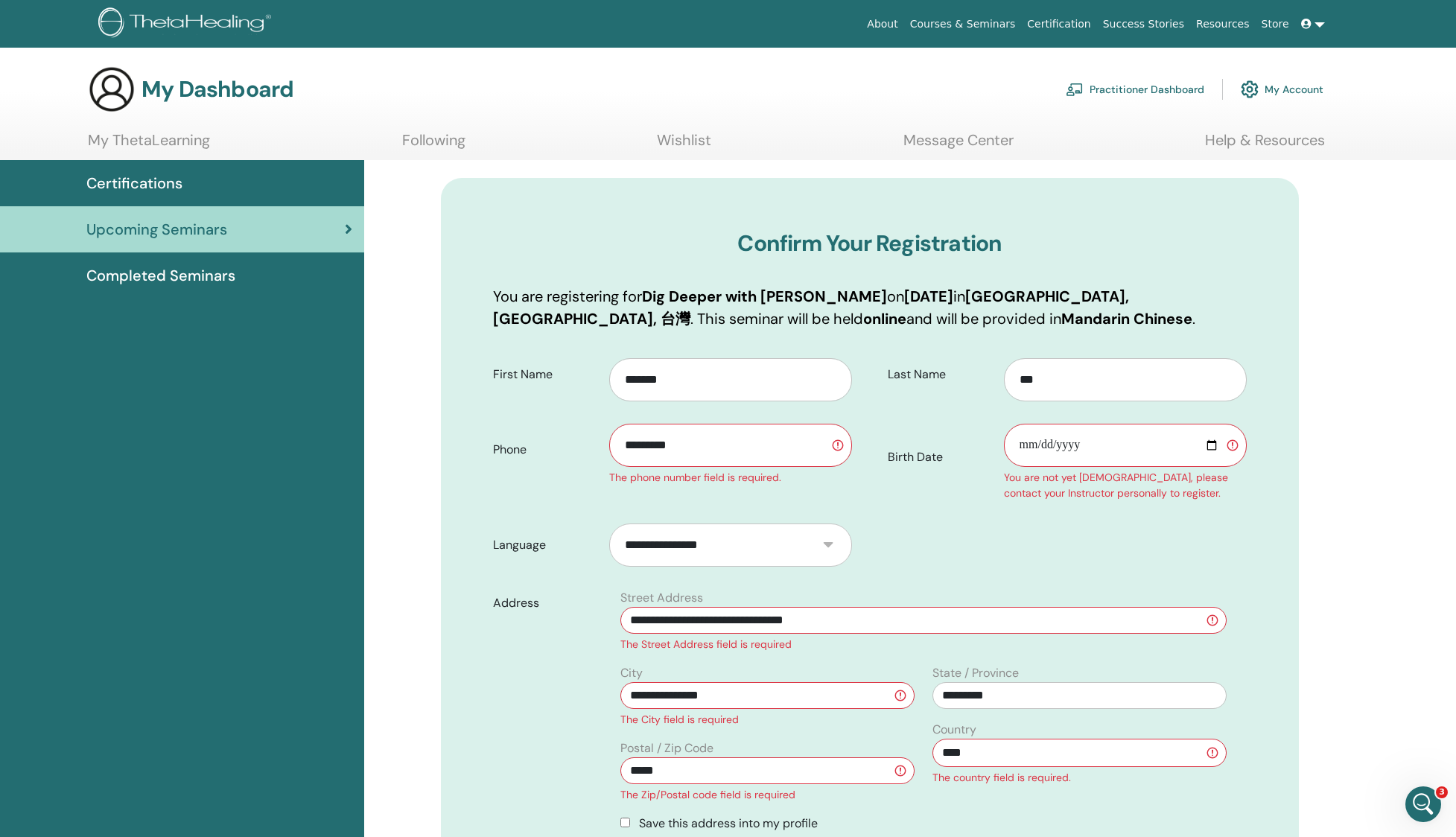
click at [1103, 451] on input "Birth Date" at bounding box center [1124, 445] width 243 height 43
click at [1206, 442] on input "Birth Date" at bounding box center [1124, 445] width 243 height 43
type input "**********"
click at [1313, 559] on div "Confirm Your Registration You are registering for Dig Deeper with YU-CHING CHEN…" at bounding box center [870, 825] width 894 height 1330
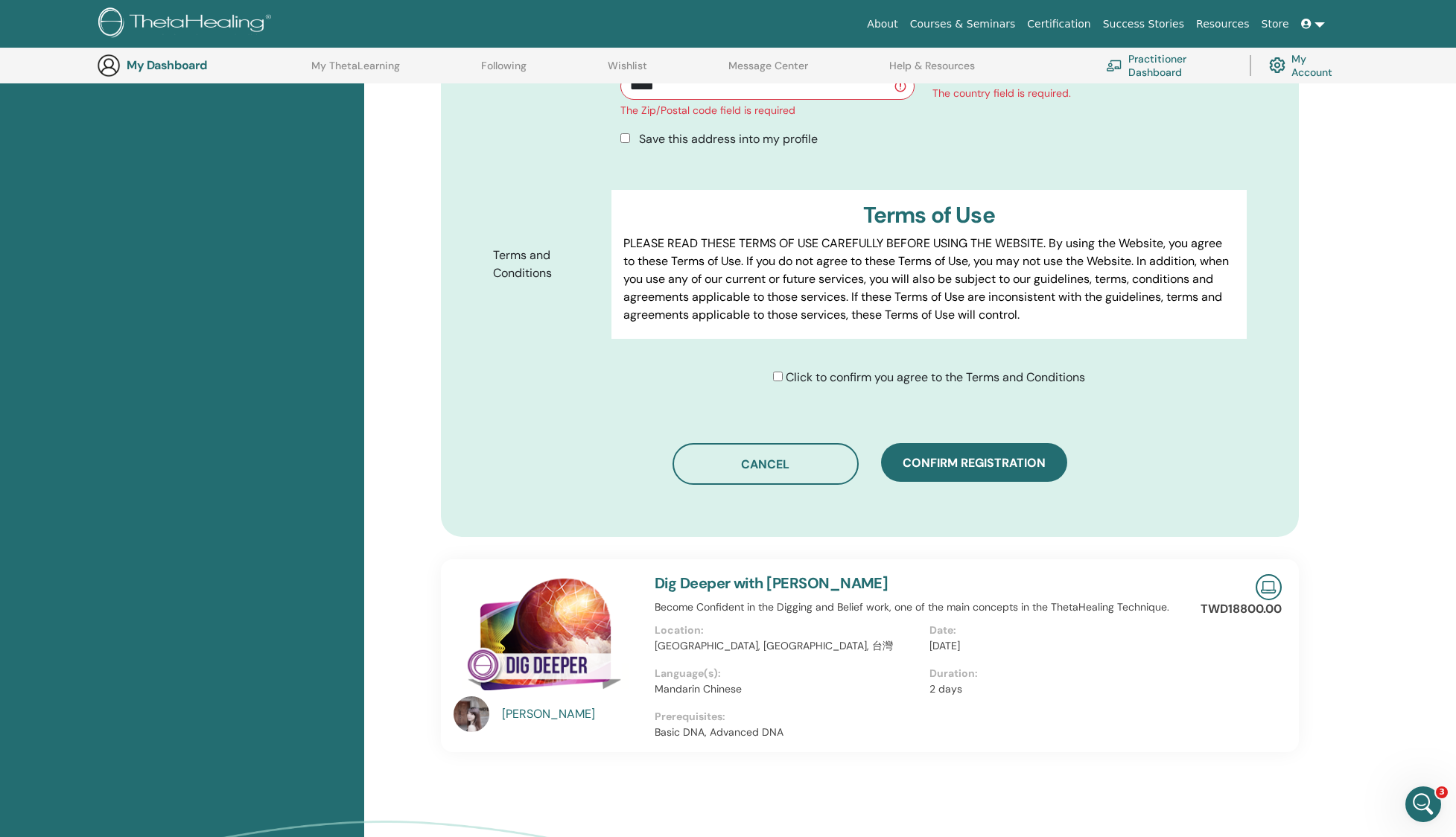
scroll to position [663, 0]
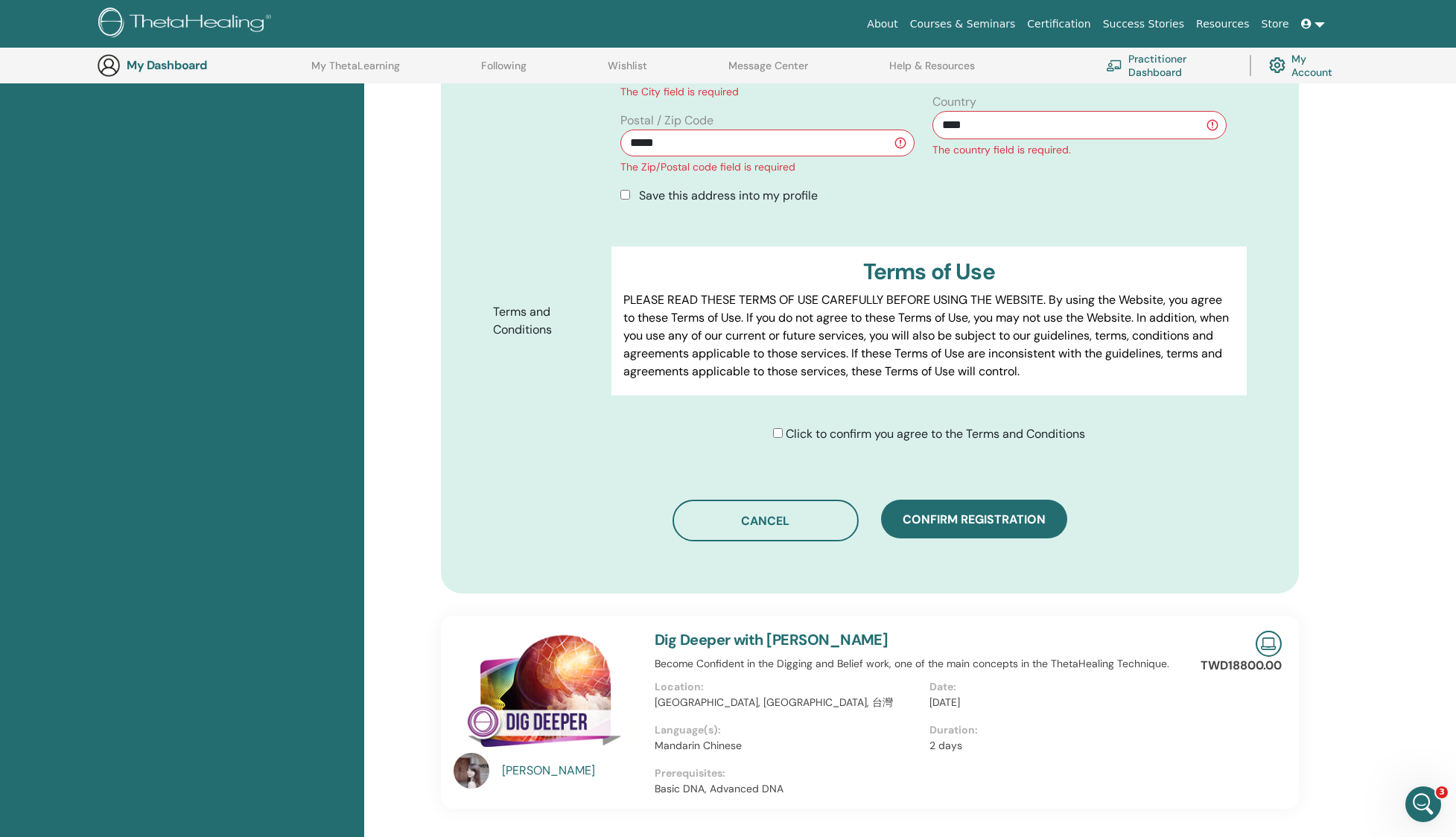
click at [980, 511] on span "Confirm registration" at bounding box center [974, 519] width 143 height 15
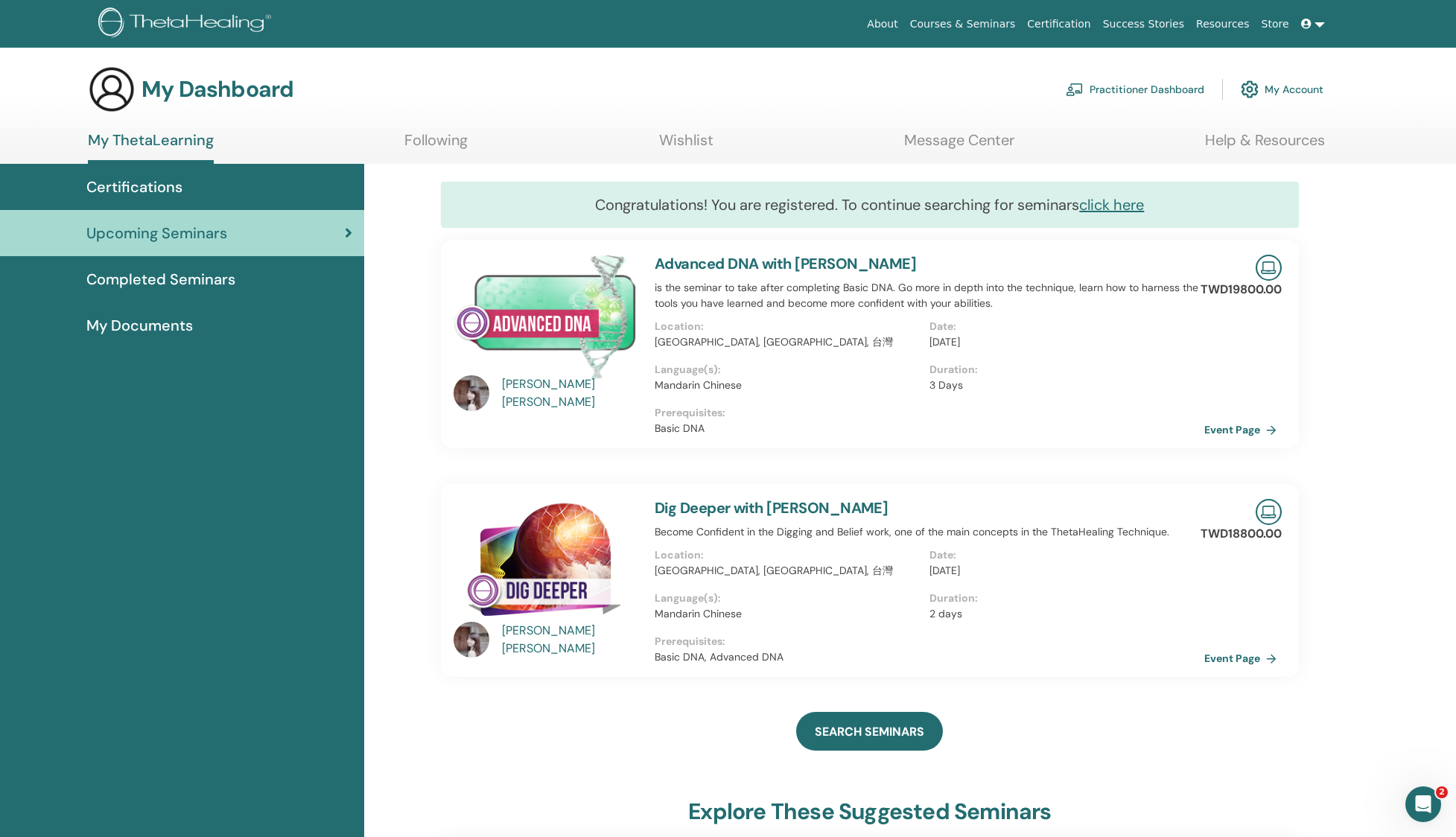
click at [145, 230] on span "Upcoming Seminars" at bounding box center [157, 233] width 141 height 22
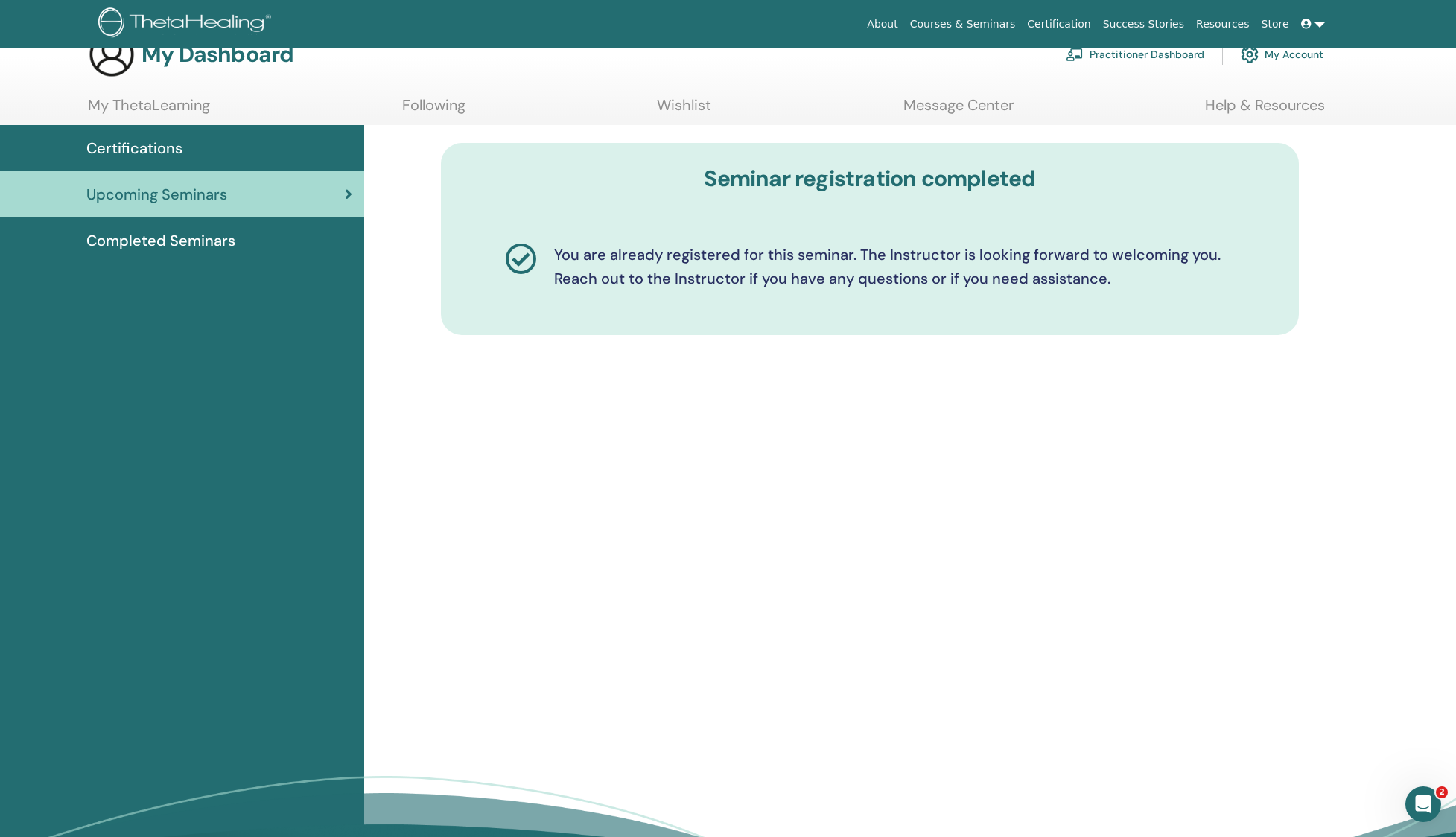
scroll to position [37, 0]
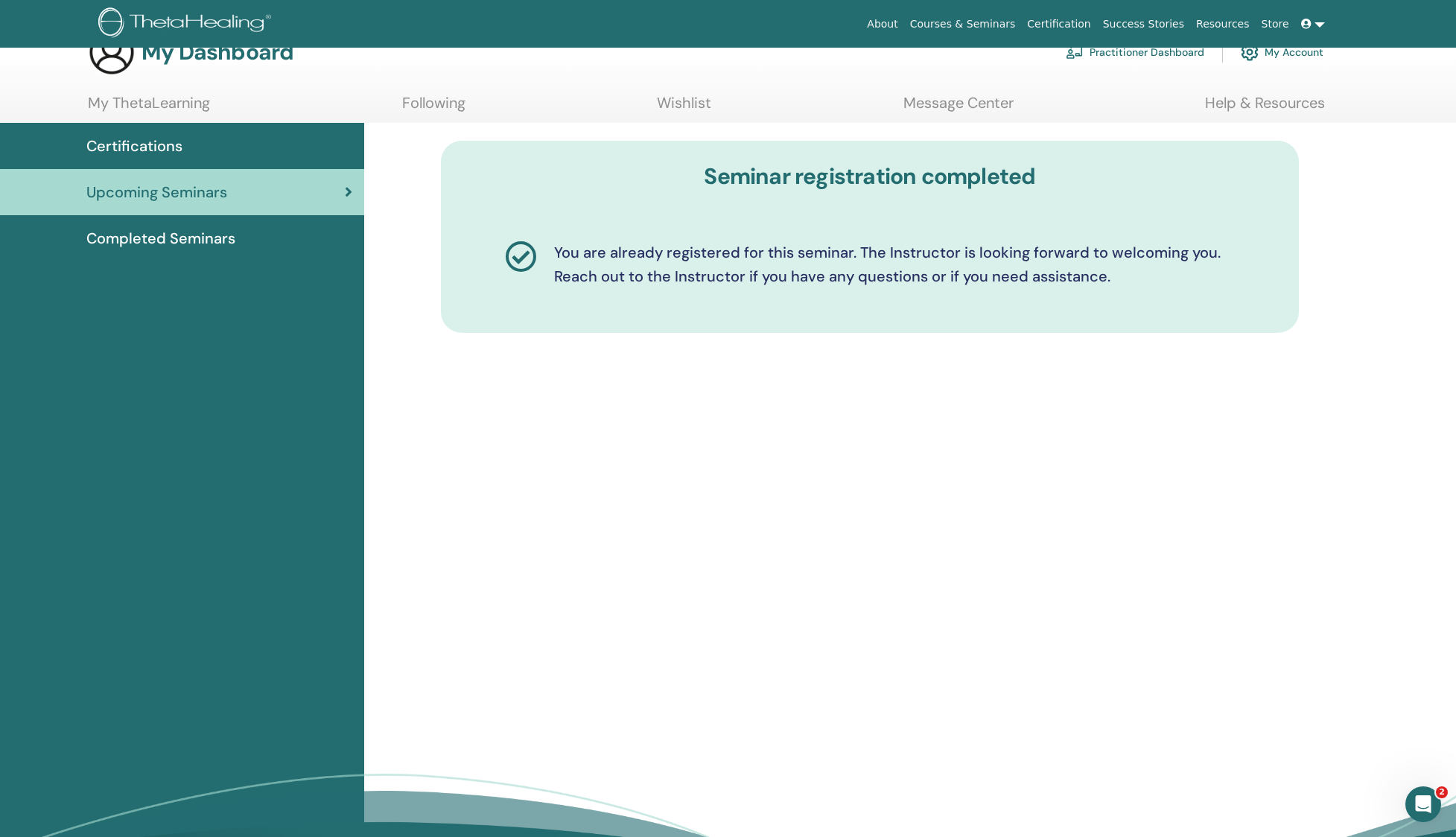
click at [213, 200] on span "Upcoming Seminars" at bounding box center [157, 192] width 141 height 22
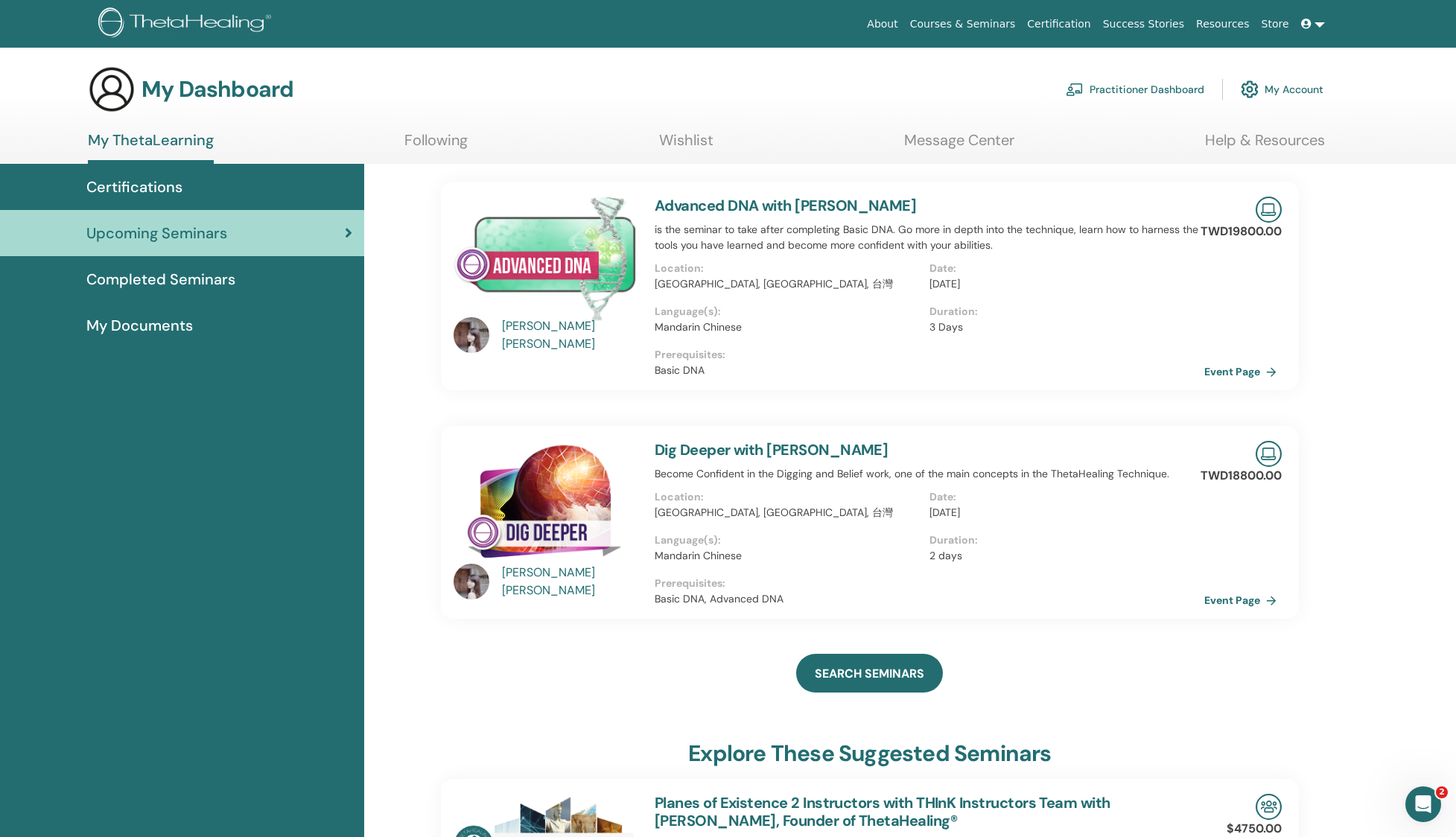
click at [563, 579] on div "[PERSON_NAME]" at bounding box center [571, 582] width 138 height 36
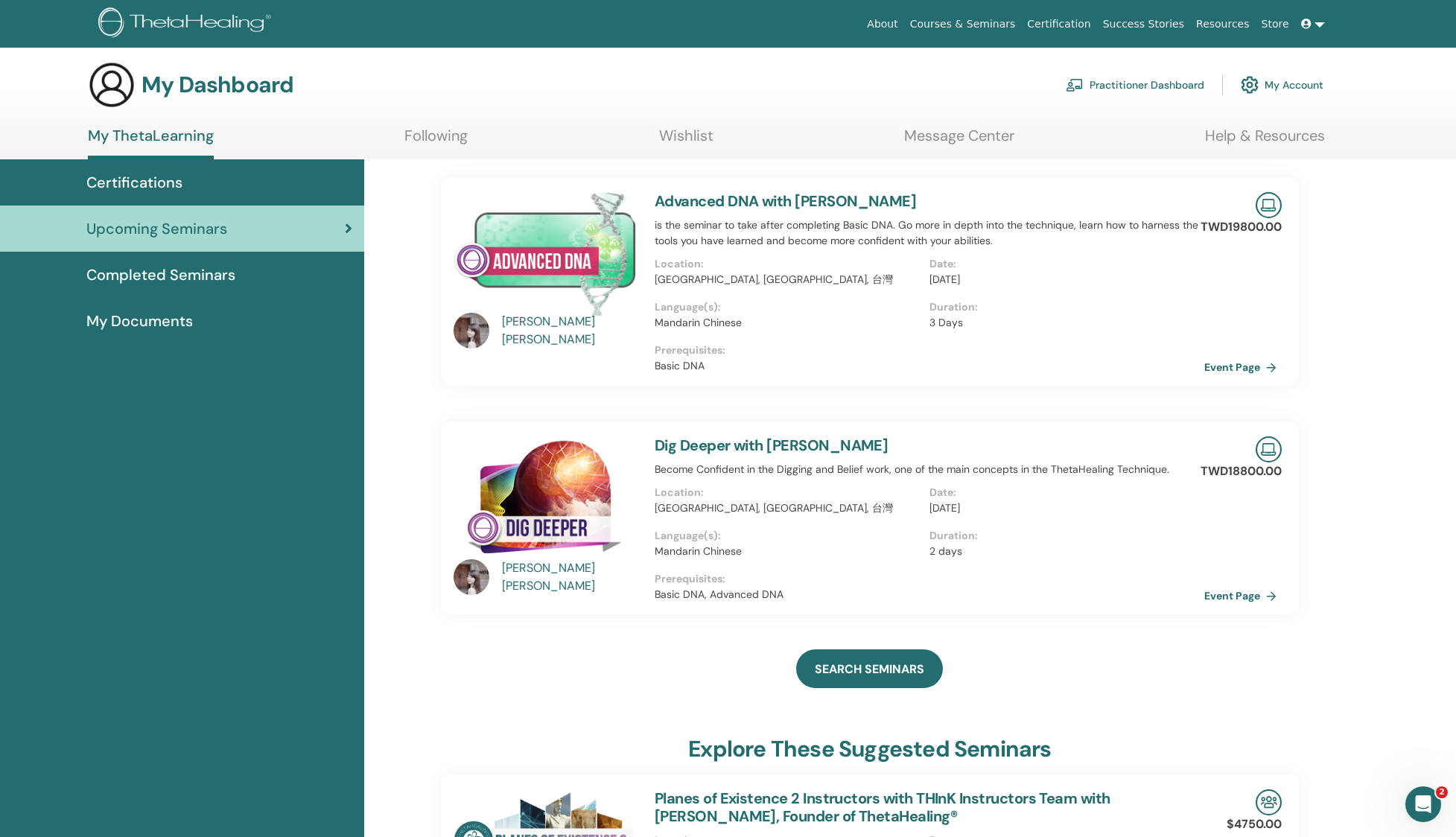
click at [556, 577] on div "[PERSON_NAME]" at bounding box center [571, 577] width 138 height 36
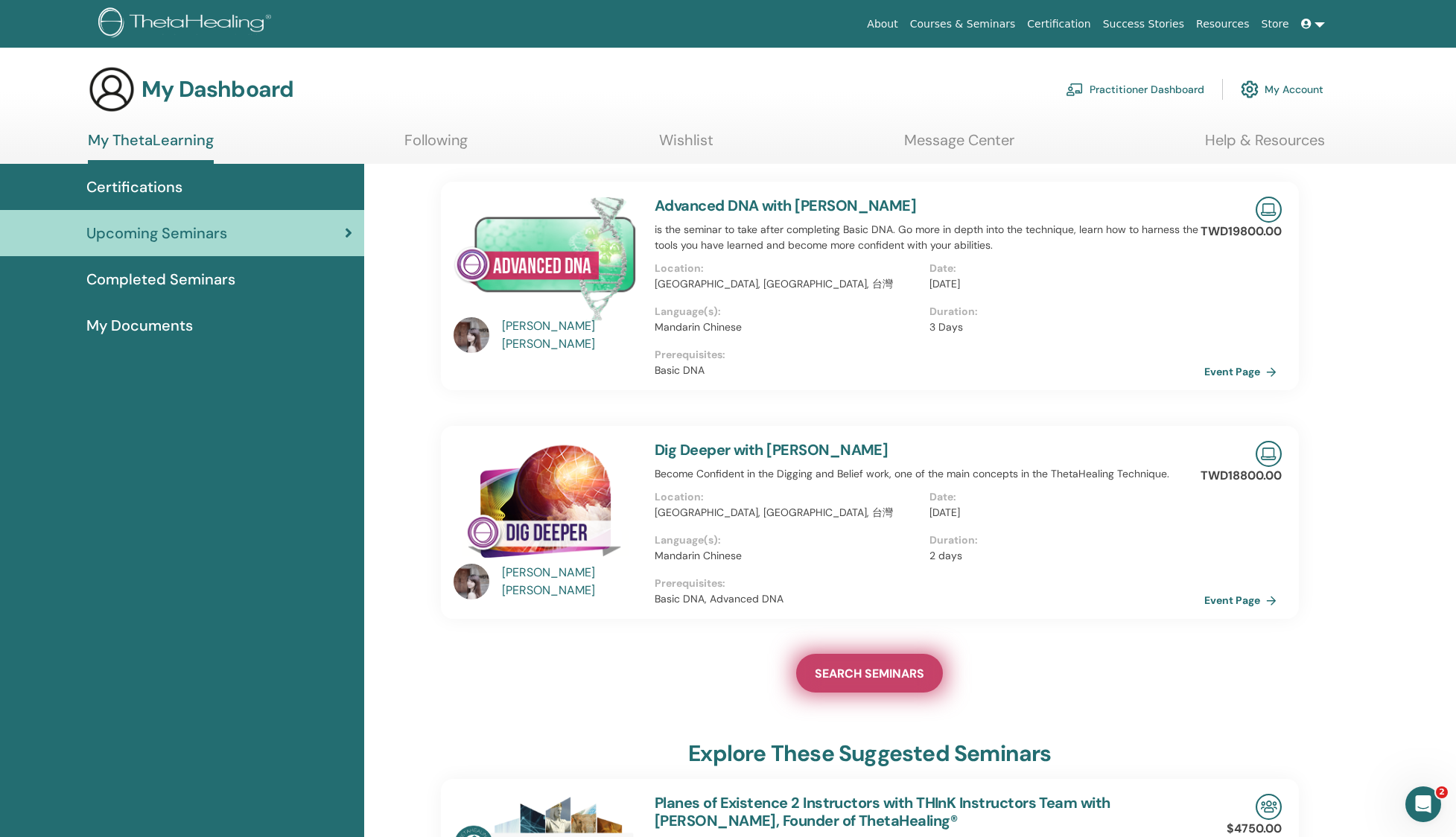
click at [896, 662] on link "SEARCH SEMINARS" at bounding box center [869, 673] width 147 height 39
click at [888, 667] on span "SEARCH SEMINARS" at bounding box center [870, 673] width 110 height 15
click at [869, 672] on span "SEARCH SEMINARS" at bounding box center [870, 673] width 110 height 15
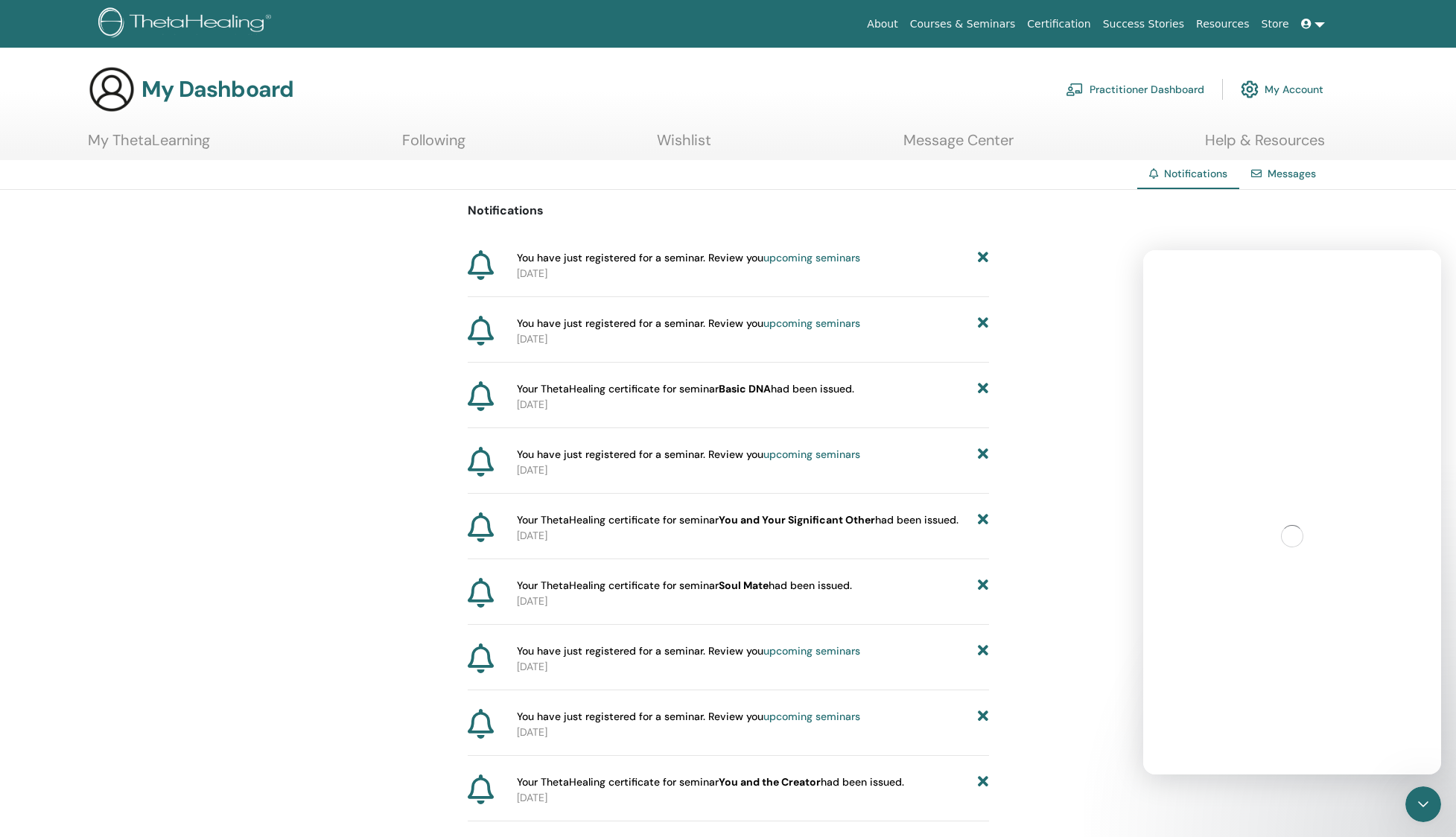
click at [606, 254] on span "You have just registered for a seminar. Review you upcoming seminars" at bounding box center [688, 258] width 344 height 15
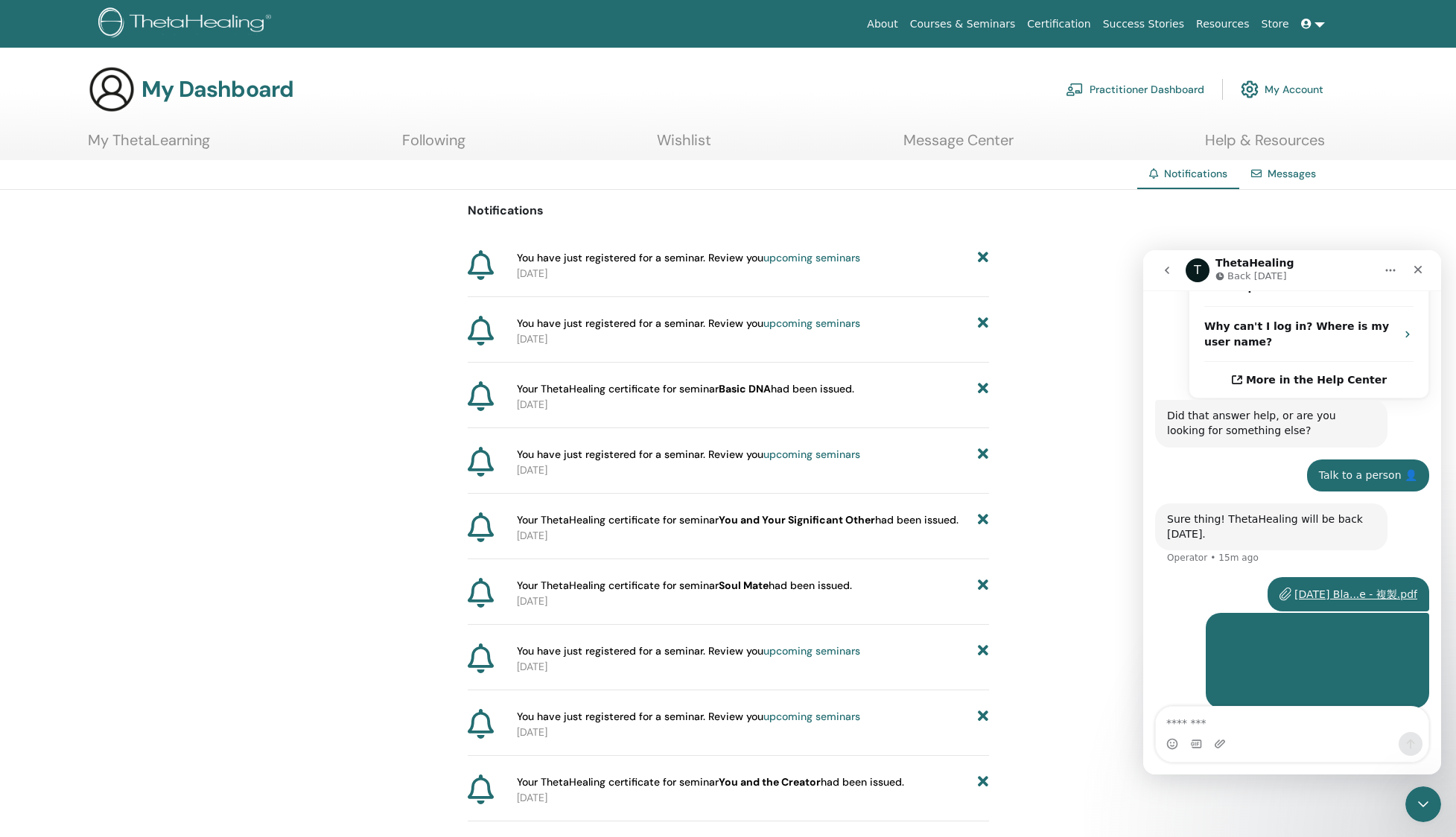
click at [808, 258] on link "upcoming seminars" at bounding box center [812, 258] width 97 height 14
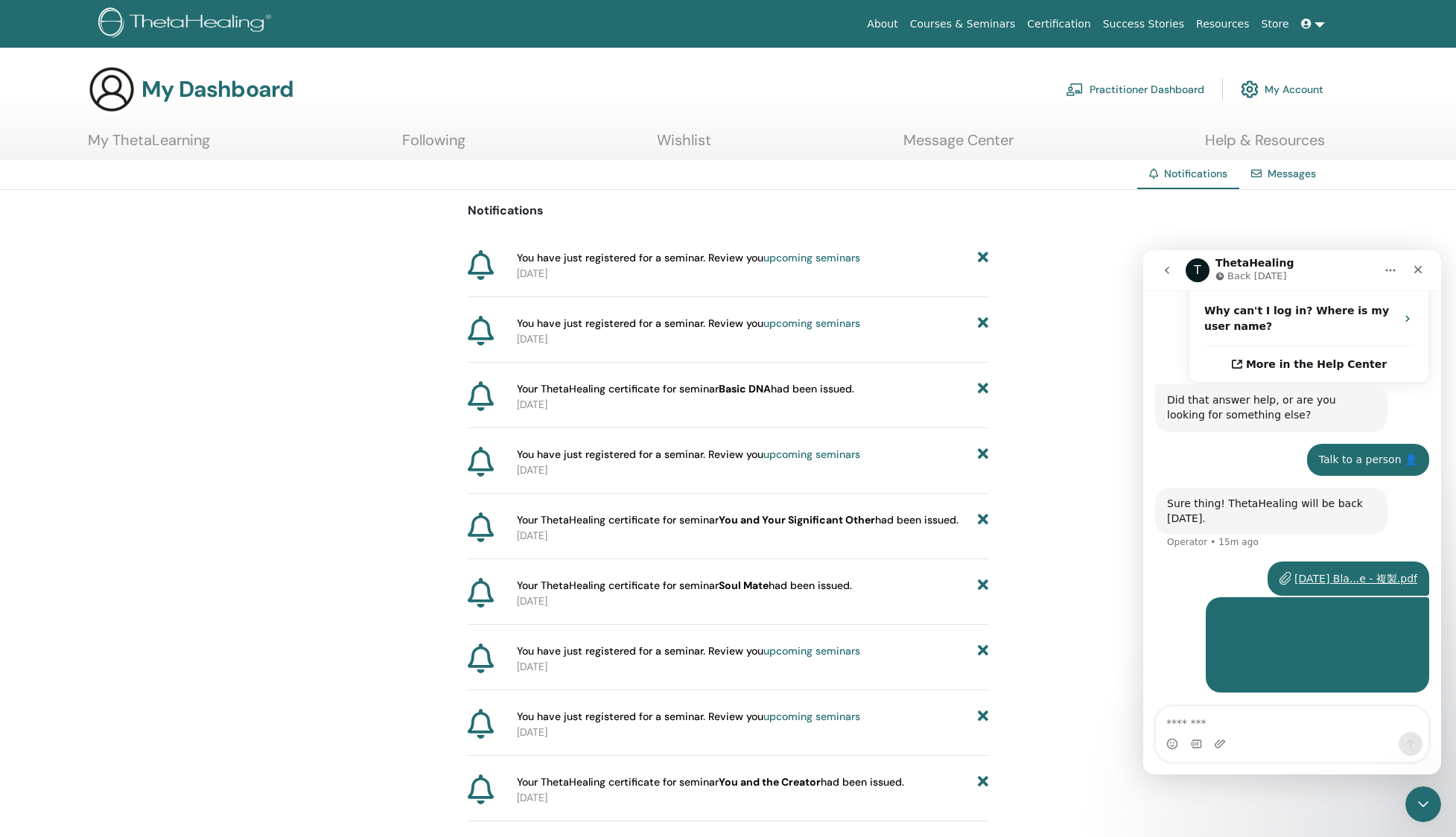
scroll to position [378, 0]
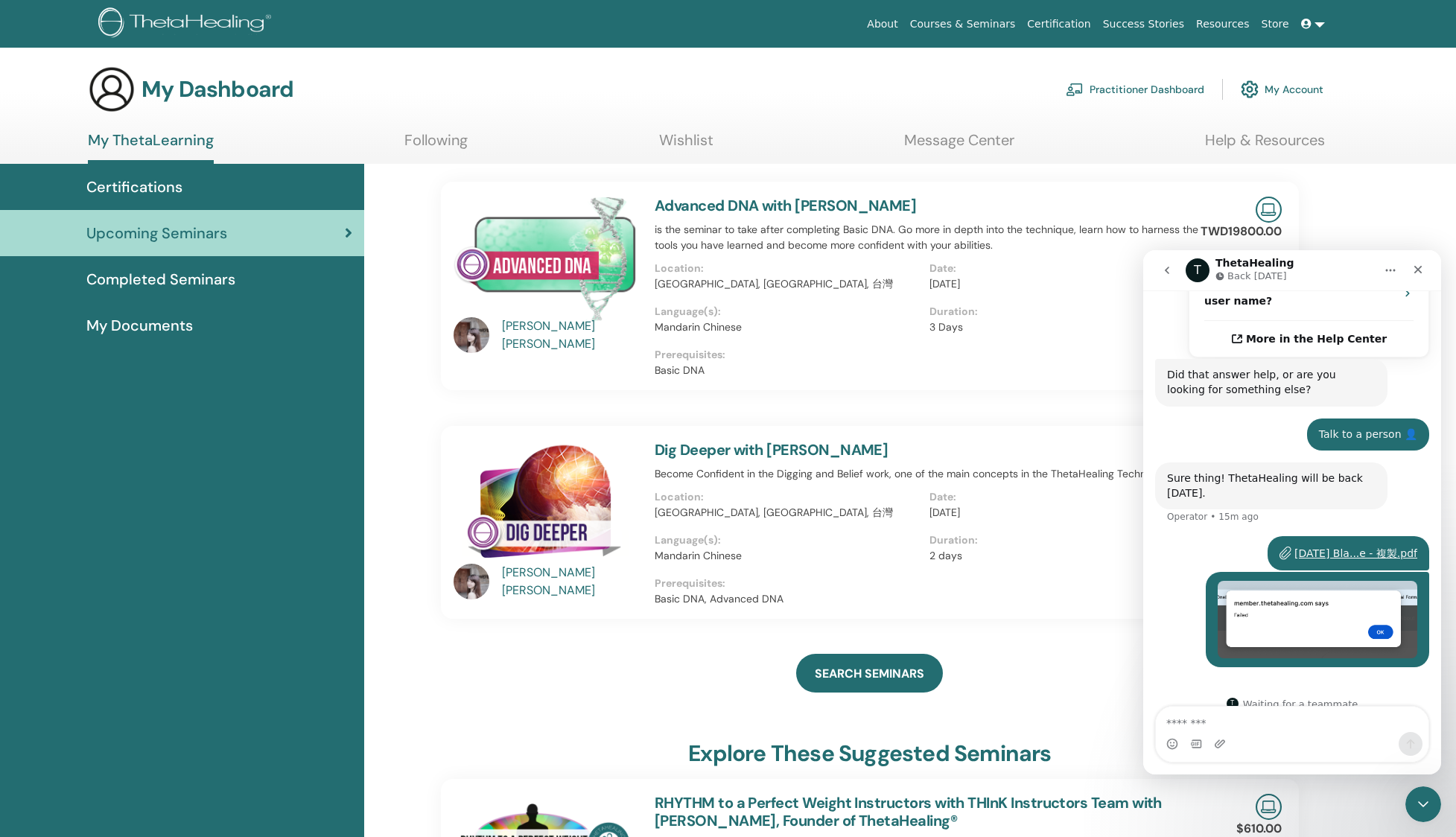
scroll to position [378, 0]
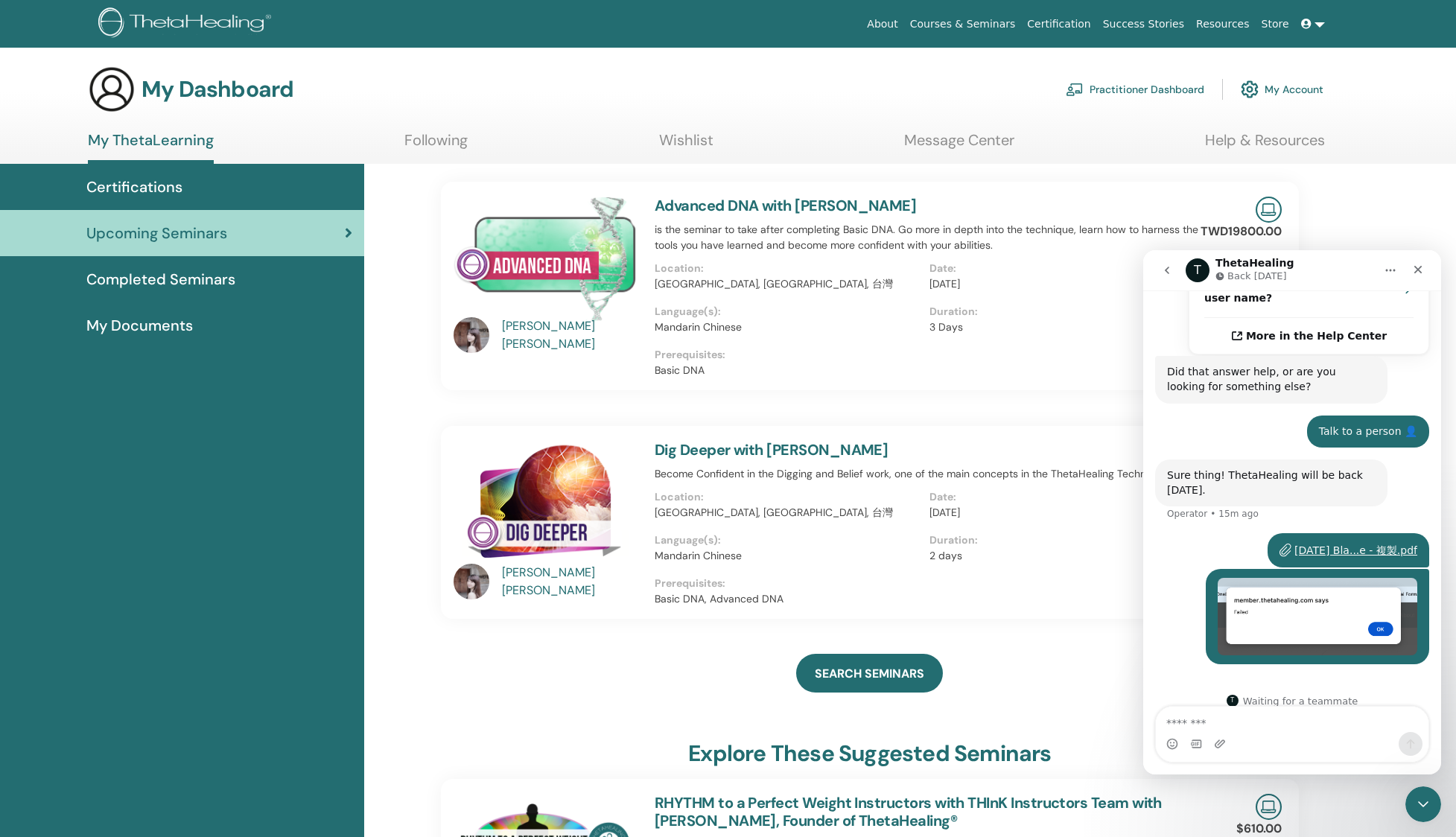
click at [566, 338] on div "YU-CHING CHEN" at bounding box center [571, 335] width 138 height 36
click at [1412, 267] on icon "Close" at bounding box center [1418, 270] width 12 height 12
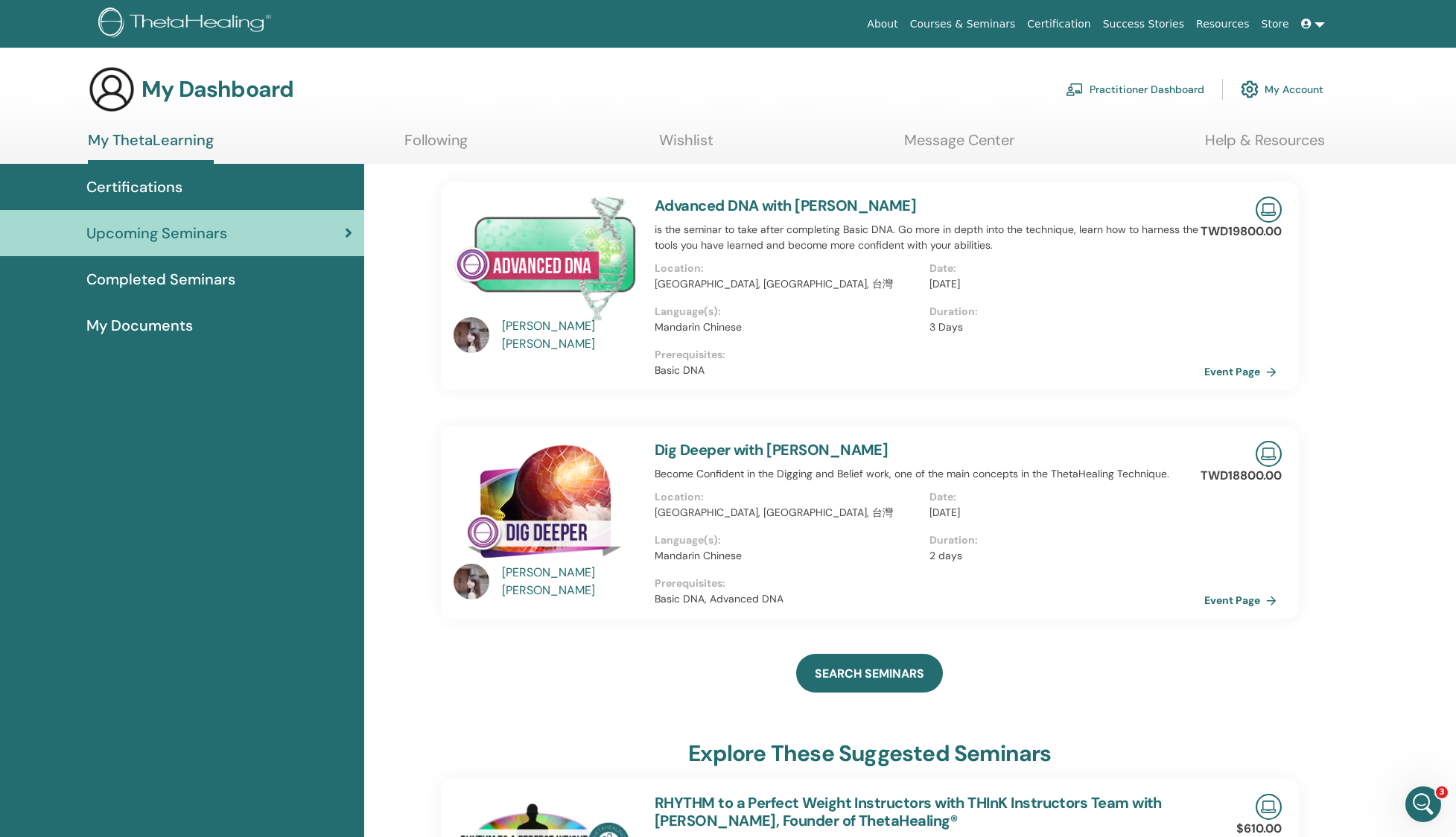
scroll to position [378, 0]
click at [566, 577] on div "[PERSON_NAME]" at bounding box center [571, 582] width 138 height 36
click at [565, 577] on div "[PERSON_NAME]" at bounding box center [571, 582] width 138 height 36
click at [458, 146] on link "Following" at bounding box center [436, 146] width 63 height 29
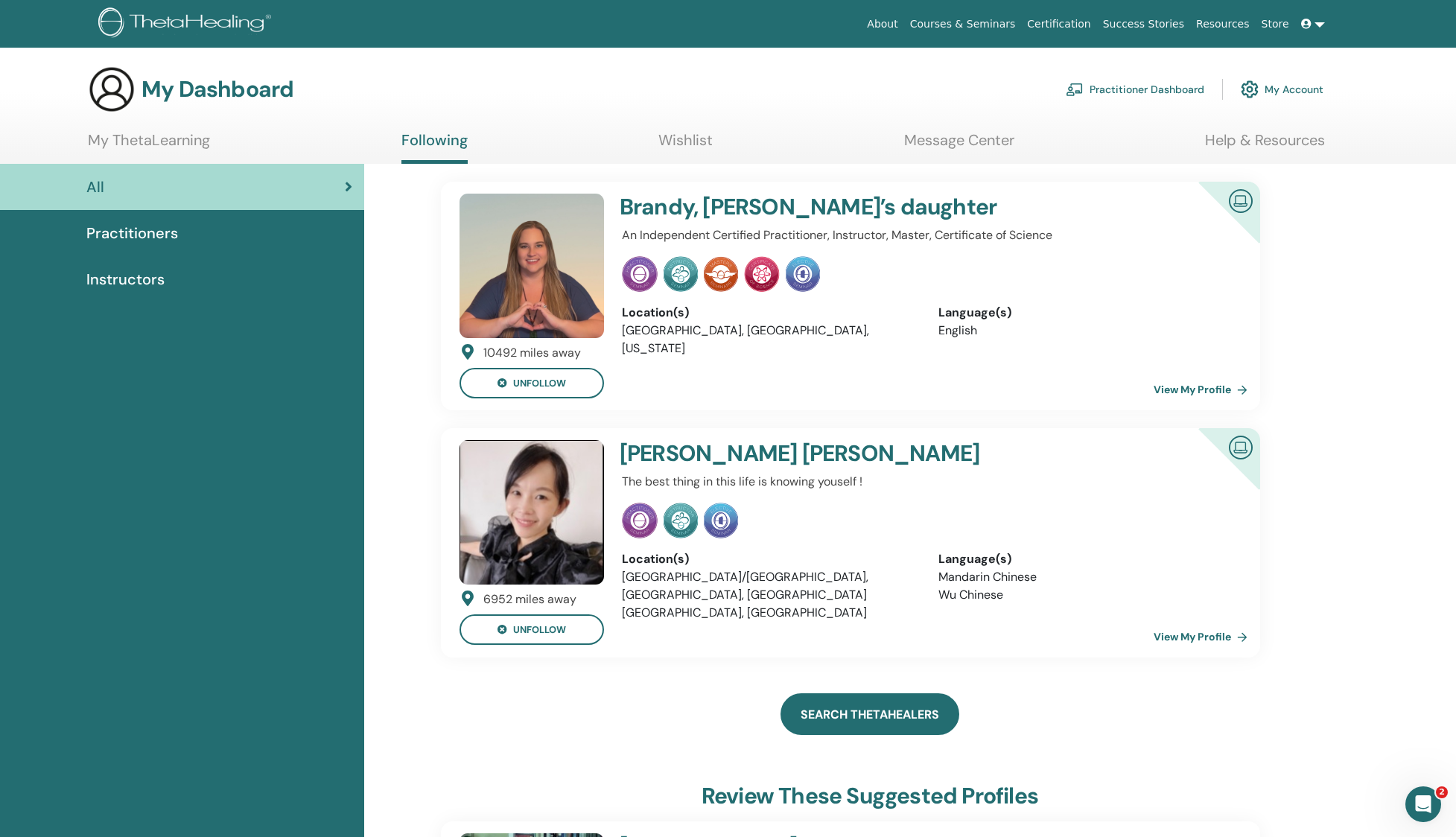
click at [909, 701] on link "Search ThetaHealers" at bounding box center [870, 714] width 179 height 42
click at [901, 714] on link "Search ThetaHealers" at bounding box center [870, 714] width 179 height 42
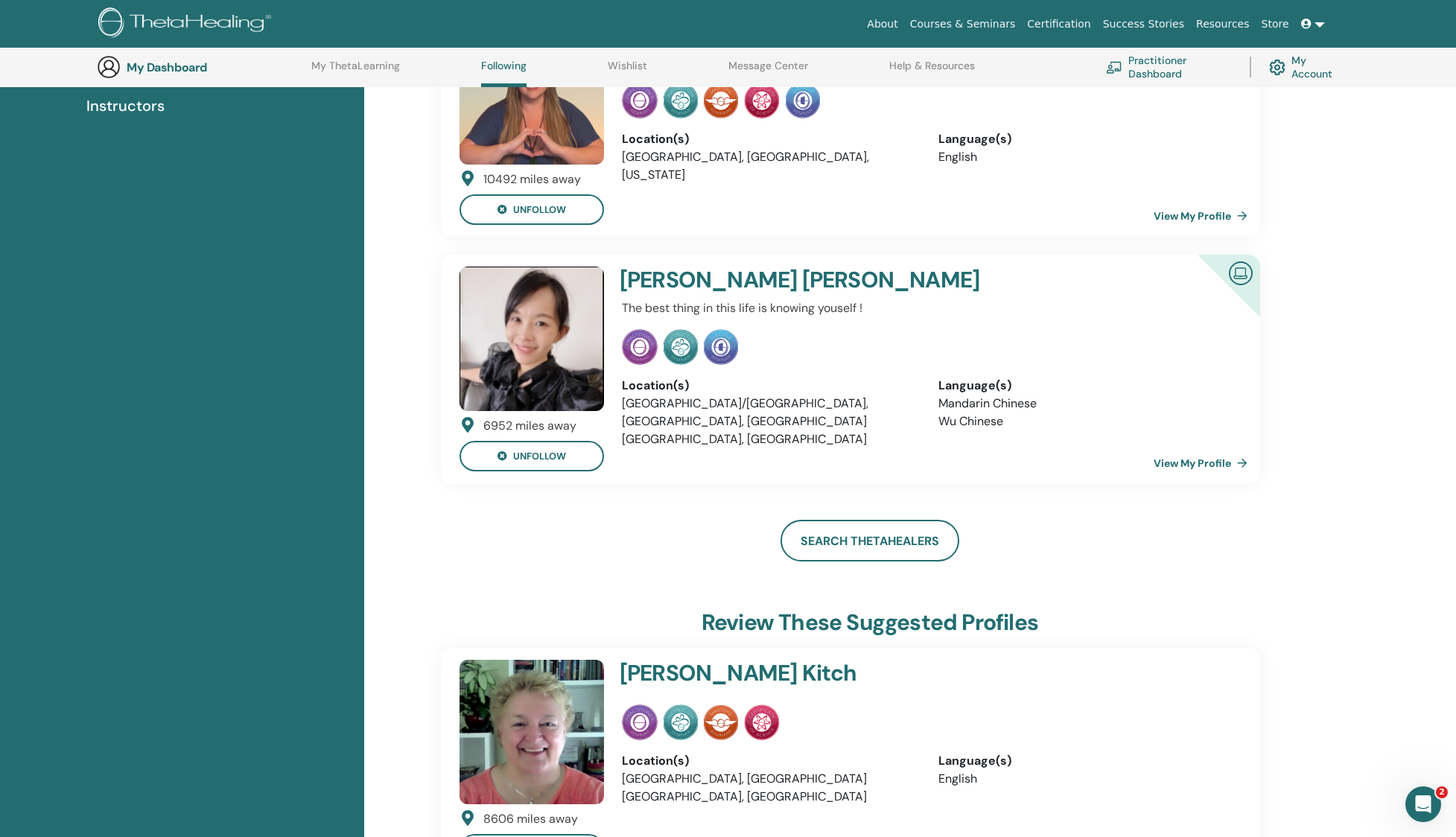
scroll to position [115, 0]
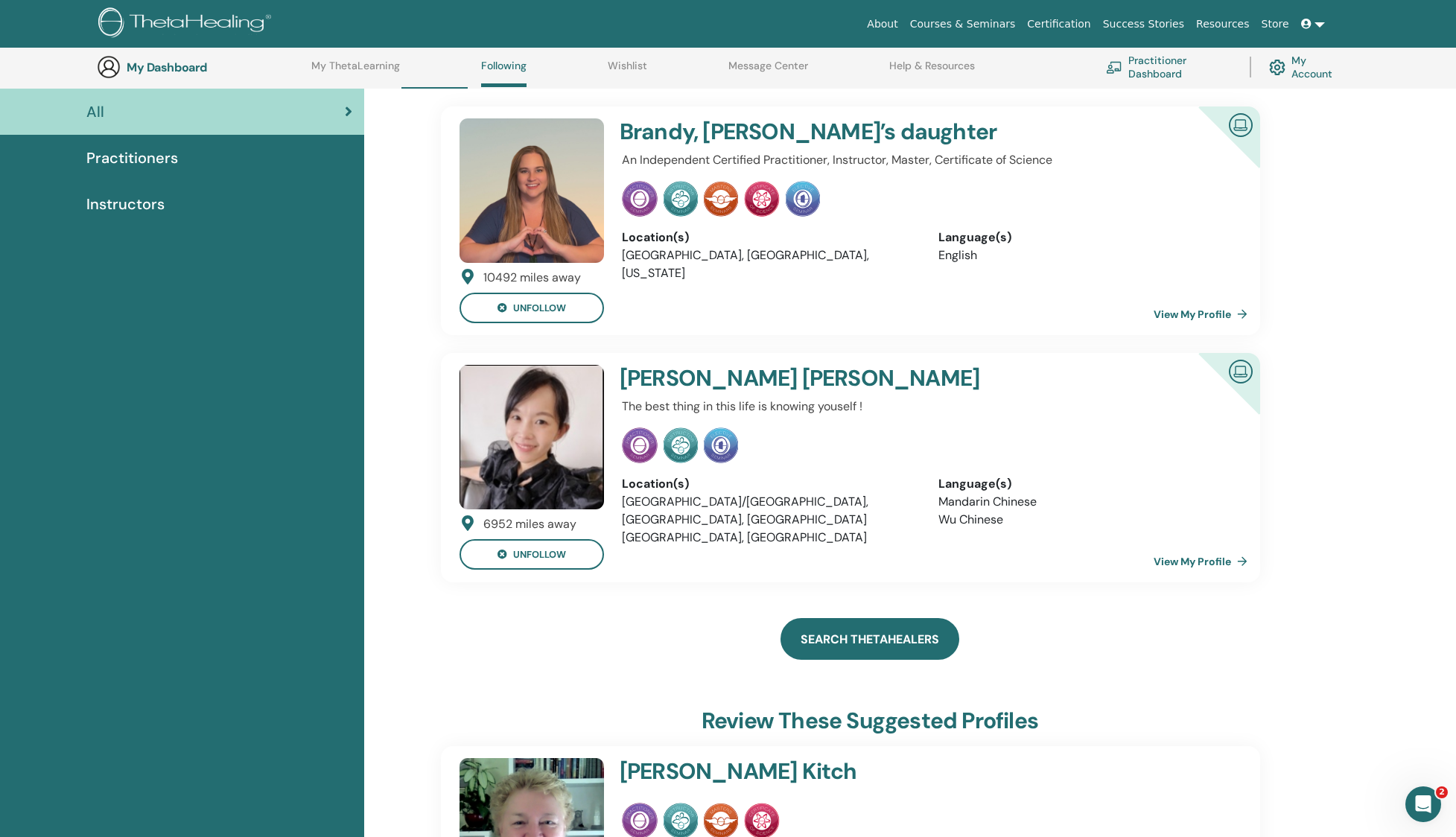
click at [907, 641] on link "Search ThetaHealers" at bounding box center [870, 638] width 179 height 42
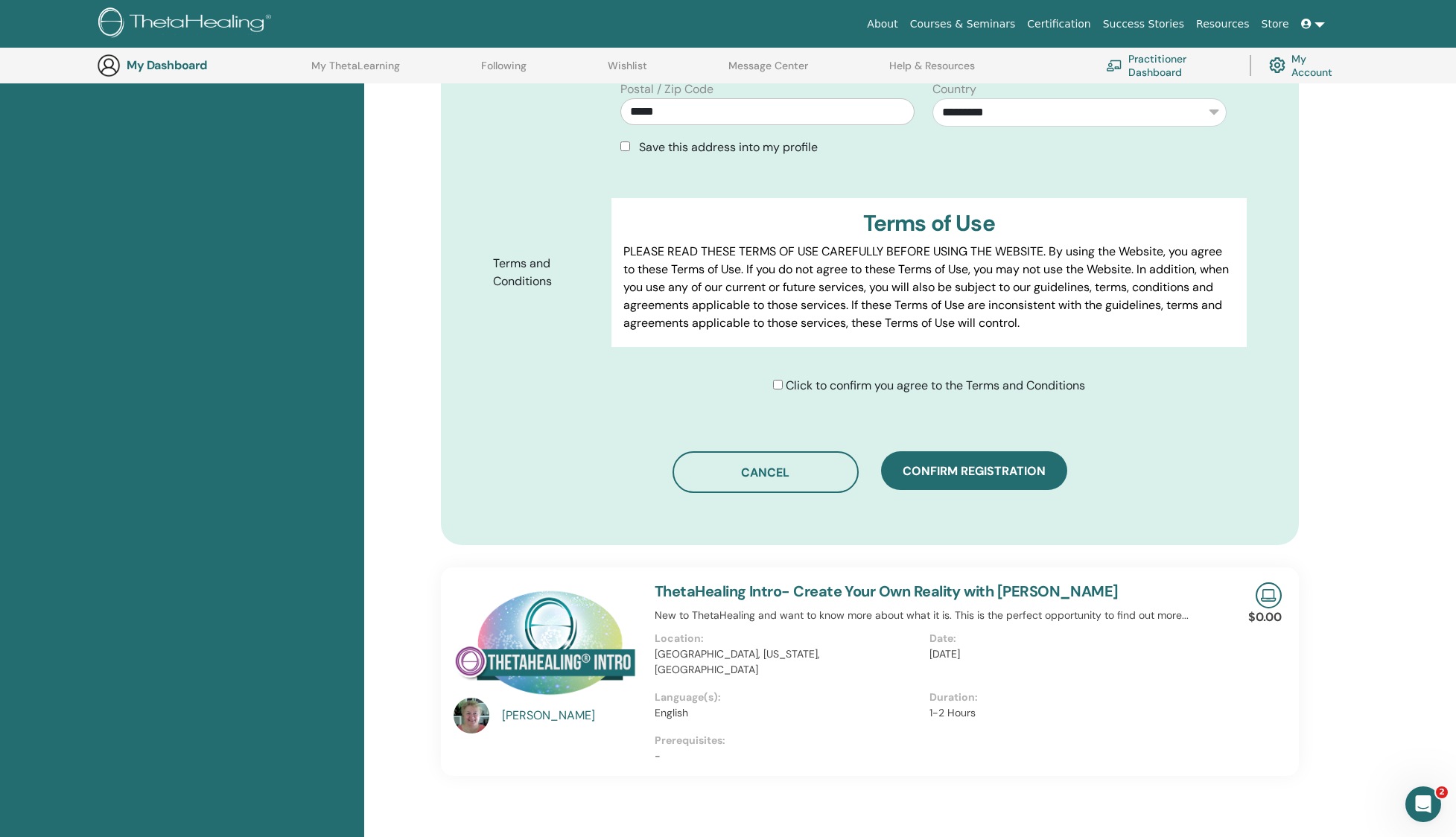
scroll to position [646, 0]
click at [1052, 587] on link "ThetaHealing Intro- Create Your Own Reality with [PERSON_NAME]" at bounding box center [886, 590] width 464 height 20
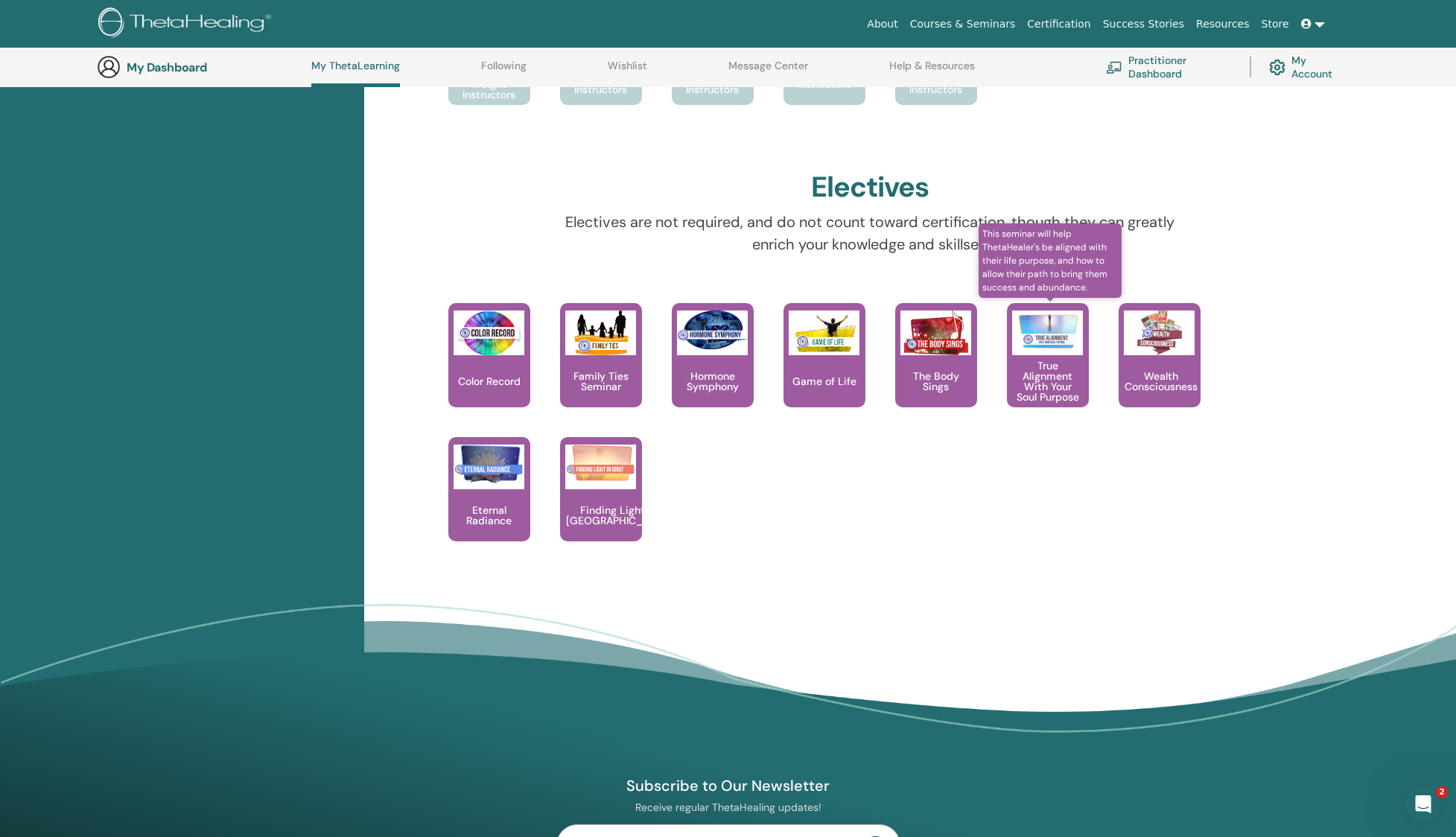
scroll to position [1116, 0]
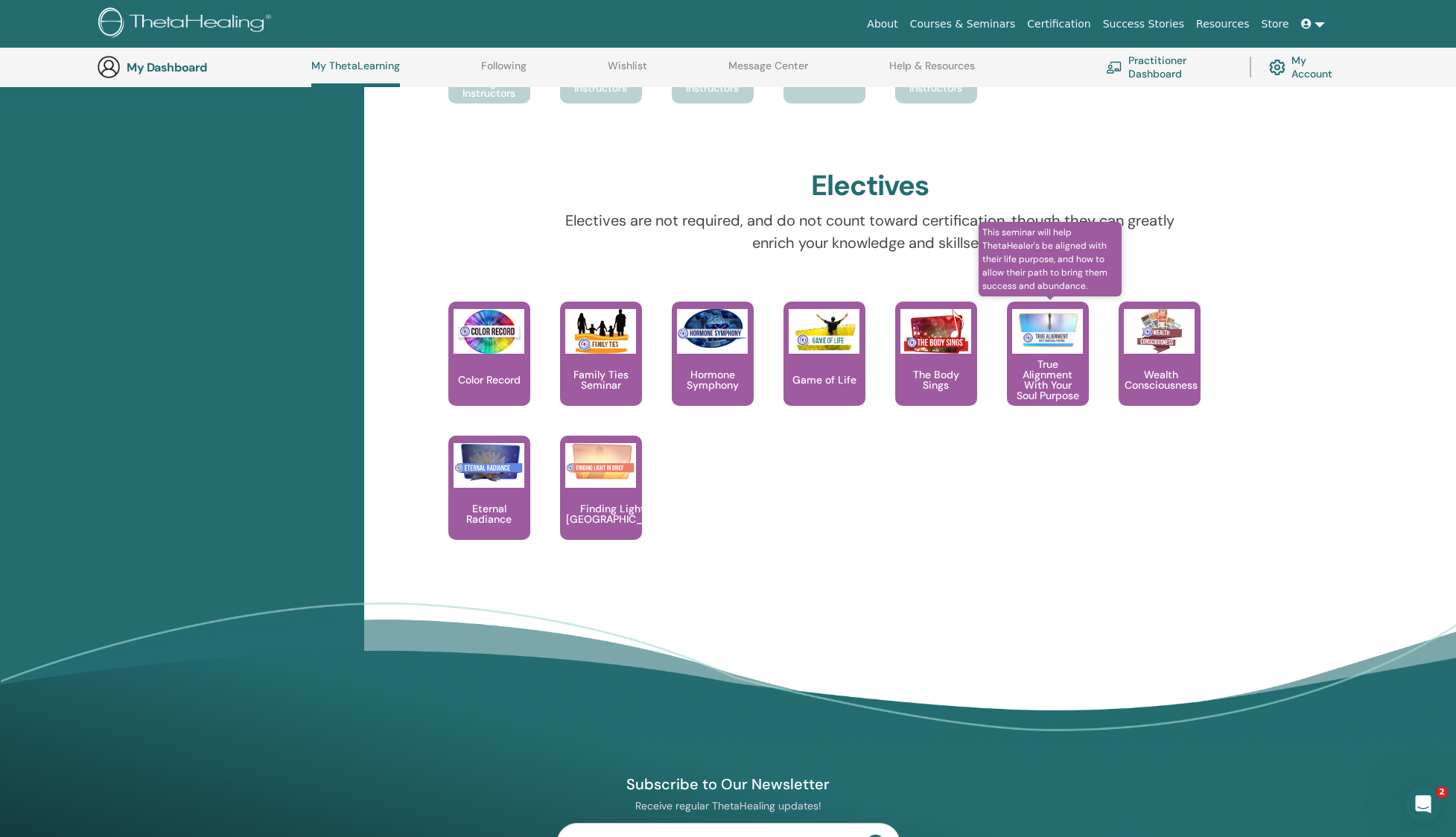
click at [1071, 404] on div "True Alignment With Your Soul Purpose" at bounding box center [1048, 354] width 82 height 105
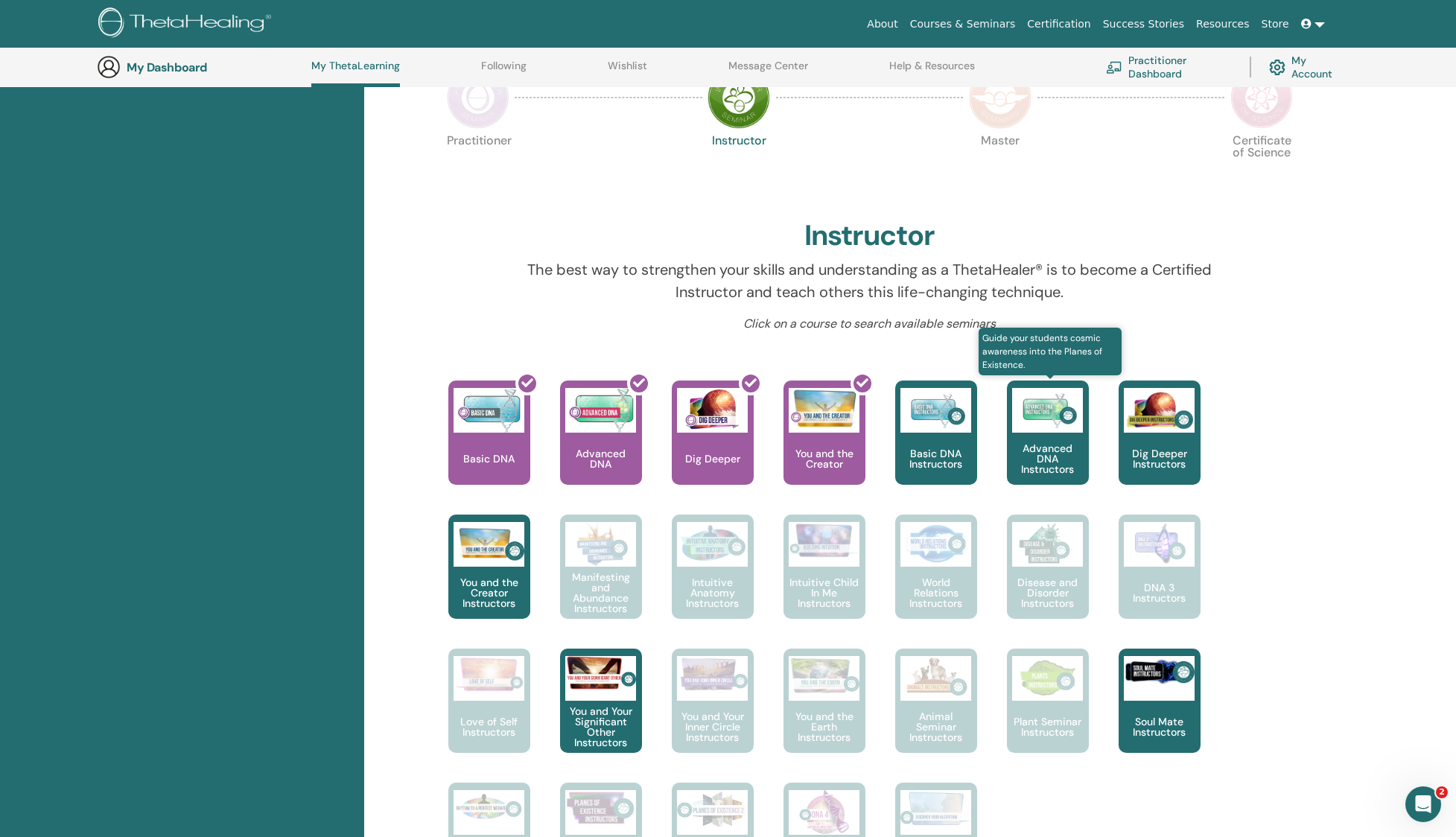
scroll to position [334, 0]
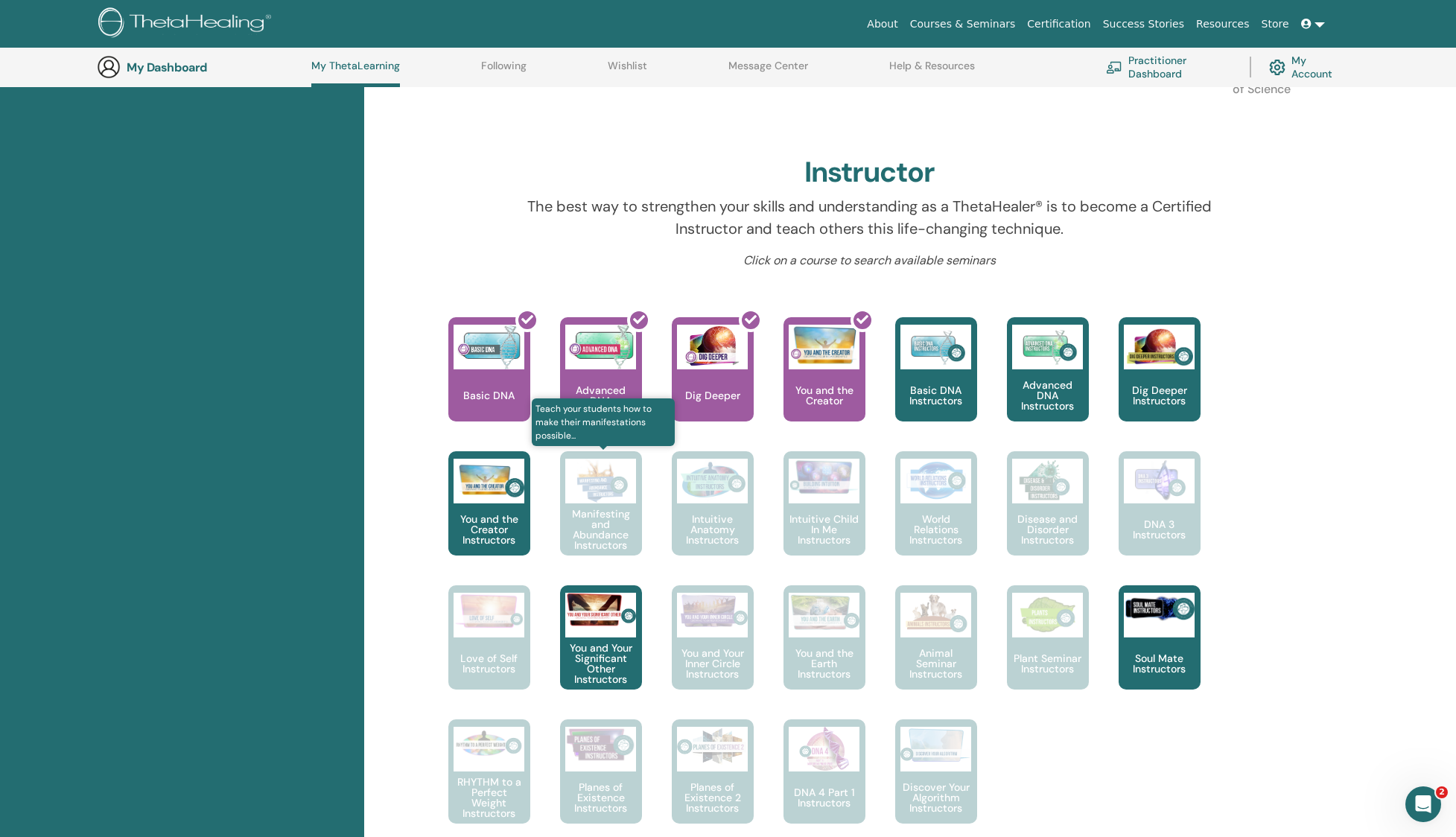
scroll to position [400, 0]
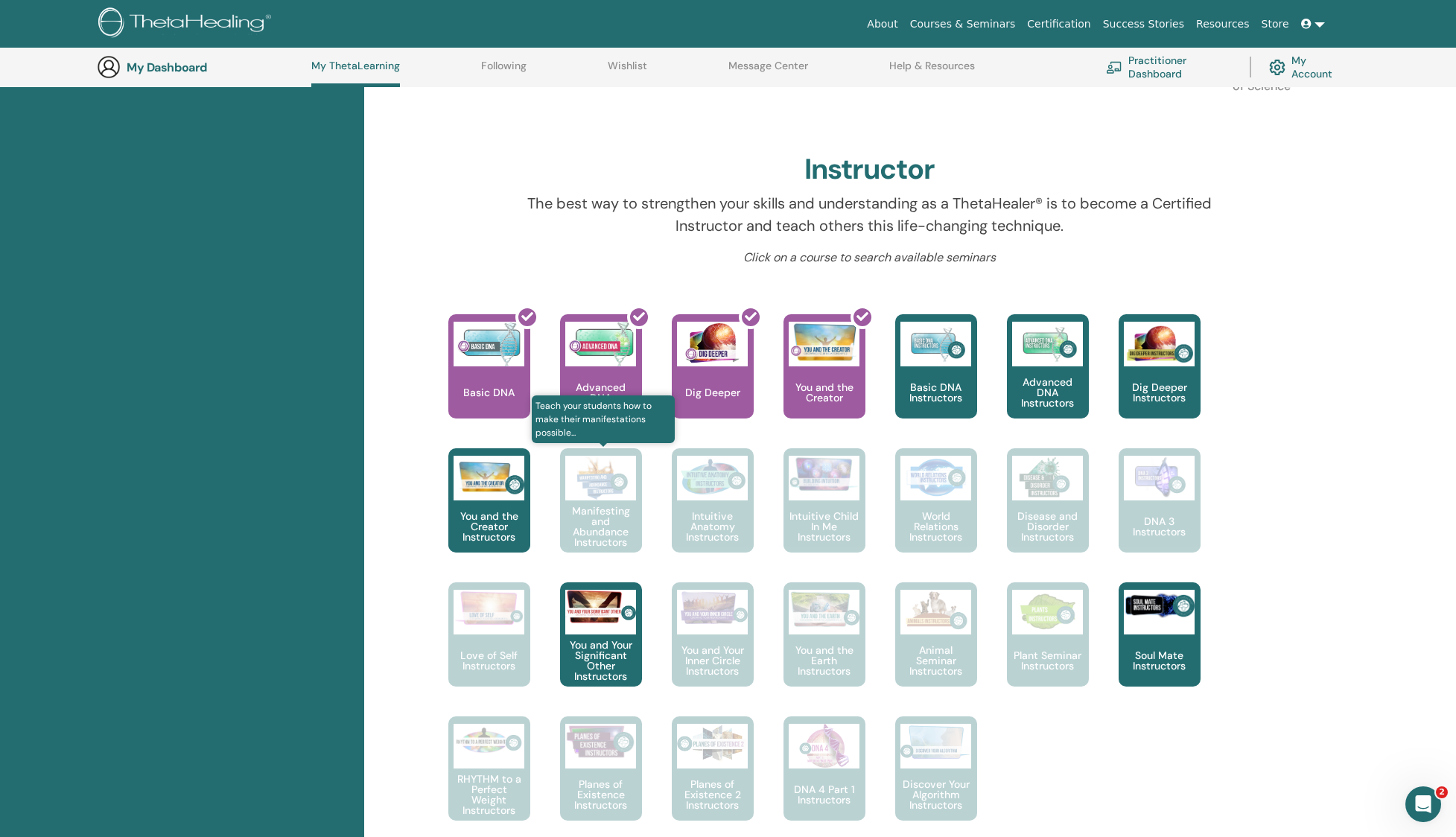
click at [616, 491] on img at bounding box center [601, 478] width 71 height 45
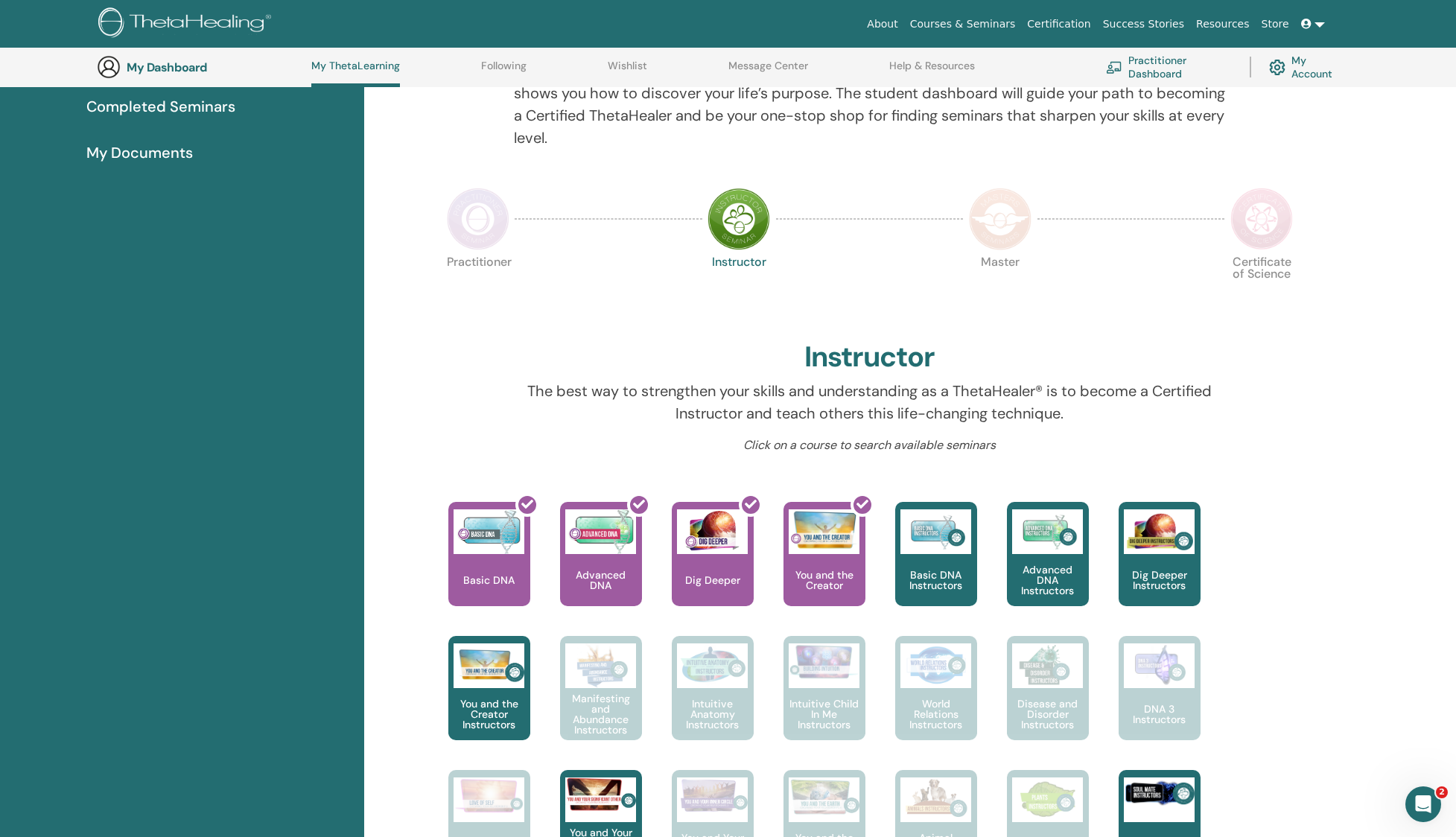
scroll to position [0, 0]
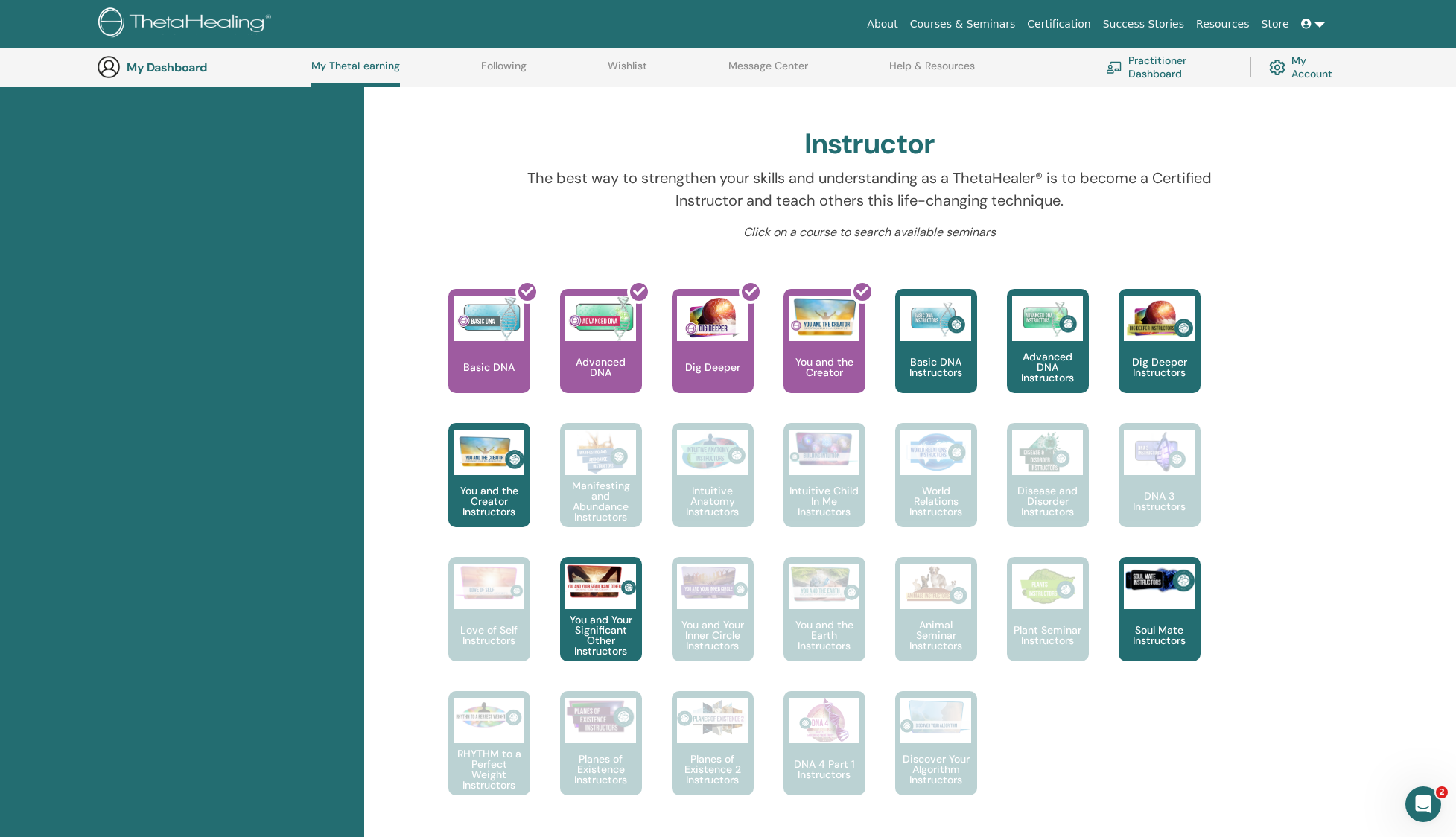
scroll to position [426, 0]
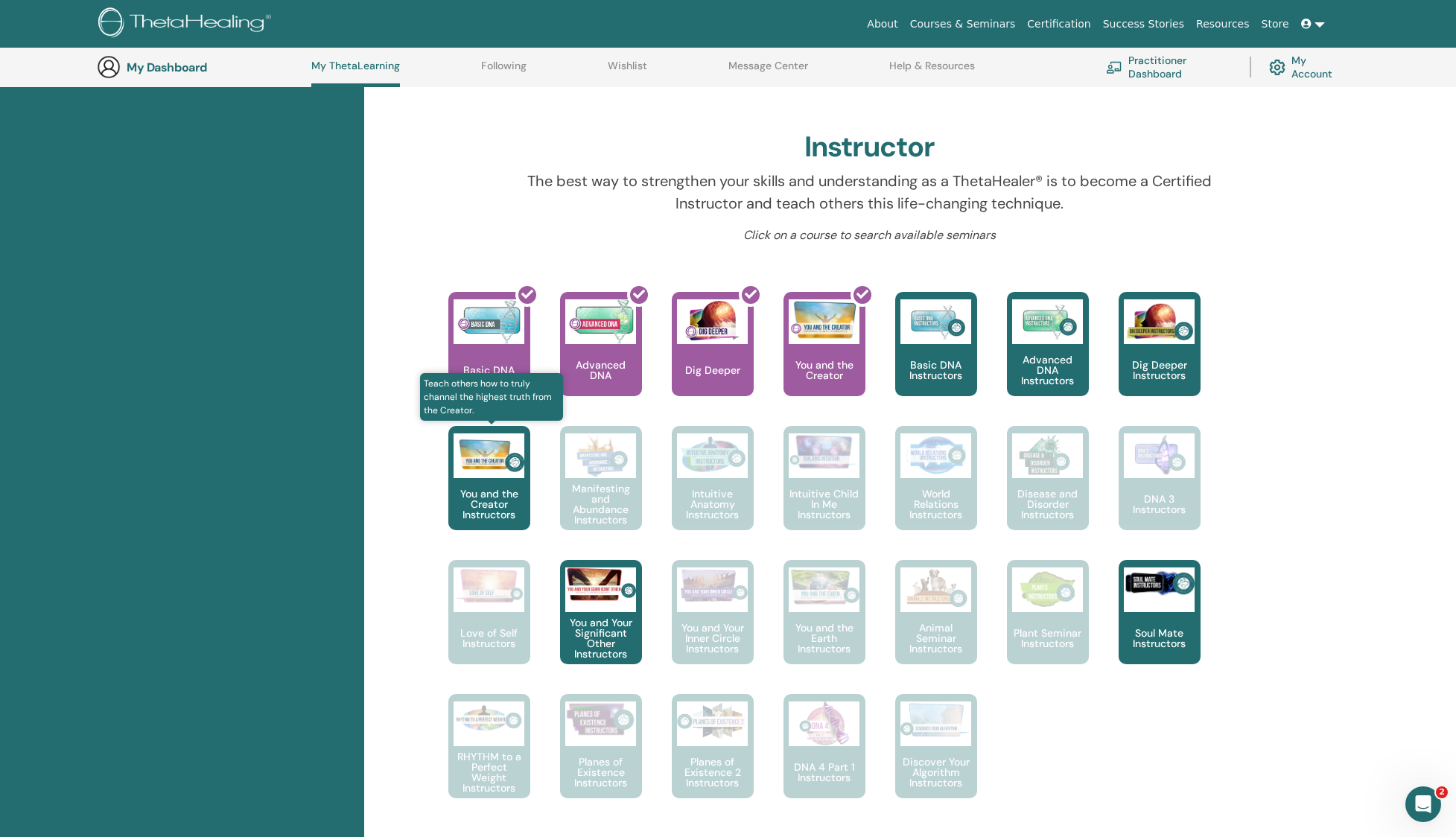
click at [475, 452] on img at bounding box center [488, 456] width 71 height 45
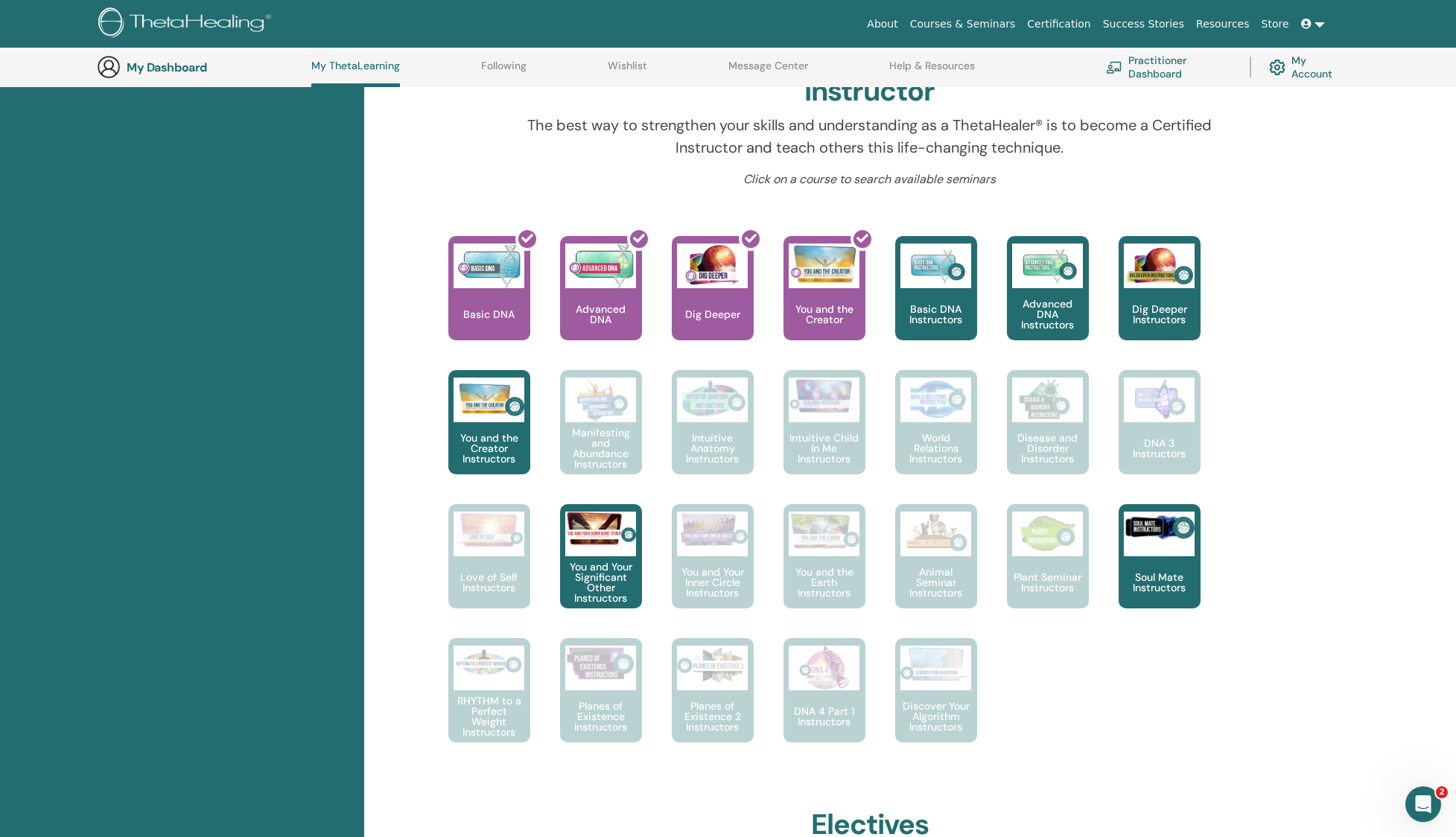
scroll to position [439, 0]
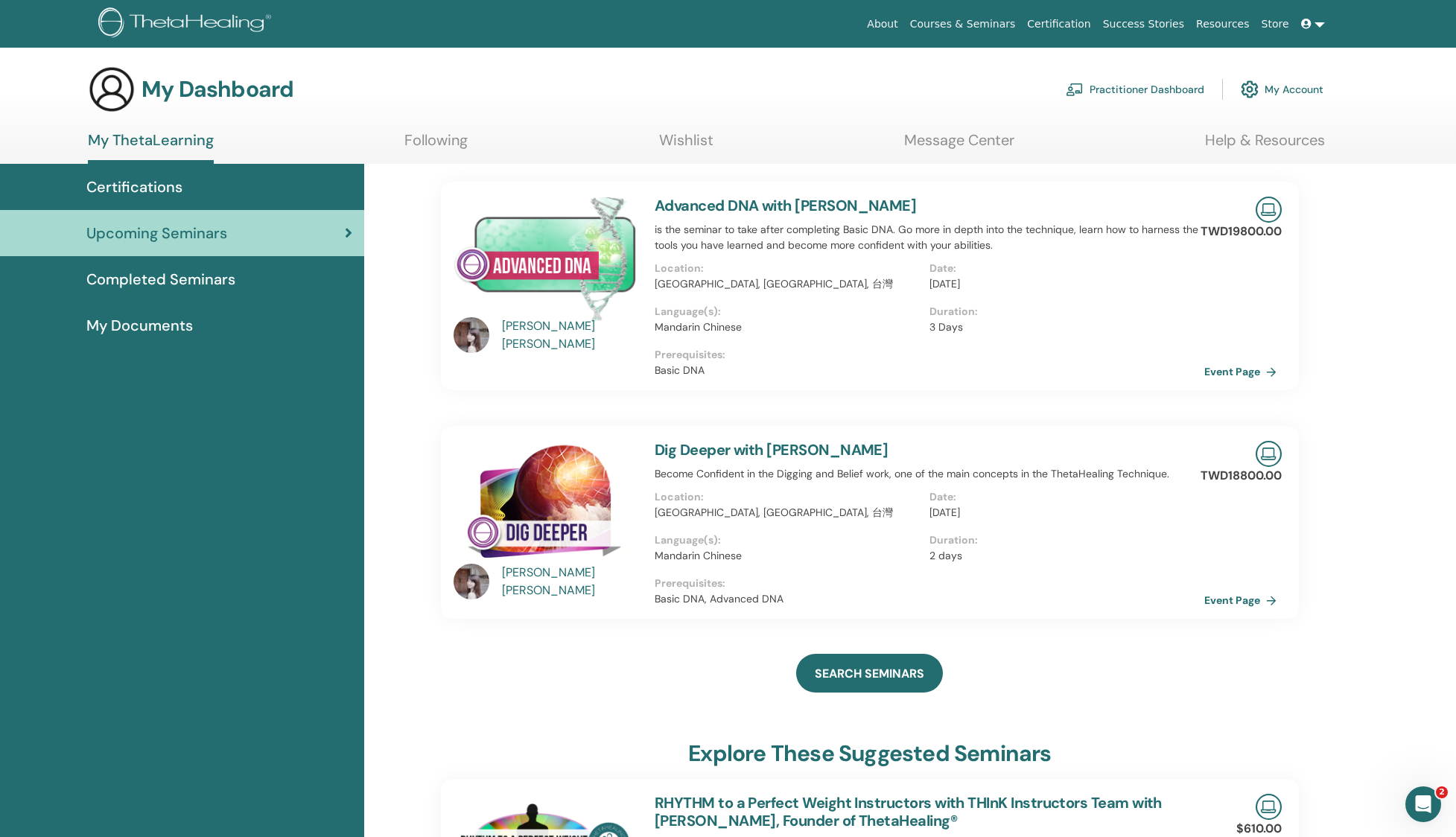
click at [548, 332] on div "[PERSON_NAME]" at bounding box center [571, 335] width 138 height 36
click at [562, 332] on div "[PERSON_NAME]" at bounding box center [571, 335] width 138 height 36
click at [563, 332] on div "[PERSON_NAME]" at bounding box center [571, 335] width 138 height 36
click at [630, 239] on img at bounding box center [545, 259] width 183 height 125
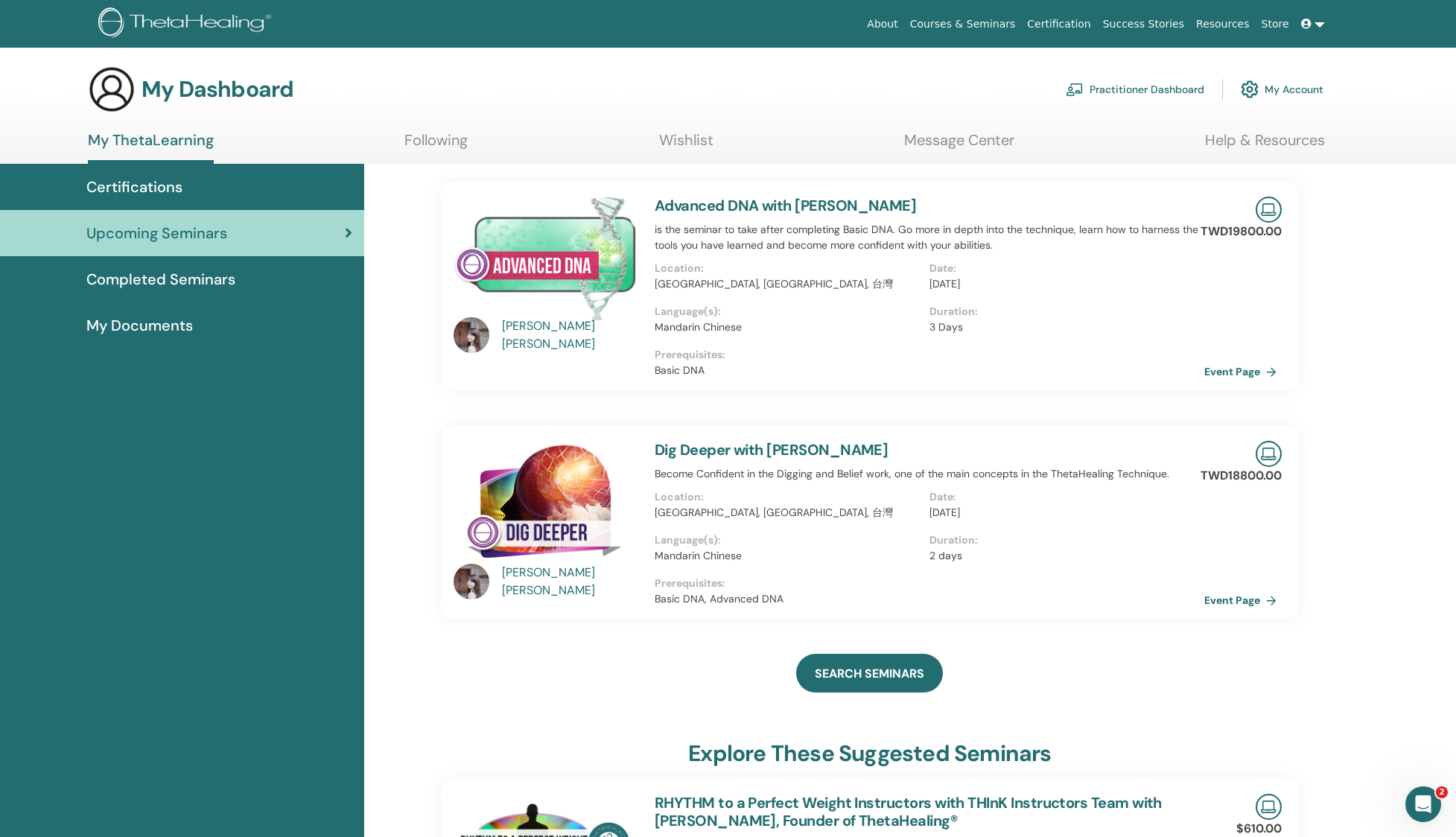
click at [756, 218] on div "Advanced DNA with [PERSON_NAME] is the seminar to take after completing Basic D…" at bounding box center [929, 285] width 567 height 208
click at [771, 200] on link "Advanced DNA with [PERSON_NAME]" at bounding box center [785, 206] width 261 height 20
click at [776, 206] on link "Advanced DNA with [PERSON_NAME]" at bounding box center [785, 206] width 261 height 20
click at [811, 206] on link "Advanced DNA with [PERSON_NAME]" at bounding box center [785, 206] width 261 height 20
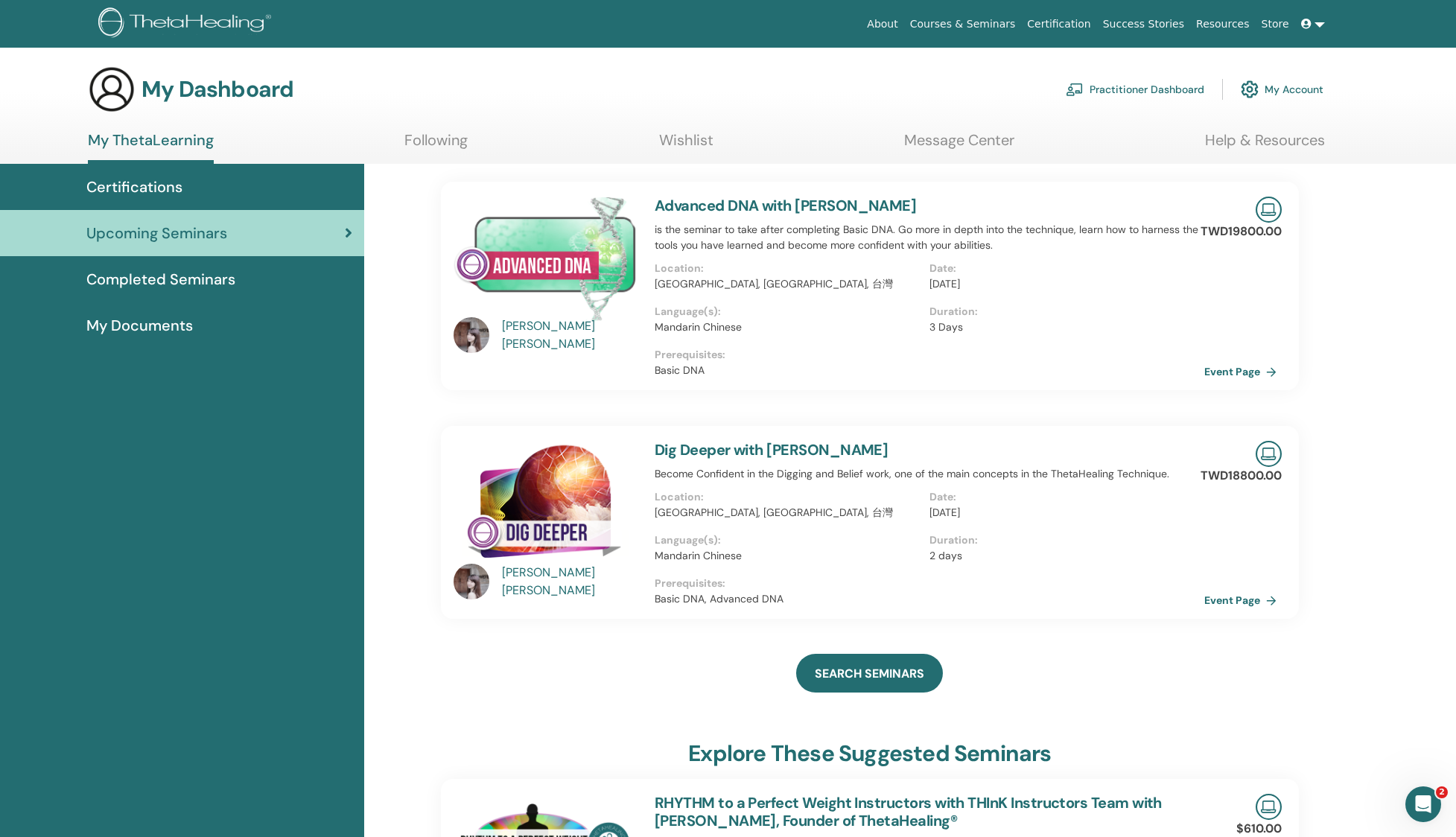
click at [813, 206] on link "Advanced DNA with [PERSON_NAME]" at bounding box center [785, 206] width 261 height 20
click at [814, 206] on link "Advanced DNA with [PERSON_NAME]" at bounding box center [785, 206] width 261 height 20
click at [813, 206] on link "Advanced DNA with [PERSON_NAME]" at bounding box center [785, 206] width 261 height 20
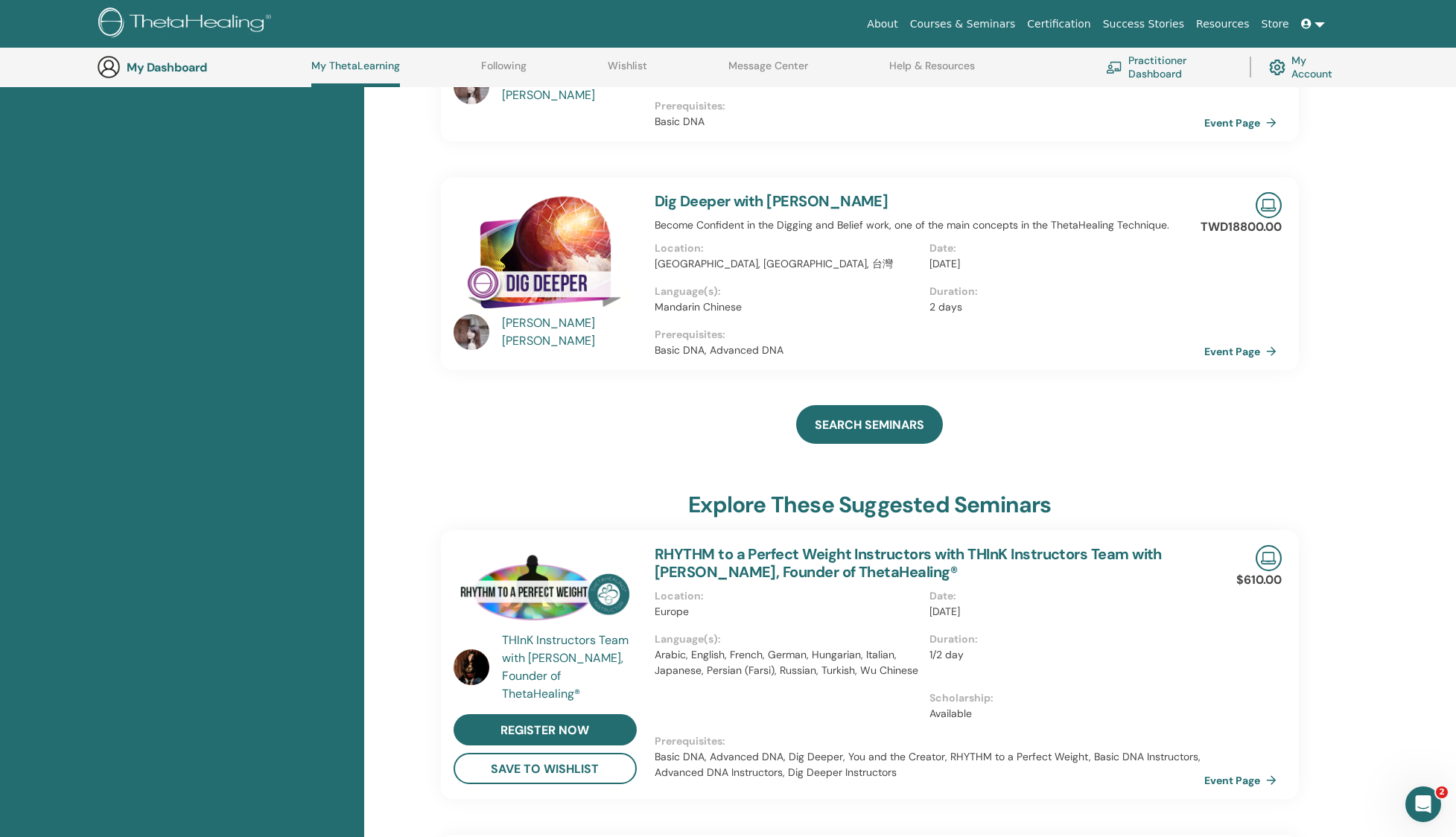
scroll to position [290, 0]
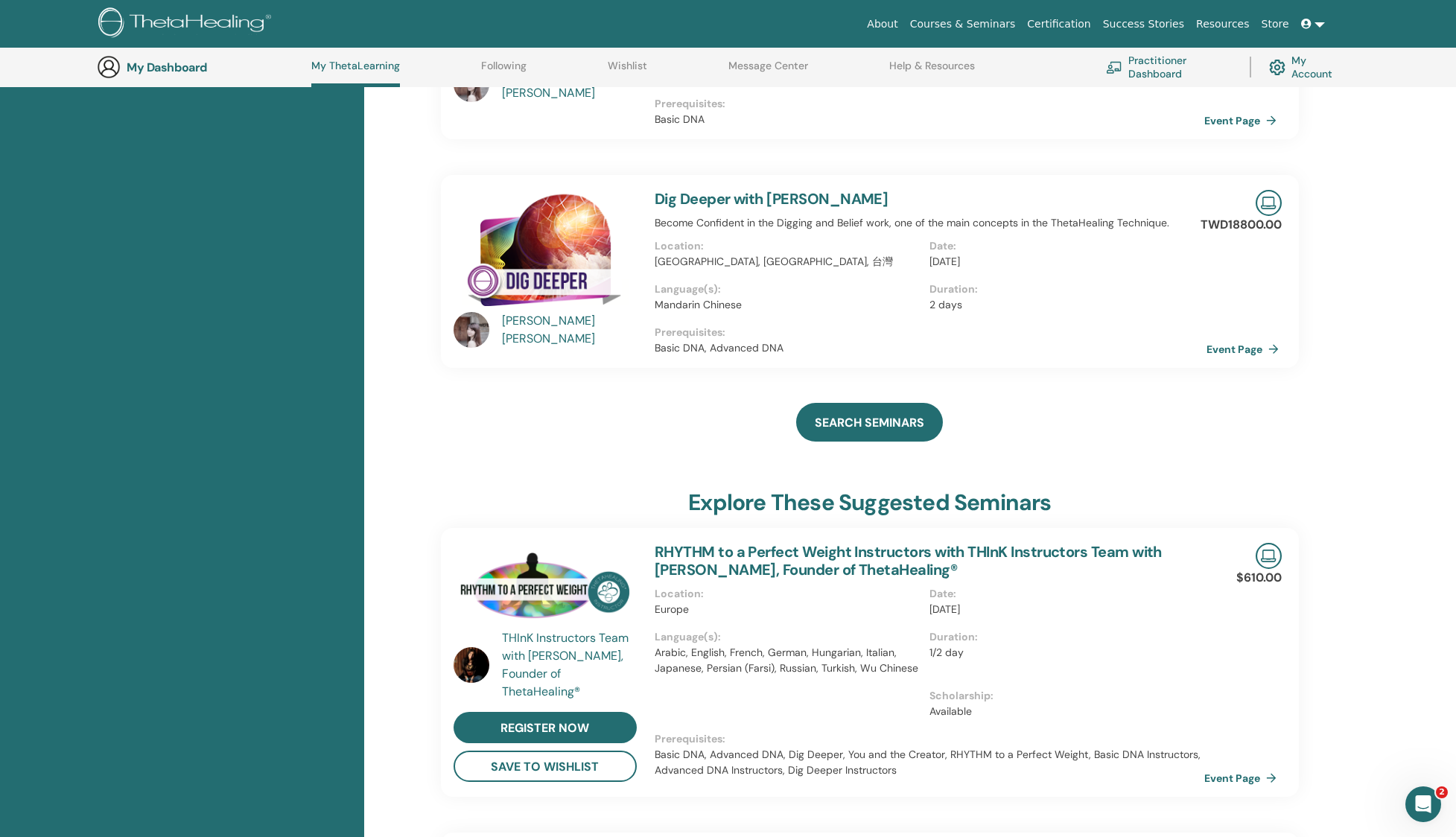
click at [1248, 353] on link "Event Page" at bounding box center [1245, 350] width 78 height 22
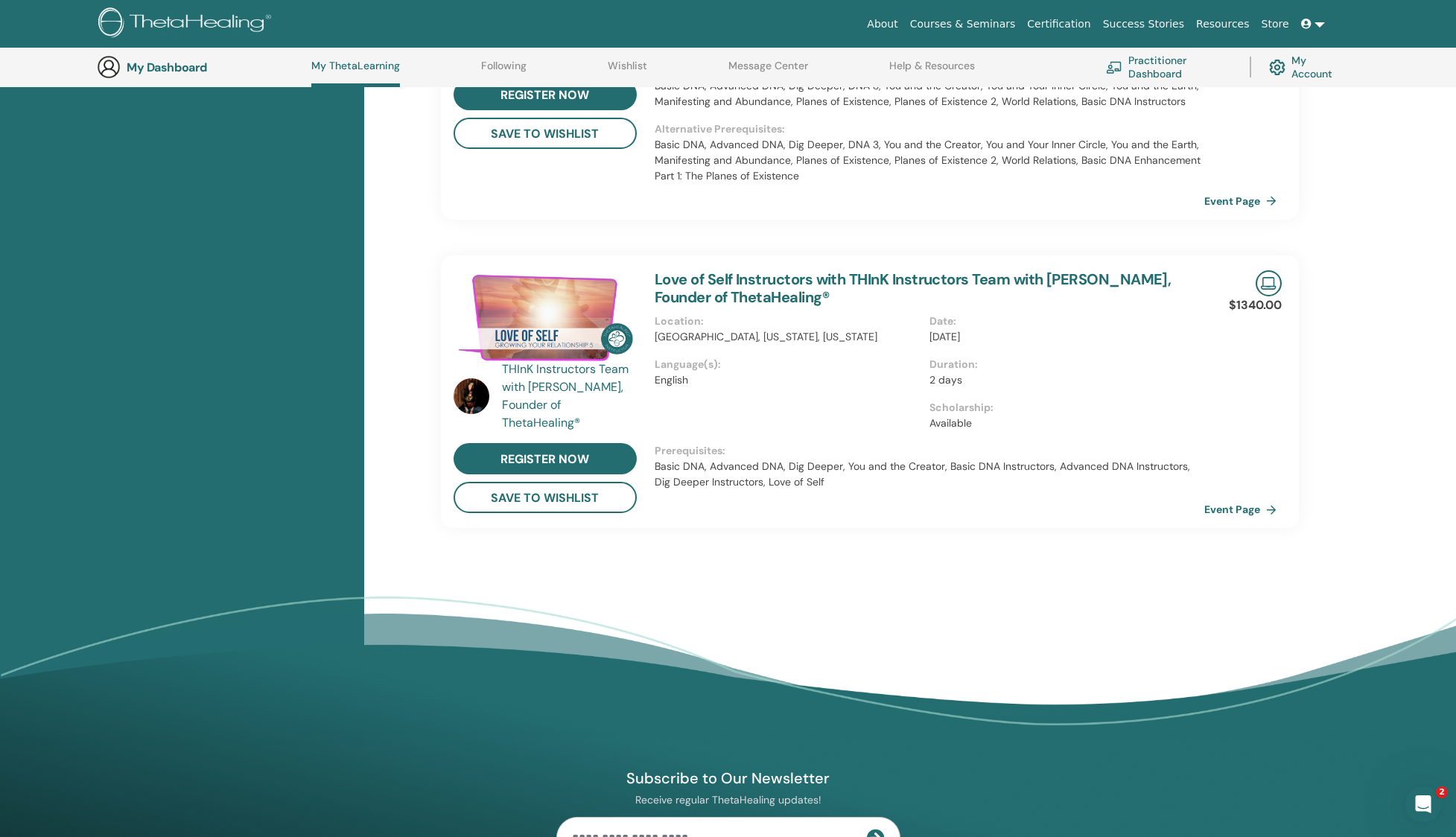
scroll to position [1359, 0]
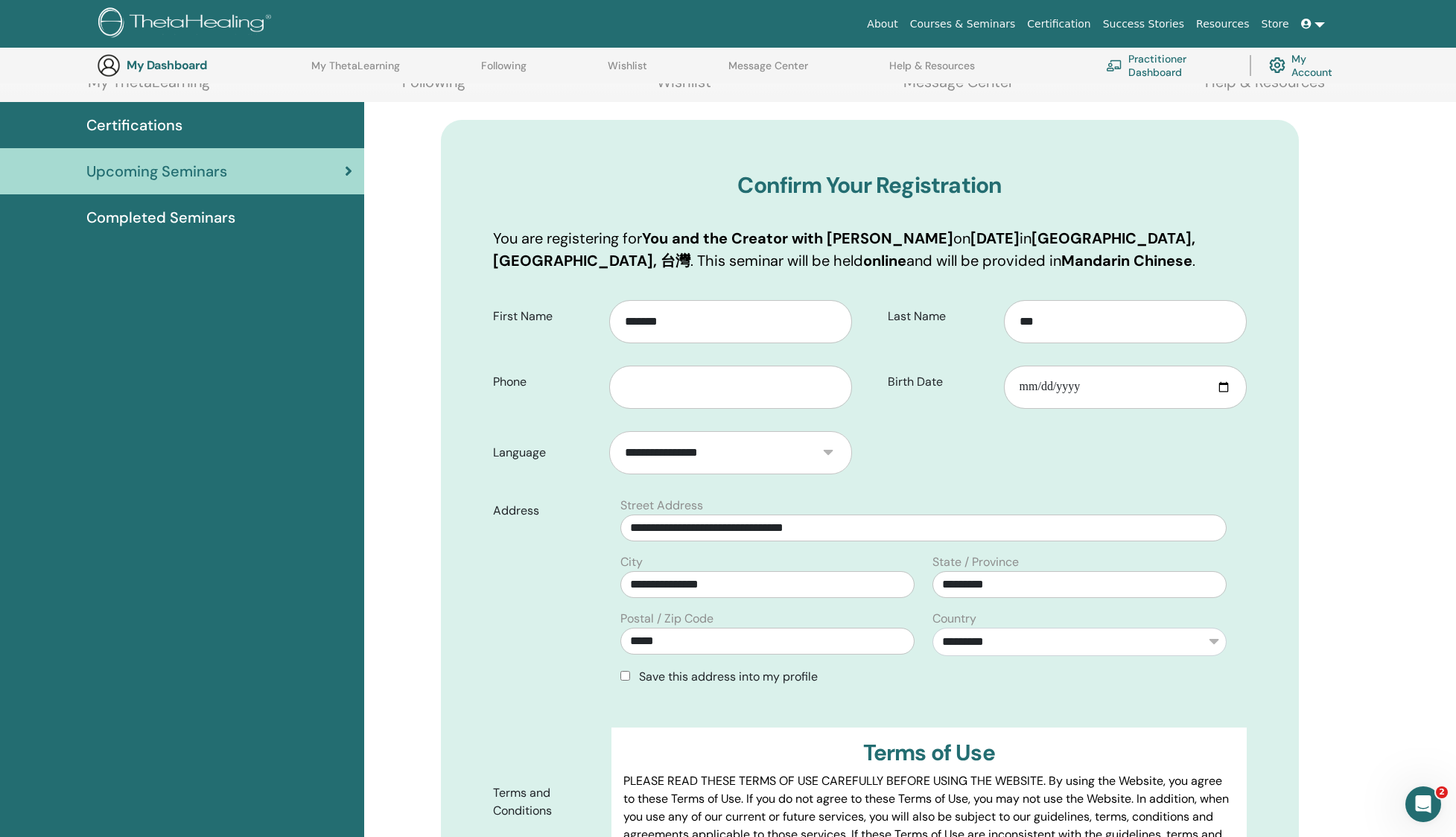
scroll to position [209, 0]
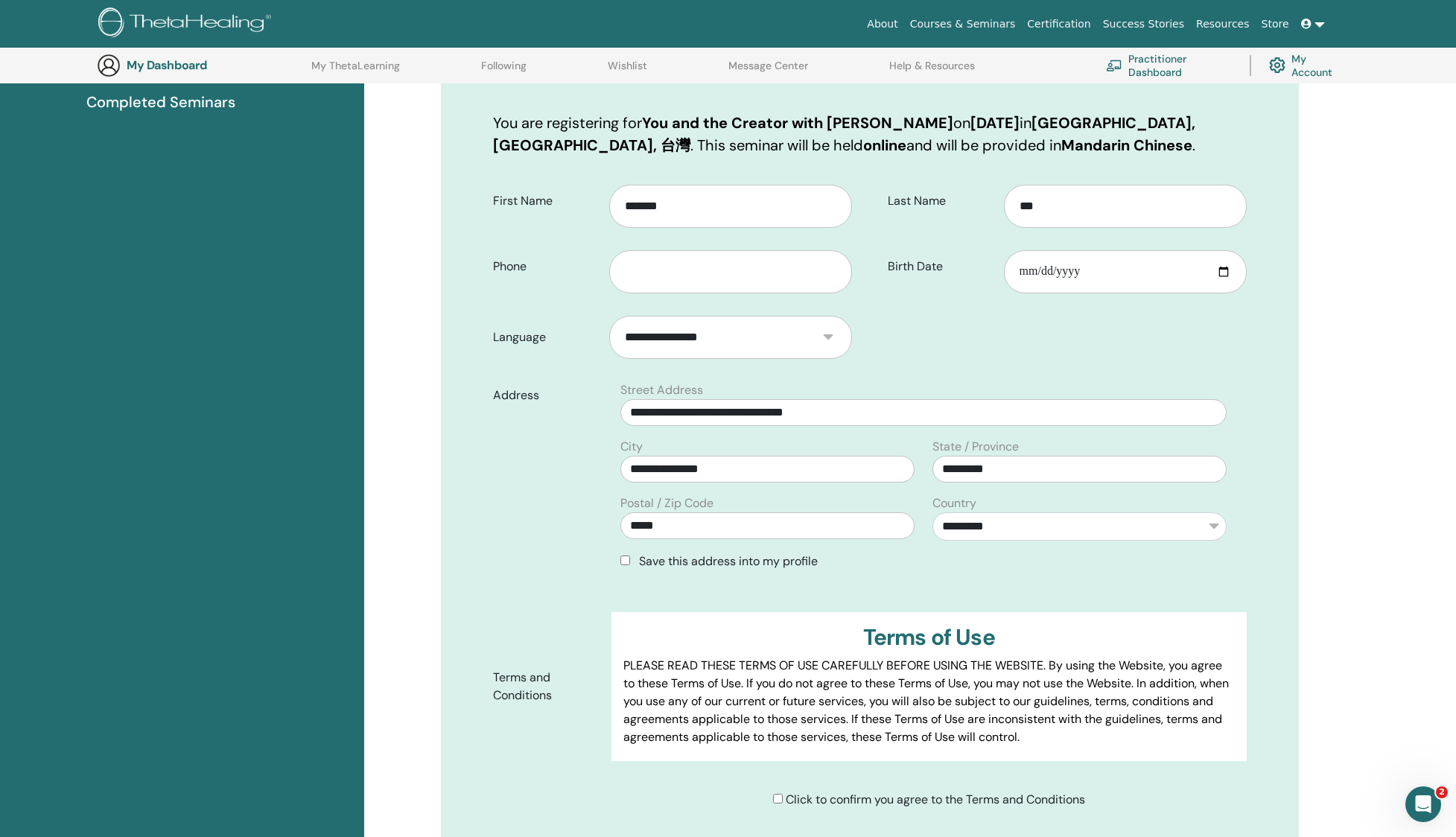
click at [630, 559] on div "Save this address into my profile" at bounding box center [923, 561] width 606 height 18
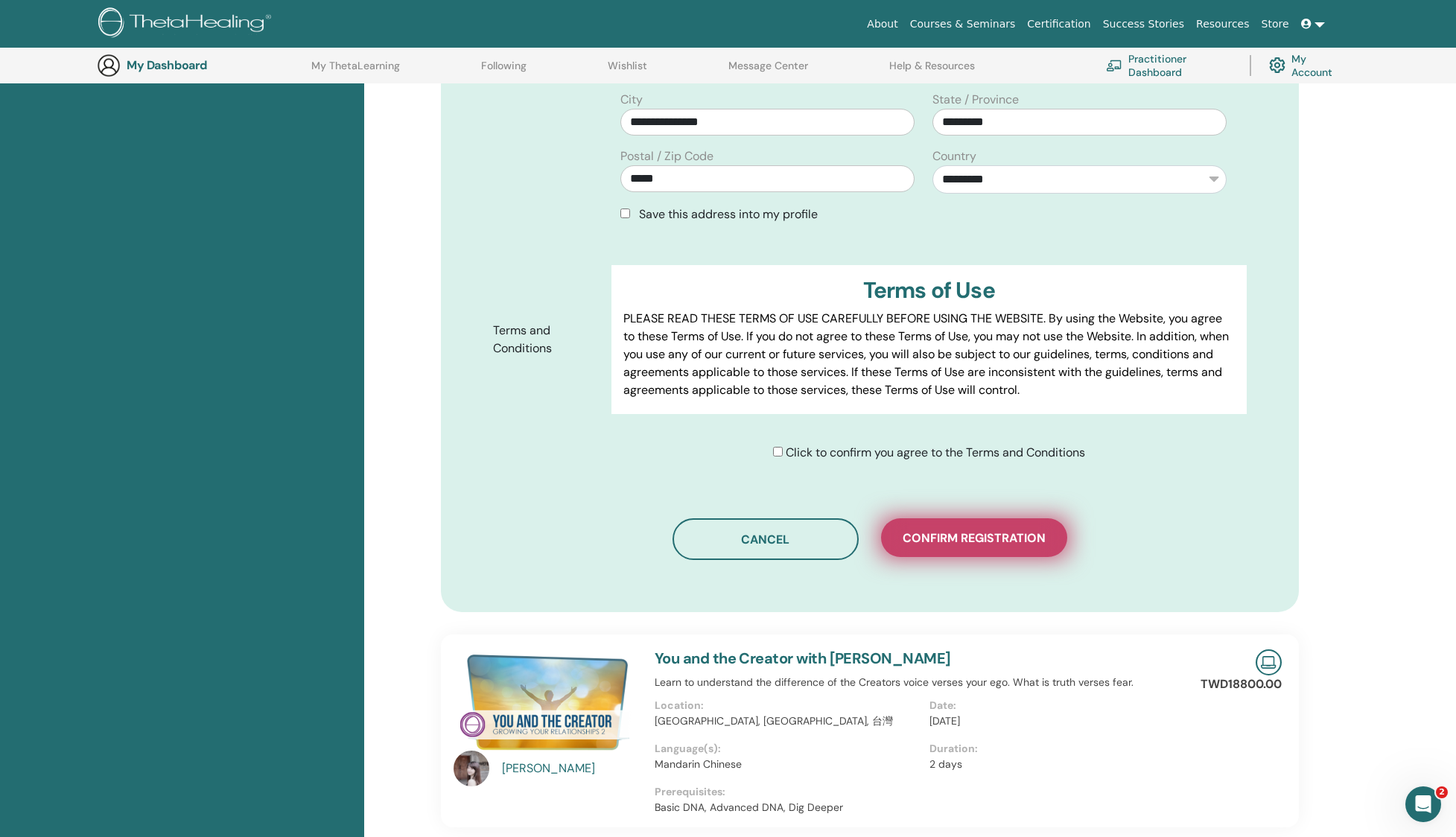
scroll to position [559, 0]
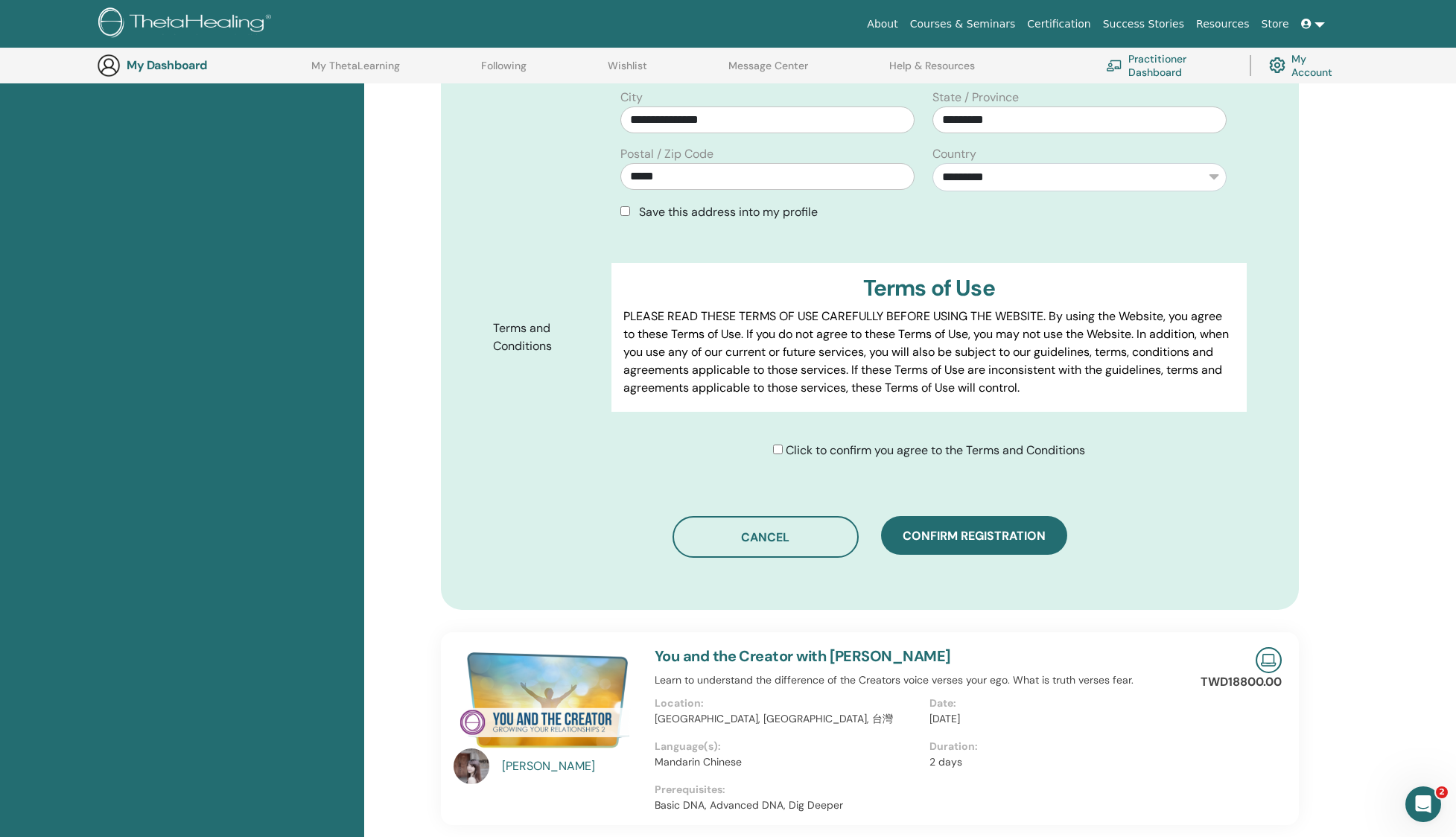
click at [1032, 577] on div "Confirm Your Registration You are registering for You and the Creator with [PER…" at bounding box center [869, 133] width 858 height 954
click at [1001, 532] on span "Confirm registration" at bounding box center [974, 535] width 143 height 15
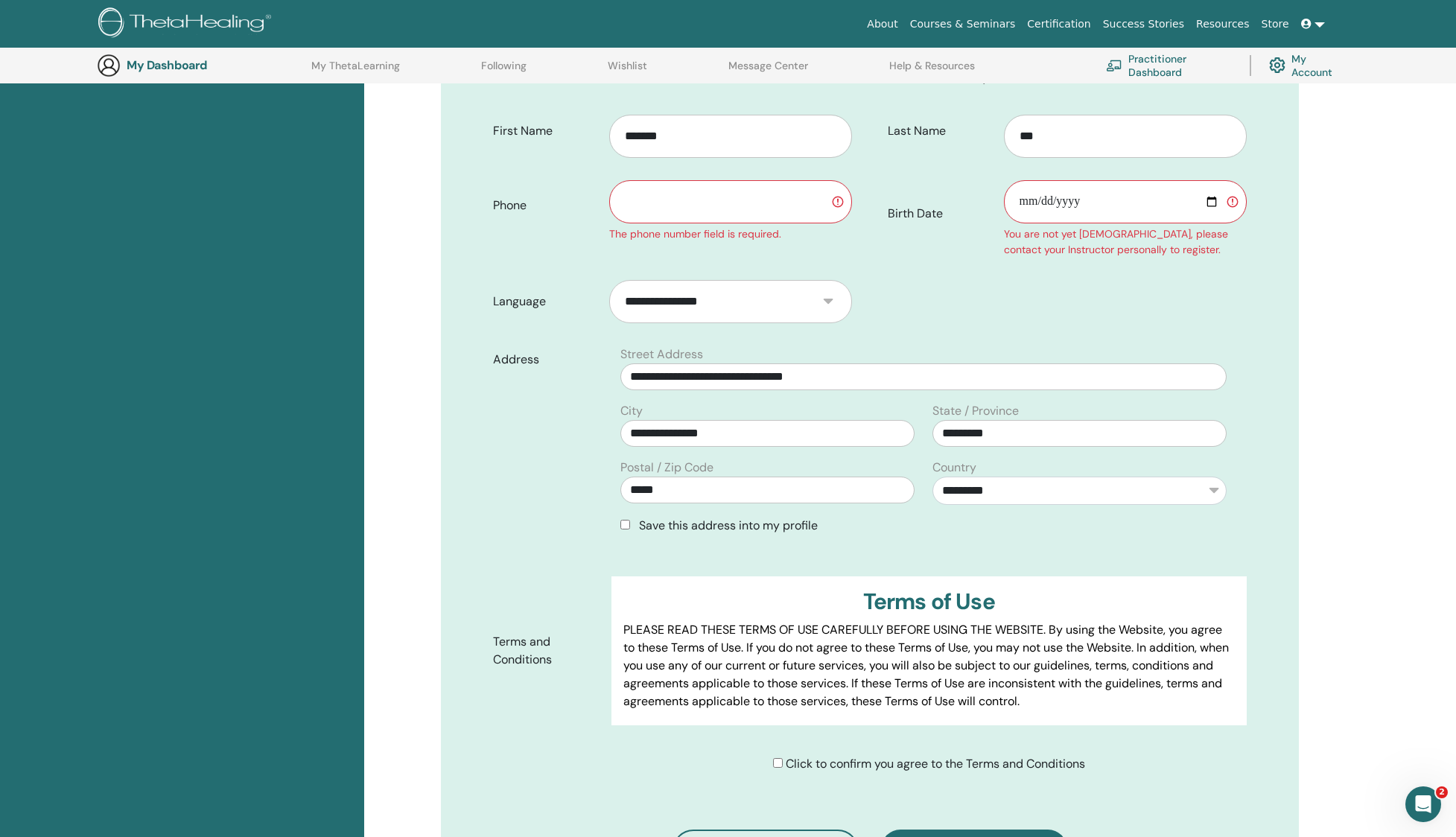
scroll to position [245, 0]
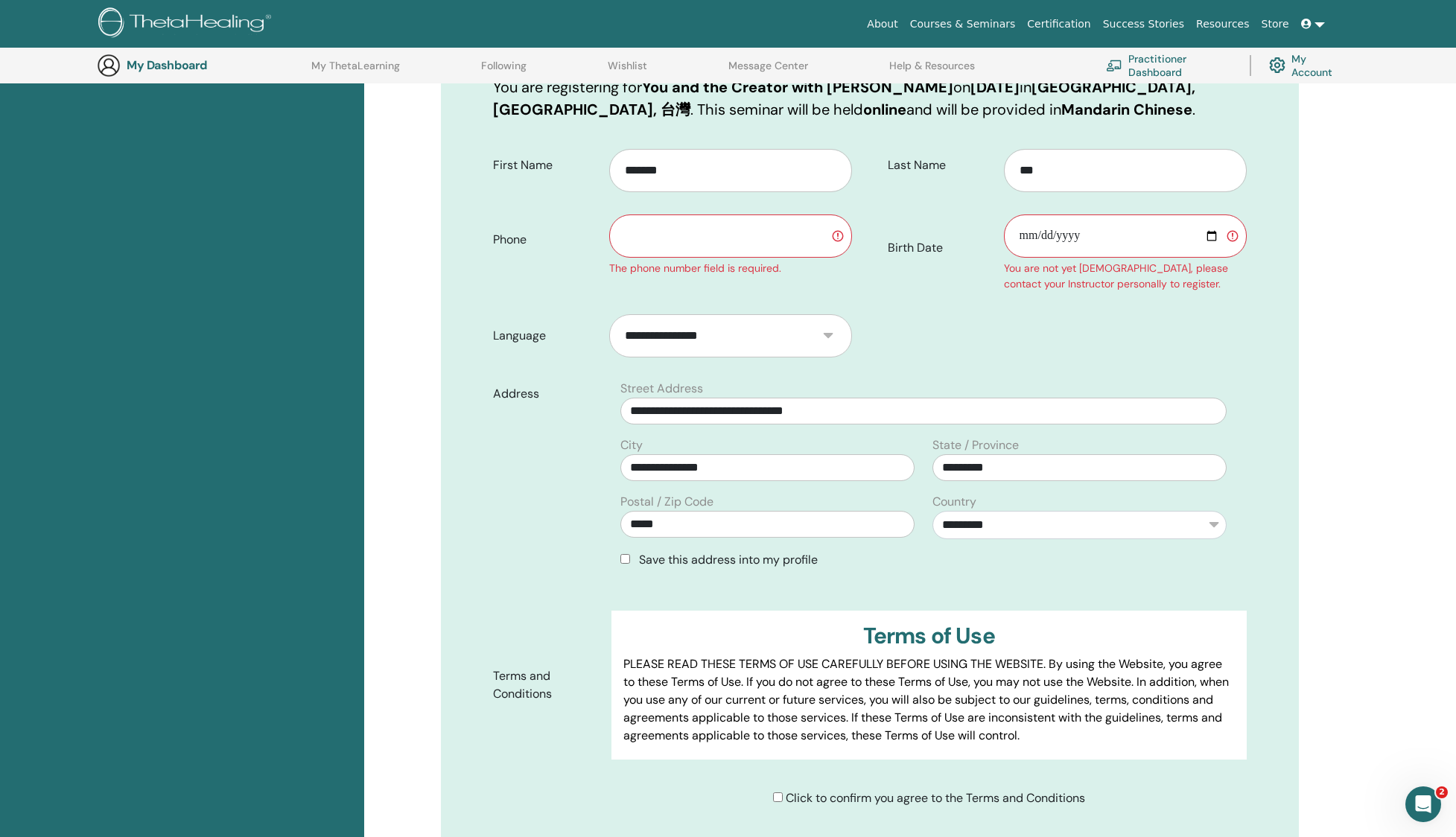
click at [1069, 243] on input "Birth Date" at bounding box center [1124, 236] width 243 height 43
drag, startPoint x: 1104, startPoint y: 225, endPoint x: 1207, endPoint y: 230, distance: 103.1
click at [1104, 225] on input "Birth Date" at bounding box center [1124, 236] width 243 height 43
click at [1208, 230] on input "Birth Date" at bounding box center [1124, 236] width 243 height 43
click at [1213, 232] on input "Birth Date" at bounding box center [1124, 236] width 243 height 43
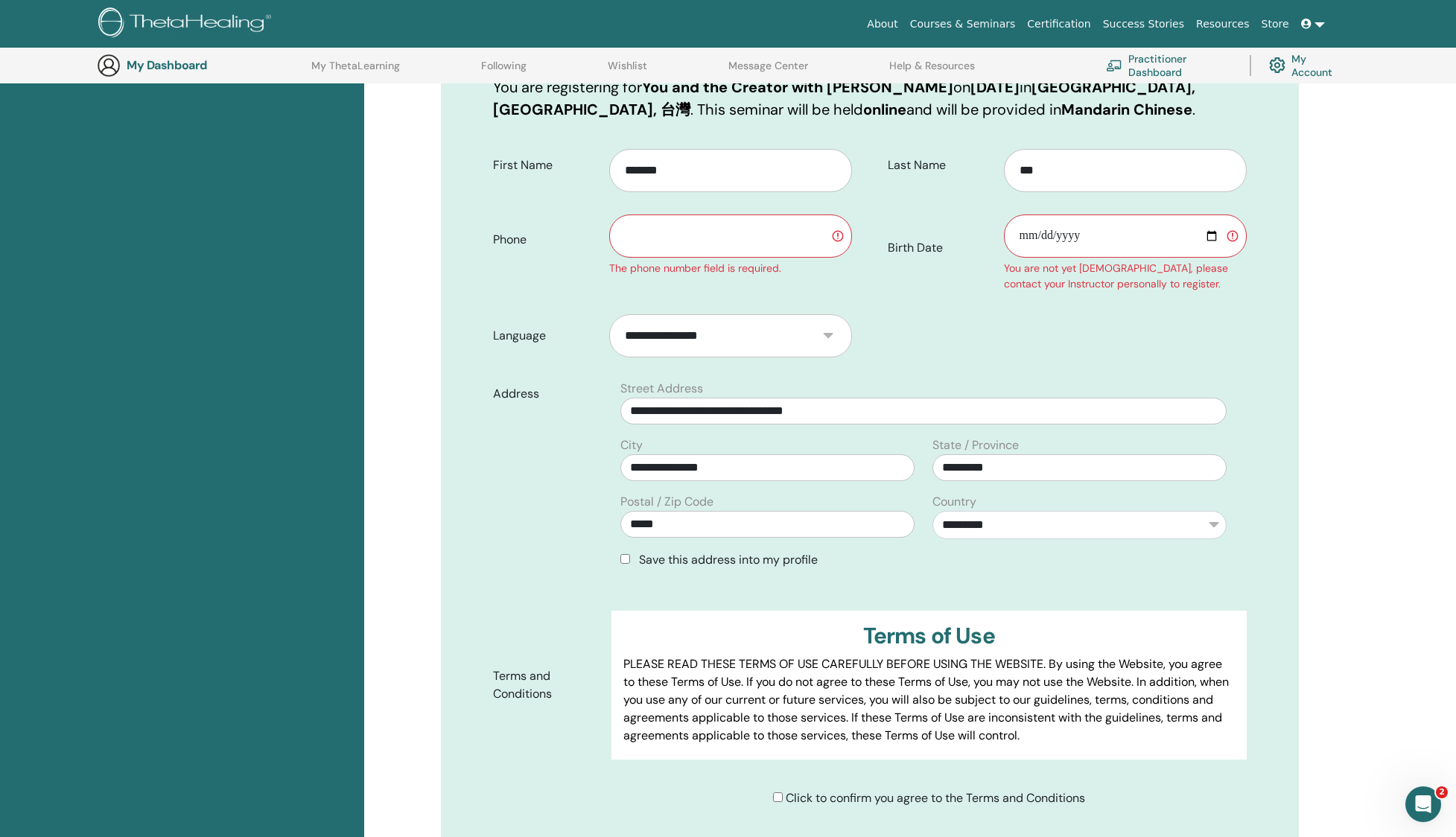
click at [1213, 232] on input "Birth Date" at bounding box center [1124, 236] width 243 height 43
type input "**********"
click at [802, 252] on input "text" at bounding box center [730, 236] width 243 height 43
type input "*********"
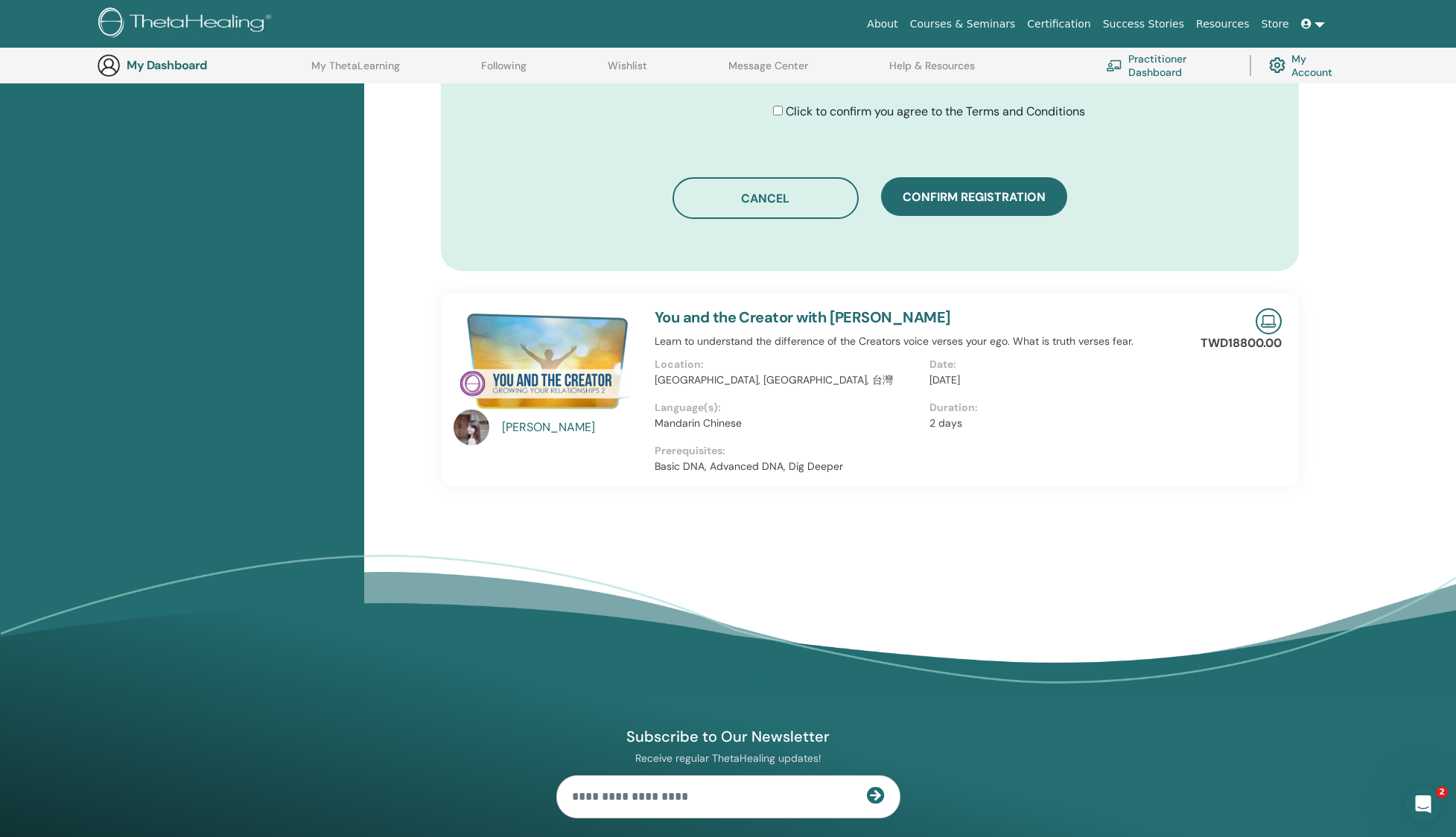
scroll to position [762, 0]
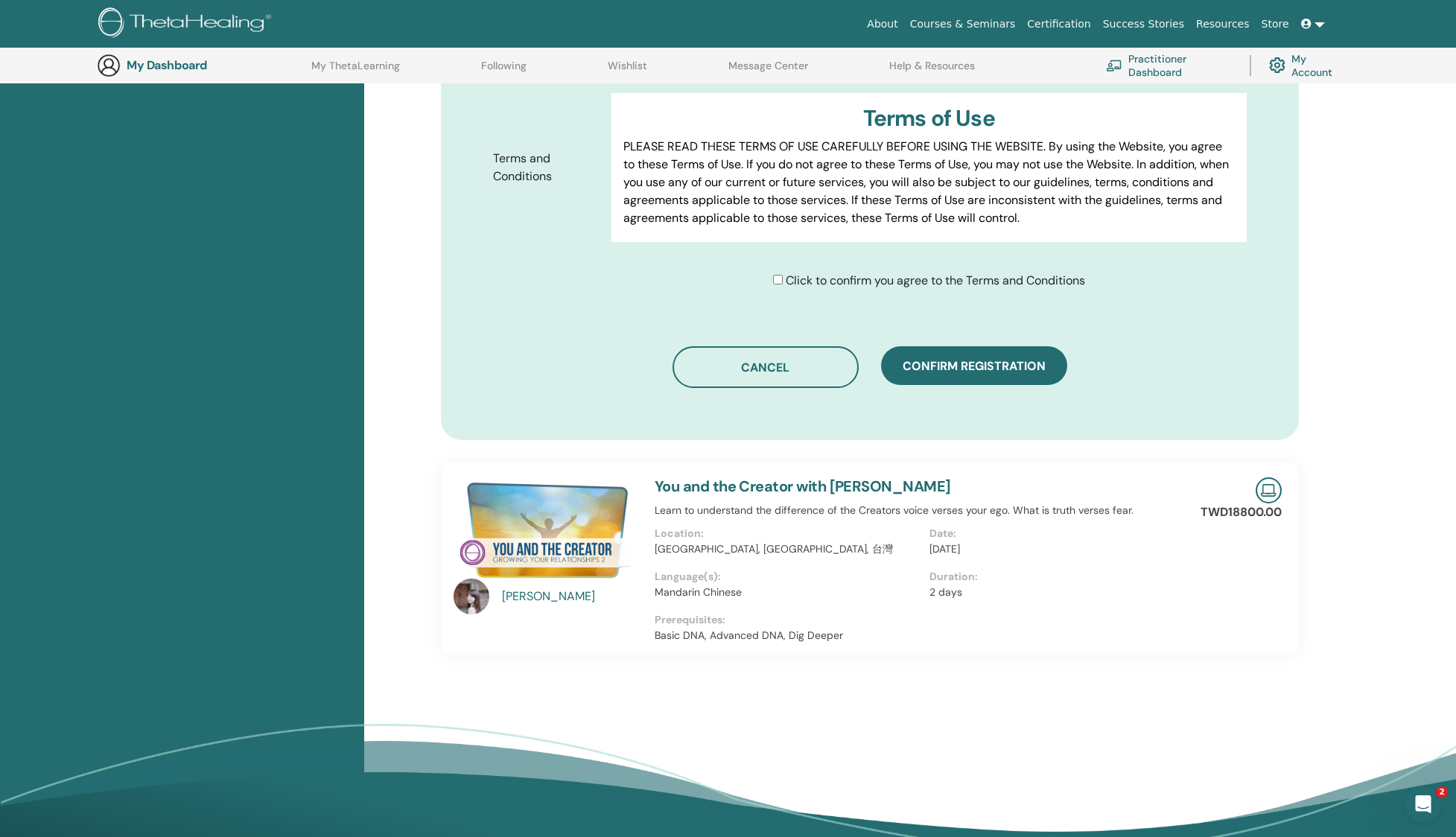
click at [1019, 353] on button "Confirm registration" at bounding box center [974, 365] width 186 height 39
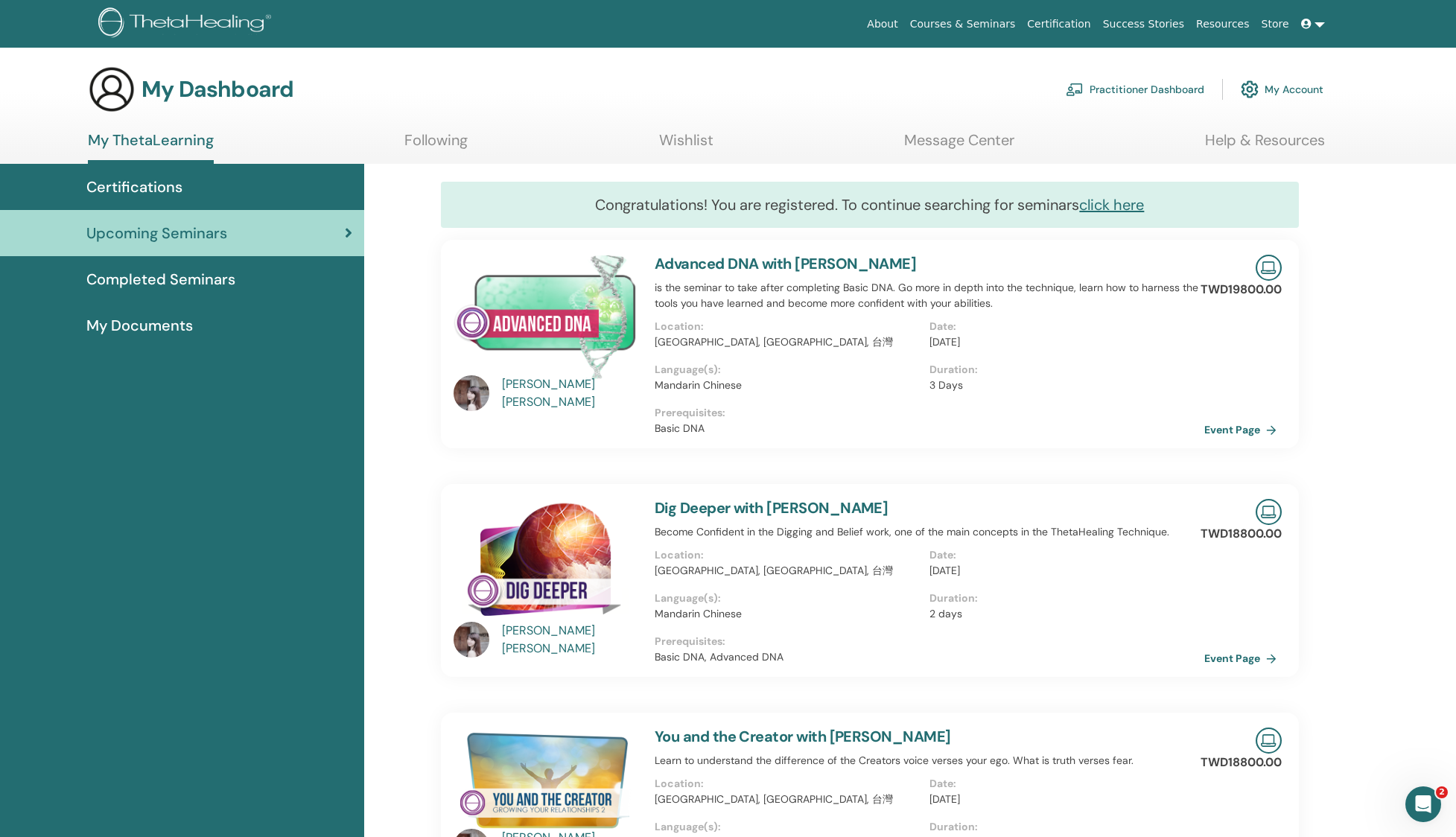
click at [1290, 85] on link "My Account" at bounding box center [1282, 89] width 82 height 33
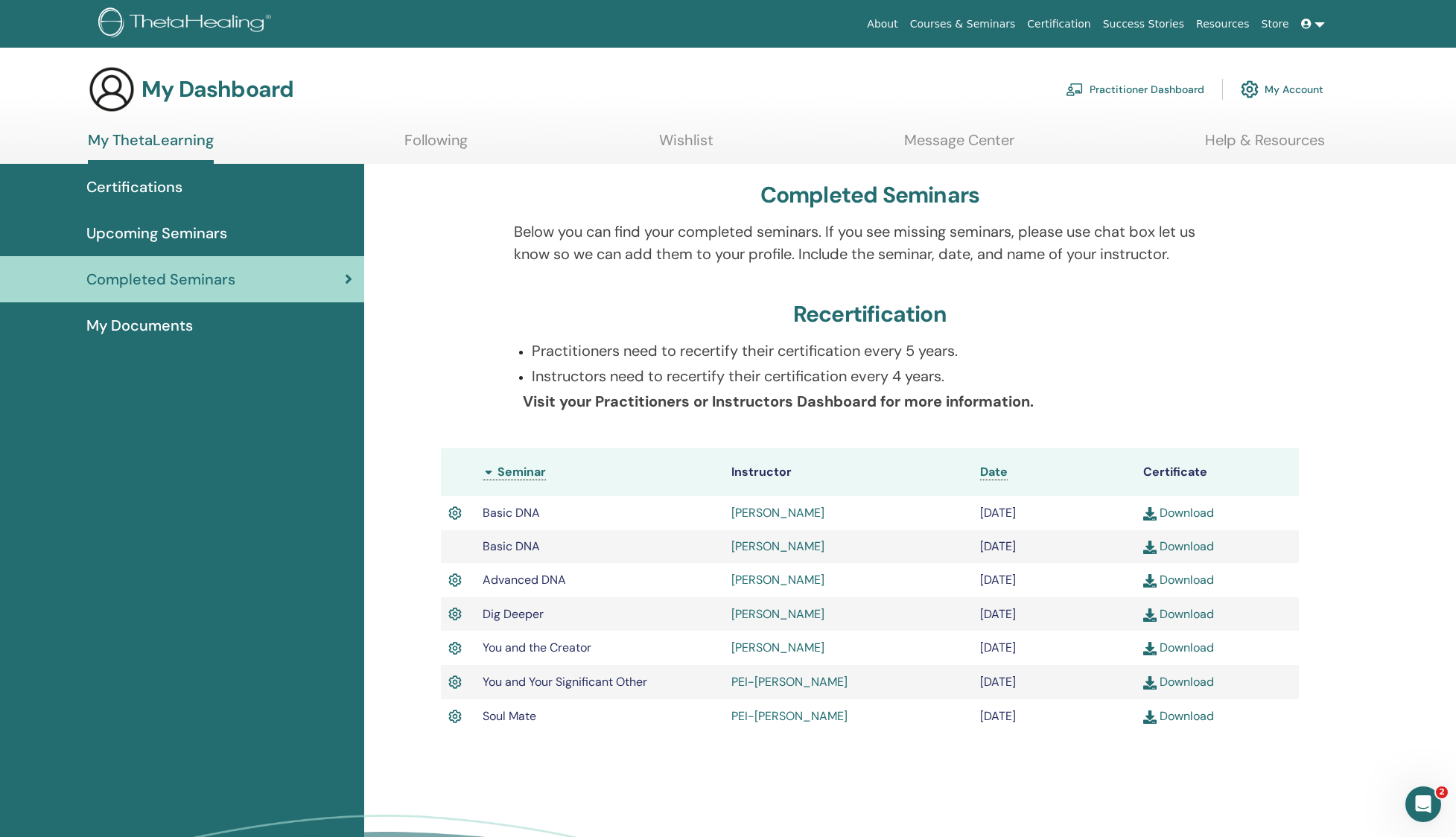
click at [183, 306] on link "My Documents" at bounding box center [182, 326] width 364 height 46
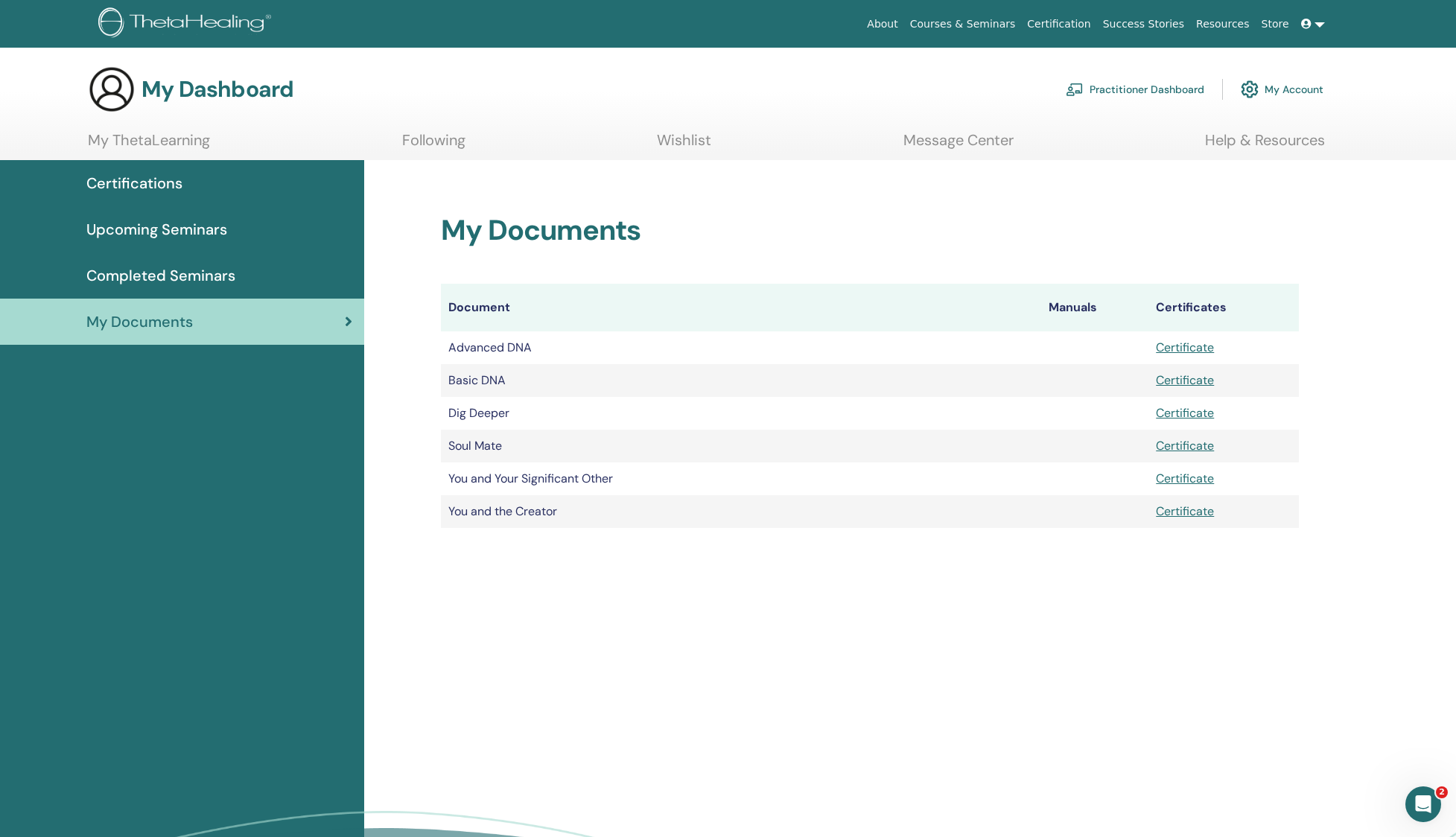
click at [243, 235] on div "Upcoming Seminars" at bounding box center [182, 230] width 340 height 22
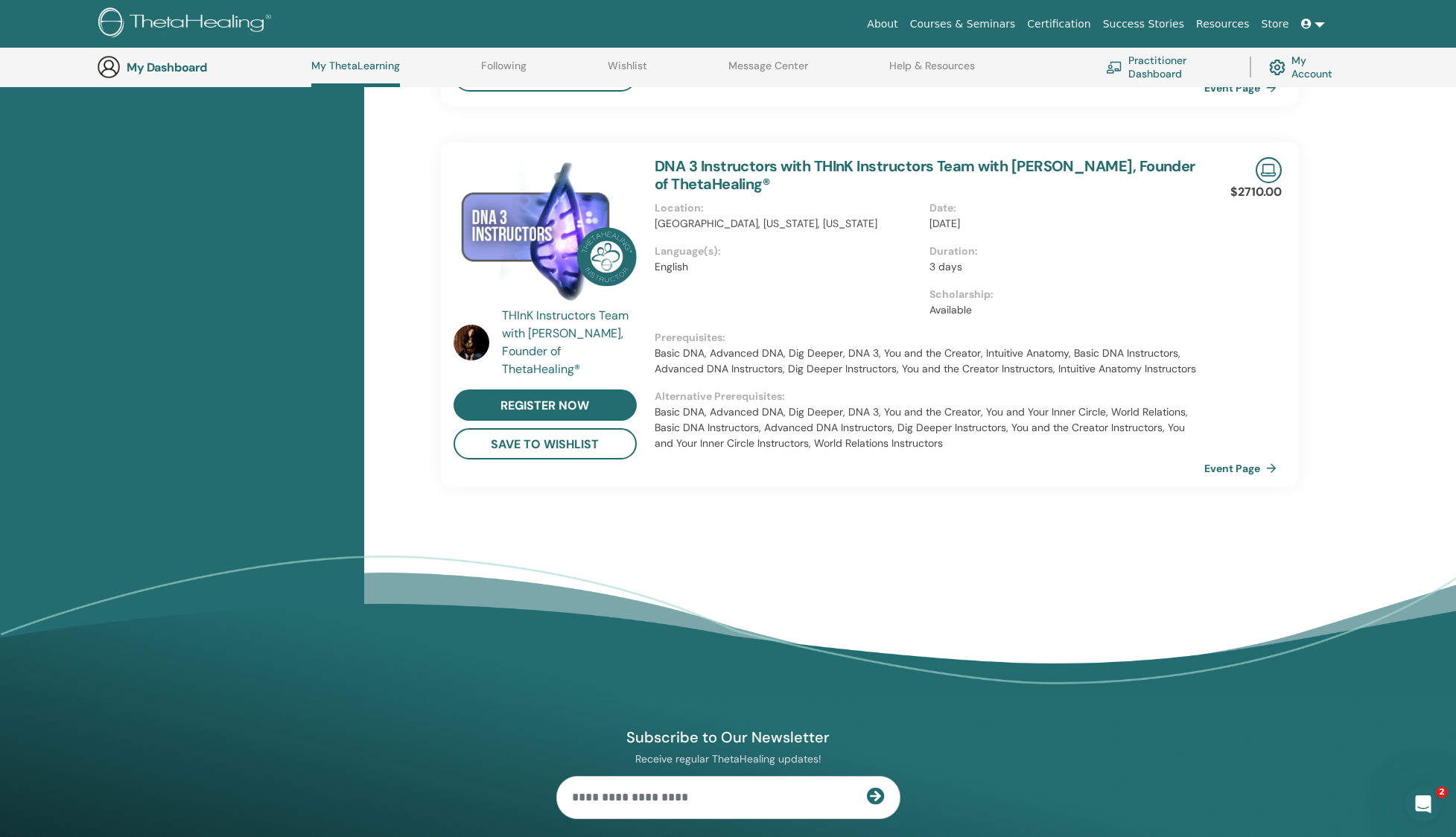
scroll to position [1543, 0]
